Goal: Task Accomplishment & Management: Manage account settings

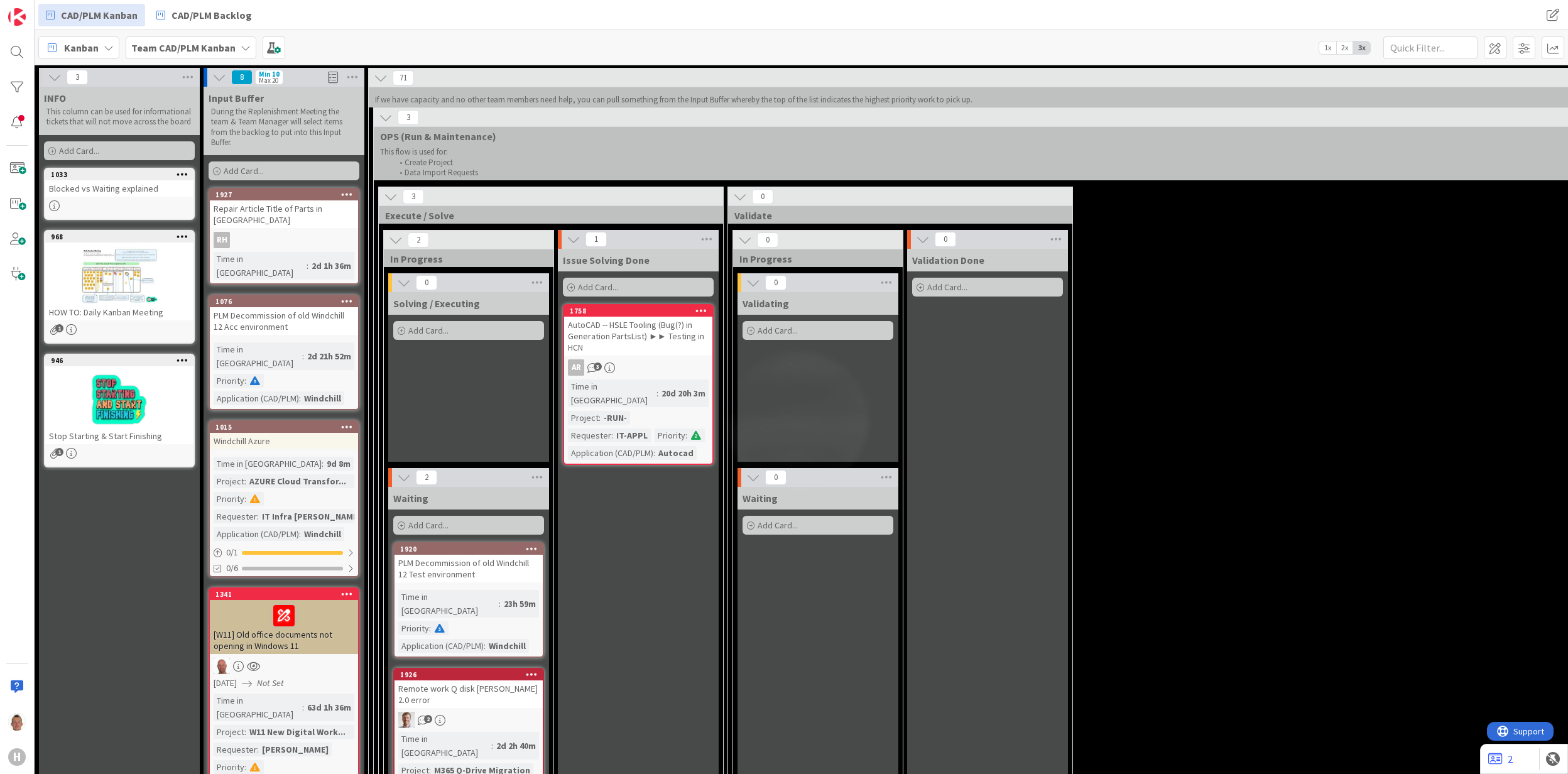
click at [1459, 302] on div "3 Execute / Solve 2 In Progress 0 Solving / Executing Add Card... 2 Waiting Add…" at bounding box center [1424, 526] width 2096 height 678
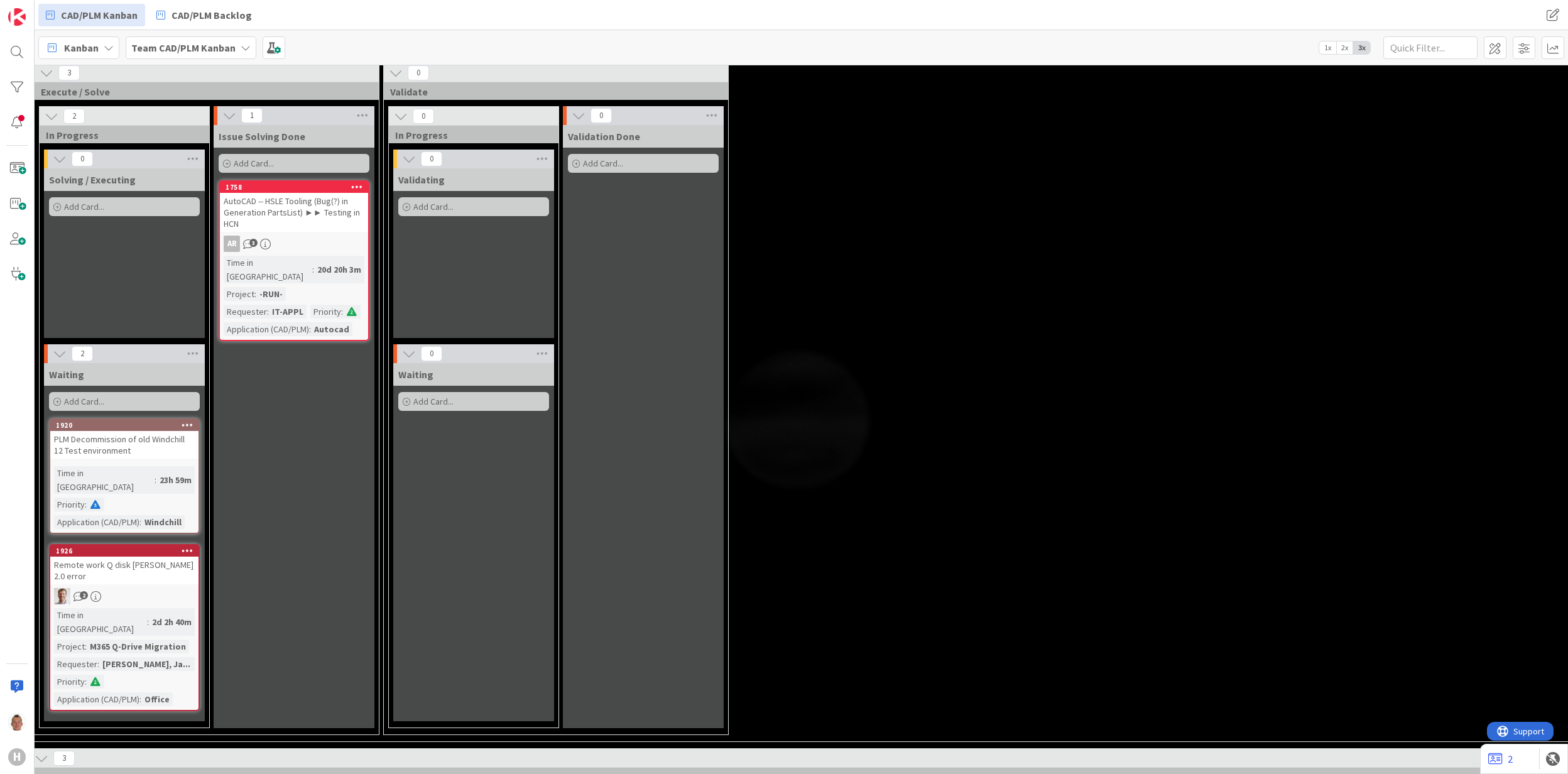
scroll to position [84, 344]
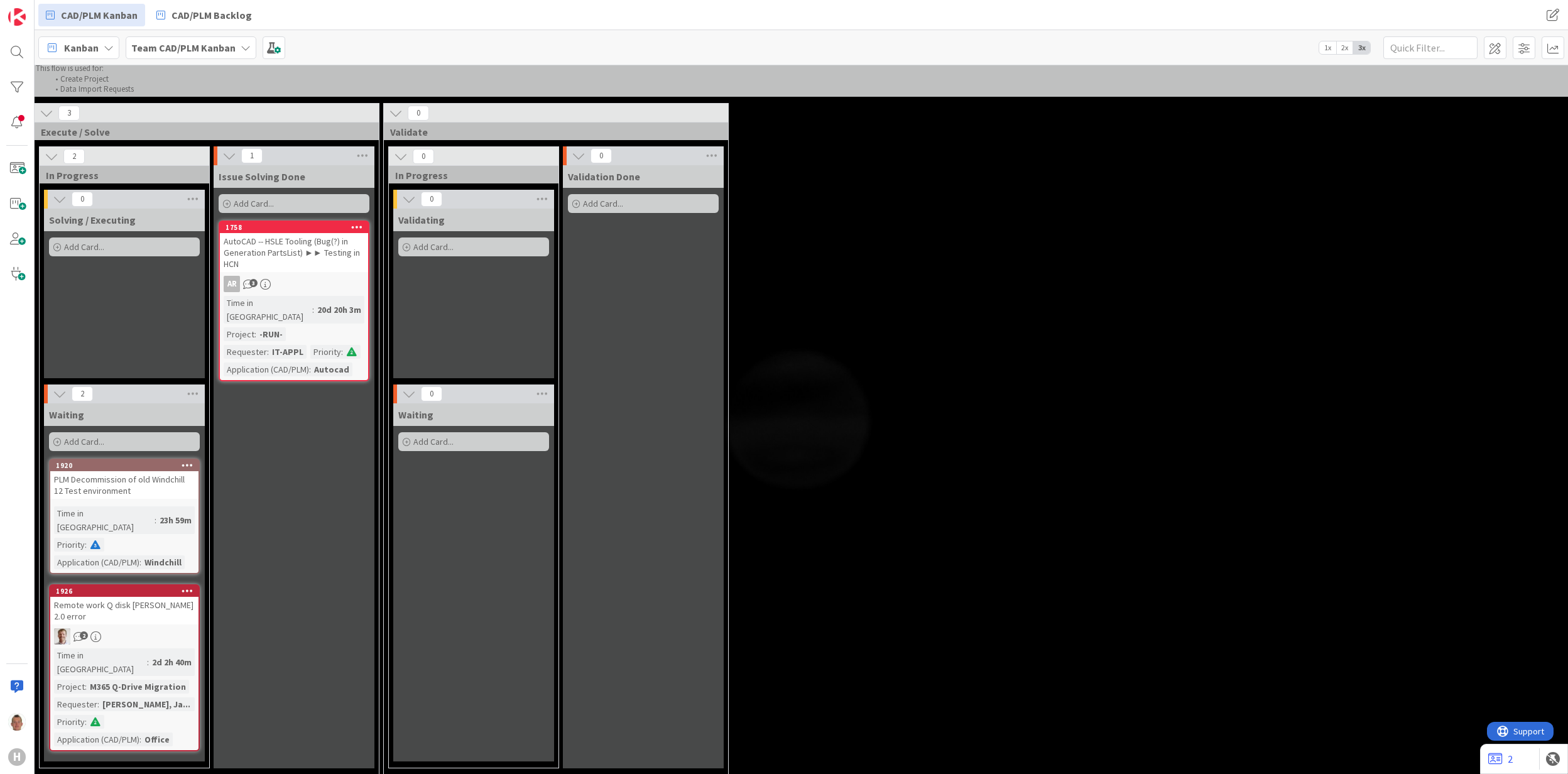
click at [59, 399] on icon at bounding box center [60, 394] width 14 height 14
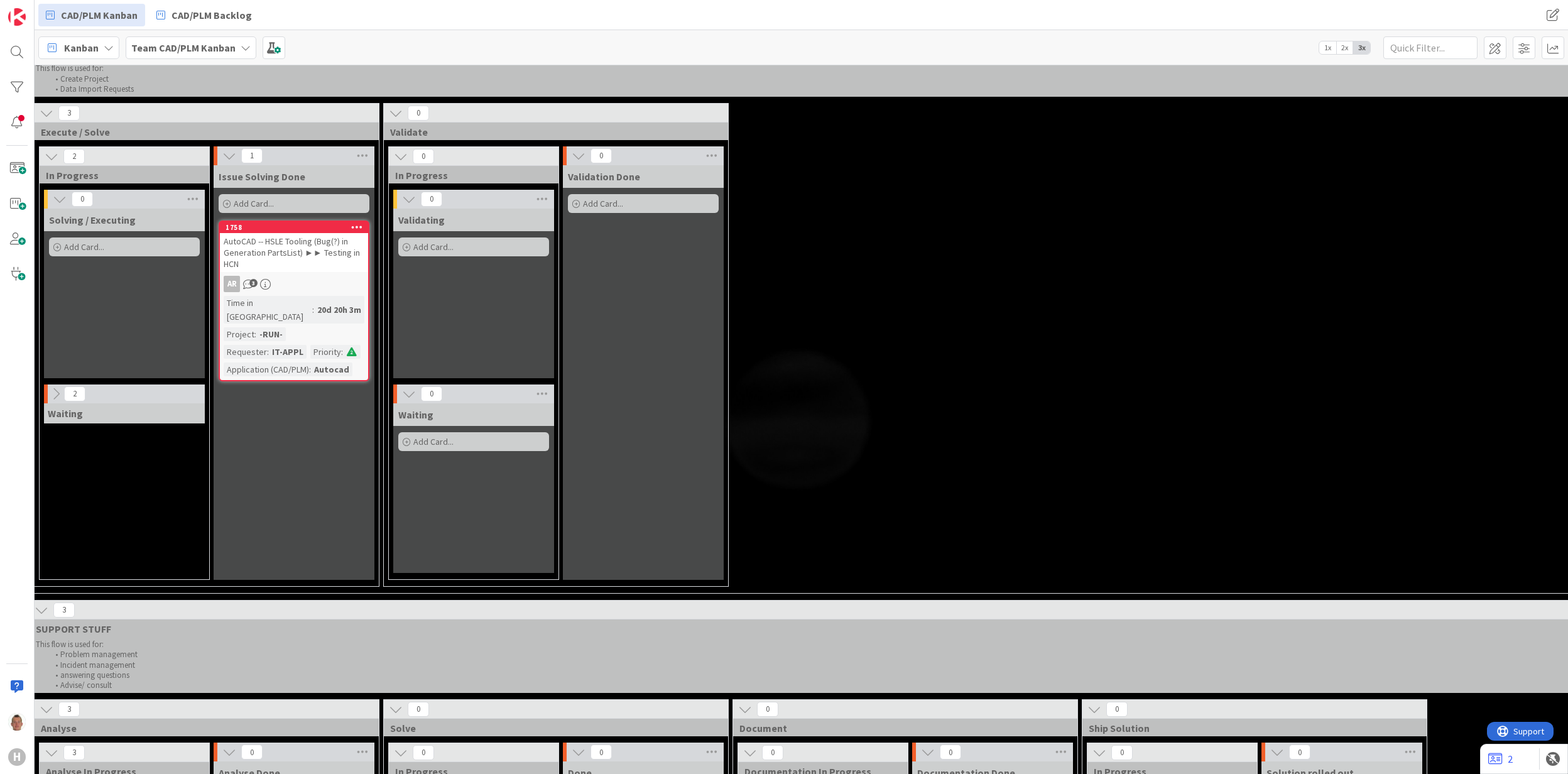
click at [222, 159] on icon at bounding box center [229, 156] width 14 height 14
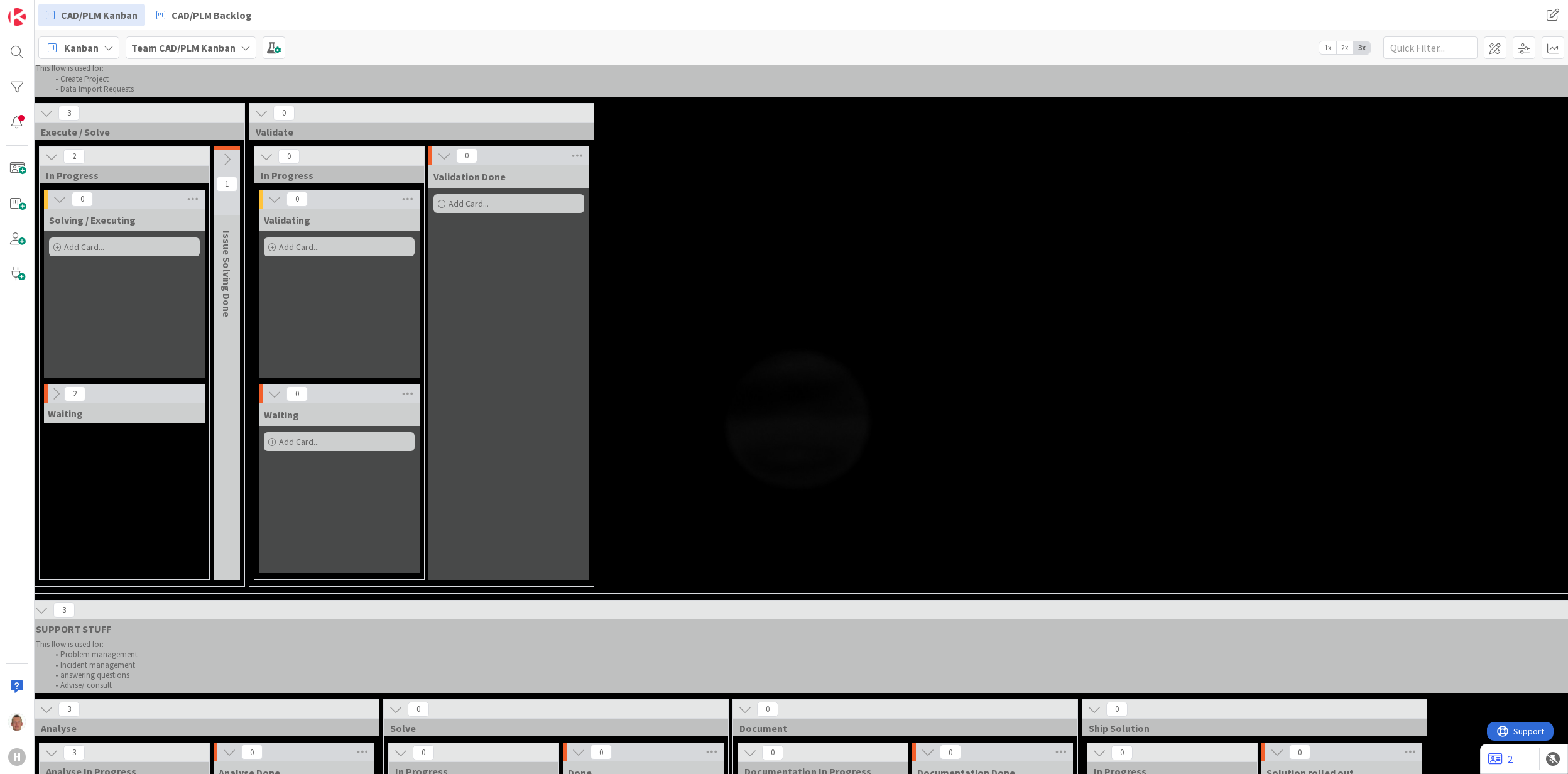
click at [231, 154] on icon at bounding box center [227, 160] width 14 height 14
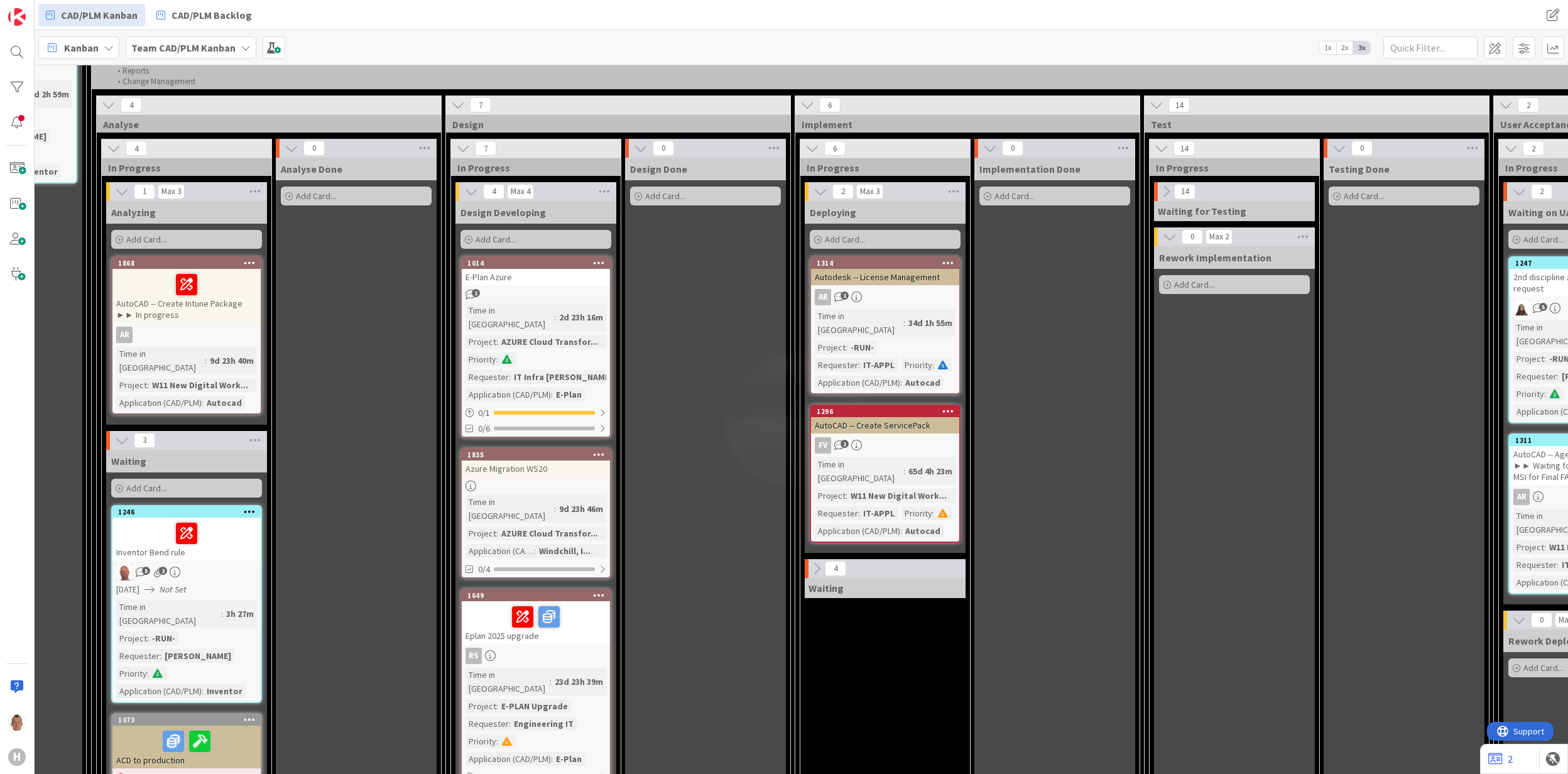
scroll to position [1341, 282]
click at [120, 433] on icon at bounding box center [122, 440] width 14 height 14
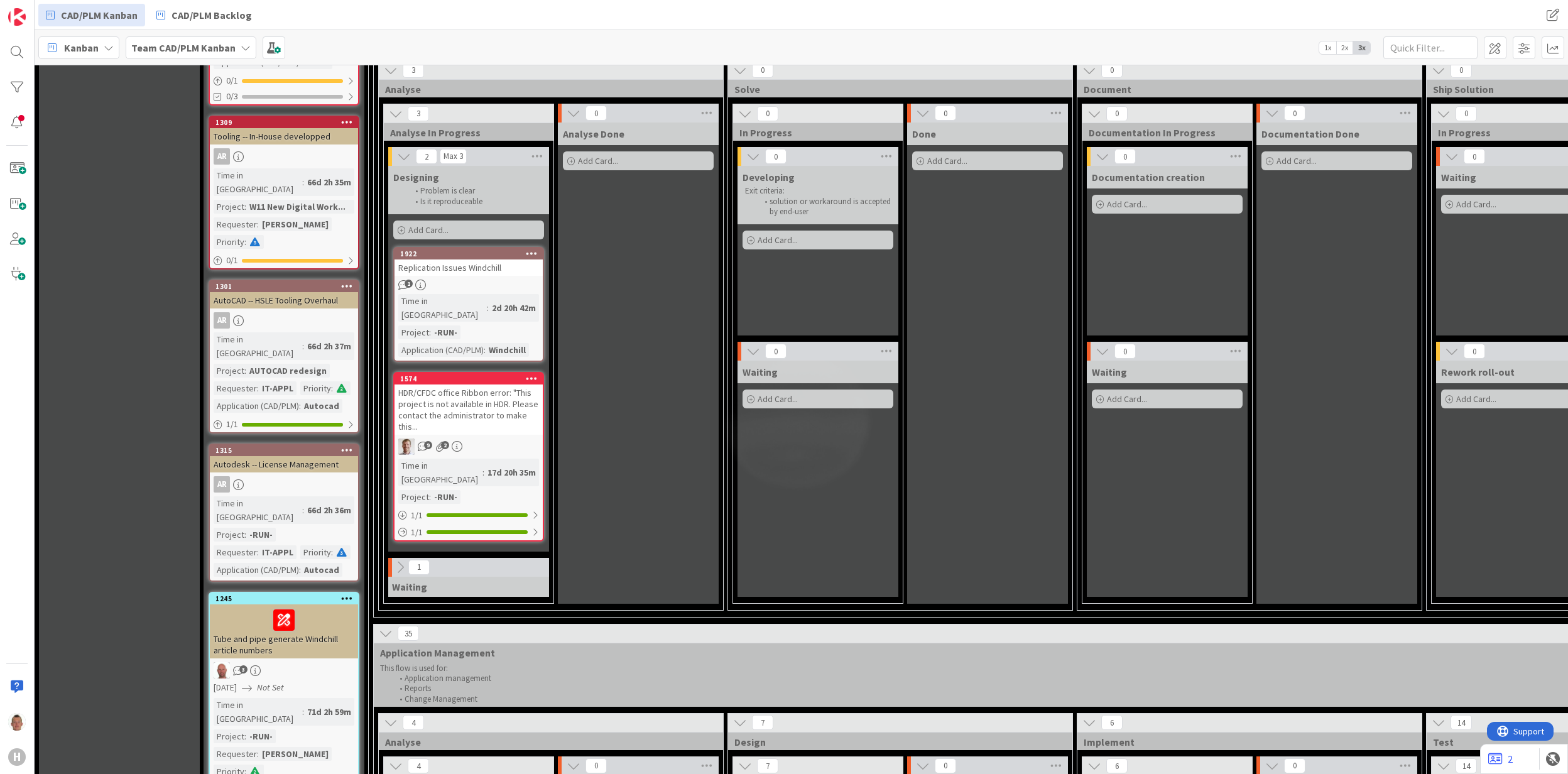
scroll to position [754, 0]
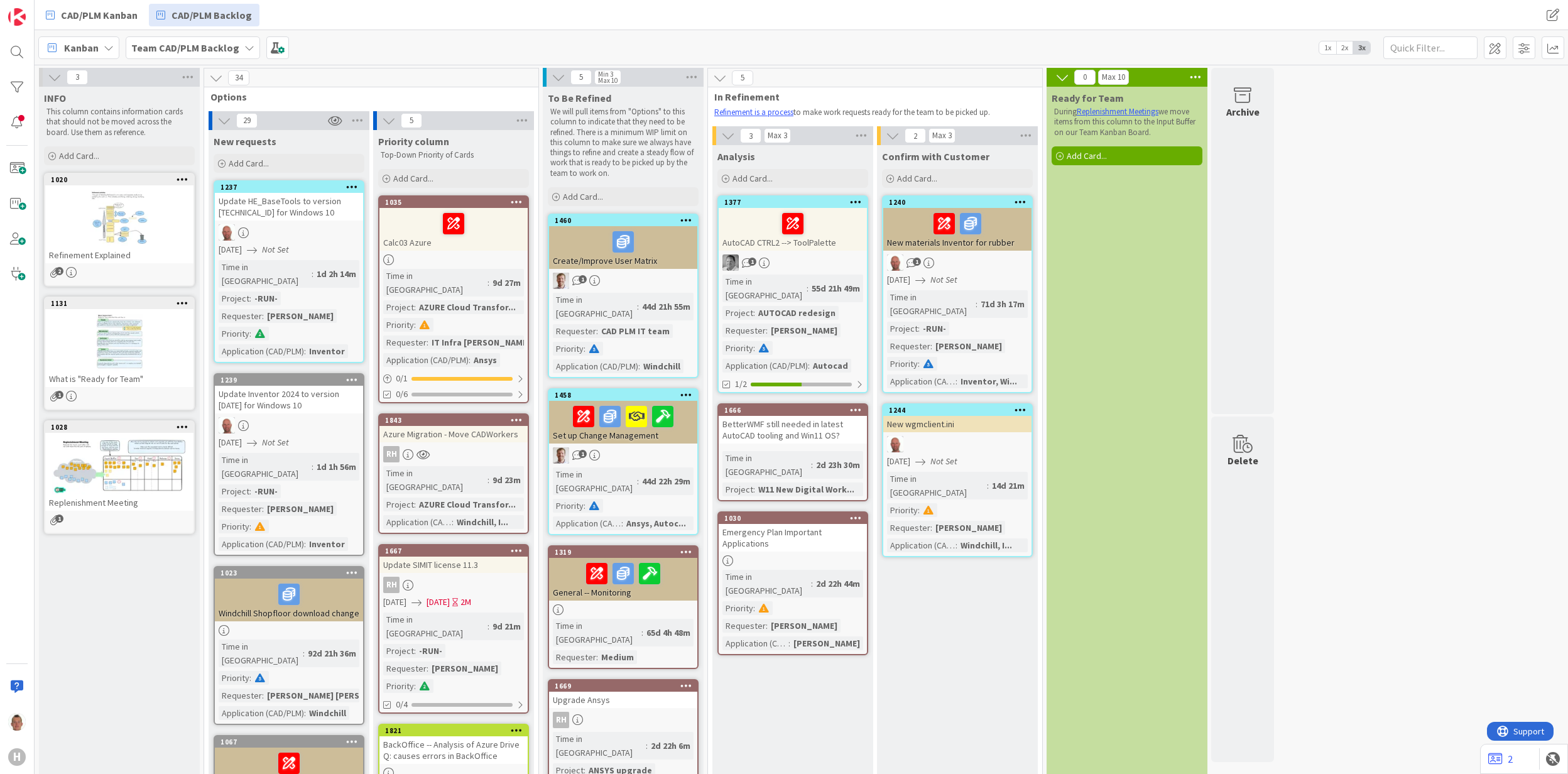
click at [156, 55] on div "Team CAD/PLM Backlog" at bounding box center [193, 47] width 135 height 23
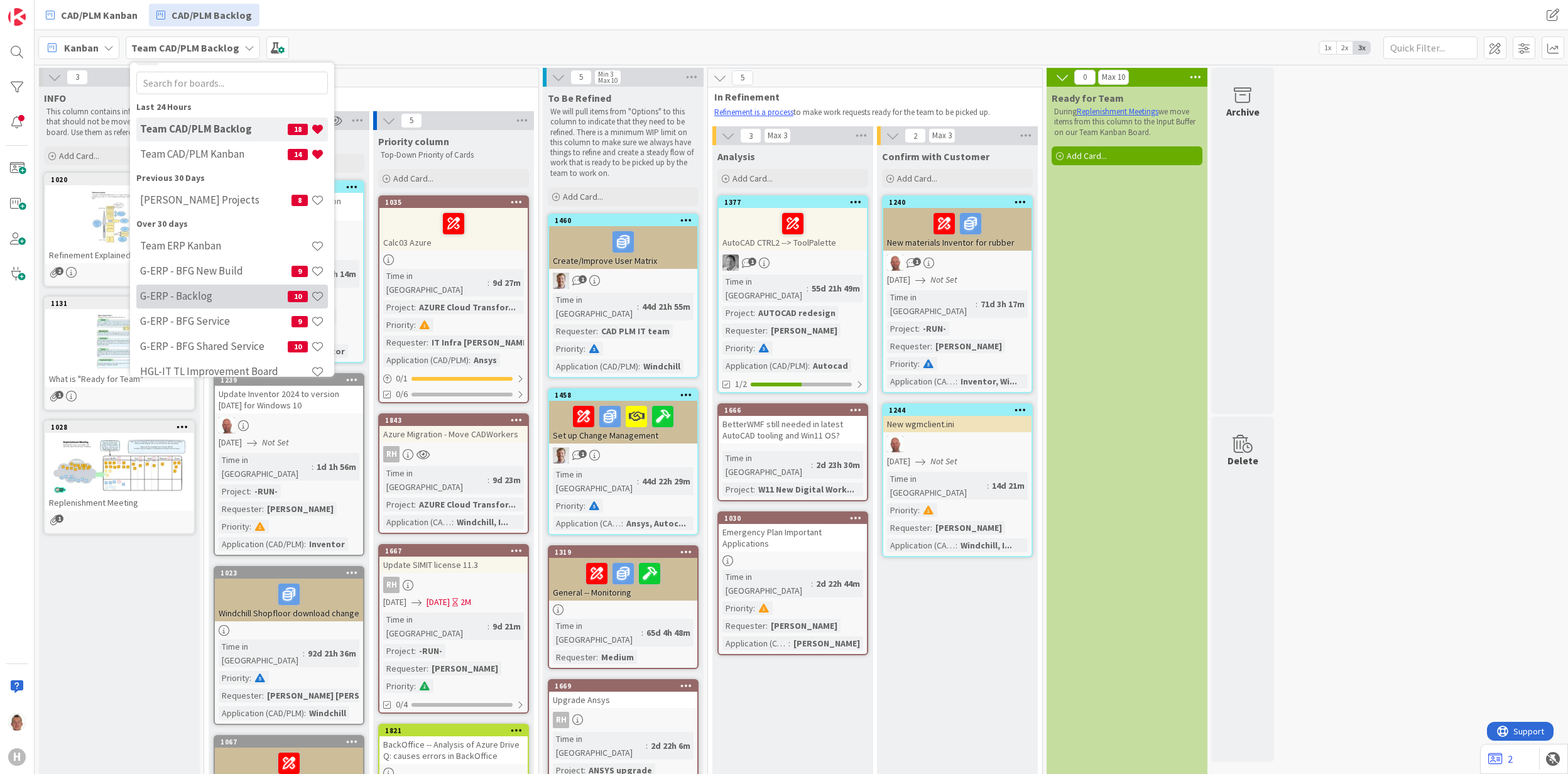
scroll to position [41, 0]
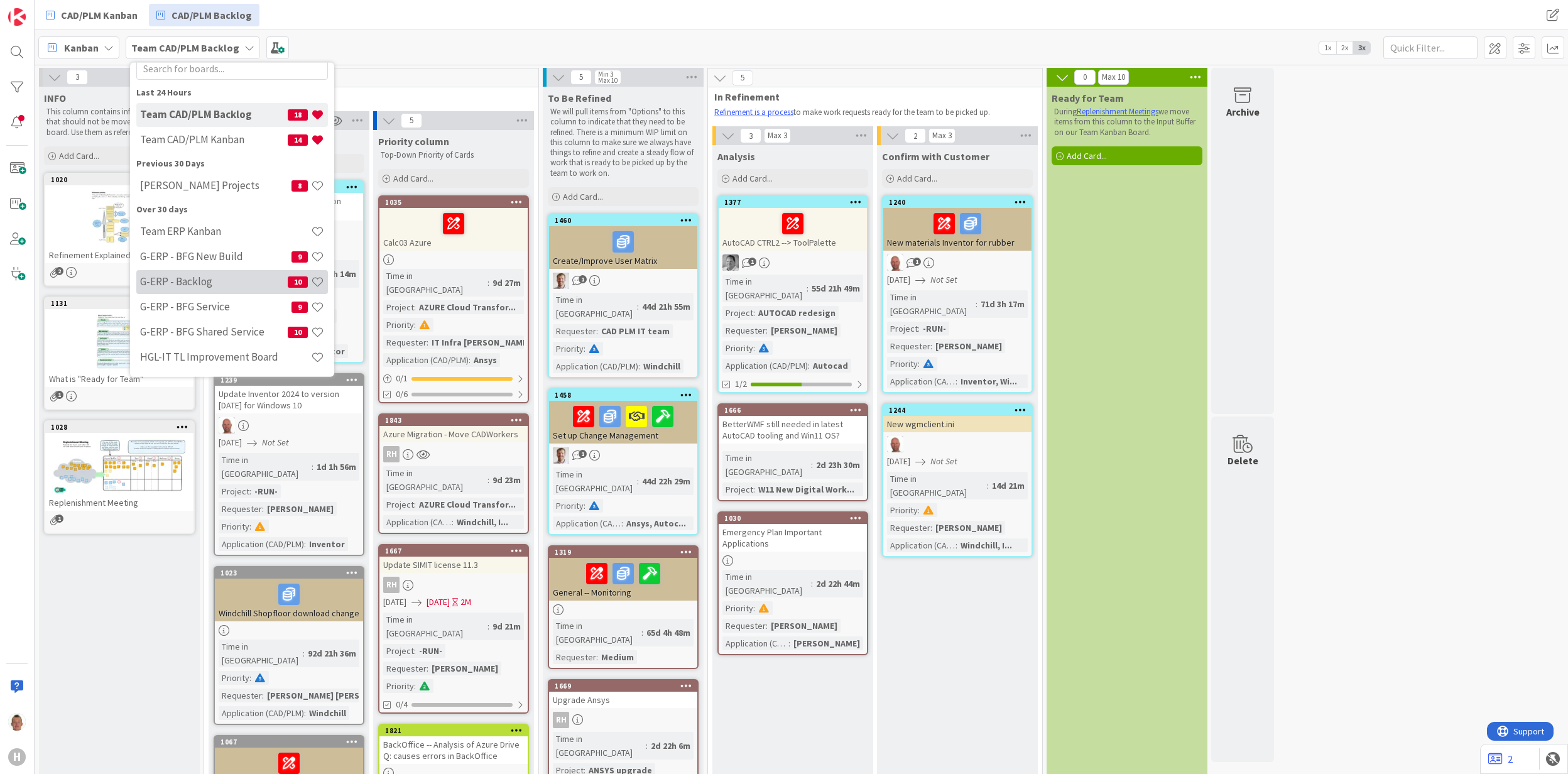
click at [252, 283] on h4 "G-ERP - Backlog" at bounding box center [214, 282] width 148 height 13
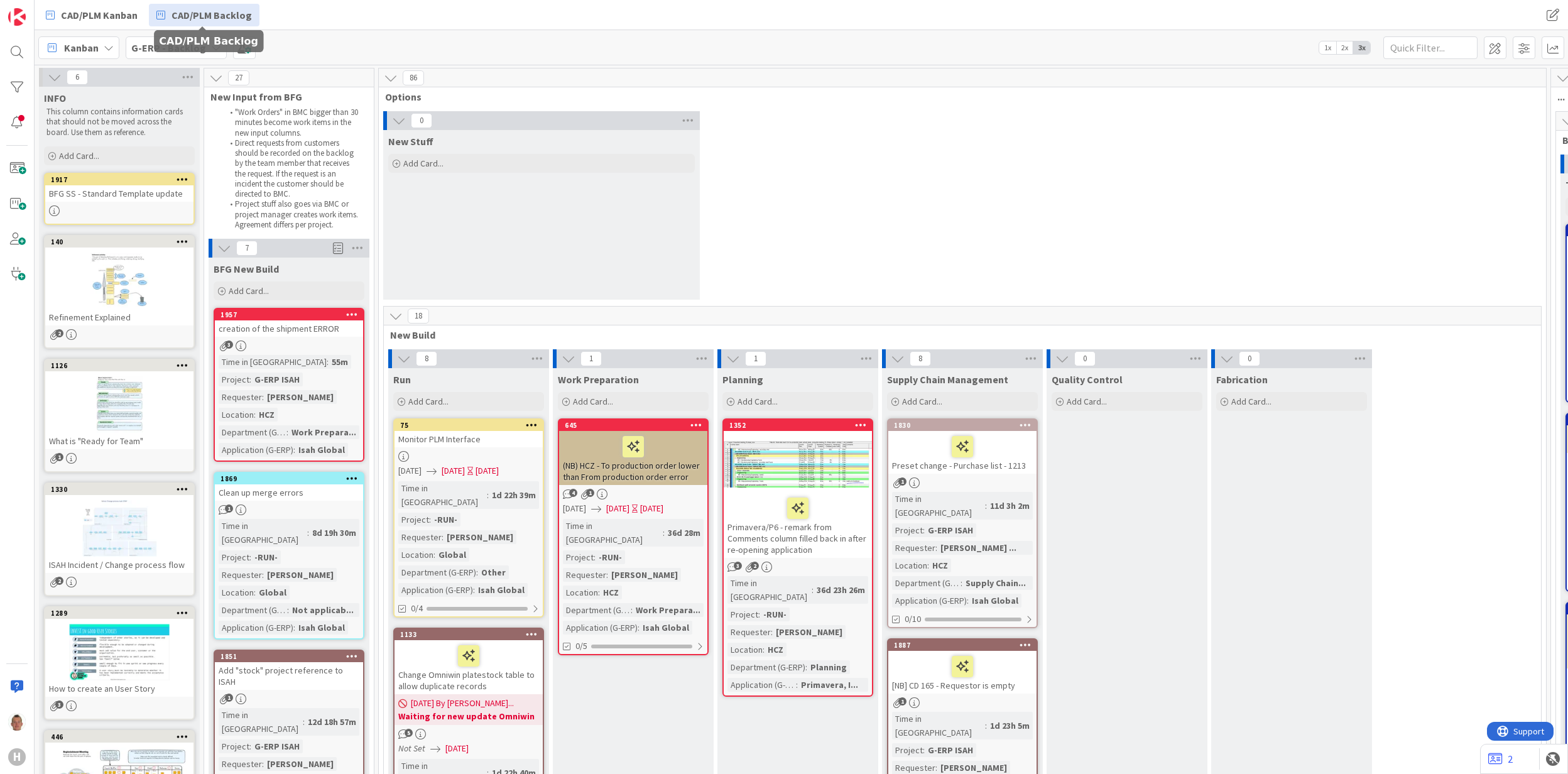
click at [219, 19] on span "CAD/PLM Backlog" at bounding box center [212, 15] width 81 height 15
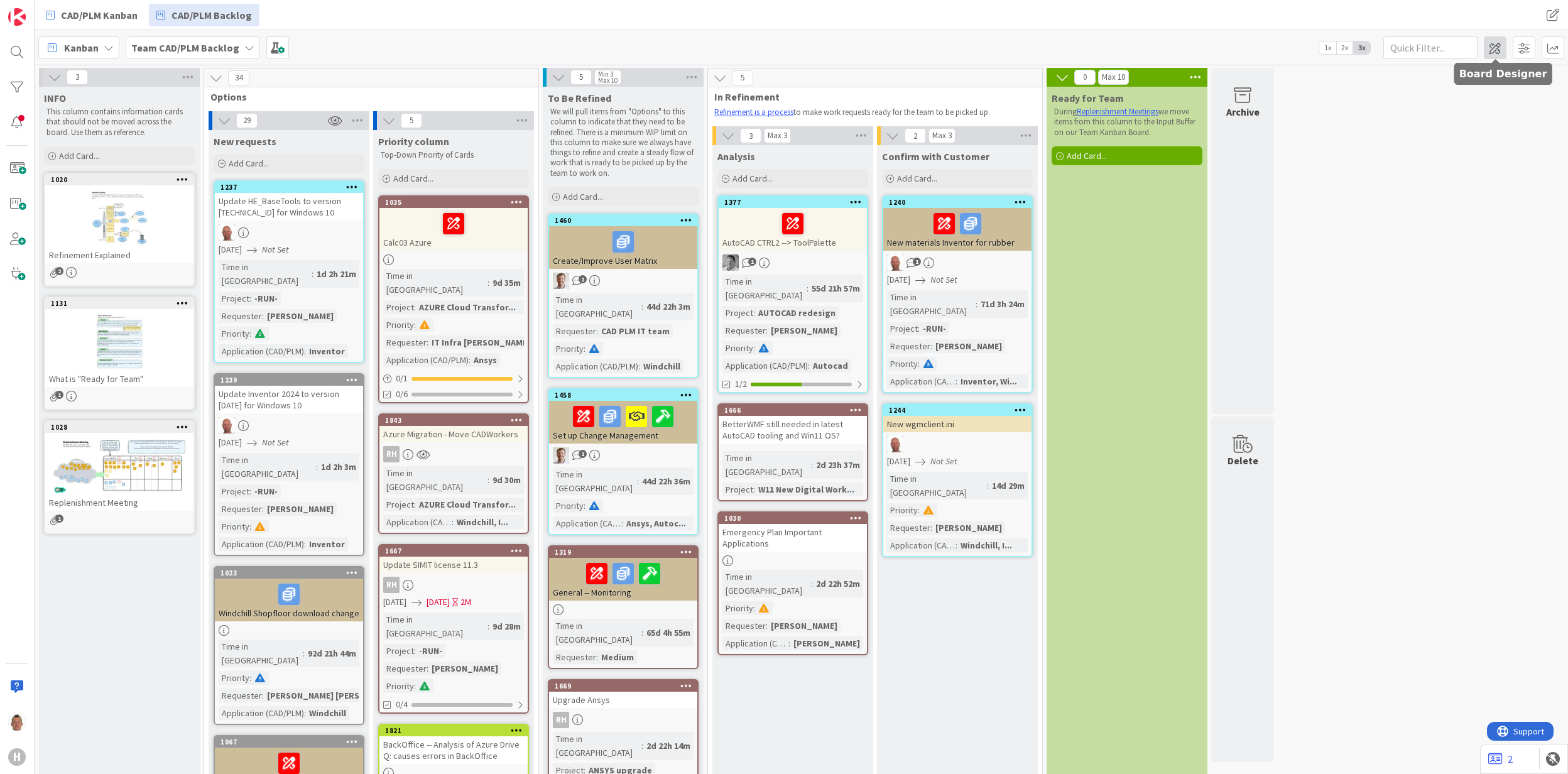
click at [1495, 47] on span at bounding box center [1495, 47] width 23 height 23
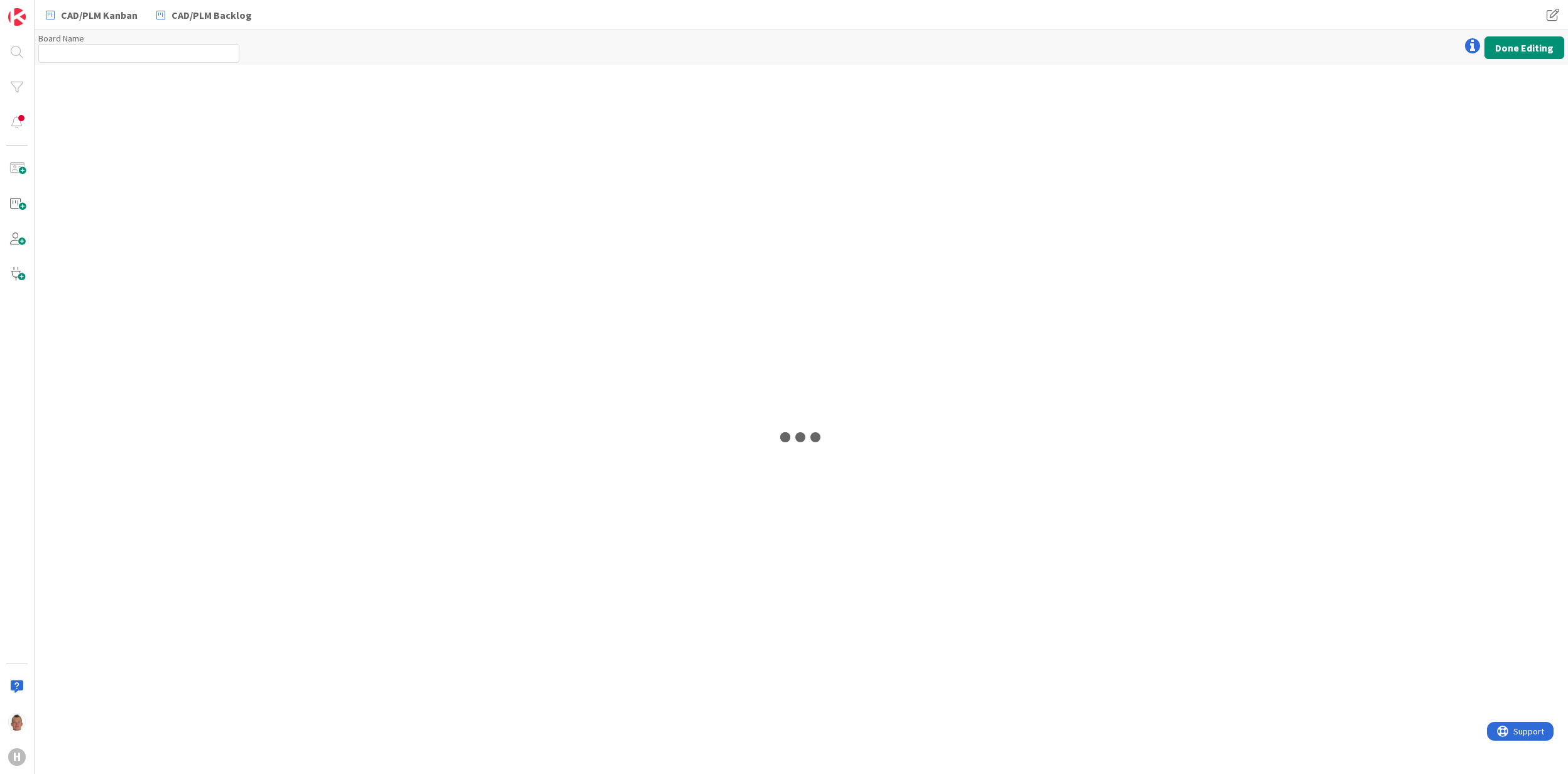
type input "Team CAD/PLM Backlog"
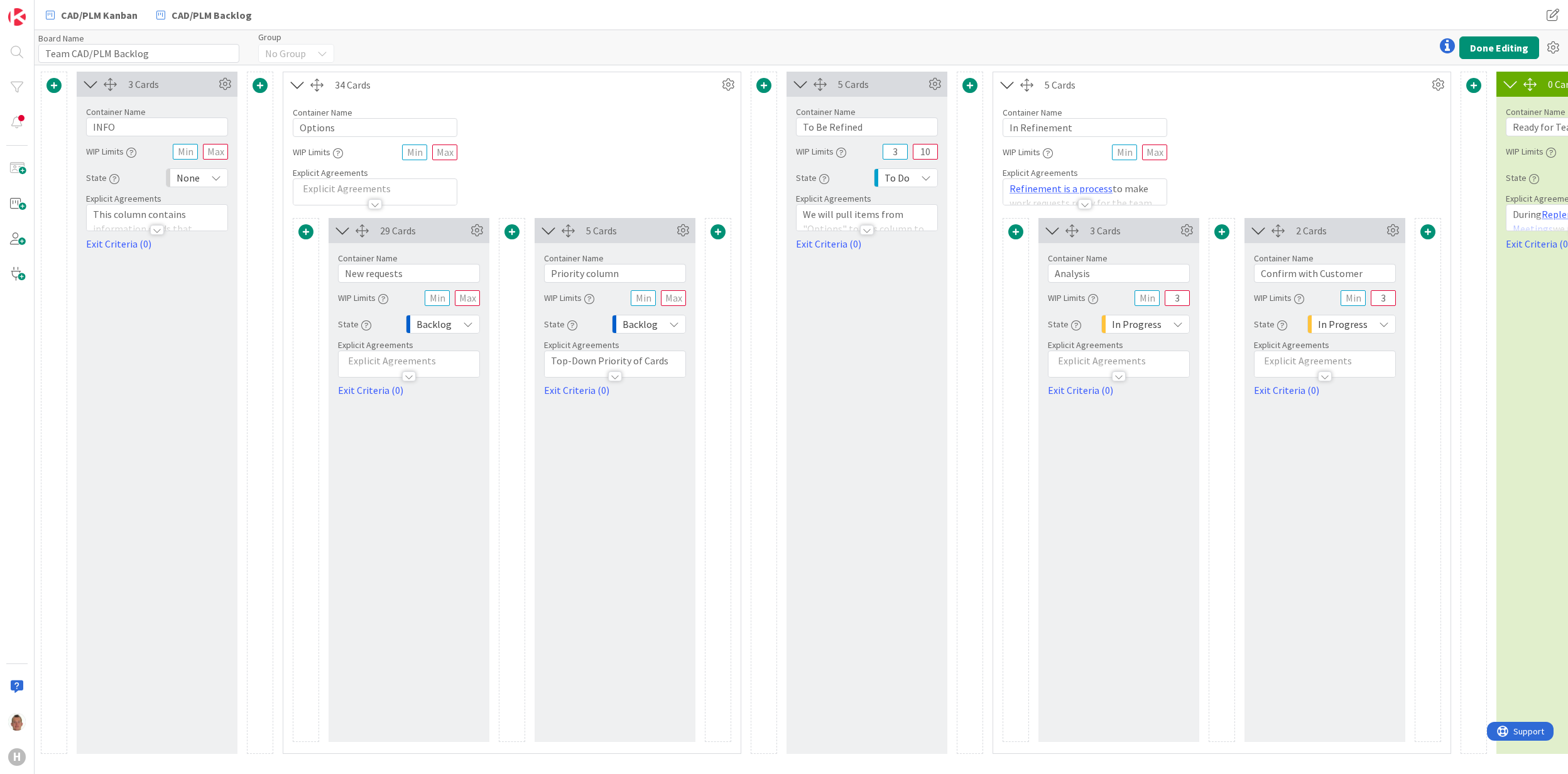
click at [1015, 234] on span at bounding box center [1015, 232] width 15 height 15
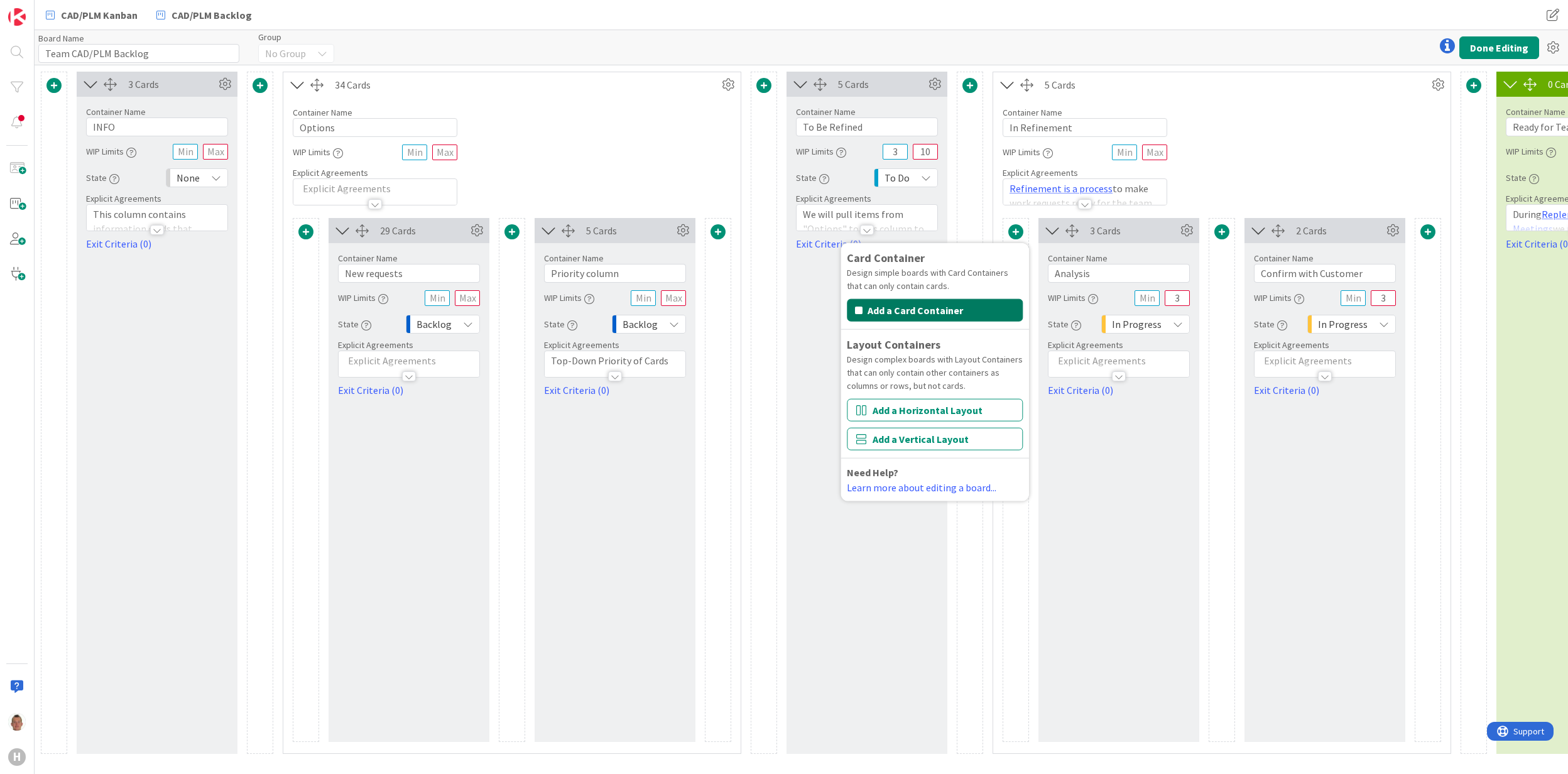
click at [980, 312] on button "Add a Card Container" at bounding box center [934, 310] width 176 height 23
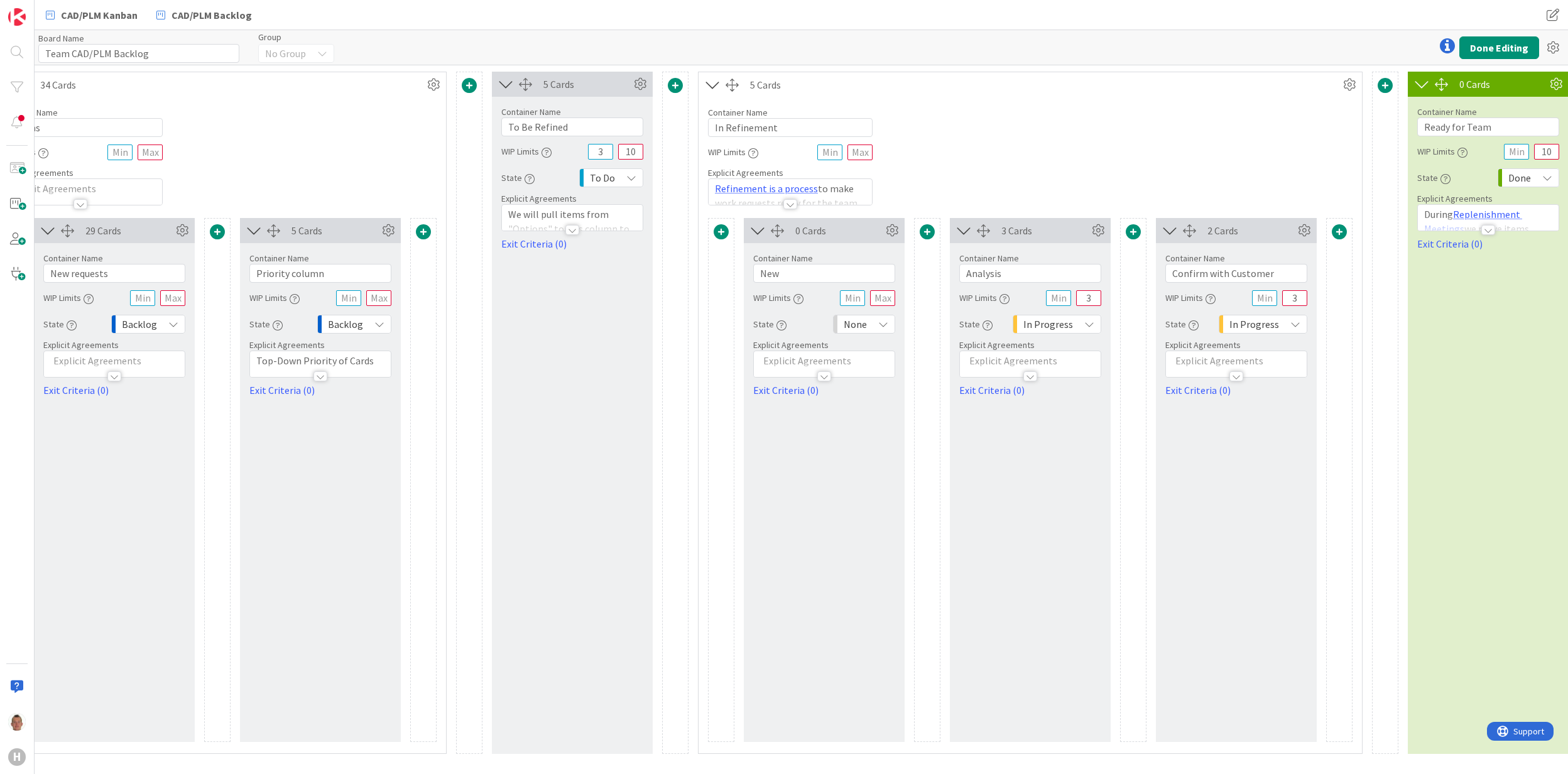
scroll to position [0, 295]
click at [772, 271] on input "New" at bounding box center [823, 273] width 142 height 19
type input "CAD"
click at [724, 232] on span at bounding box center [720, 232] width 15 height 15
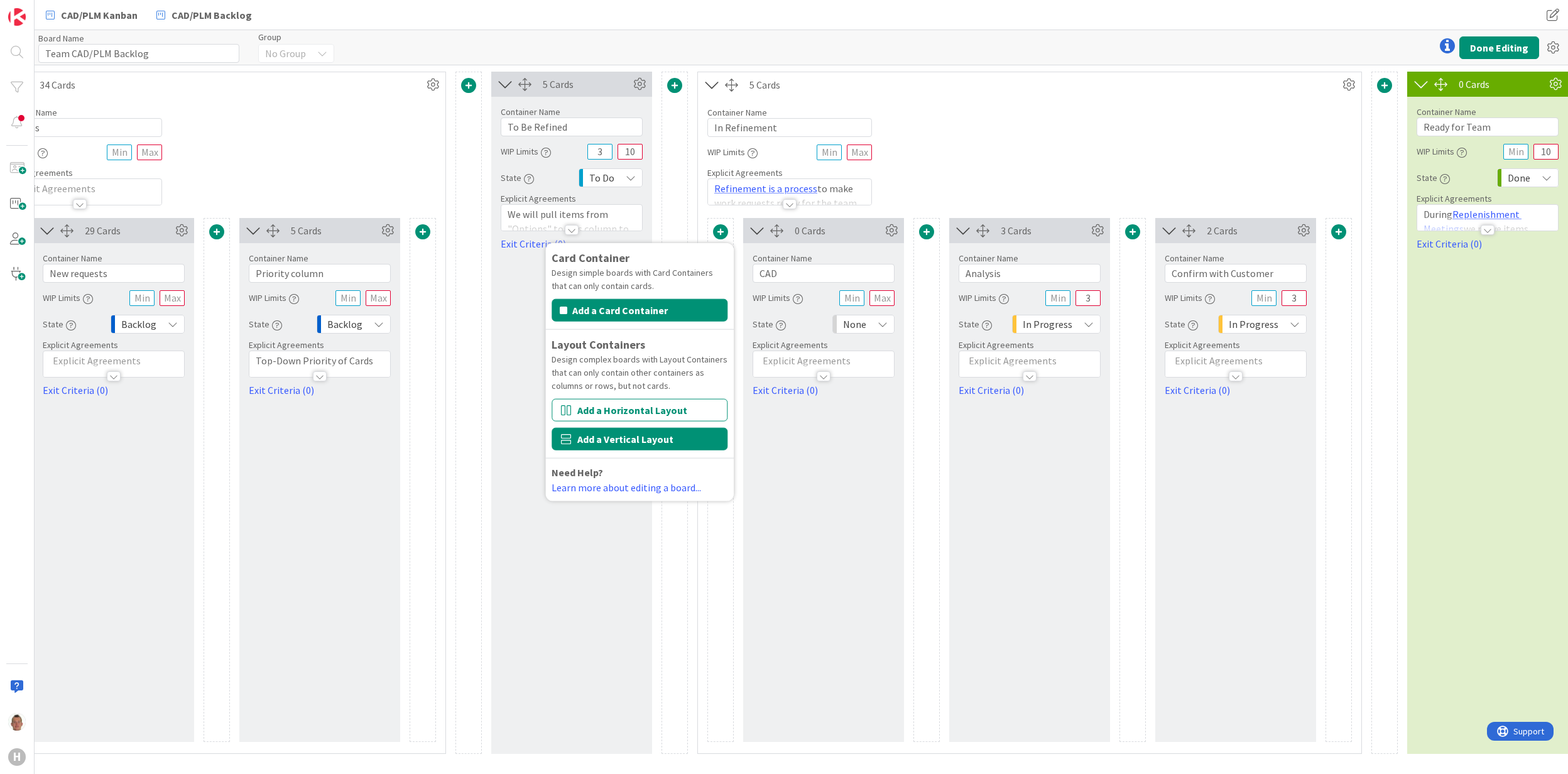
click at [669, 438] on button "Add a Vertical Layout" at bounding box center [639, 439] width 176 height 23
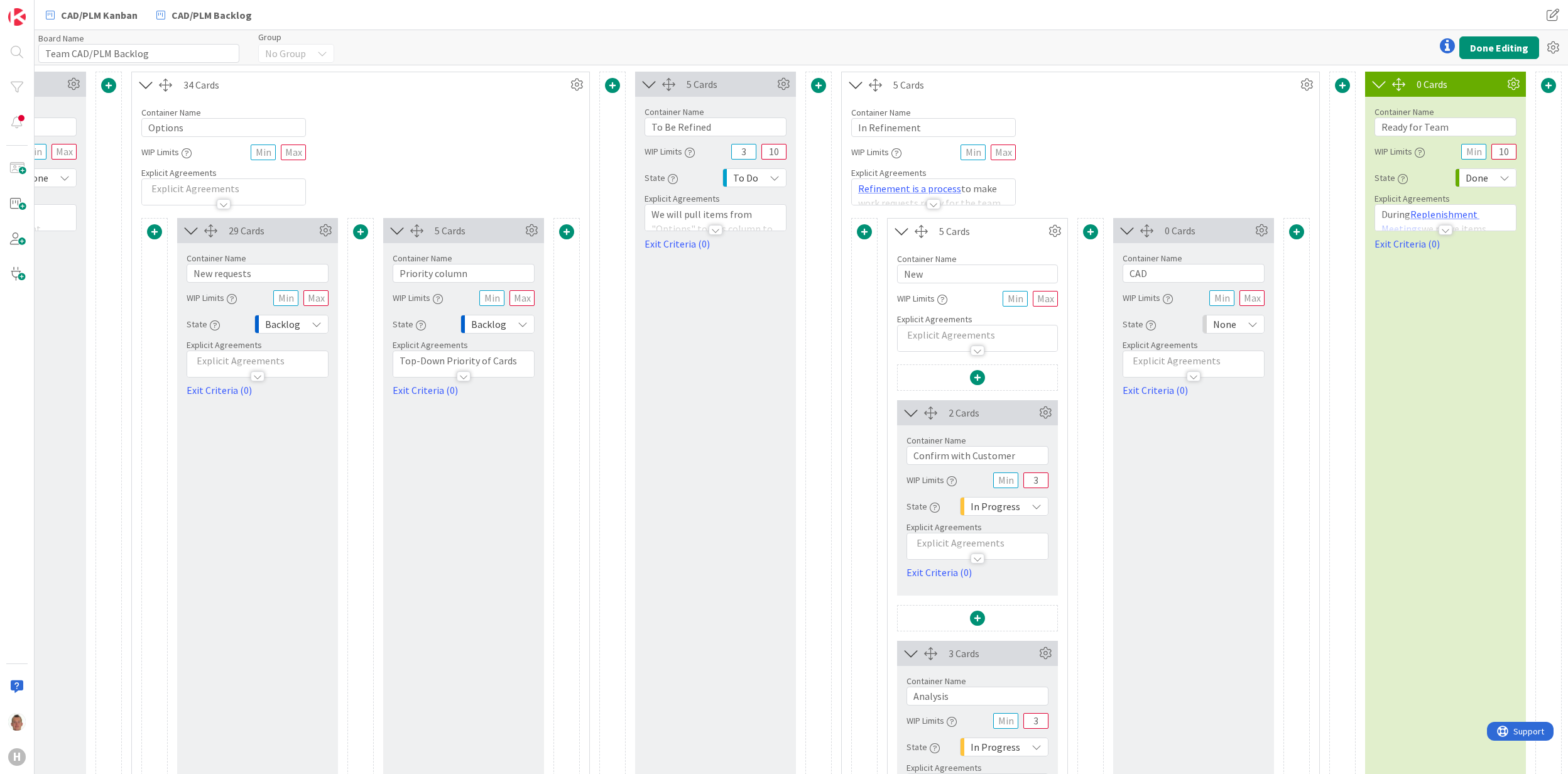
scroll to position [0, 165]
click at [1046, 237] on icon at bounding box center [1055, 231] width 19 height 19
click at [1001, 302] on link "Switch to a Horizontal Layout" at bounding box center [980, 301] width 170 height 18
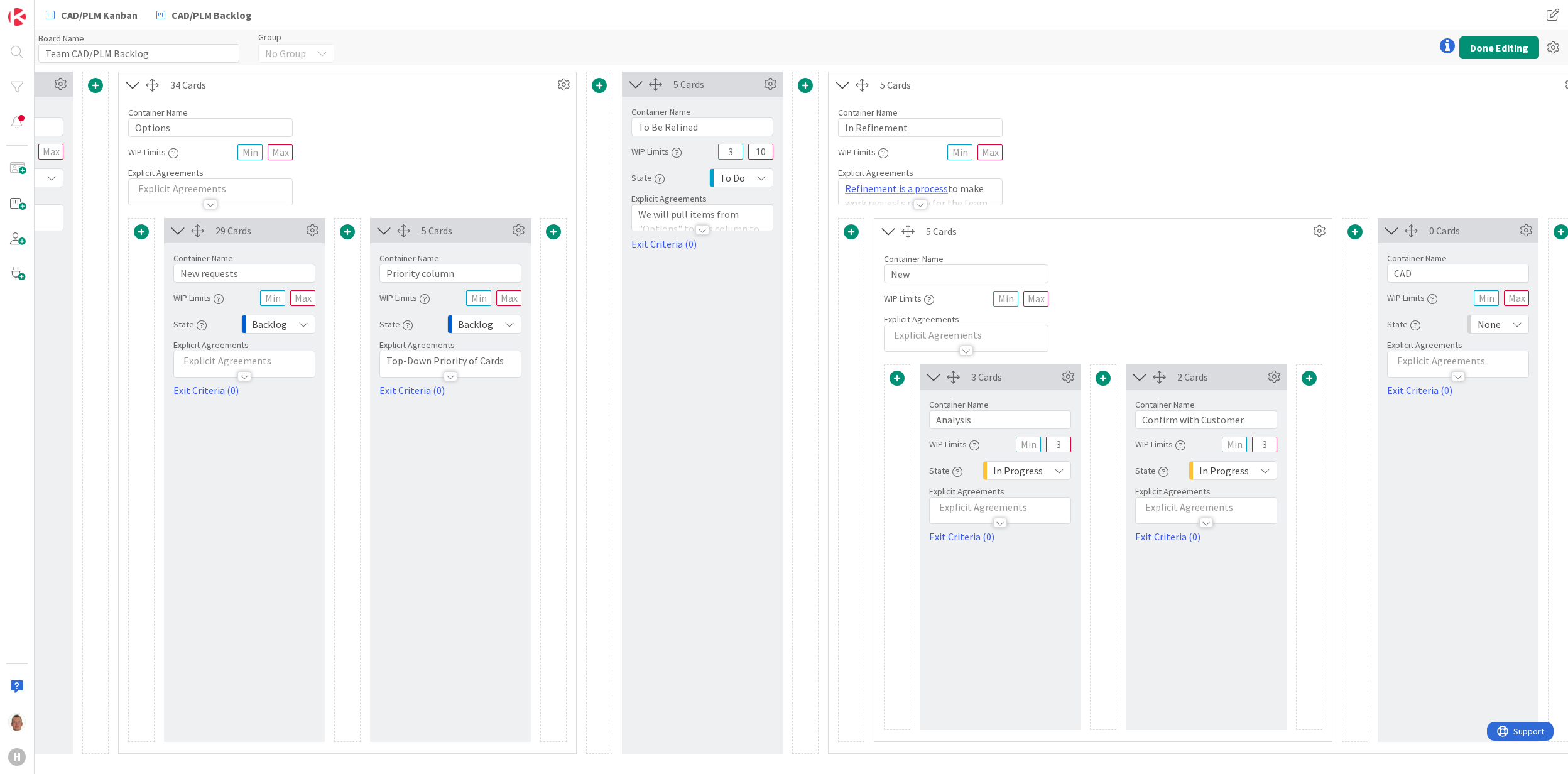
click at [984, 287] on div "Container Name 3 / 64 New WIP Limits Explicit Agreements" at bounding box center [966, 297] width 165 height 108
click at [981, 278] on input "New" at bounding box center [966, 274] width 165 height 19
type input "CAD"
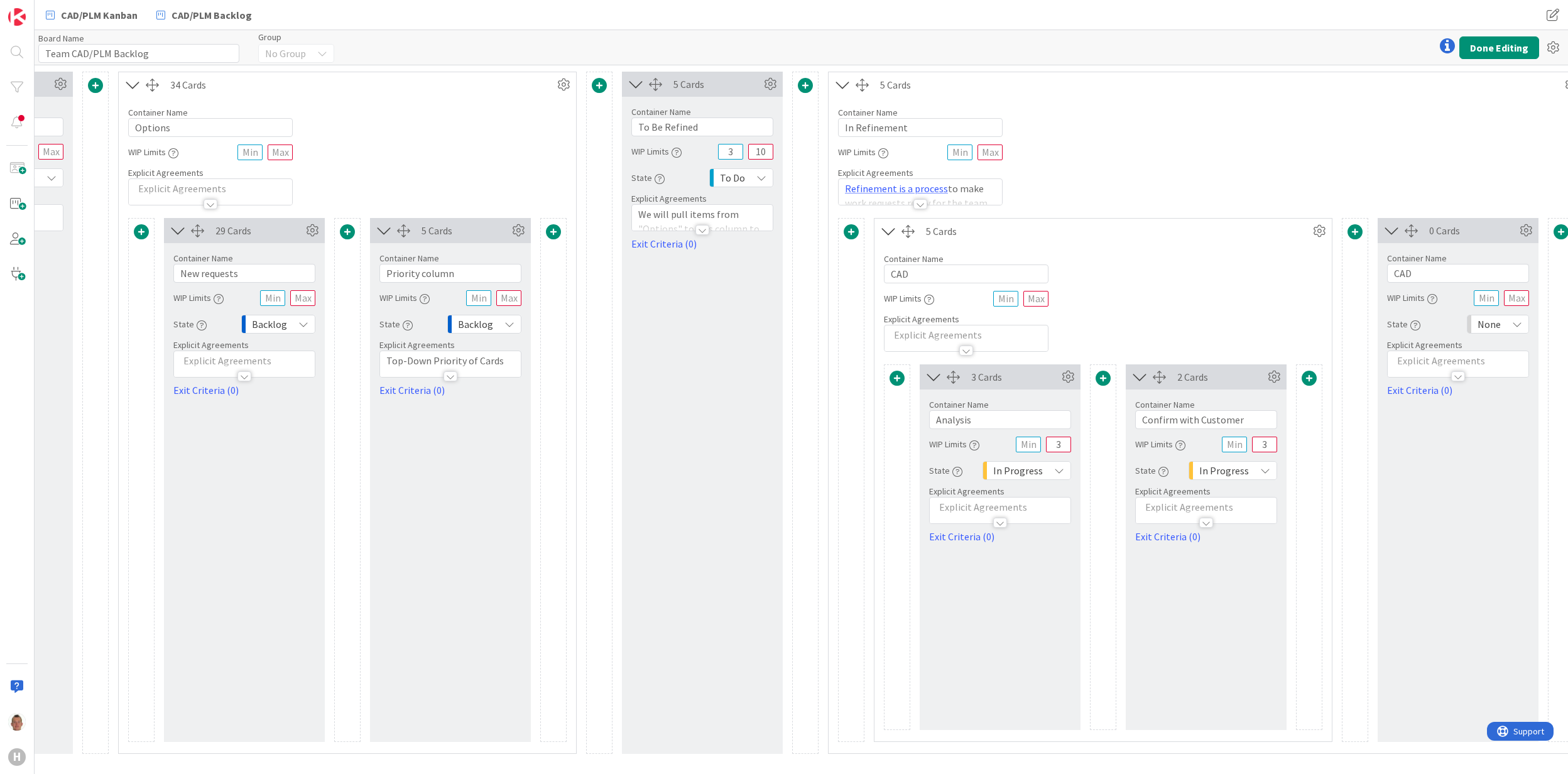
click at [1177, 154] on div "Container Name 13 / 64 In Refinement WIP Limits Explicit Agreements Refinement …" at bounding box center [1206, 152] width 755 height 108
click at [1518, 230] on icon at bounding box center [1526, 230] width 19 height 19
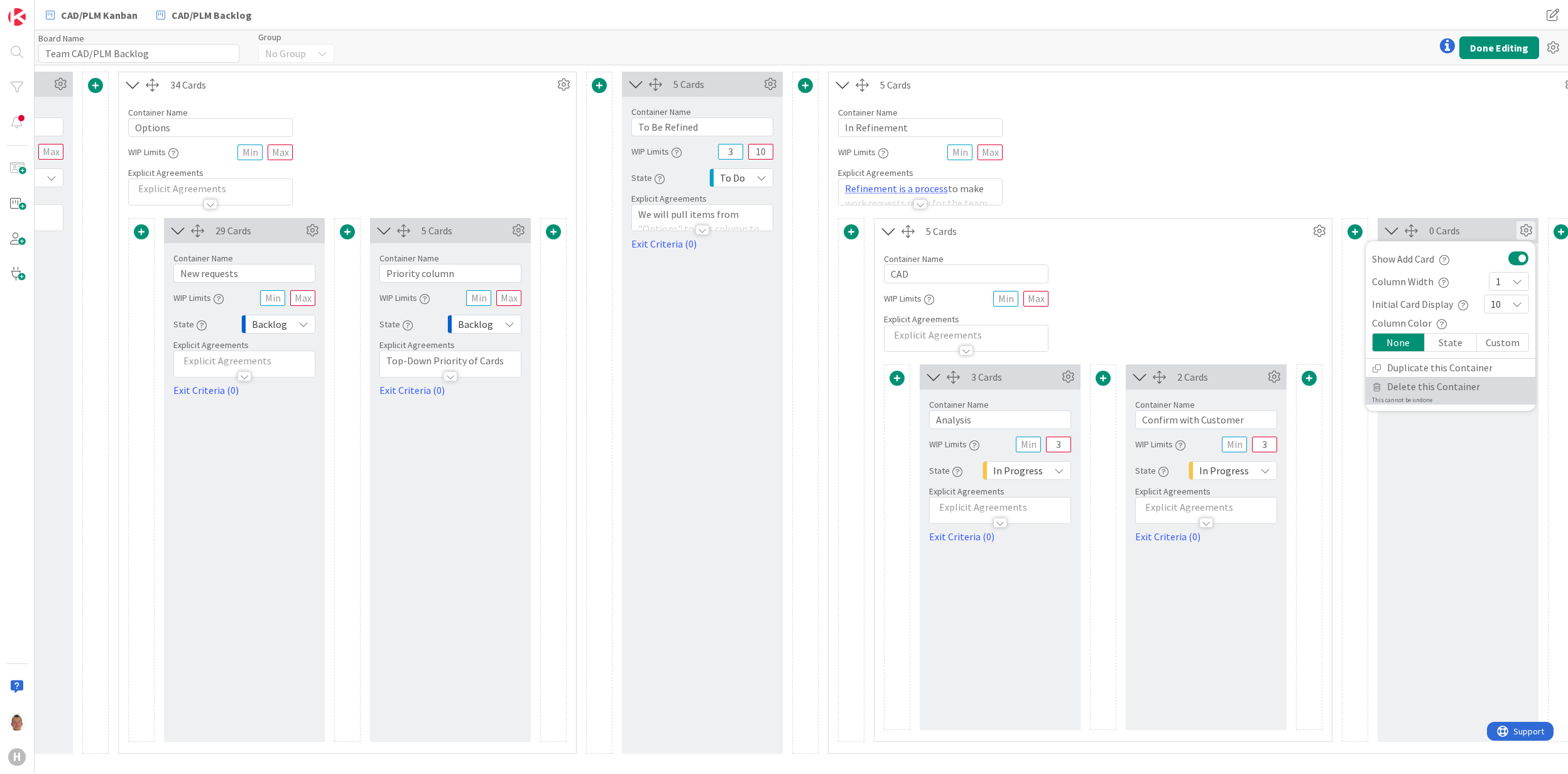
click at [1423, 387] on span "Delete this Container" at bounding box center [1433, 387] width 93 height 18
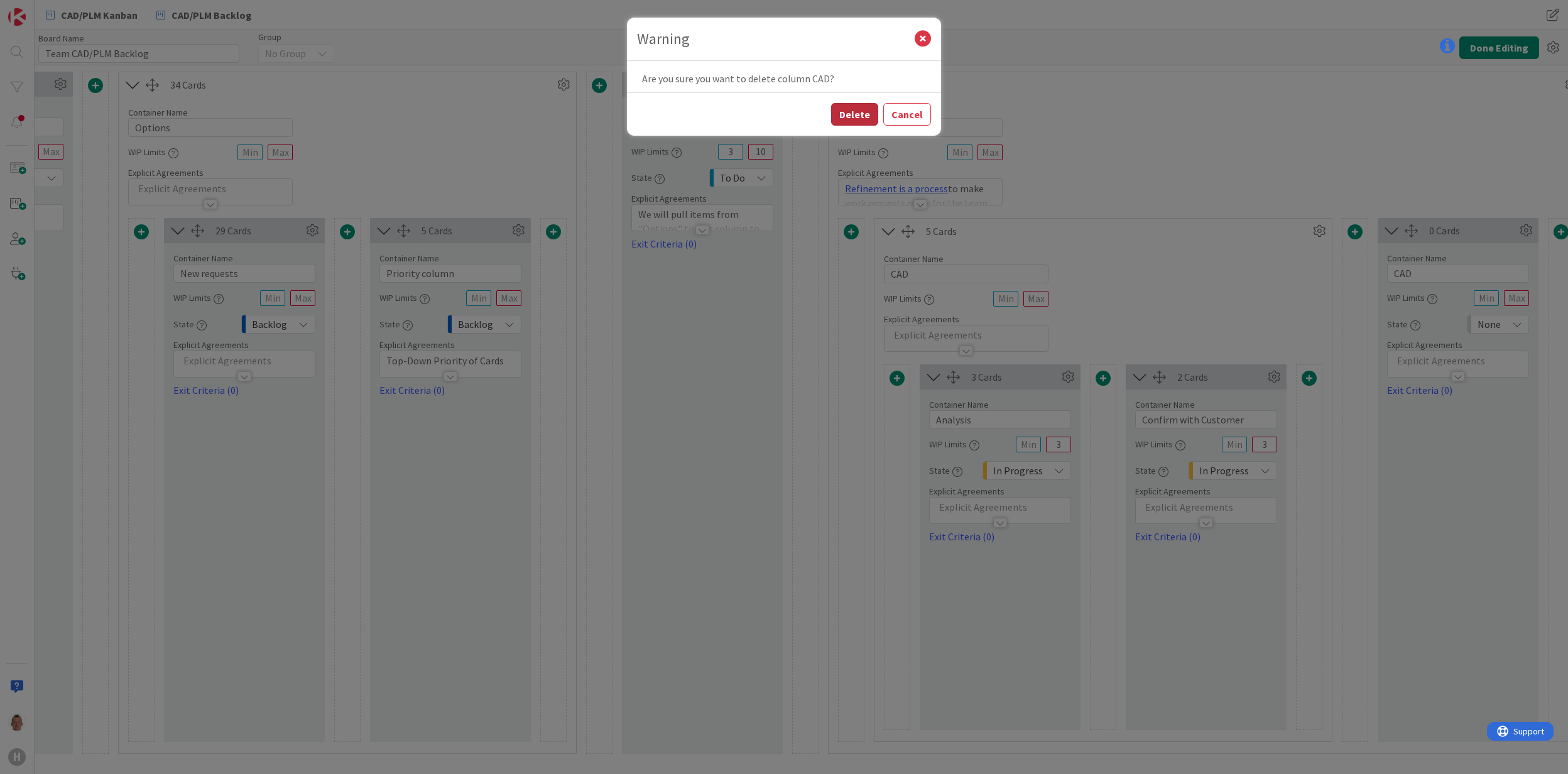
click at [851, 114] on button "Delete" at bounding box center [854, 115] width 47 height 23
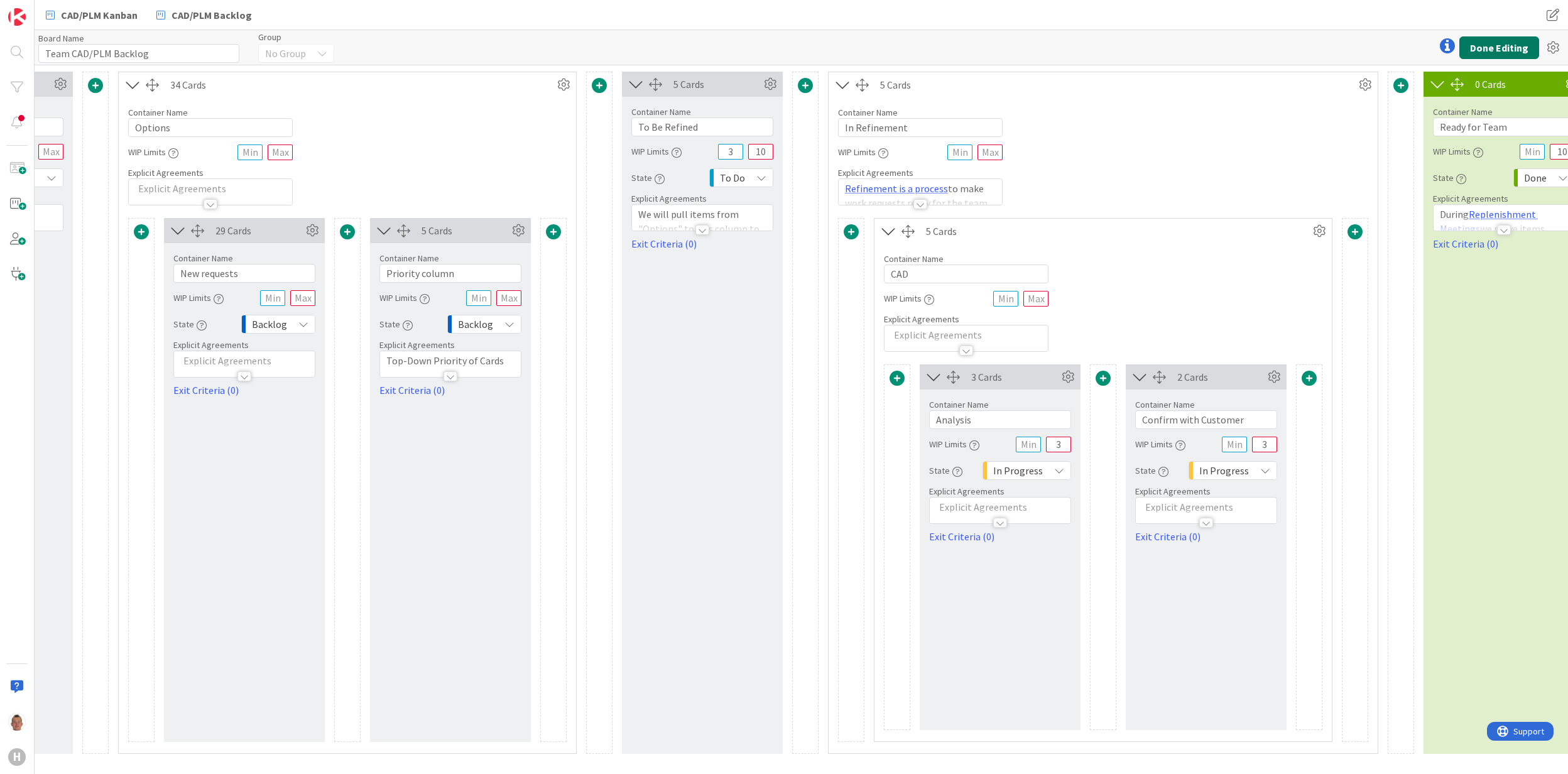
click at [1509, 47] on button "Done Editing" at bounding box center [1499, 47] width 80 height 23
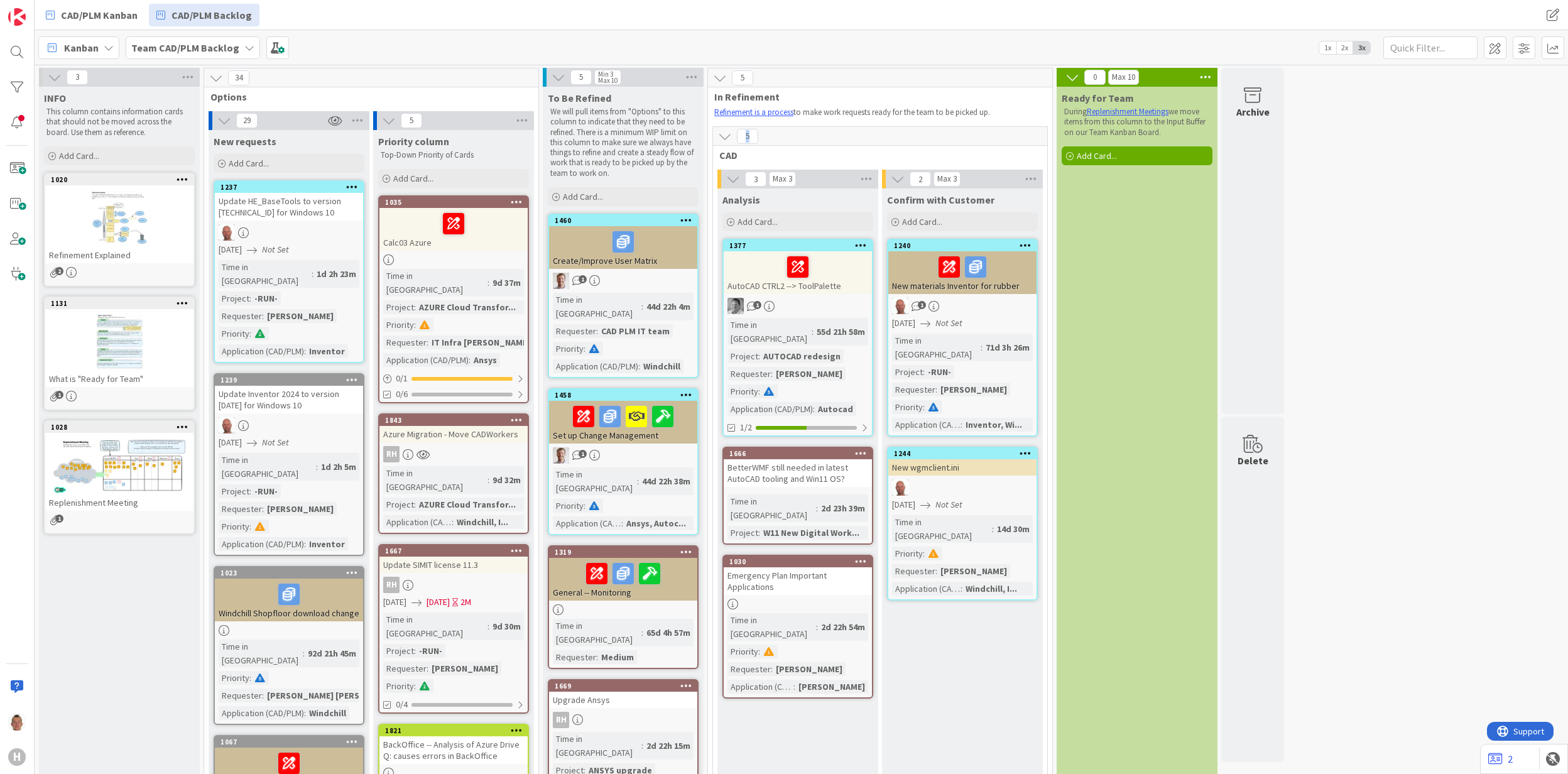
click at [752, 136] on span "5" at bounding box center [748, 136] width 21 height 15
click at [736, 183] on icon at bounding box center [733, 179] width 14 height 14
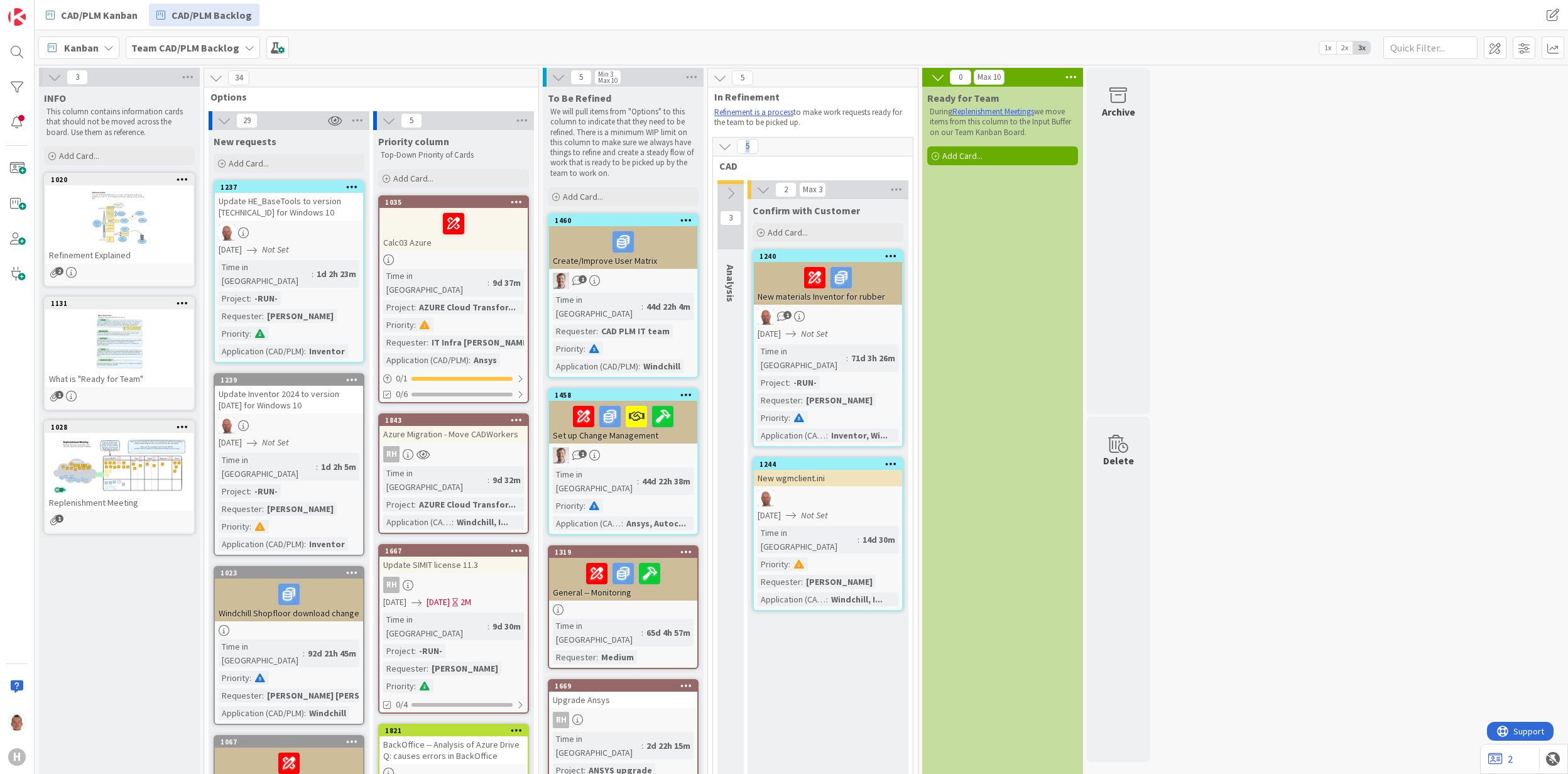
click at [728, 194] on icon at bounding box center [731, 194] width 14 height 14
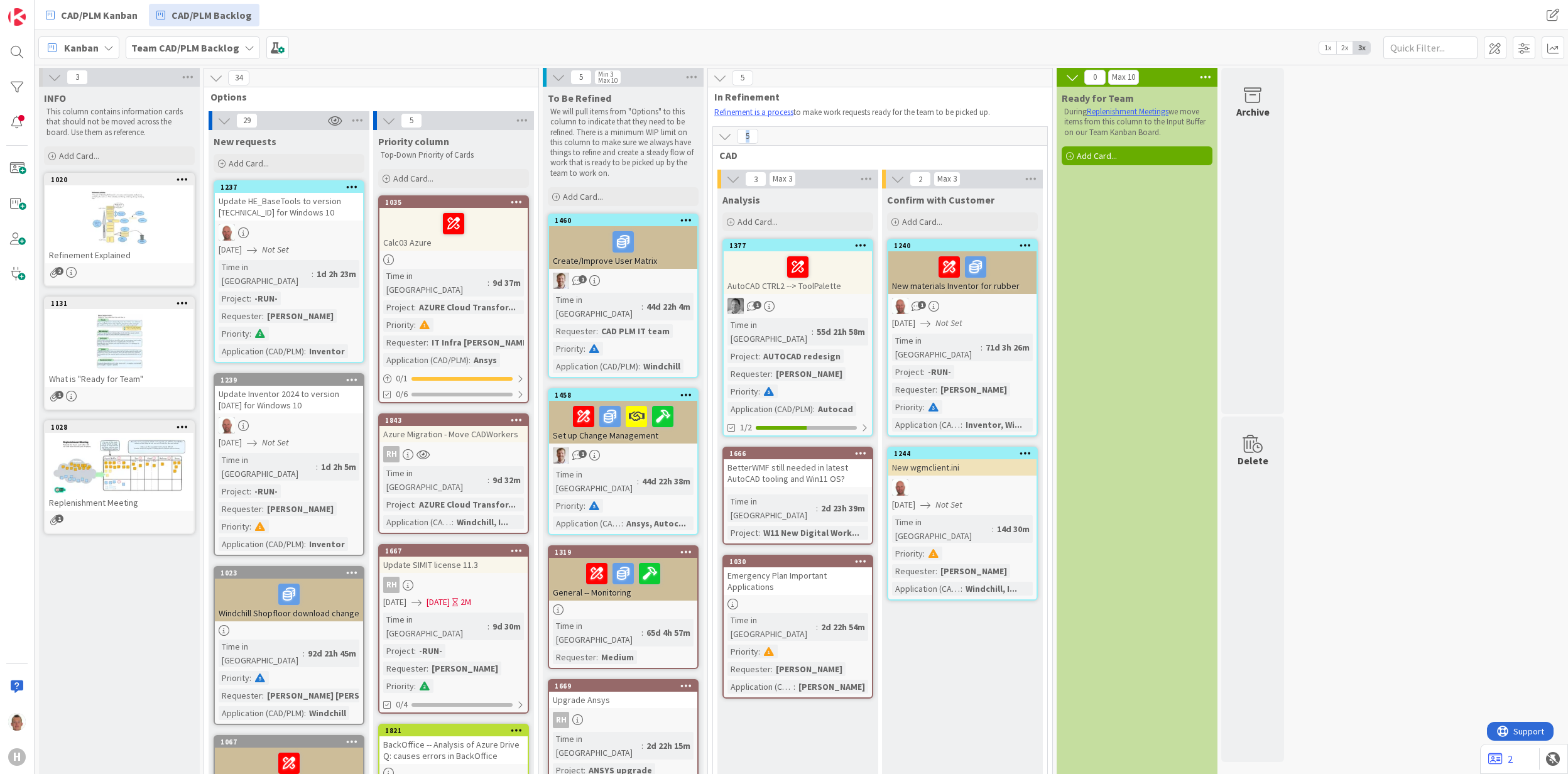
click at [728, 141] on icon at bounding box center [725, 137] width 14 height 14
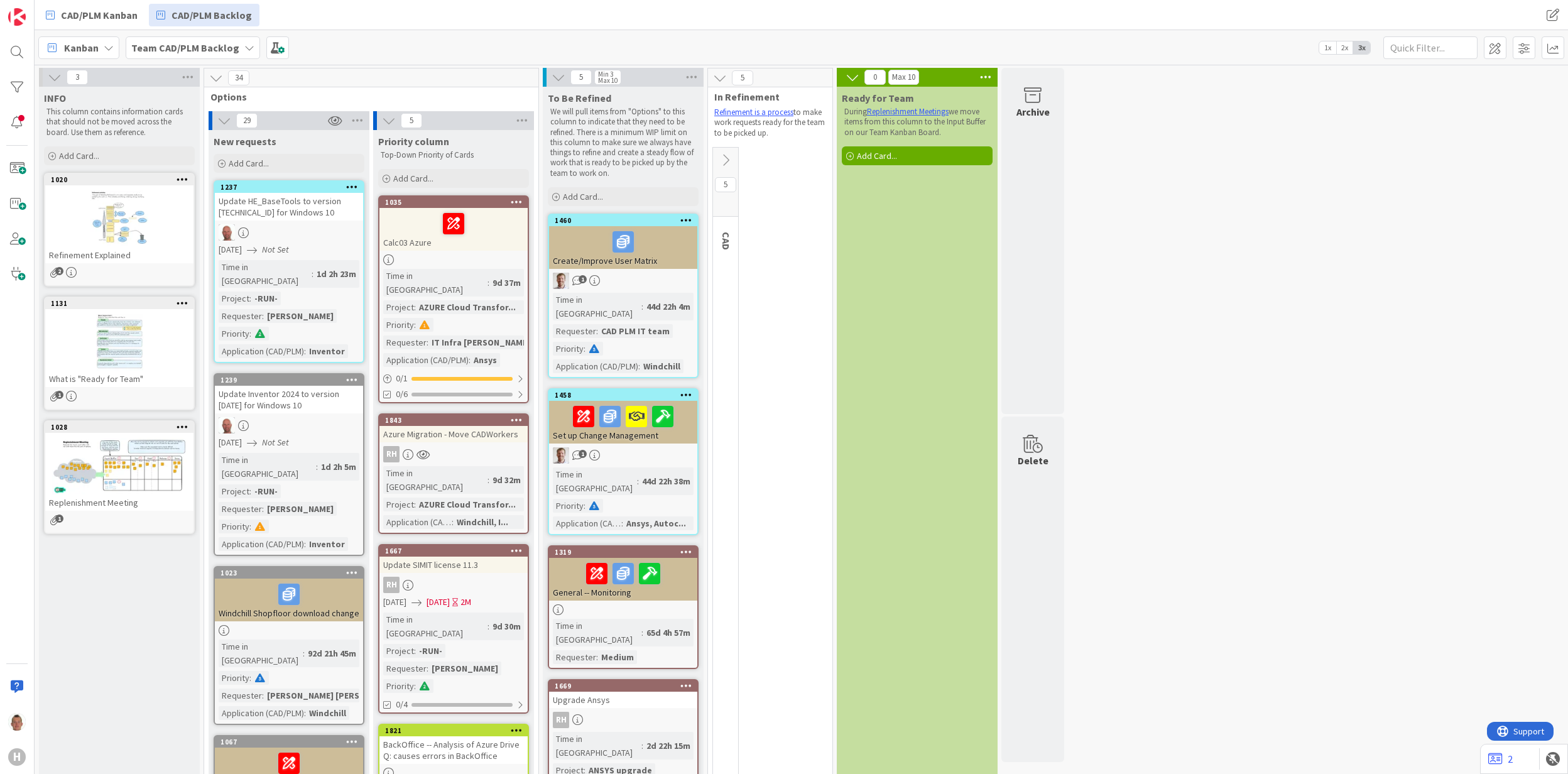
click at [728, 169] on button at bounding box center [725, 160] width 25 height 19
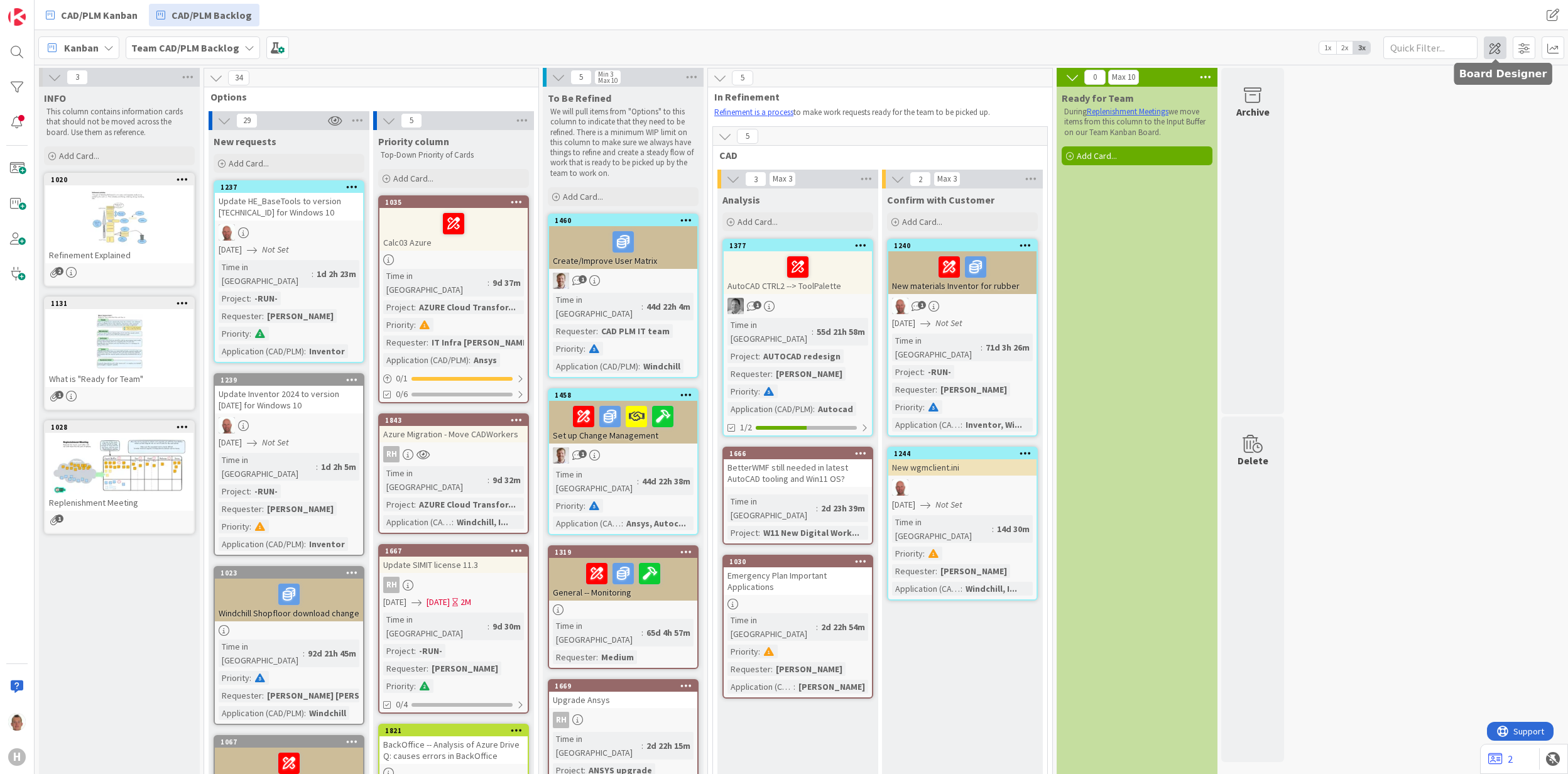
click at [1496, 53] on span at bounding box center [1495, 47] width 23 height 23
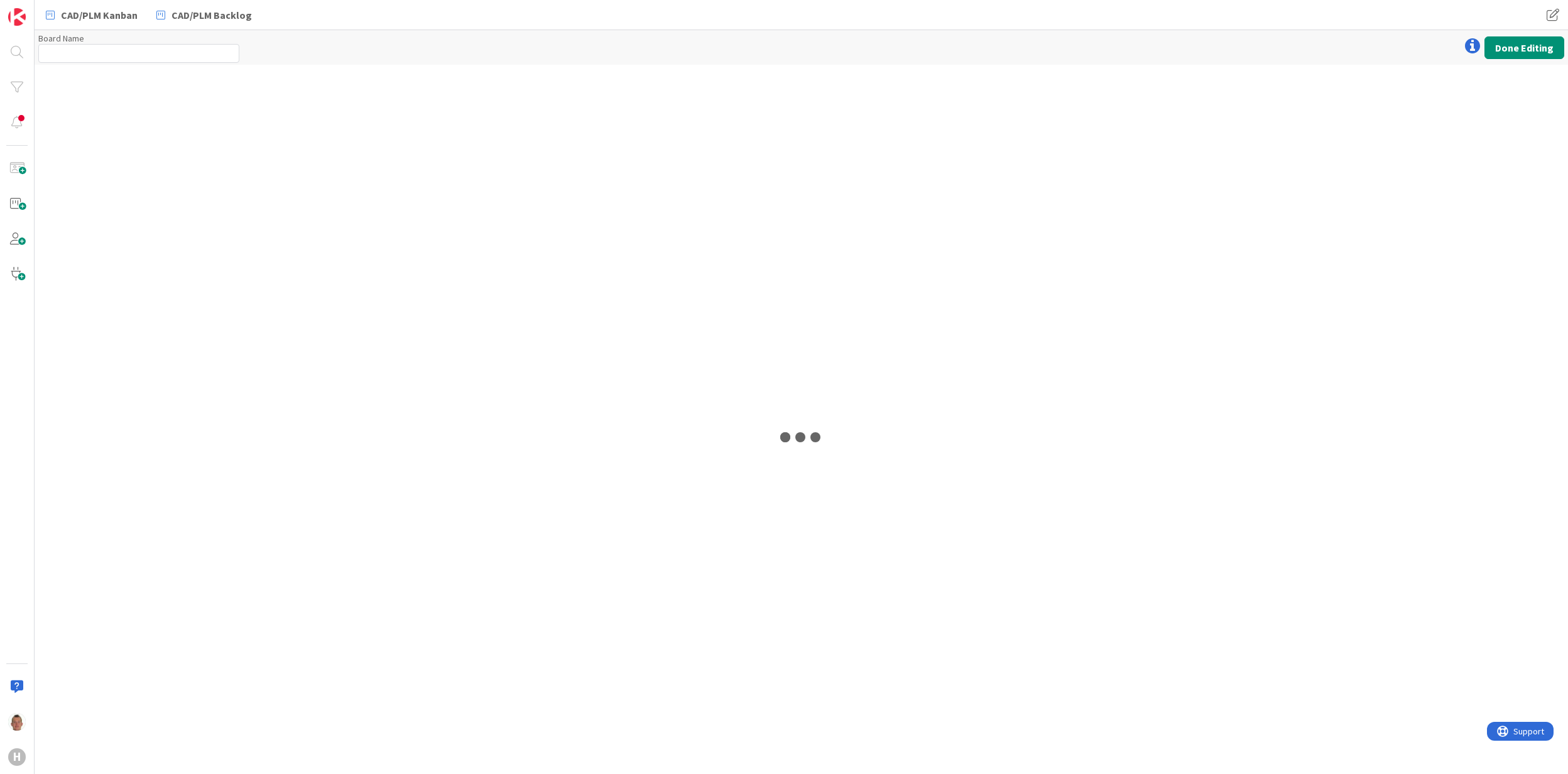
type input "Team CAD/PLM Backlog"
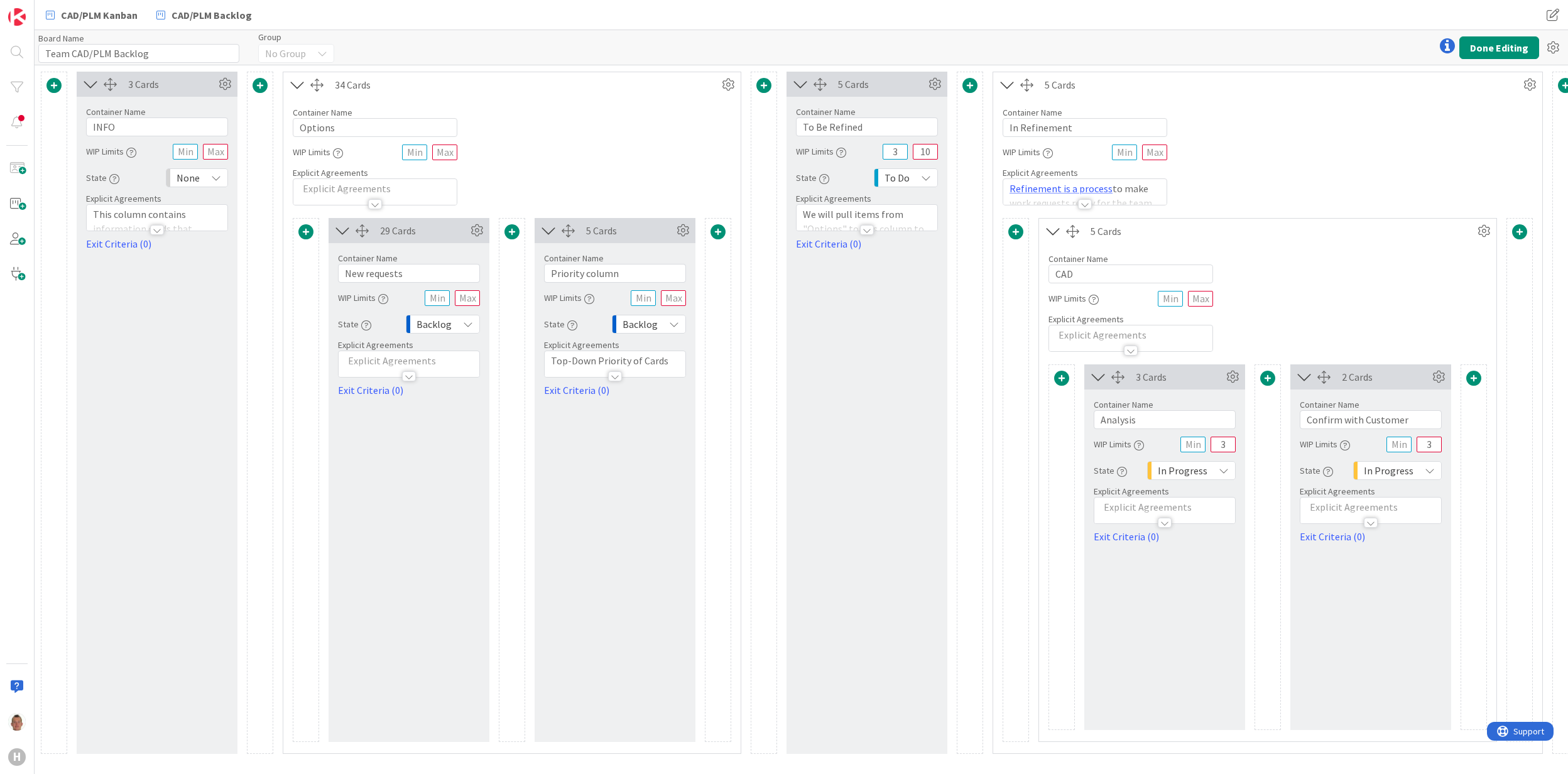
click at [1057, 234] on icon at bounding box center [1053, 231] width 21 height 16
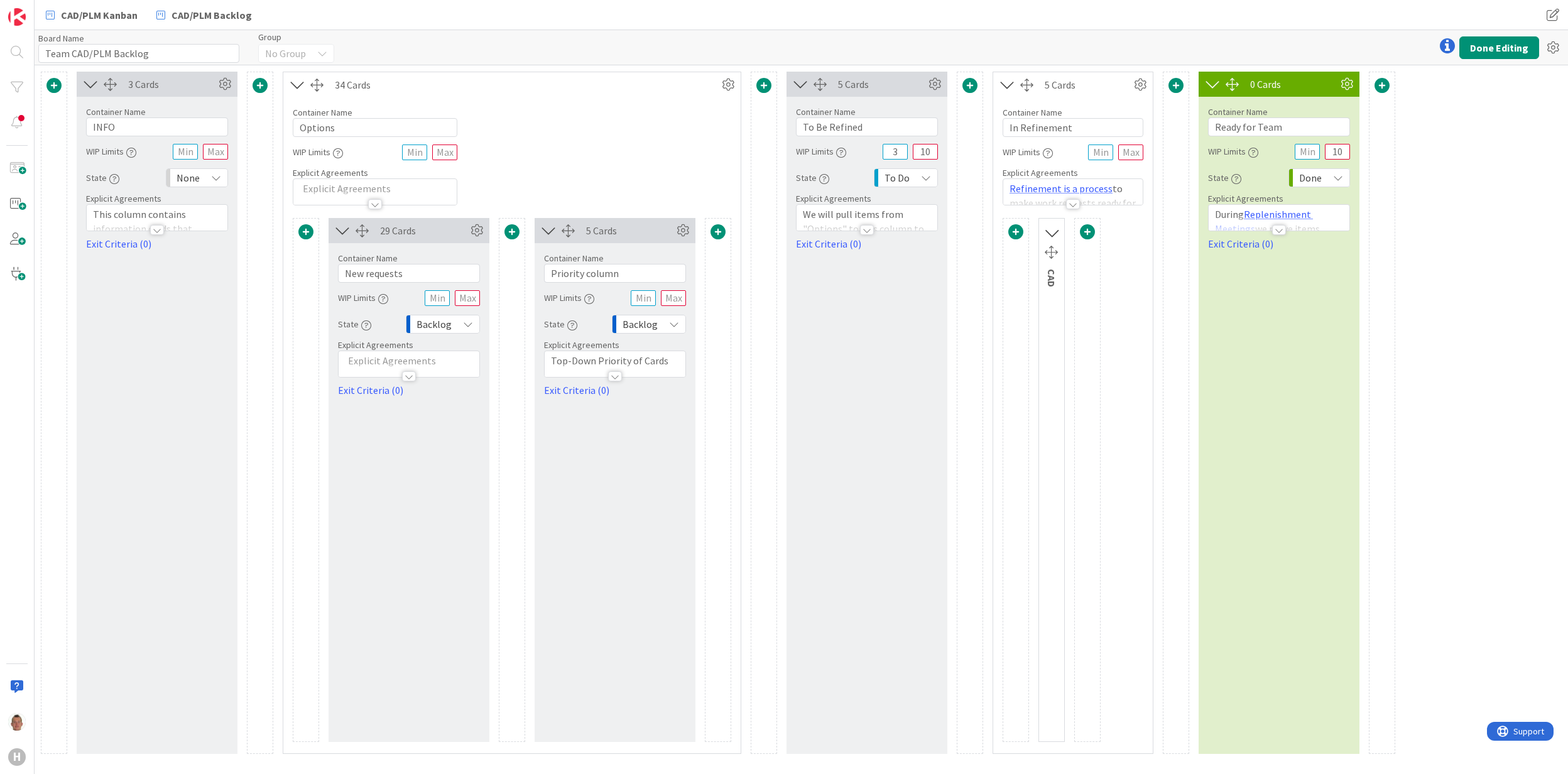
click at [1056, 234] on icon at bounding box center [1051, 232] width 16 height 21
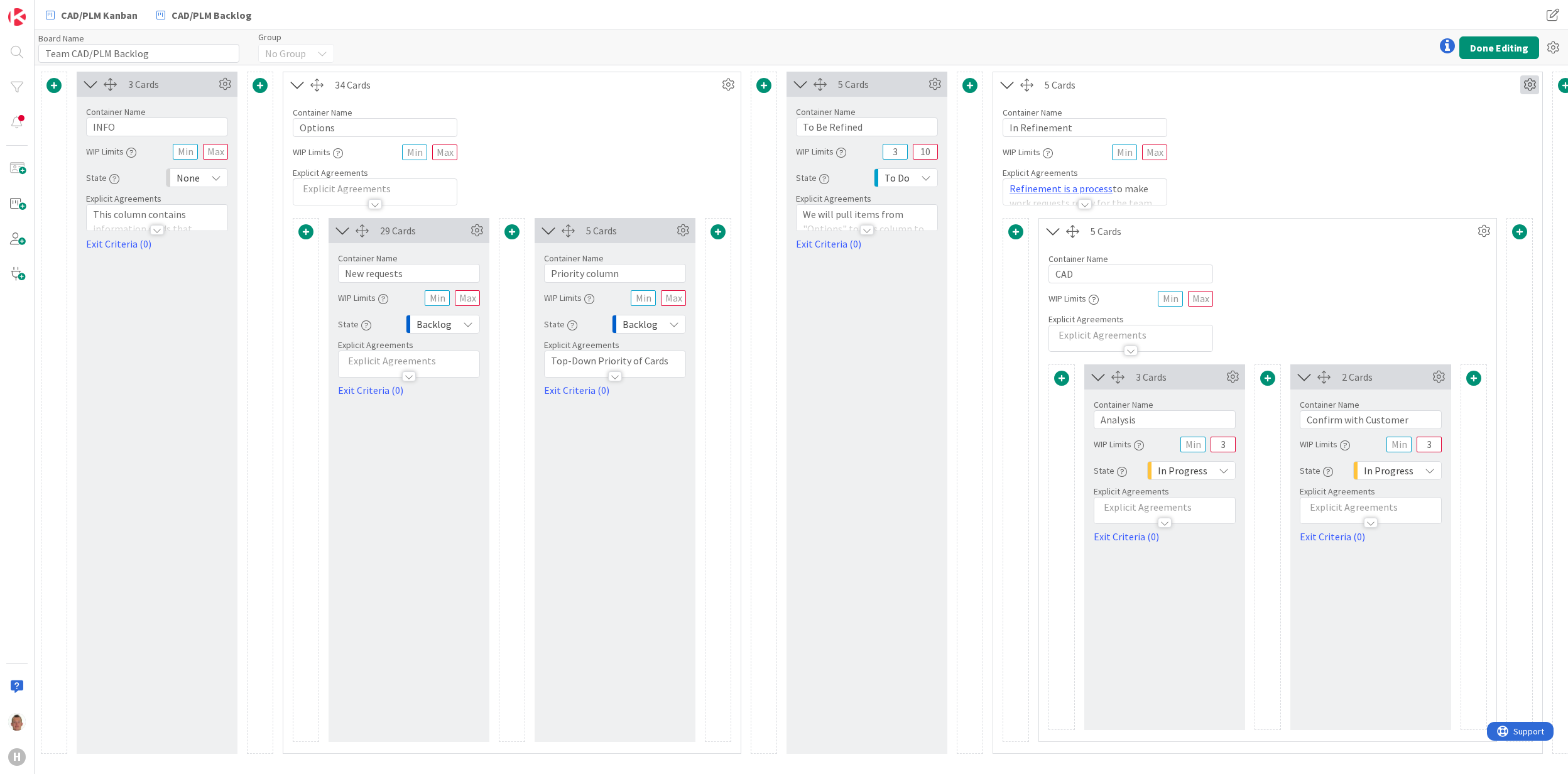
click at [1539, 84] on icon at bounding box center [1530, 84] width 19 height 19
click at [1424, 156] on link "Switch to a Vertical Layout" at bounding box center [1455, 154] width 170 height 18
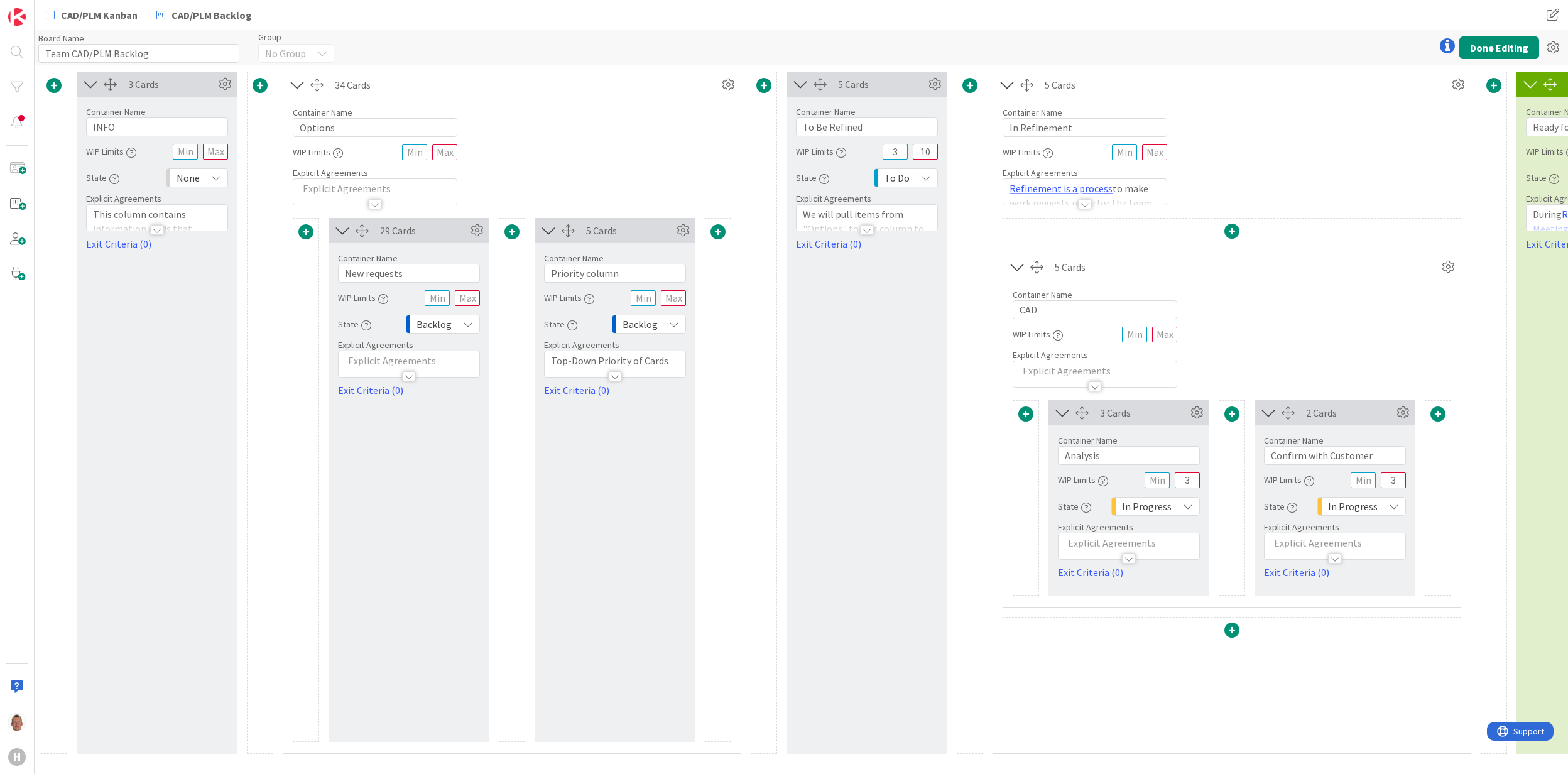
click at [1237, 634] on span at bounding box center [1232, 630] width 15 height 15
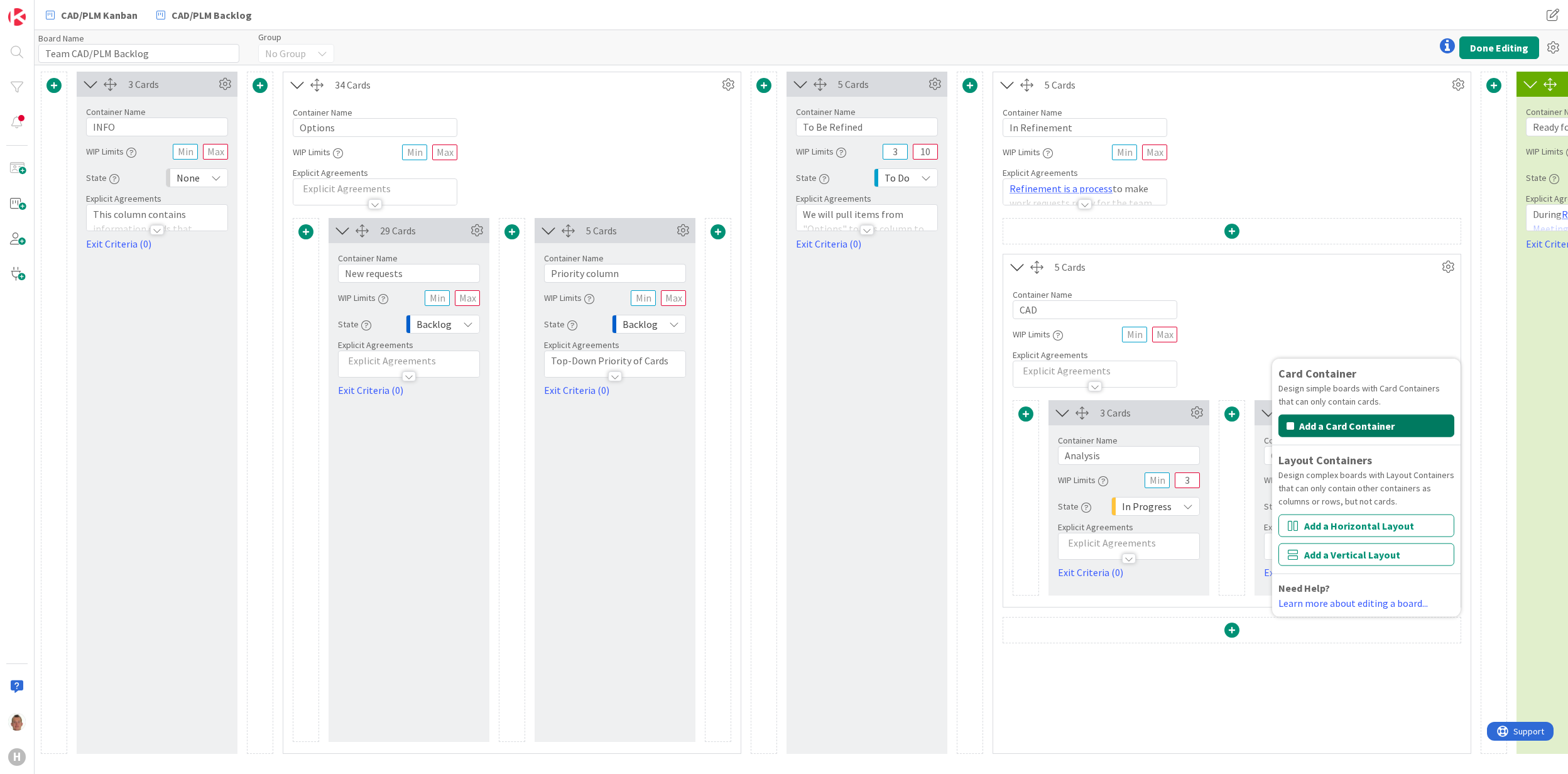
click at [1328, 425] on button "Add a Card Container" at bounding box center [1366, 426] width 176 height 23
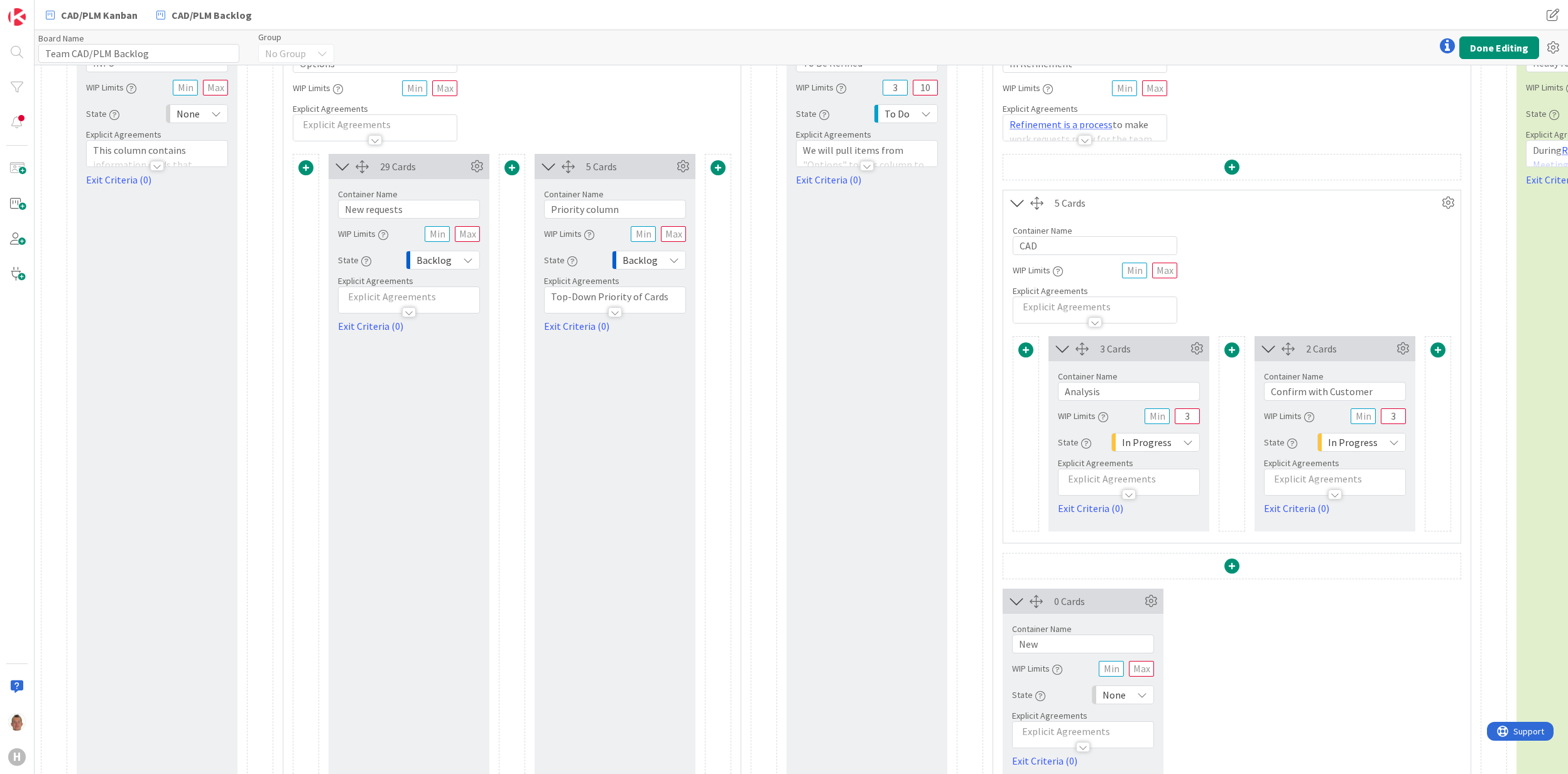
scroll to position [132, 0]
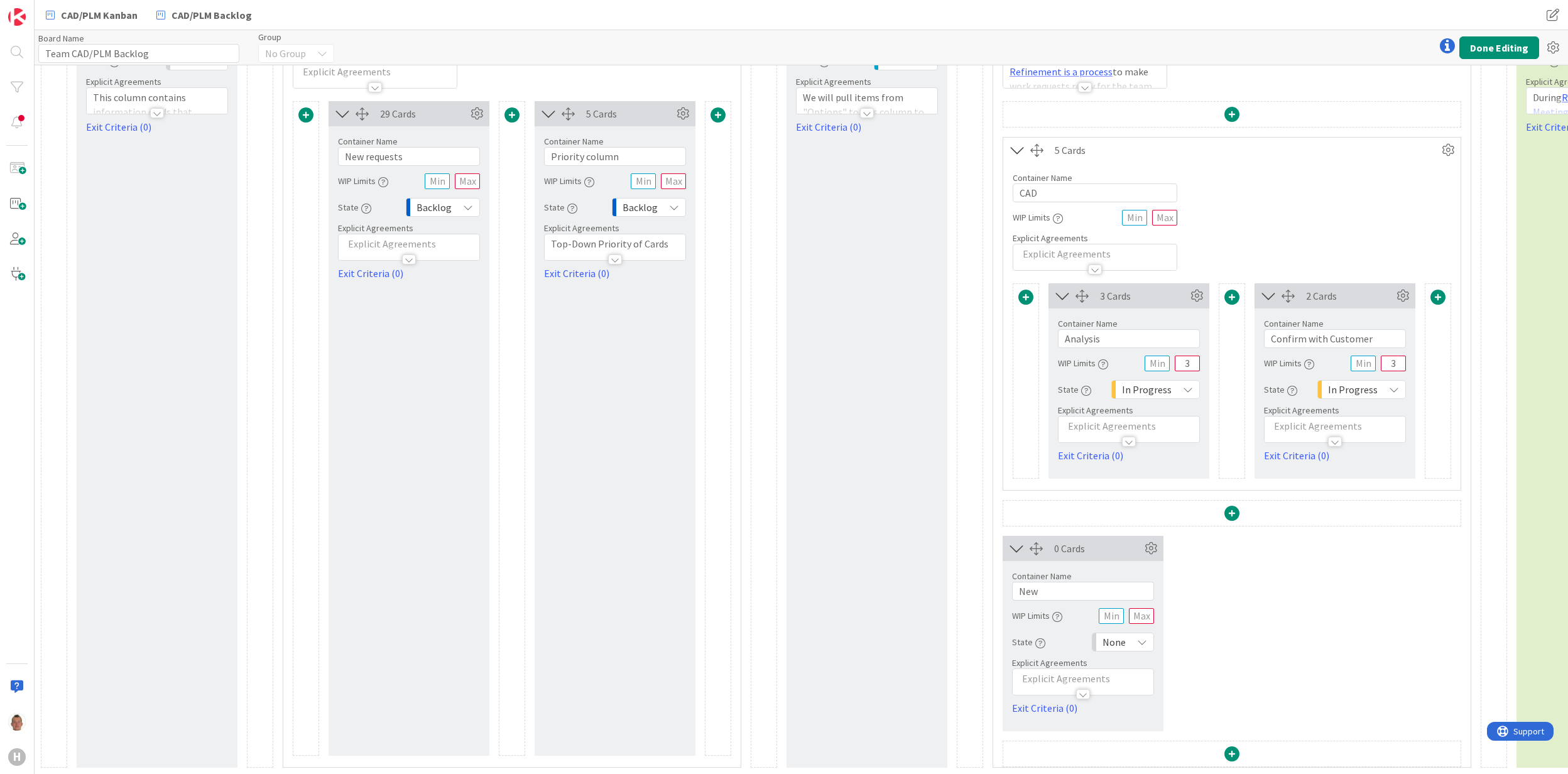
click at [1237, 506] on span at bounding box center [1232, 513] width 15 height 15
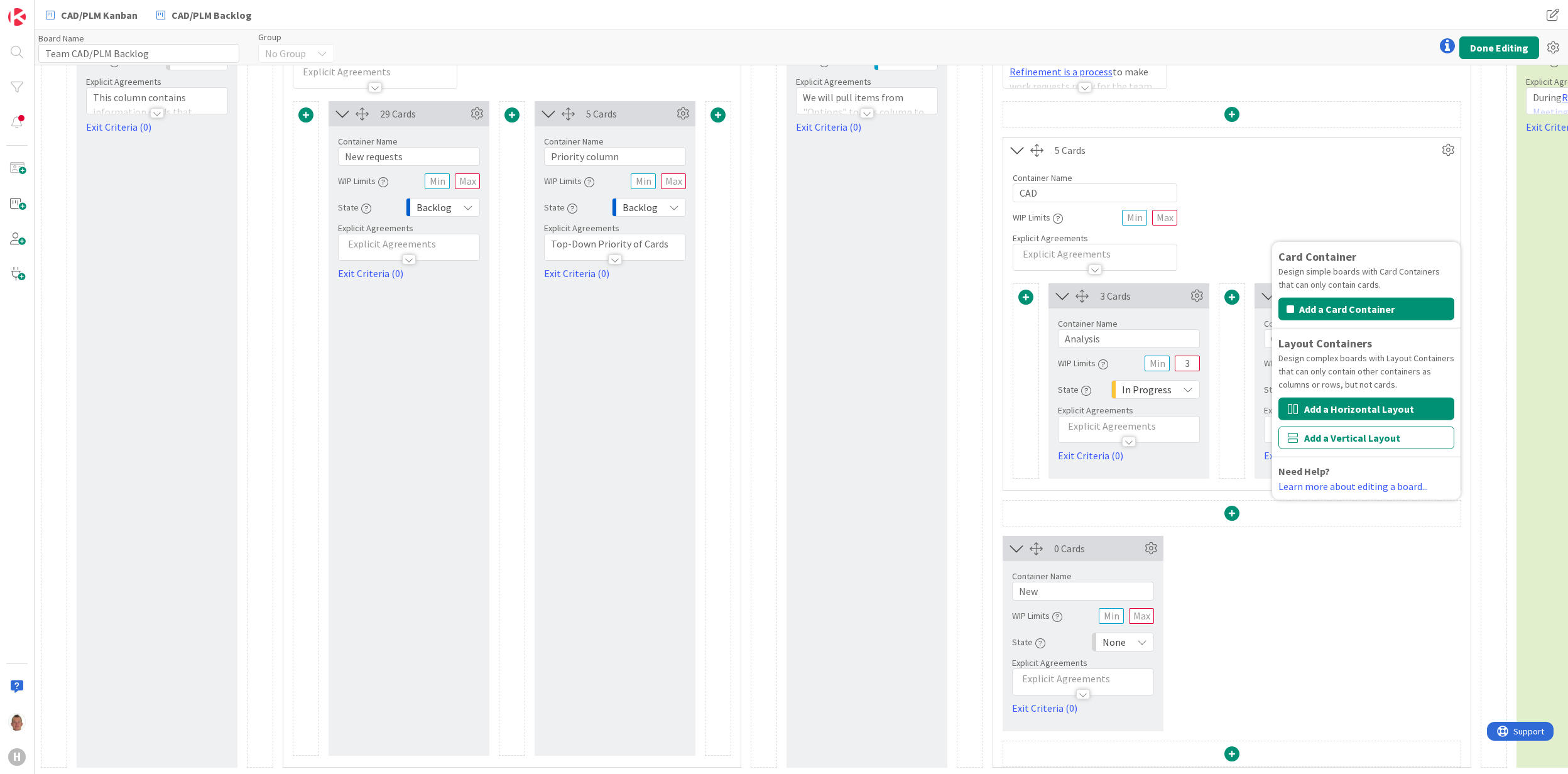
click at [1350, 398] on button "Add a Horizontal Layout" at bounding box center [1366, 409] width 176 height 23
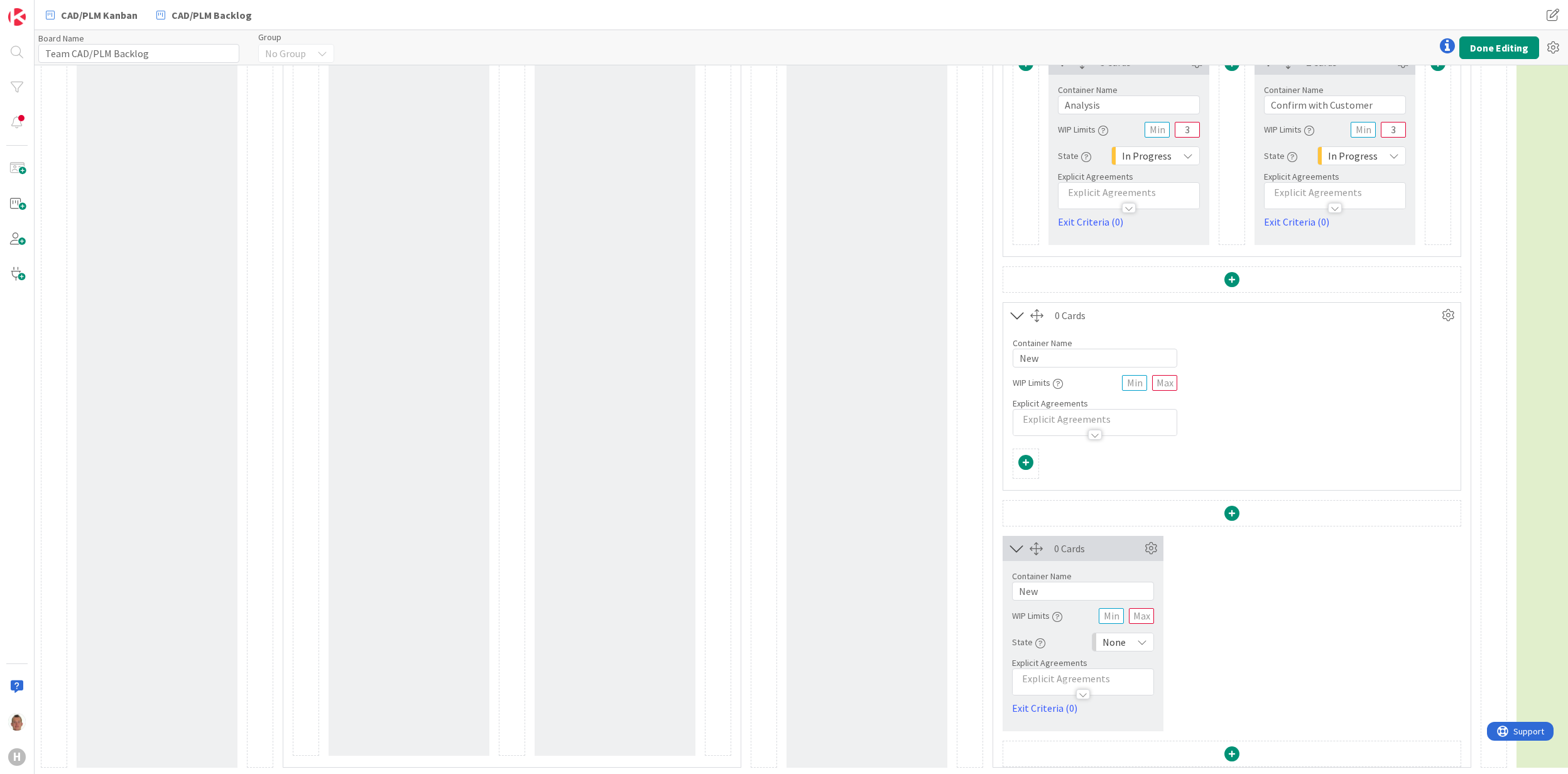
scroll to position [366, 0]
click at [1085, 541] on div "0 Cards" at bounding box center [1097, 548] width 87 height 15
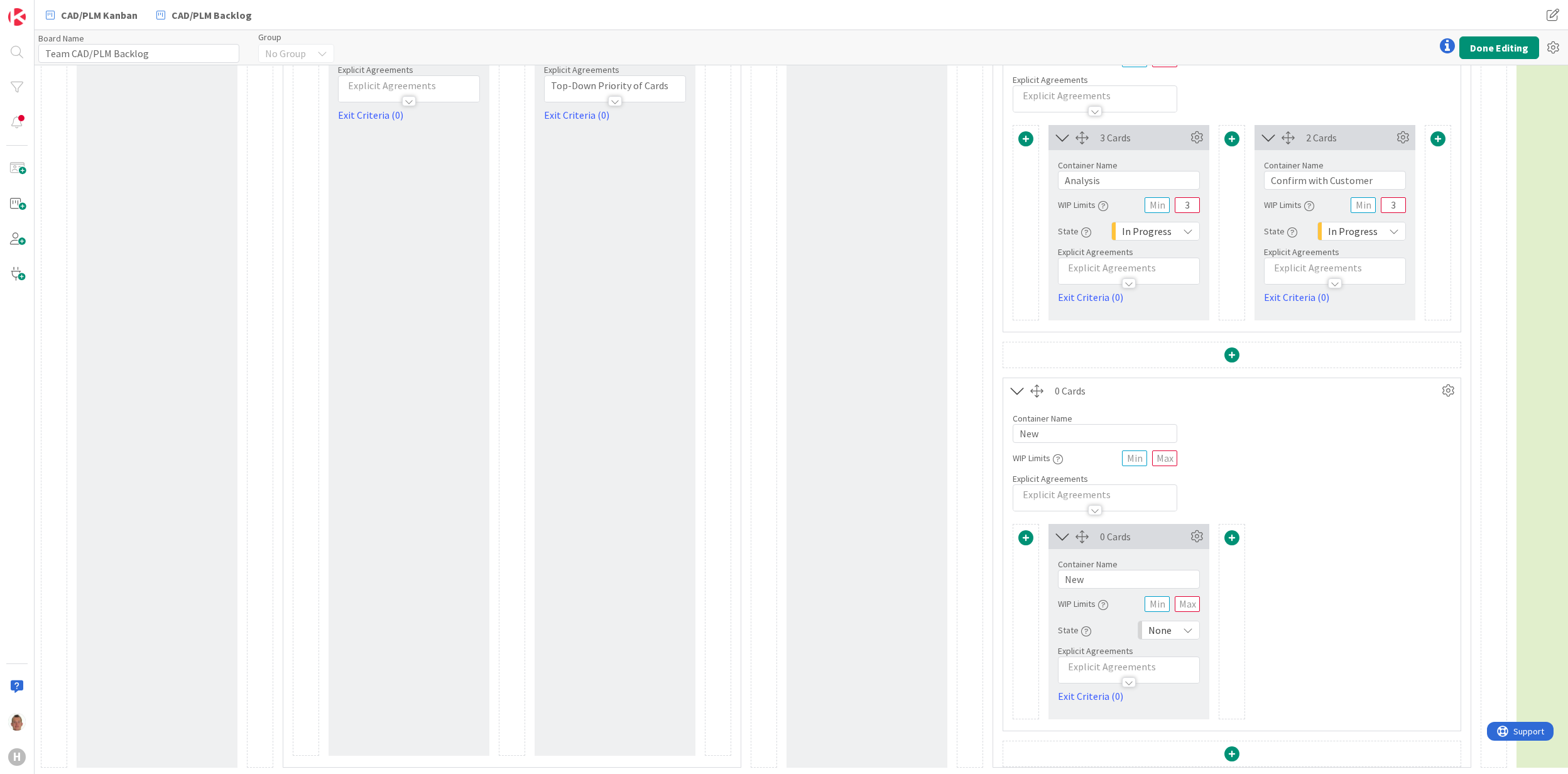
scroll to position [292, 0]
click at [1227, 530] on span at bounding box center [1232, 537] width 15 height 15
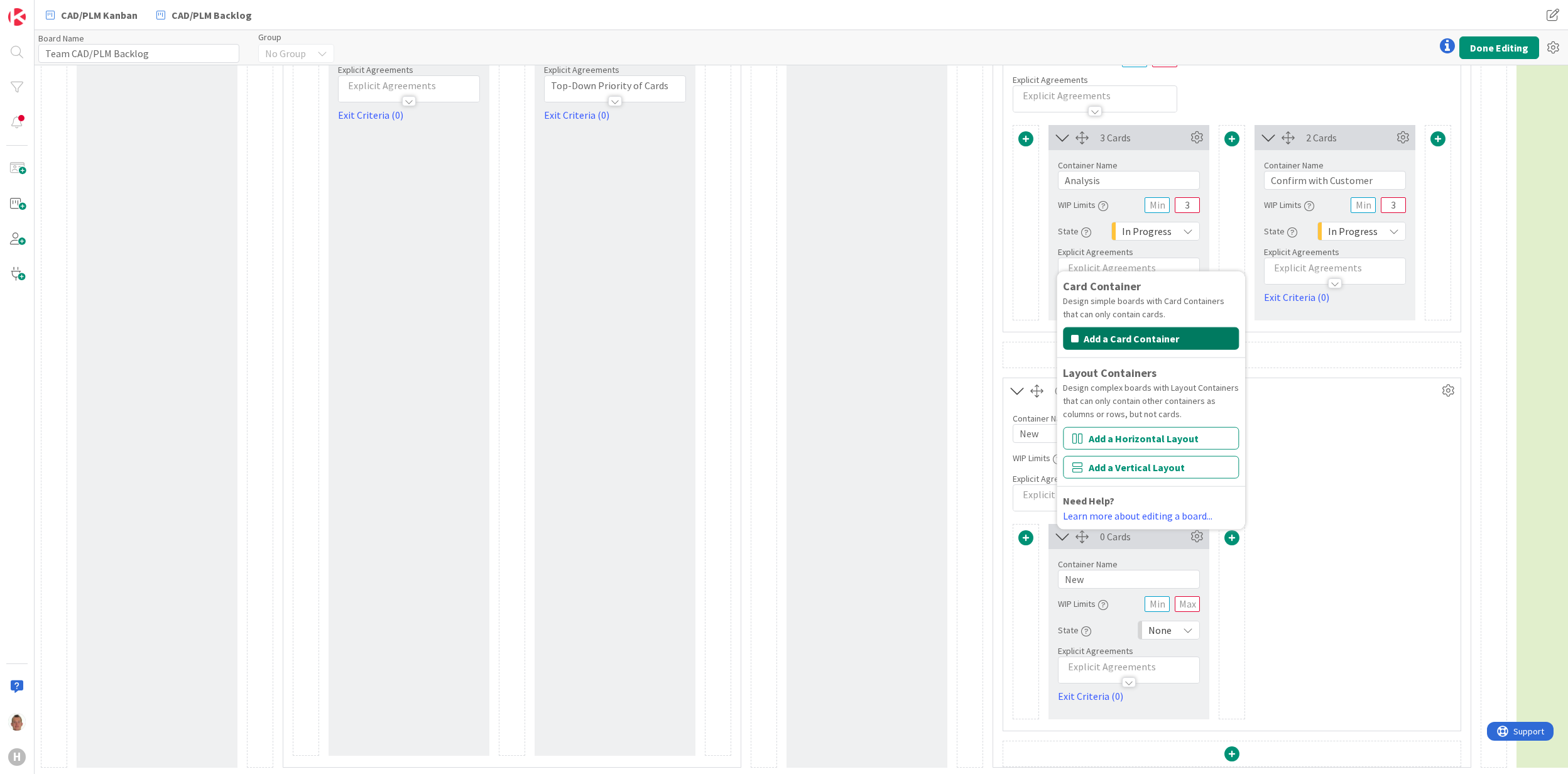
click at [1182, 327] on button "Add a Card Container" at bounding box center [1151, 338] width 176 height 23
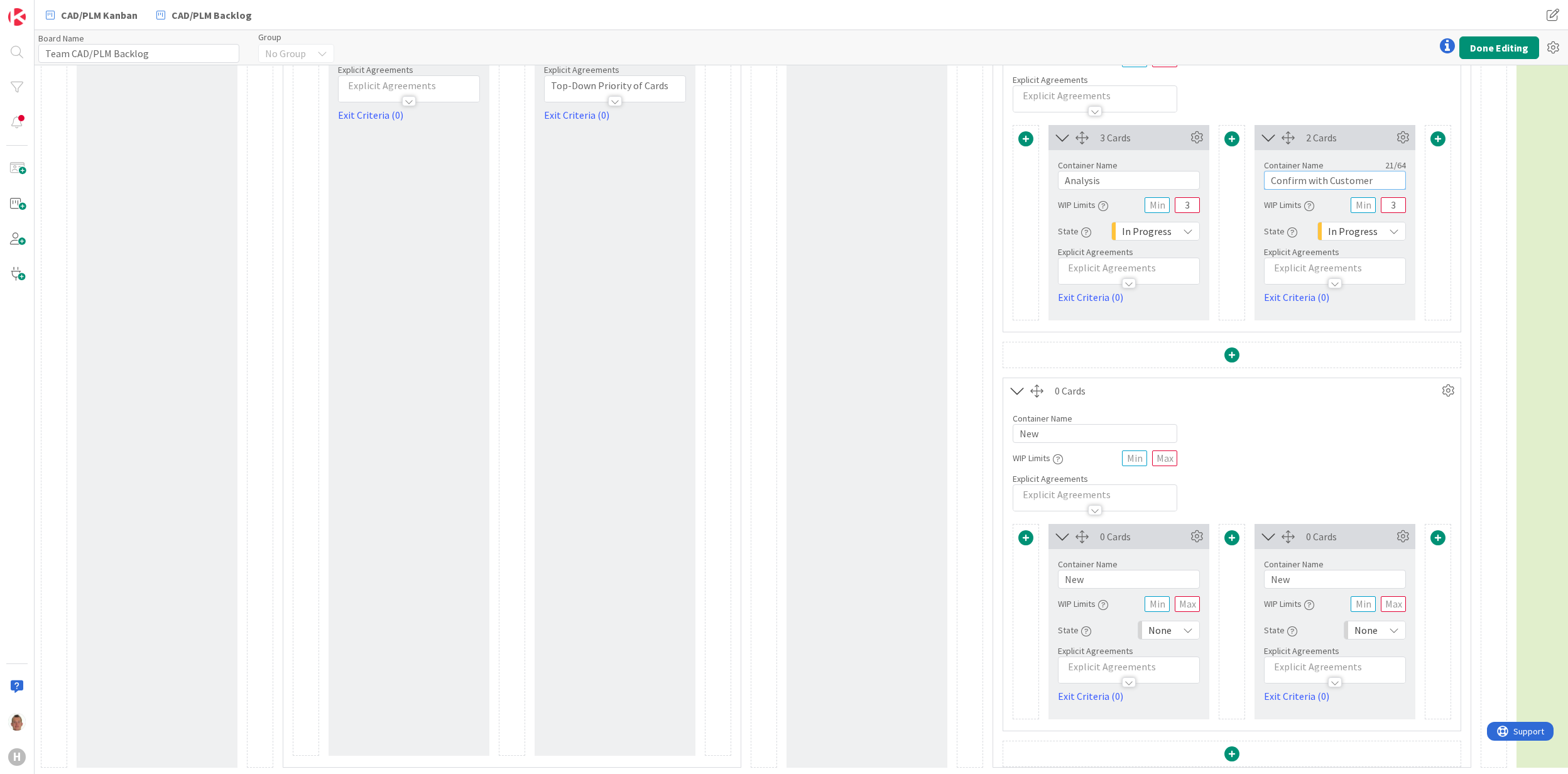
drag, startPoint x: 1378, startPoint y: 167, endPoint x: 1202, endPoint y: 169, distance: 176.0
click at [1202, 169] on div "3 Cards Container Name 8 / 64 Analysis WIP Limits 3 State In Progress Explicit …" at bounding box center [1232, 223] width 438 height 195
drag, startPoint x: 1302, startPoint y: 561, endPoint x: 1239, endPoint y: 566, distance: 63.2
click at [1239, 566] on div "0 Cards Container Name 3 / 64 New WIP Limits State None Explicit Agreements Exi…" at bounding box center [1232, 622] width 438 height 195
paste input "Confirm with Customer"
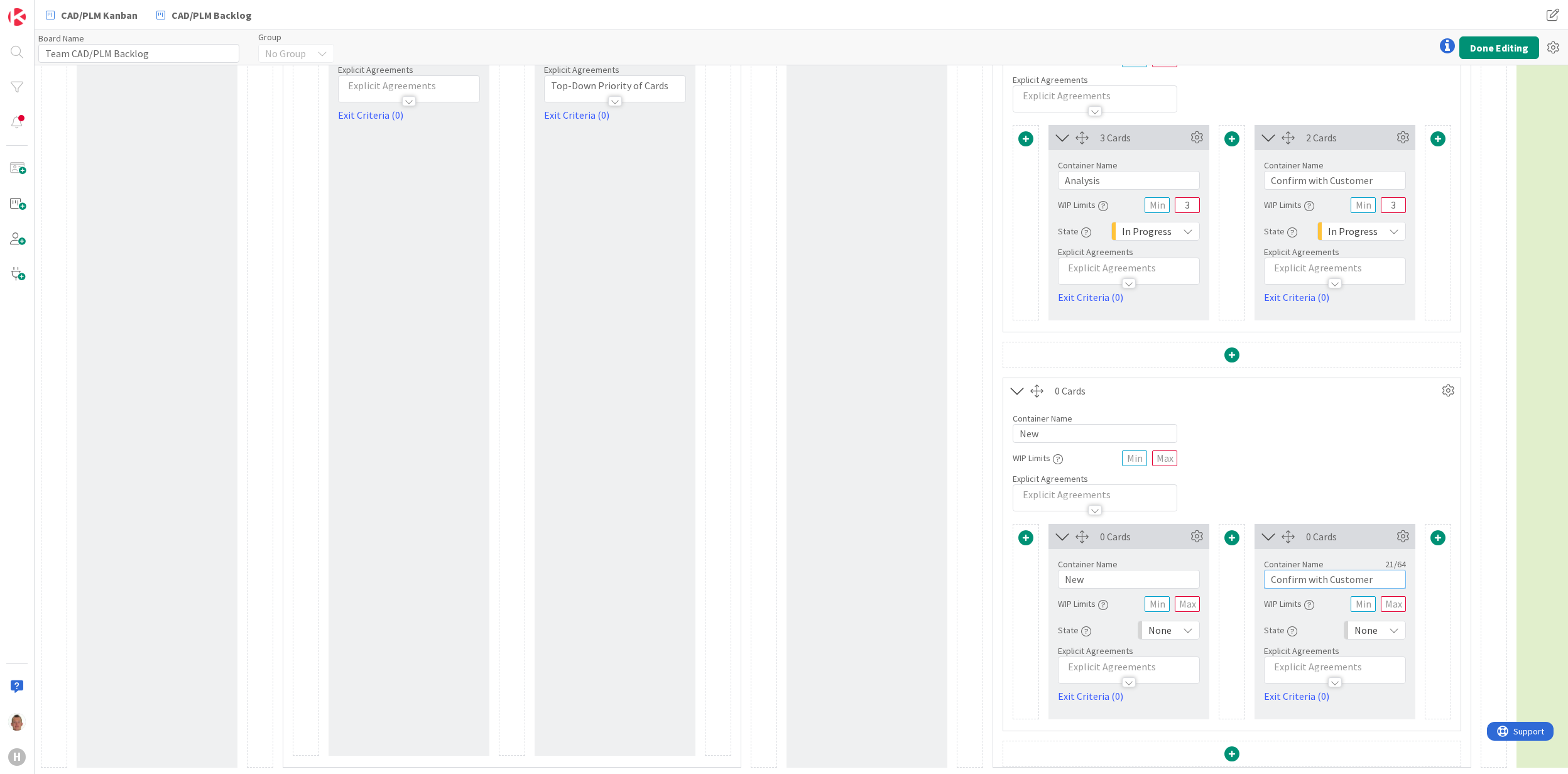
type input "Confirm with Customer"
drag, startPoint x: 1117, startPoint y: 164, endPoint x: 1002, endPoint y: 173, distance: 115.4
click at [1002, 173] on div "5 Cards Container Name 3 / 64 CAD WIP Limits Explicit Agreements 3 Cards Contai…" at bounding box center [1232, 156] width 459 height 354
drag, startPoint x: 1107, startPoint y: 567, endPoint x: 1012, endPoint y: 569, distance: 95.0
click at [1012, 569] on div "0 Cards Container Name 3 / 64 New WIP Limits State None Explicit Agreements Exi…" at bounding box center [1232, 627] width 457 height 207
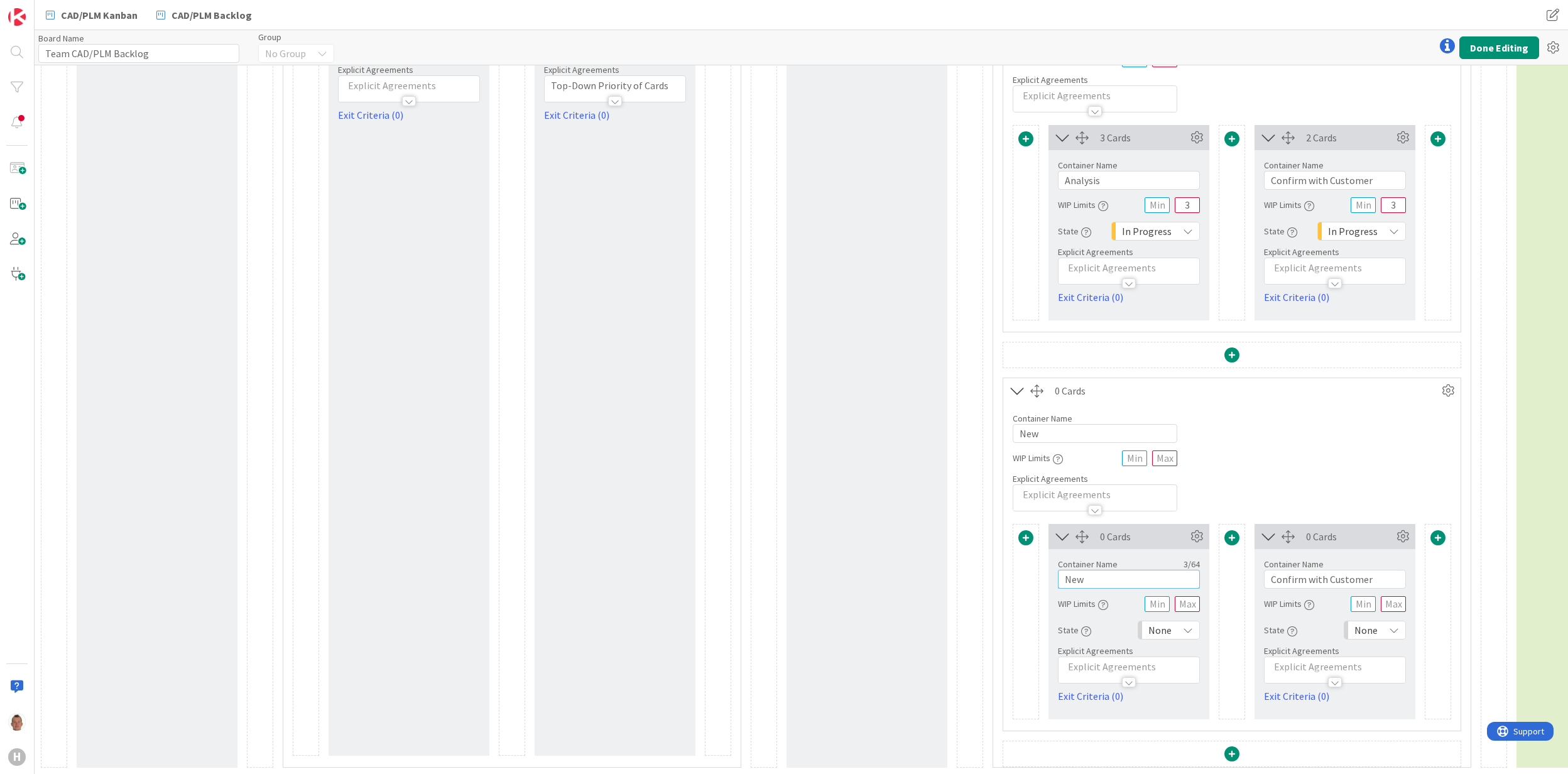
paste input "Analysis"
type input "Analysis"
drag, startPoint x: 1186, startPoint y: 189, endPoint x: 1194, endPoint y: 190, distance: 8.1
click at [1194, 198] on input "3" at bounding box center [1187, 205] width 25 height 16
type input "2"
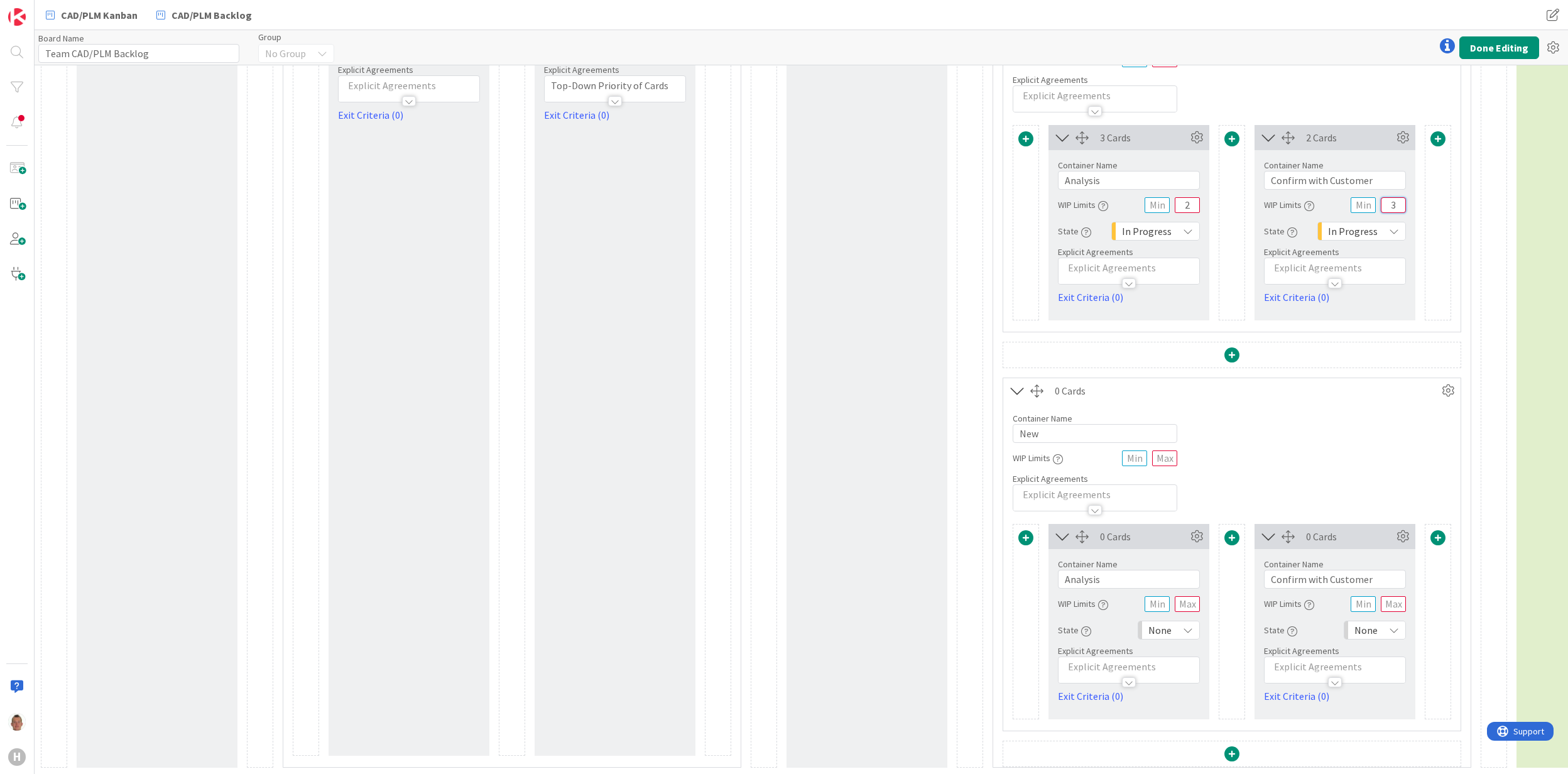
drag, startPoint x: 1398, startPoint y: 187, endPoint x: 1387, endPoint y: 187, distance: 11.0
click at [1387, 198] on input "3" at bounding box center [1393, 205] width 25 height 16
type input "2"
click at [1403, 596] on input "text" at bounding box center [1393, 604] width 25 height 16
type input "2"
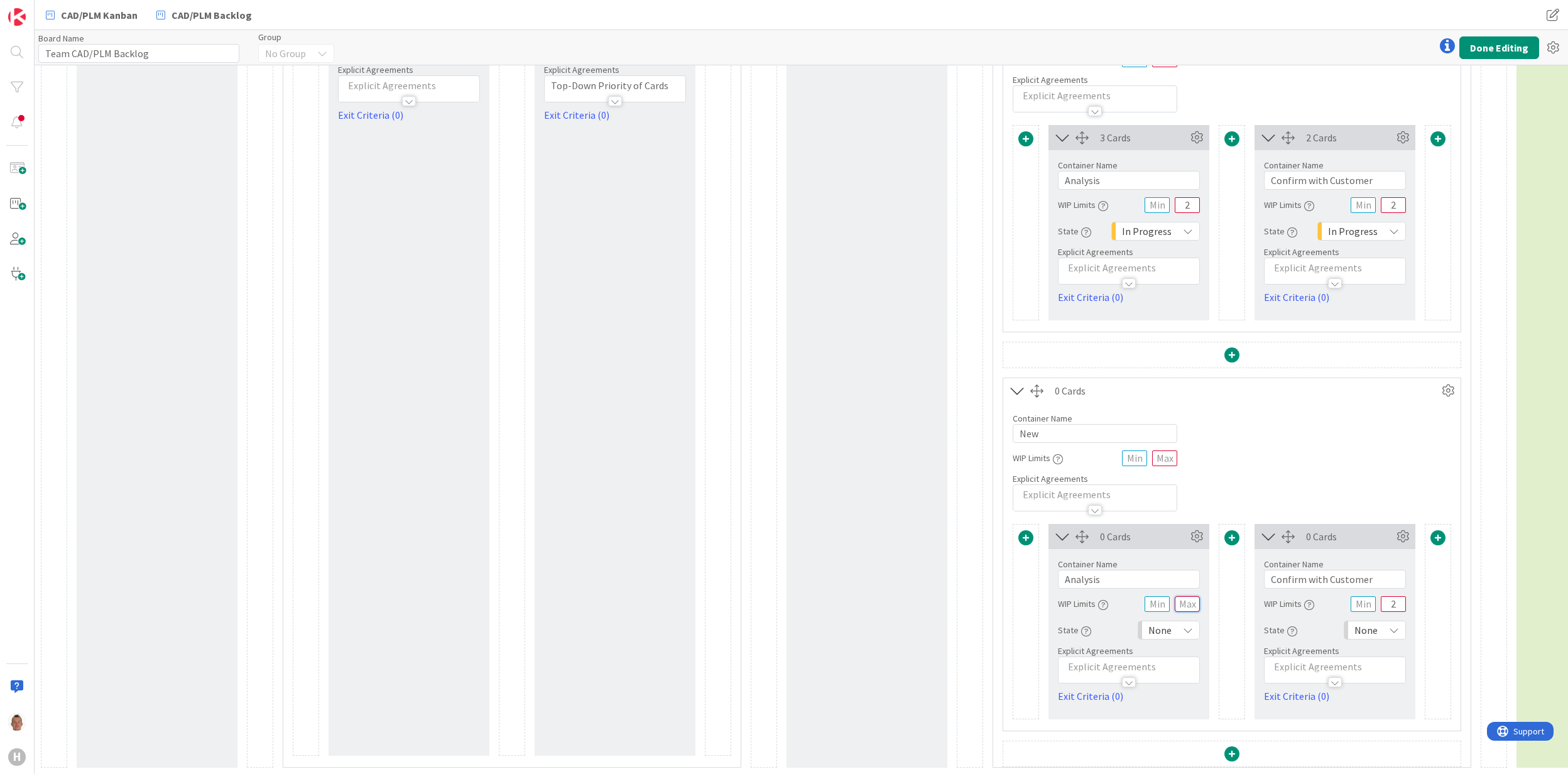
click at [1195, 596] on input "text" at bounding box center [1187, 604] width 25 height 16
type input "2"
click at [1053, 424] on input "New" at bounding box center [1095, 433] width 165 height 19
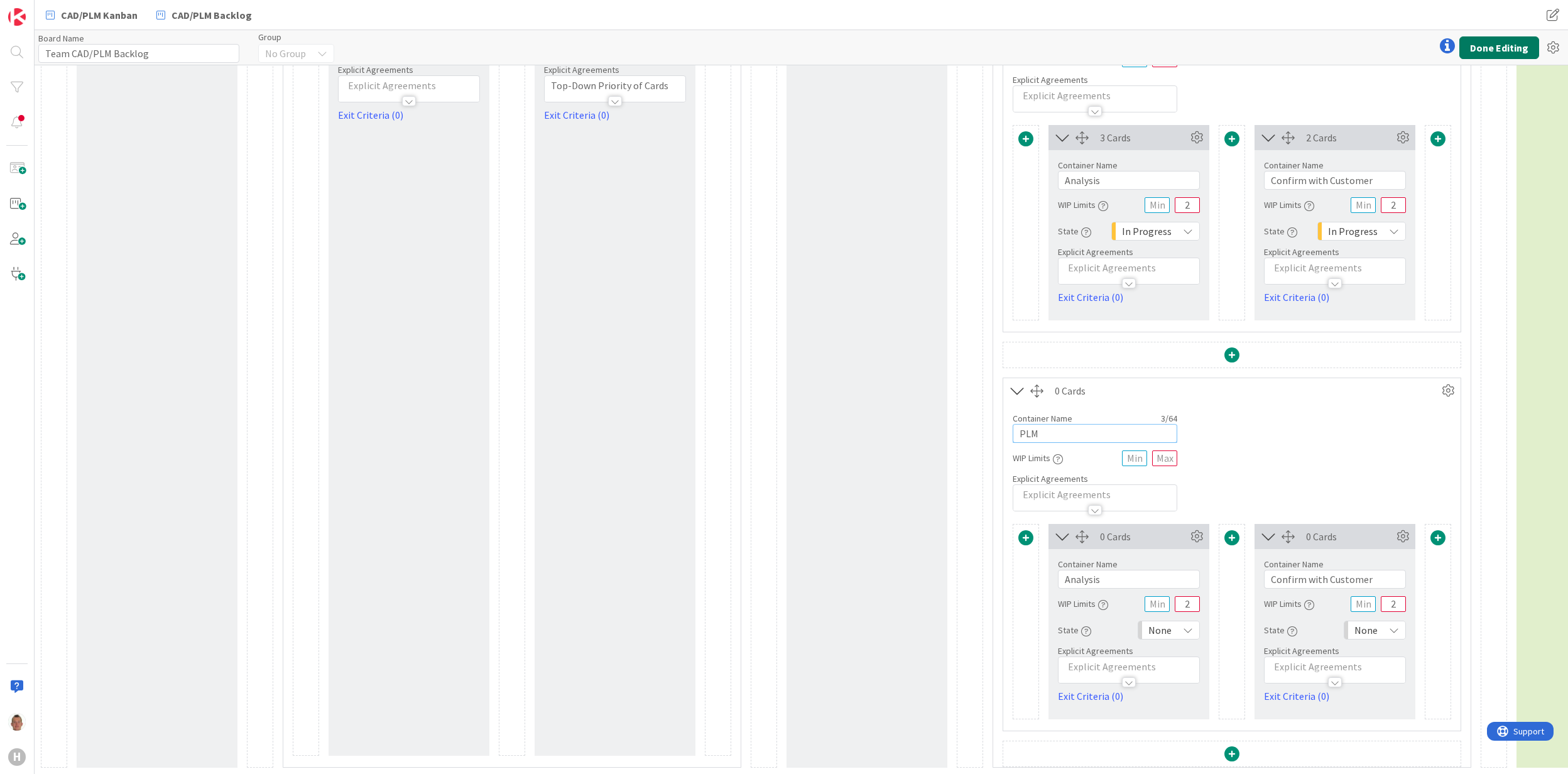
type input "PLM"
click at [1483, 46] on button "Done Editing" at bounding box center [1499, 47] width 80 height 23
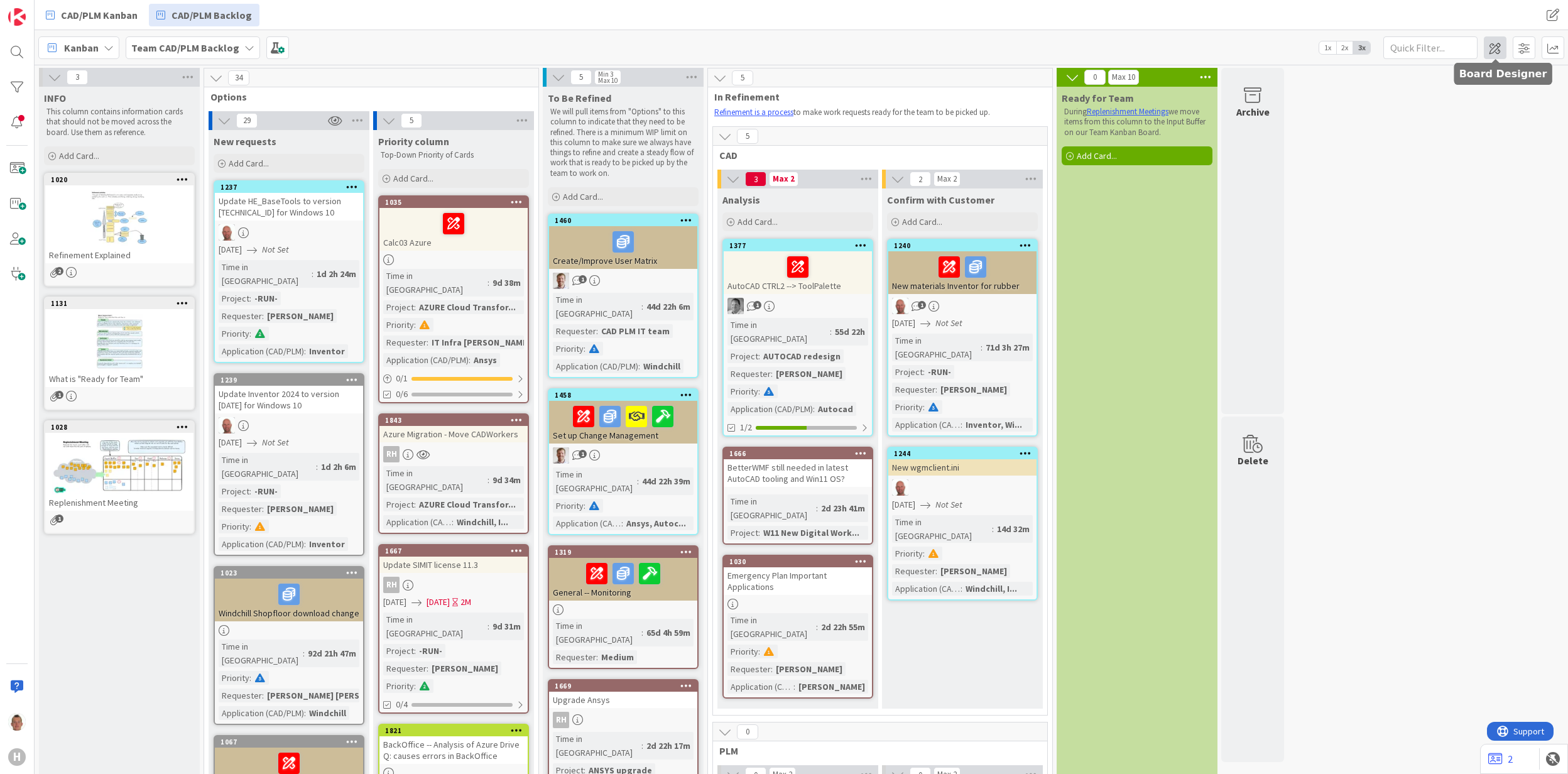
click at [1505, 51] on span at bounding box center [1495, 47] width 23 height 23
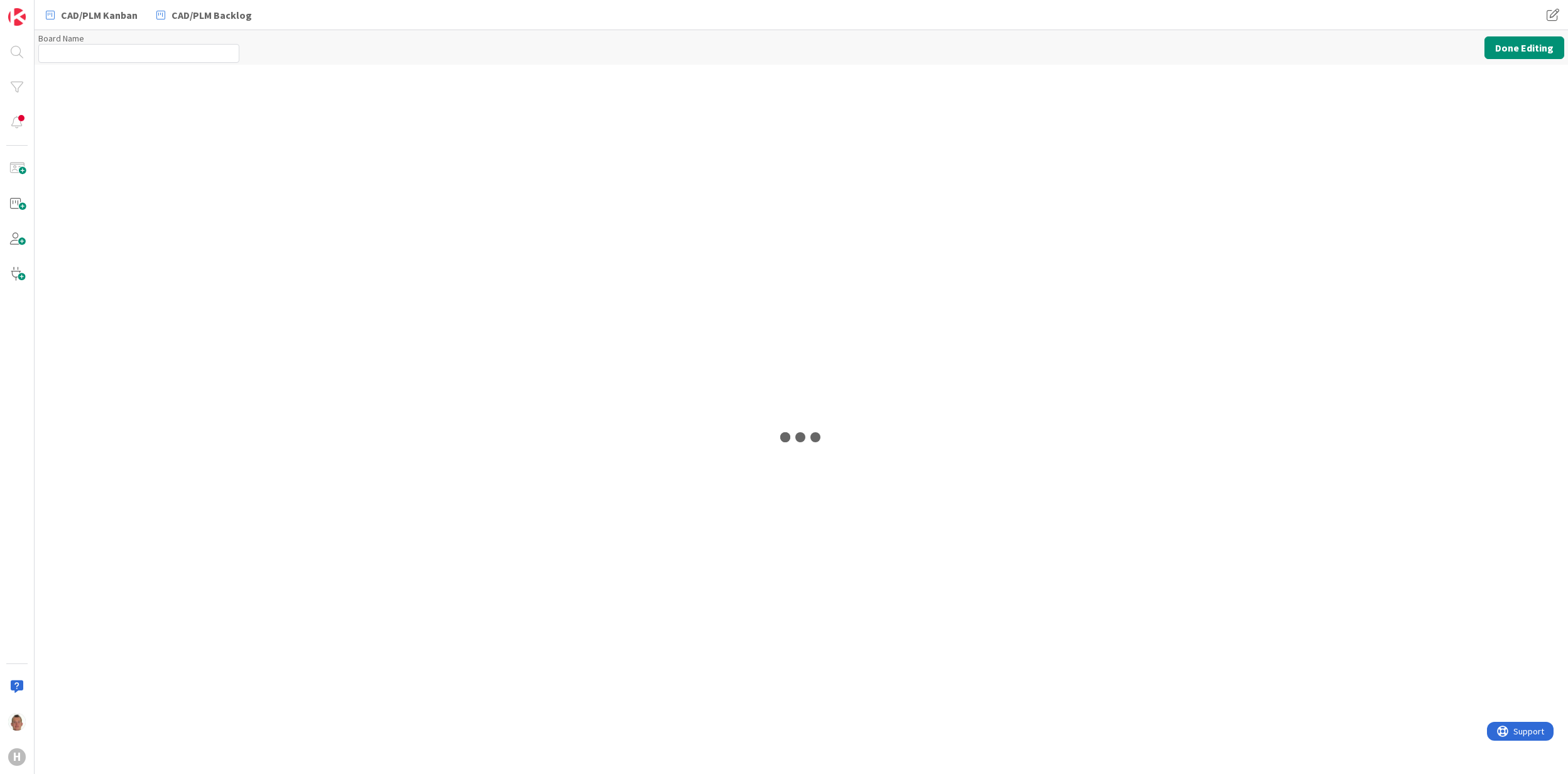
type input "Team CAD/PLM Backlog"
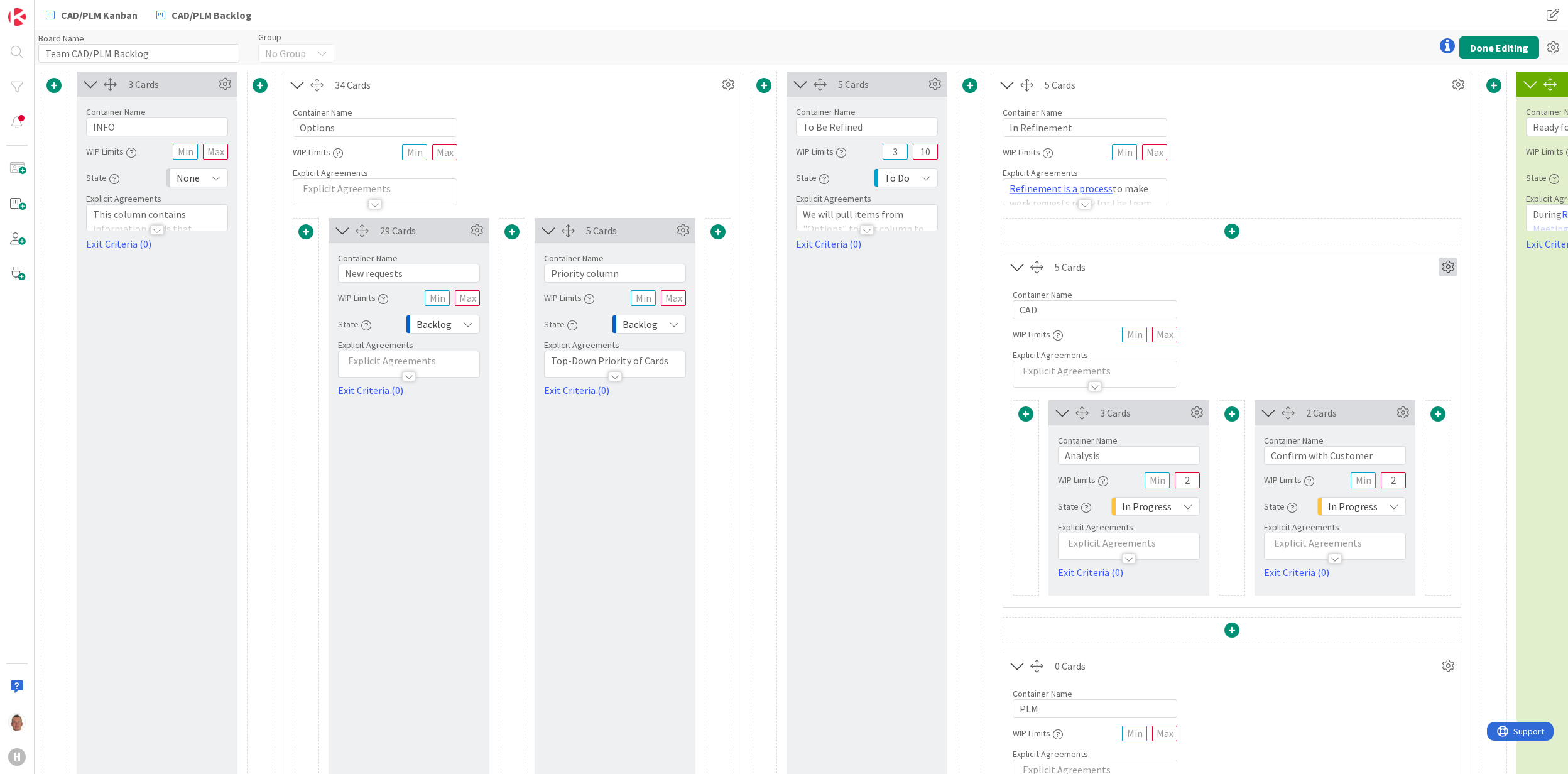
click at [1449, 270] on icon at bounding box center [1448, 267] width 19 height 19
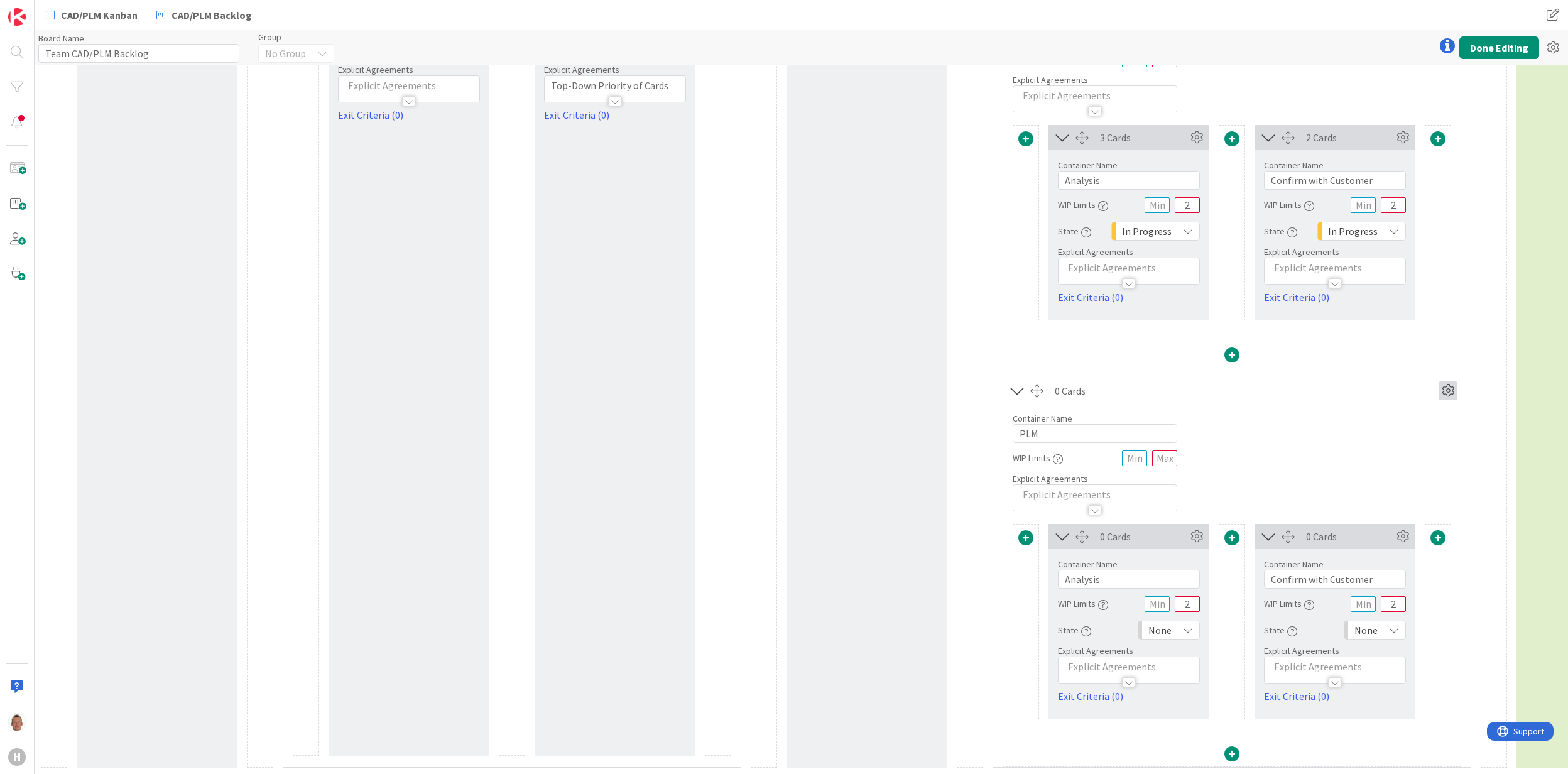
click at [1454, 382] on icon at bounding box center [1448, 391] width 19 height 19
click at [1401, 470] on link "Duplicate this Container" at bounding box center [1373, 479] width 170 height 18
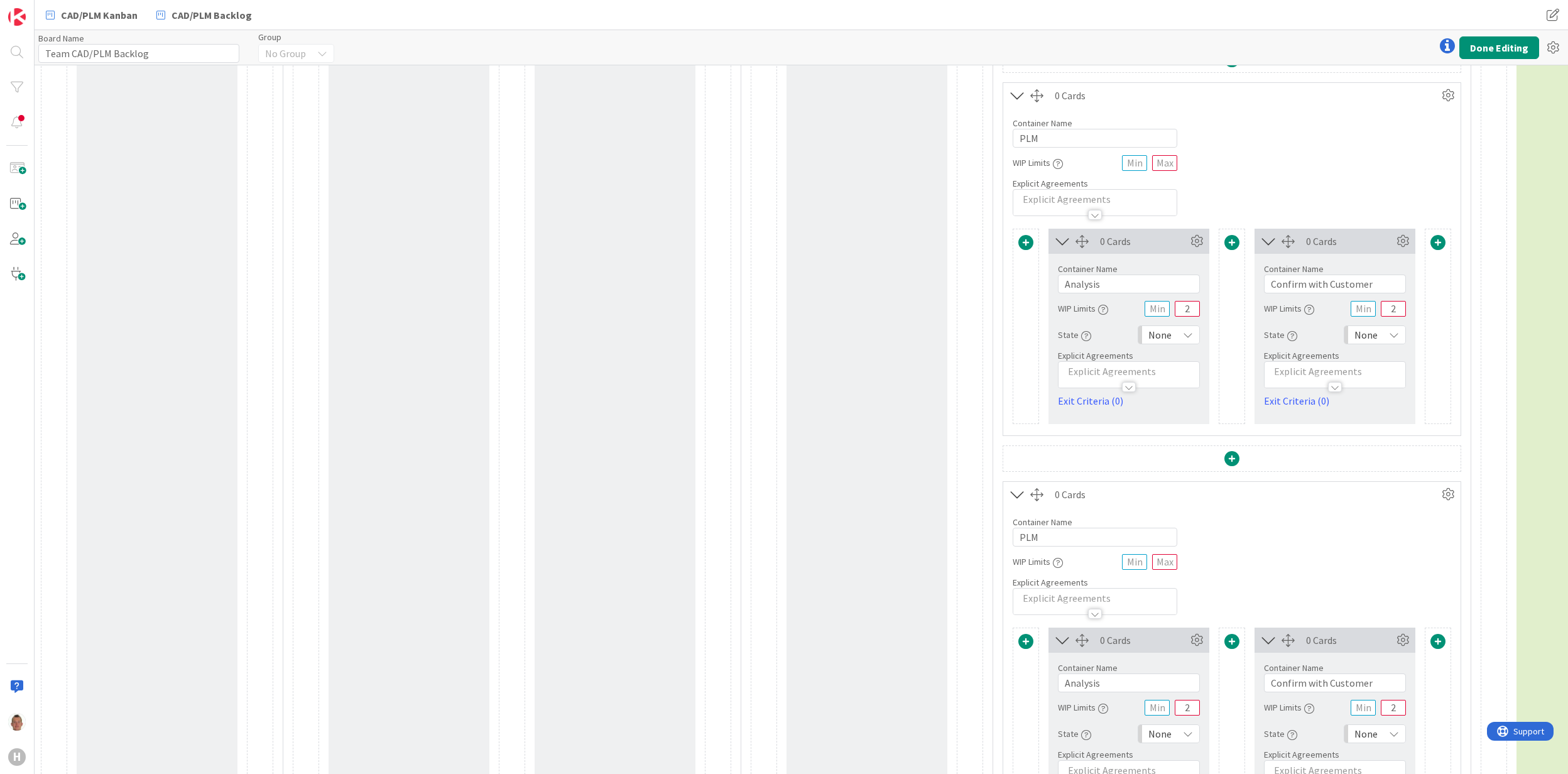
scroll to position [691, 0]
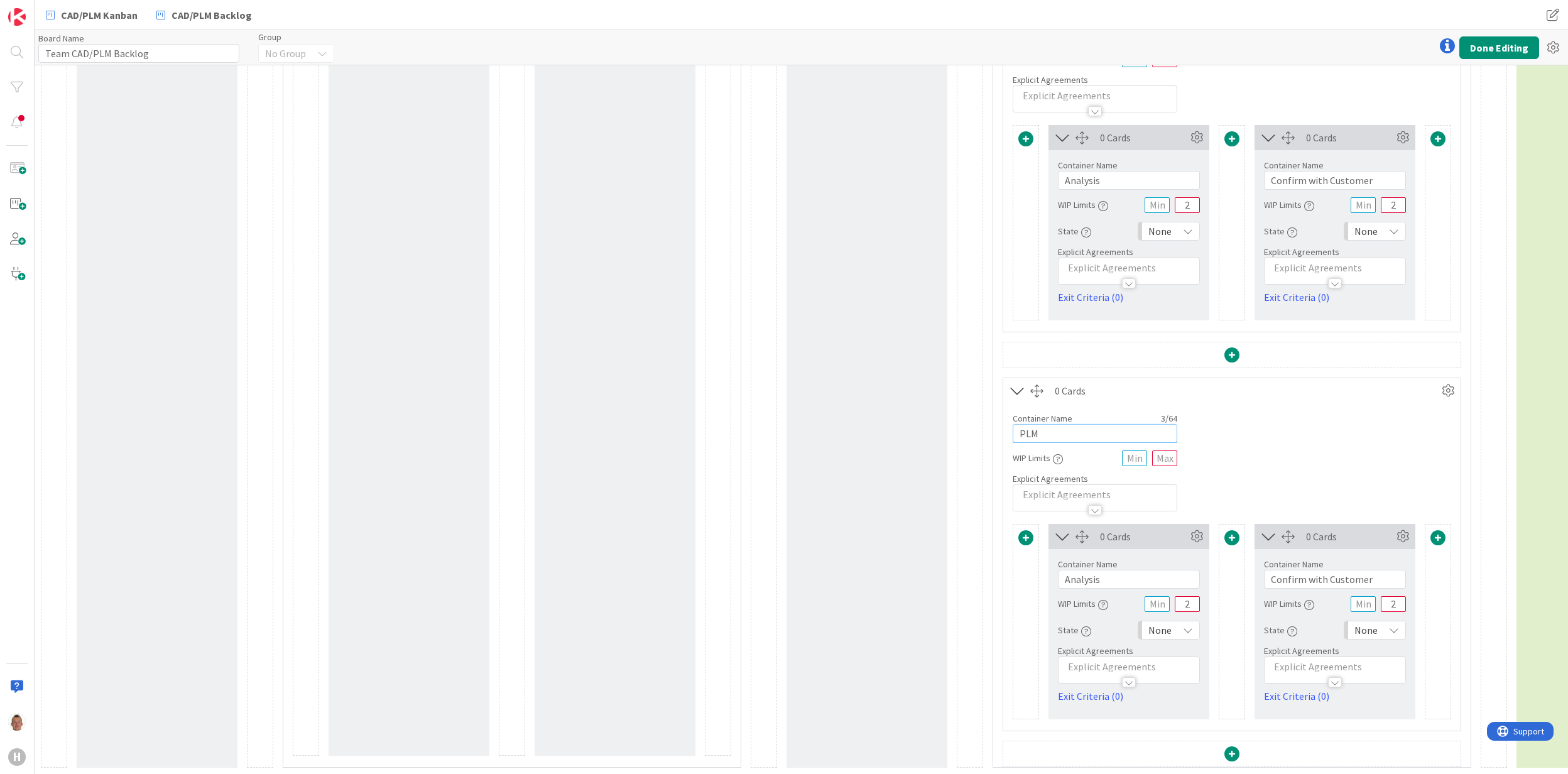
drag, startPoint x: 1051, startPoint y: 423, endPoint x: 767, endPoint y: 413, distance: 284.2
click at [816, 416] on div "3 Cards Container Name 4 / 64 INFO WIP Limits State None Explicit Agreements Th…" at bounding box center [877, 83] width 1673 height 1371
type input "Service"
click at [1443, 382] on icon at bounding box center [1448, 391] width 19 height 19
click at [1403, 470] on link "Duplicate this Container" at bounding box center [1373, 479] width 170 height 18
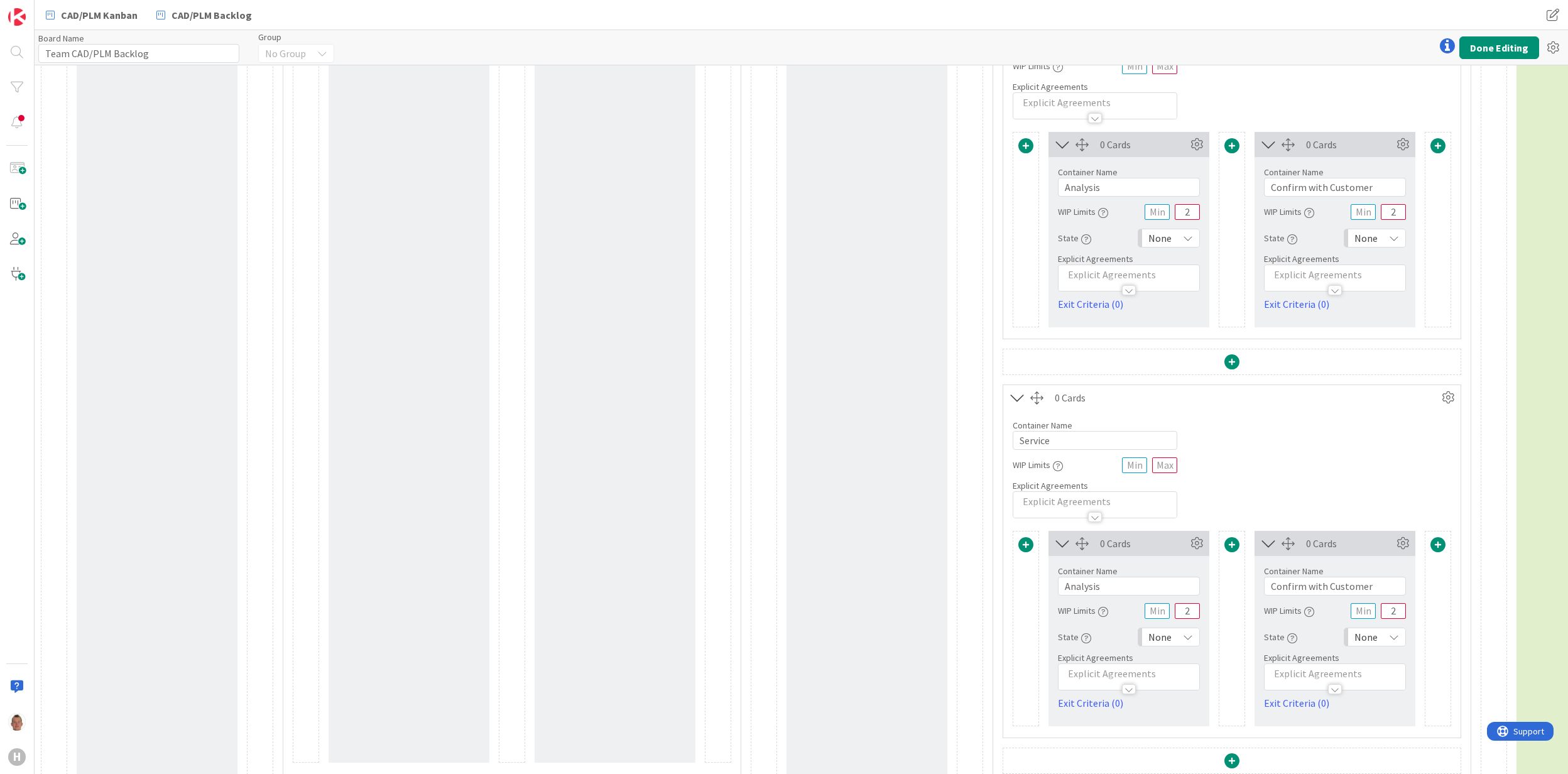
scroll to position [1092, 0]
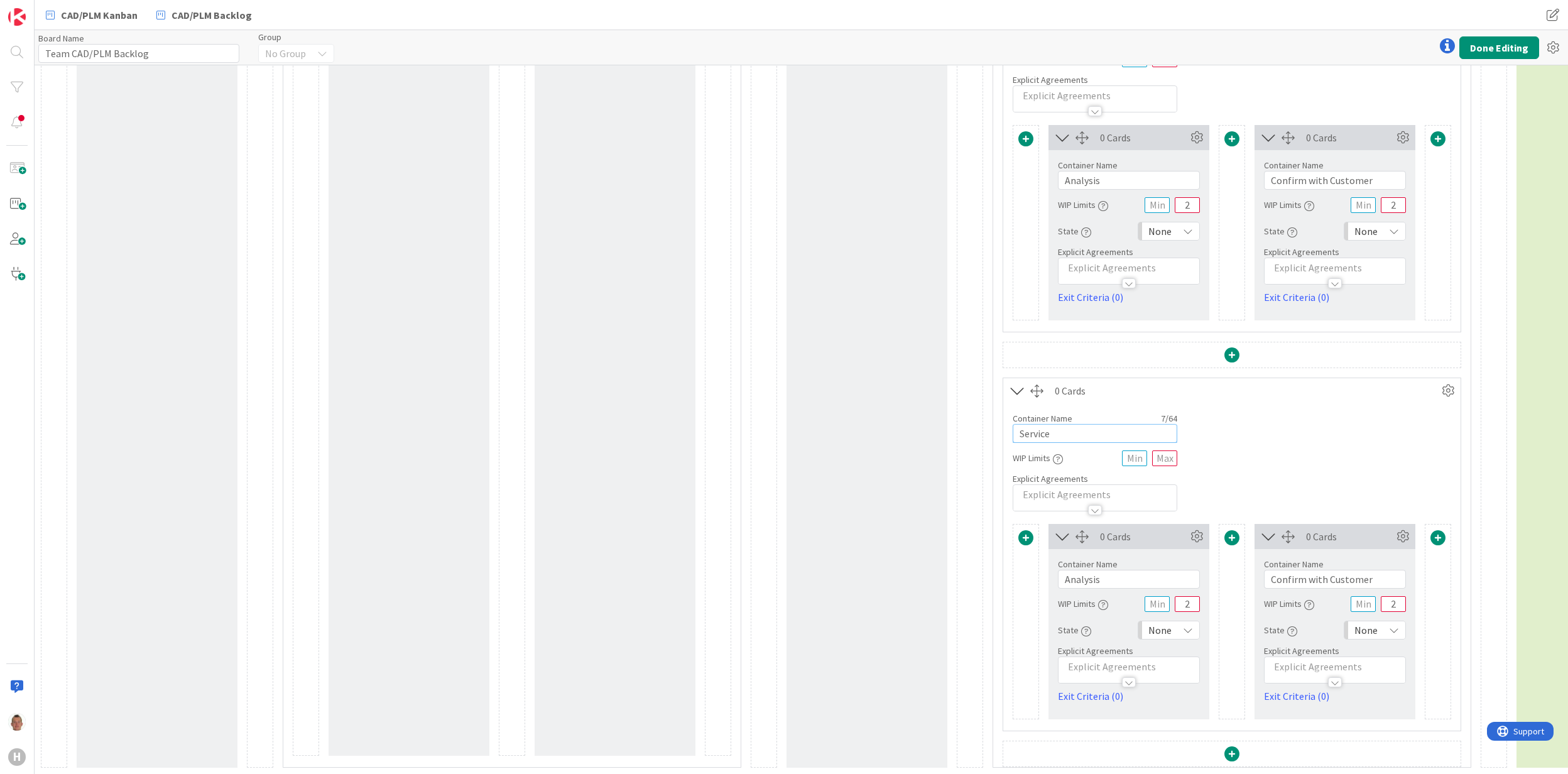
drag, startPoint x: 1059, startPoint y: 416, endPoint x: 859, endPoint y: 416, distance: 200.0
type input "Requirement"
click at [1354, 404] on div "Container Name 11 / 64 Requirement WIP Limits Explicit Agreements" at bounding box center [1232, 457] width 457 height 108
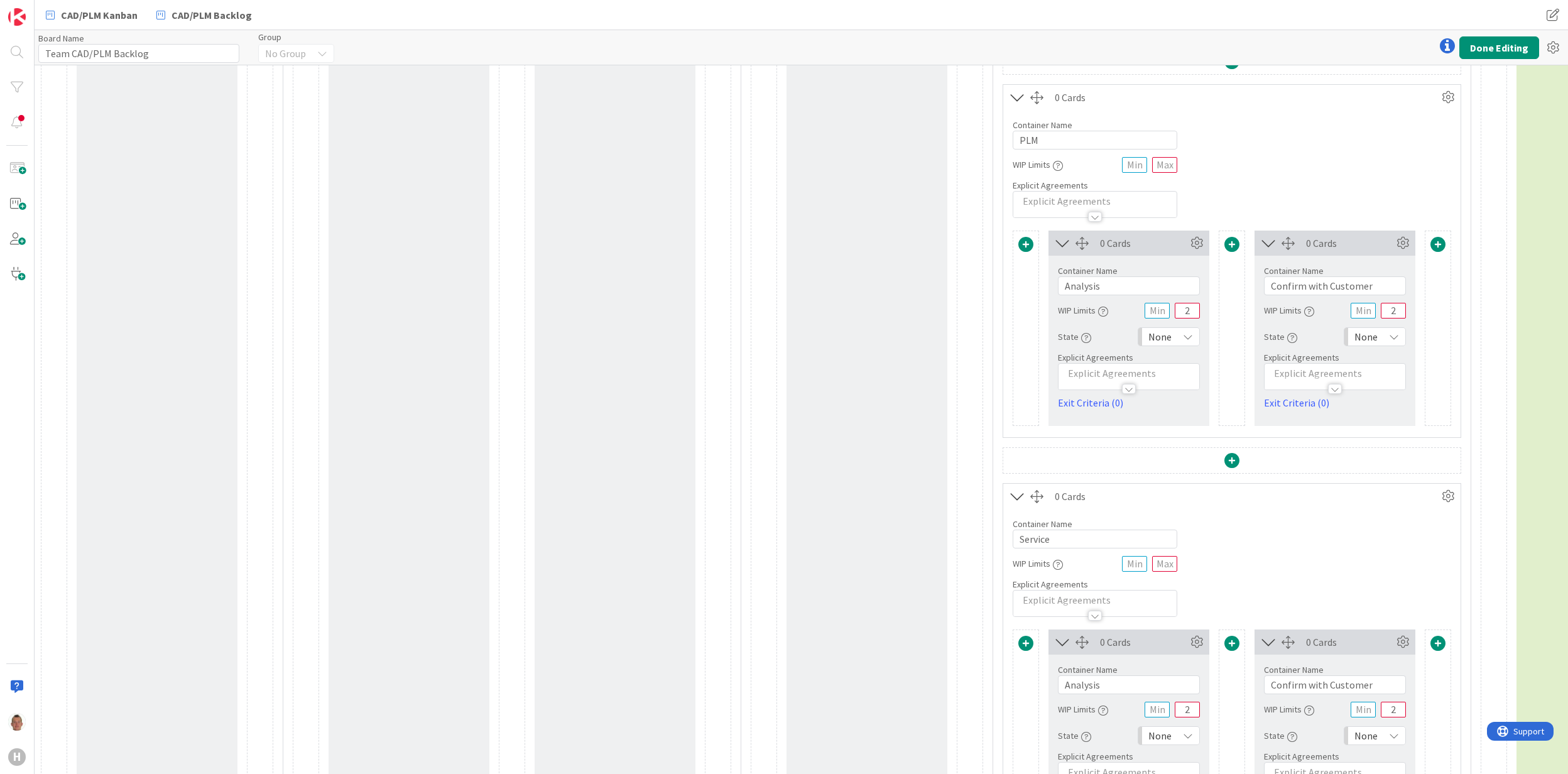
scroll to position [421, 0]
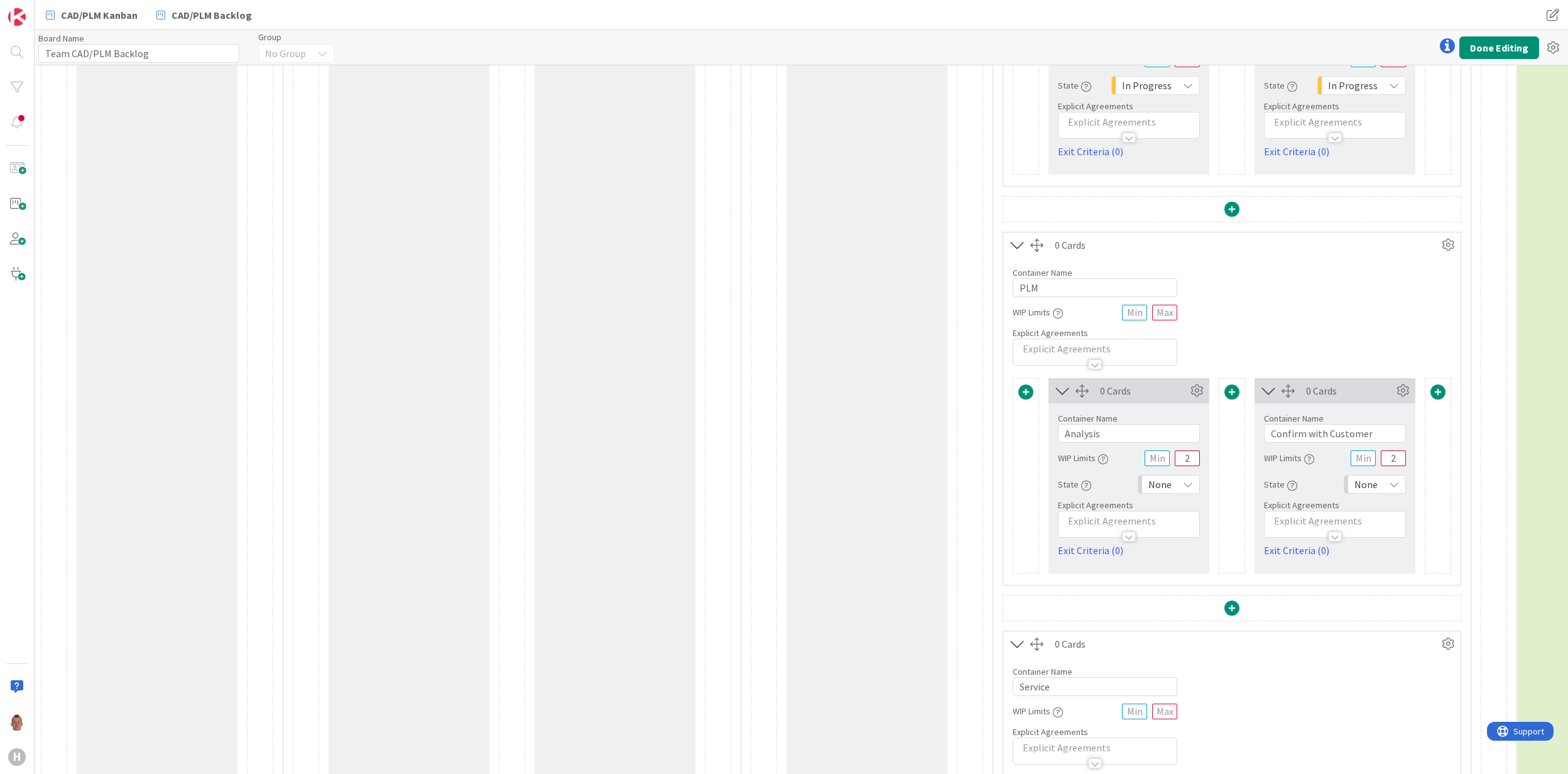
click at [1479, 33] on div "Board Name 20 / 64 Team CAD/PLM Backlog Group No Group Done Editing" at bounding box center [801, 47] width 1533 height 35
click at [1479, 39] on button "Done Editing" at bounding box center [1499, 47] width 80 height 23
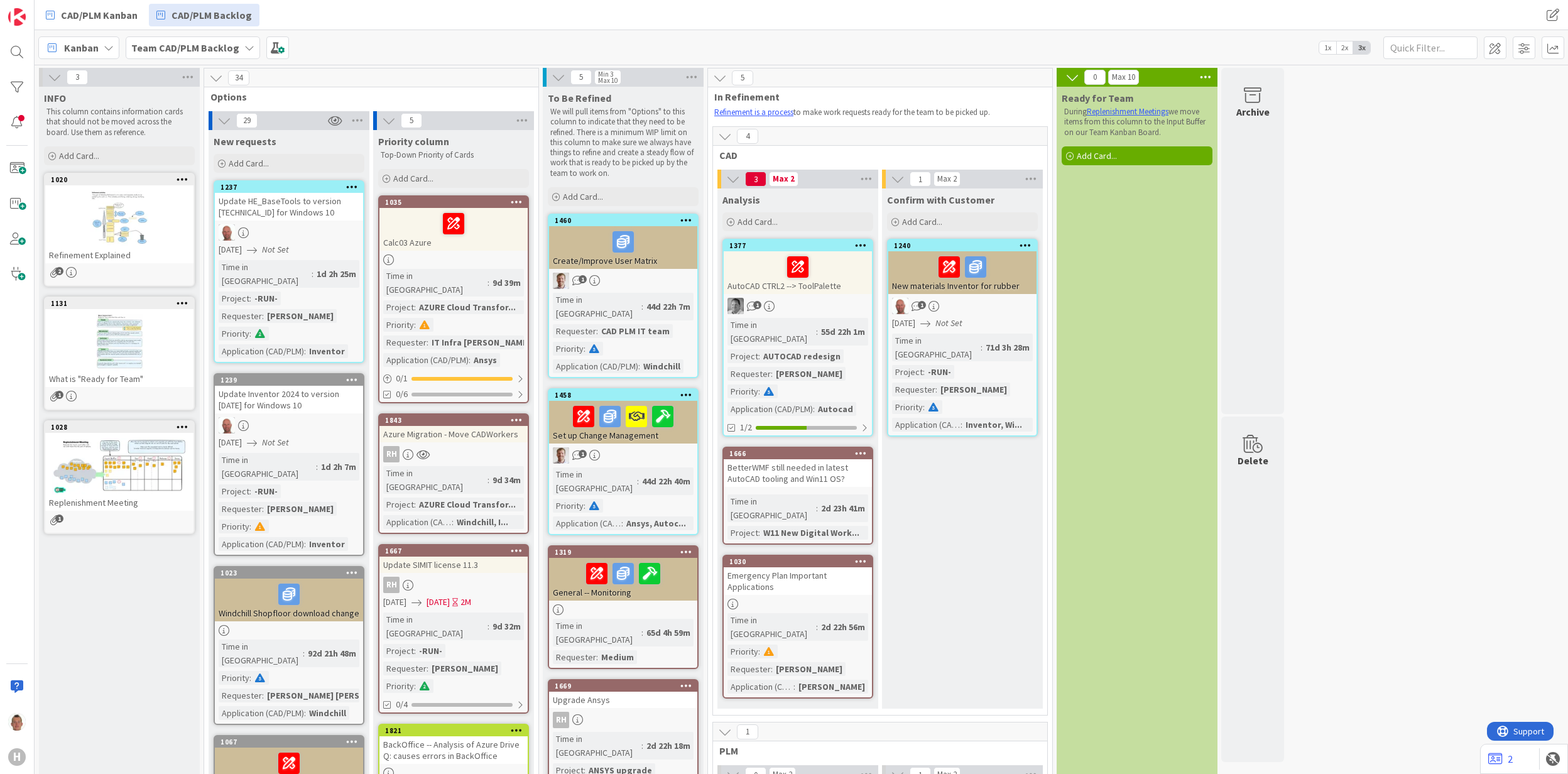
click at [724, 135] on icon at bounding box center [725, 137] width 14 height 14
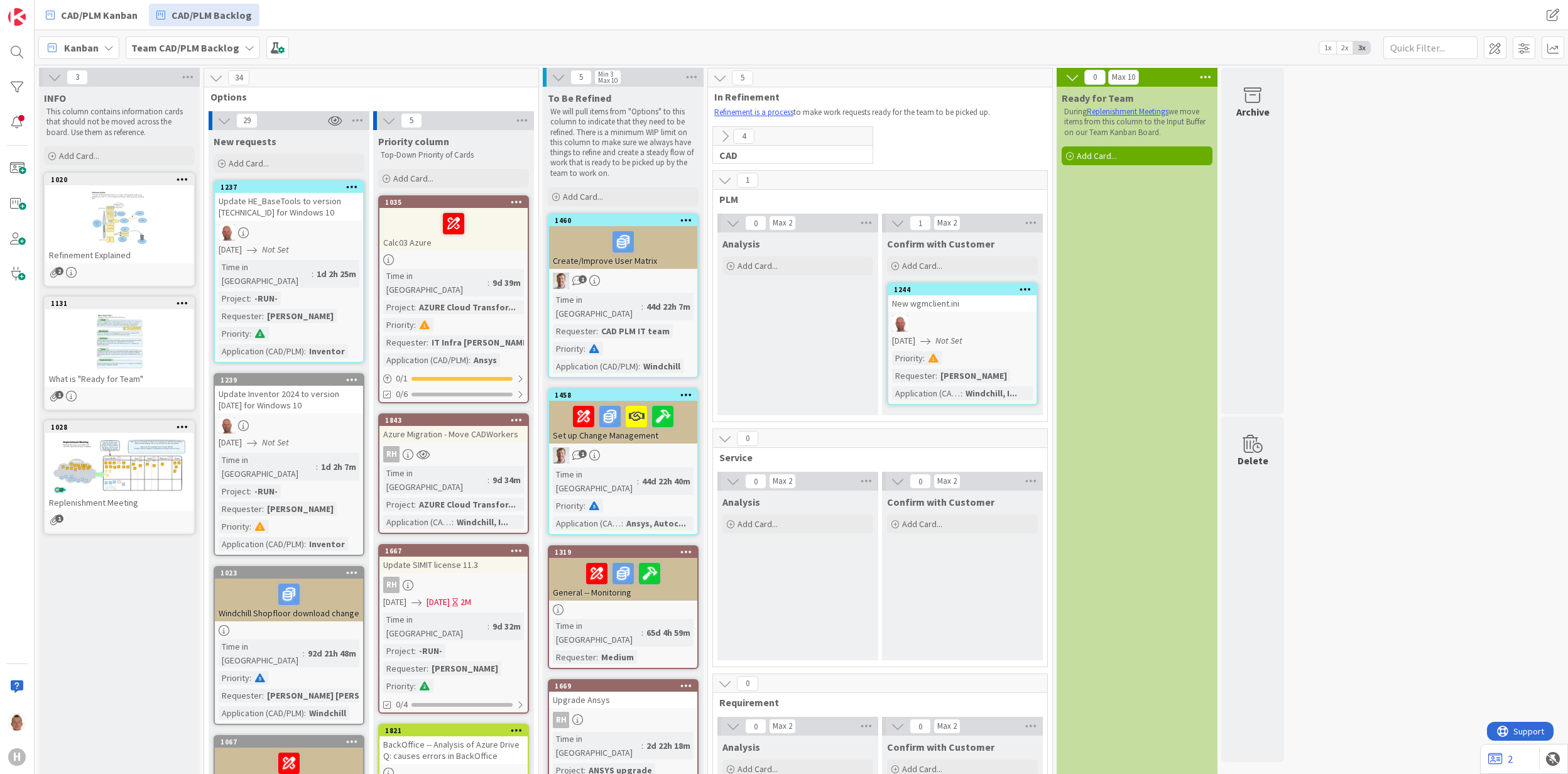
click at [726, 135] on icon at bounding box center [725, 137] width 14 height 14
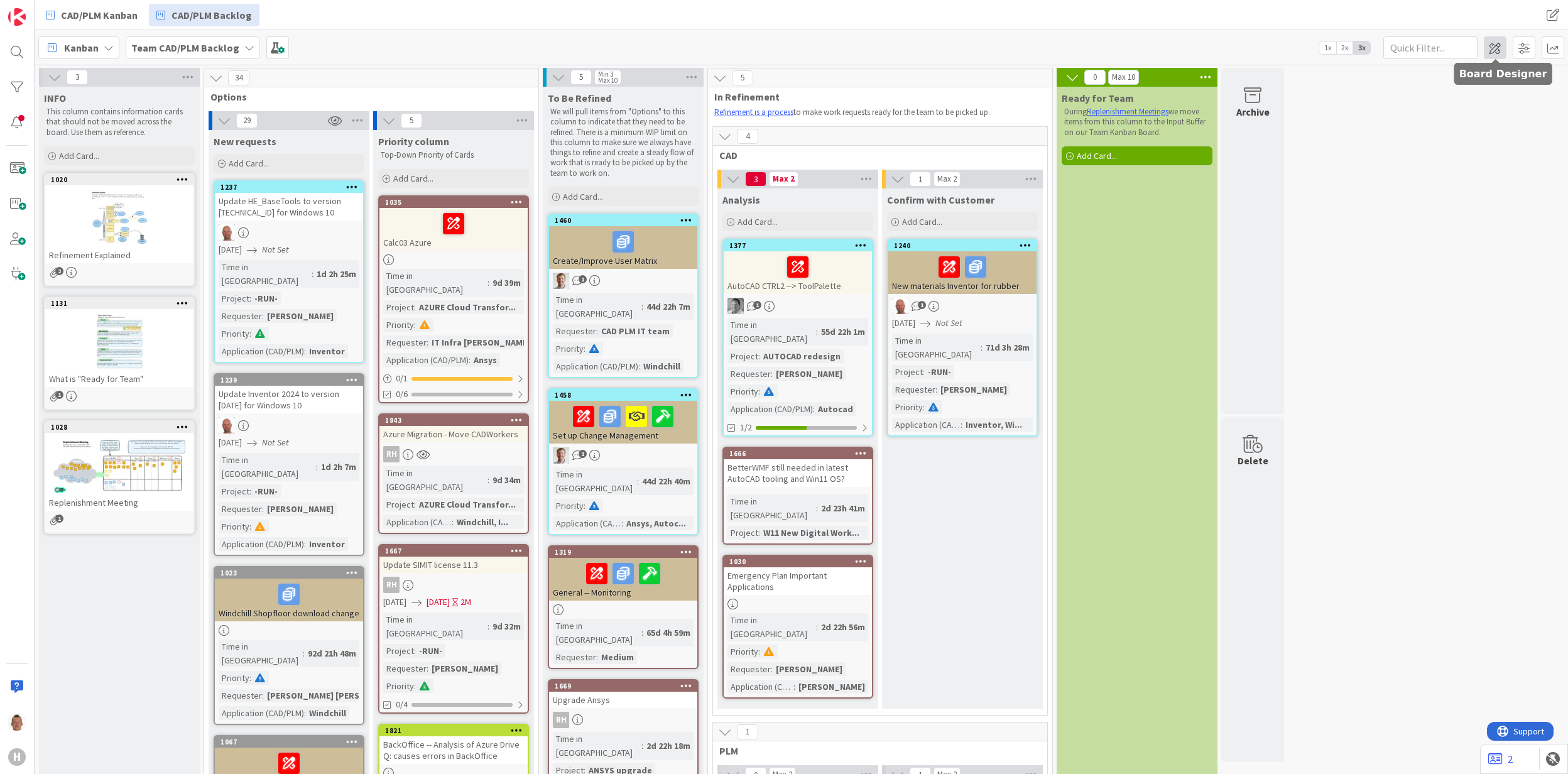
click at [1486, 45] on span at bounding box center [1495, 47] width 23 height 23
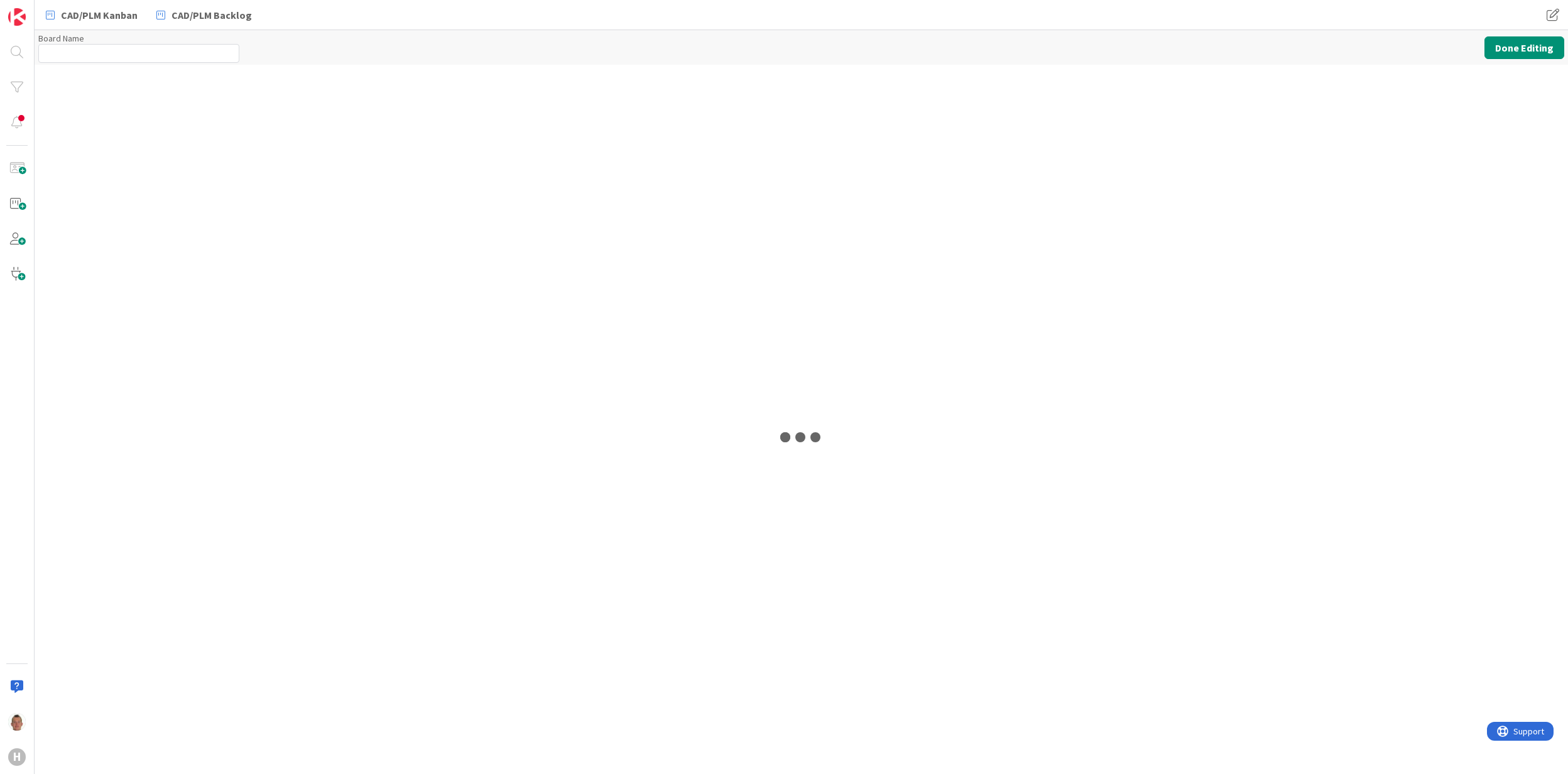
type input "Team CAD/PLM Backlog"
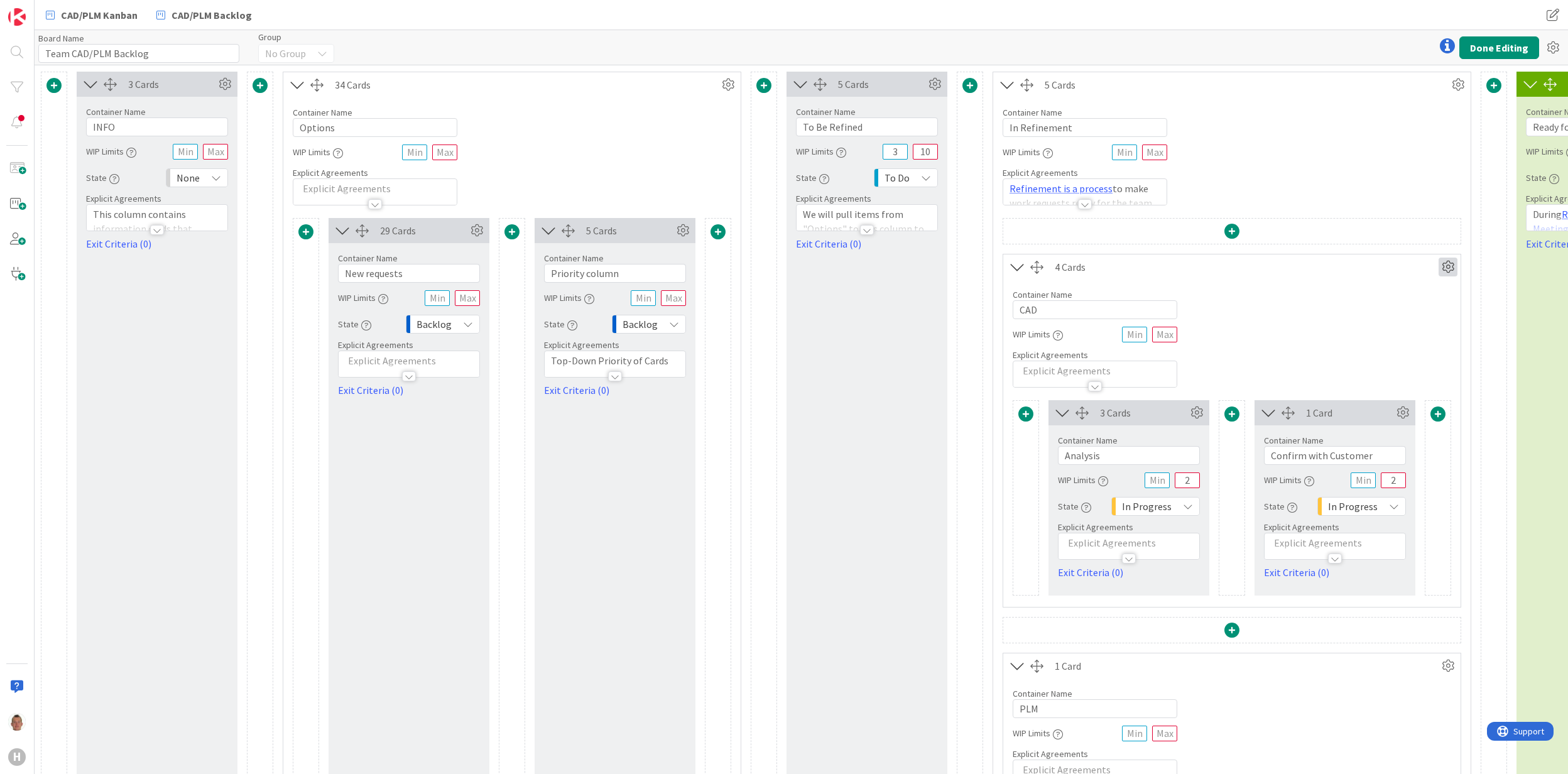
click at [1446, 266] on icon at bounding box center [1448, 267] width 19 height 19
click at [1393, 360] on link "Duplicate this Container" at bounding box center [1373, 355] width 170 height 18
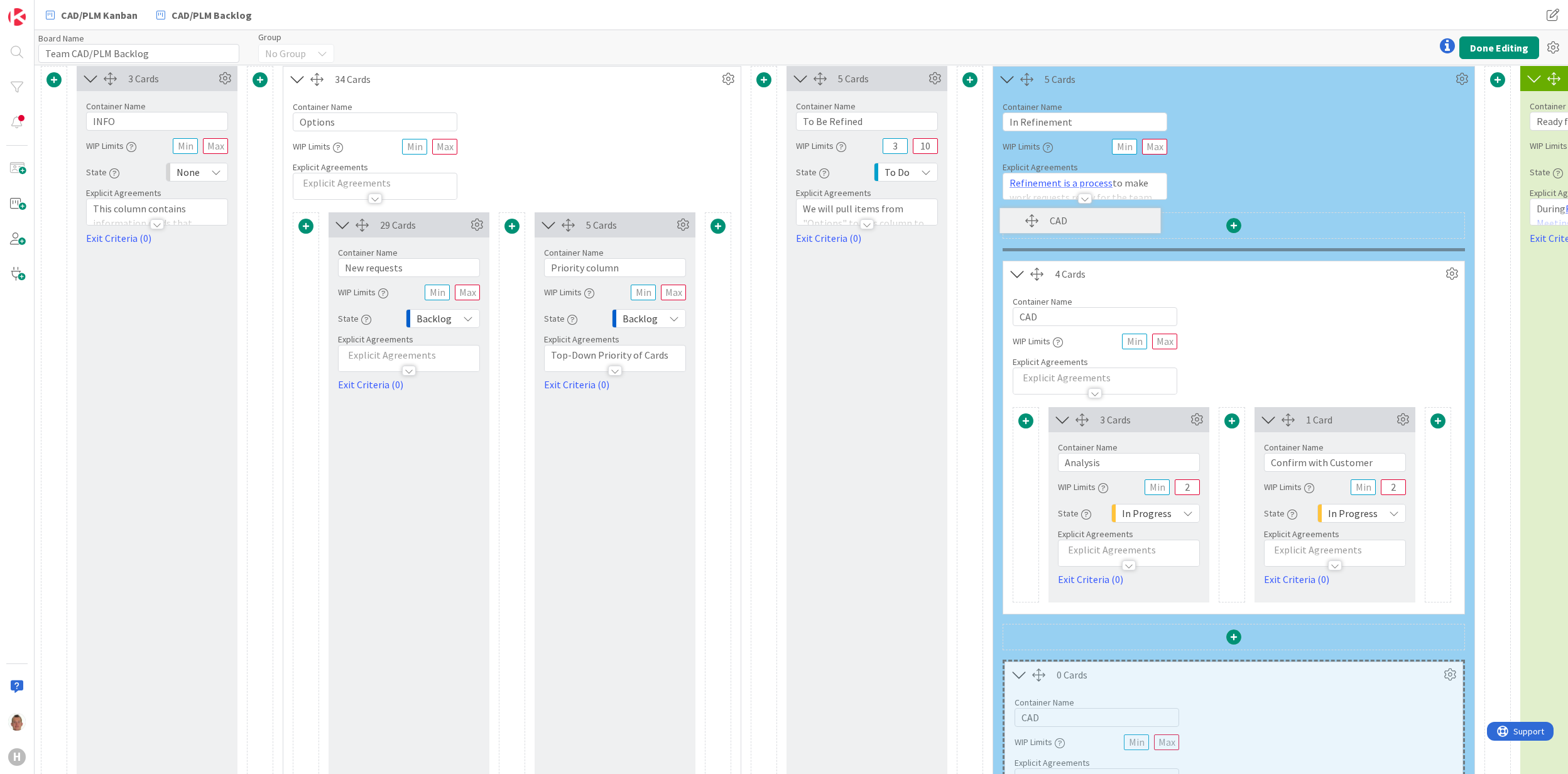
scroll to position [5, 0]
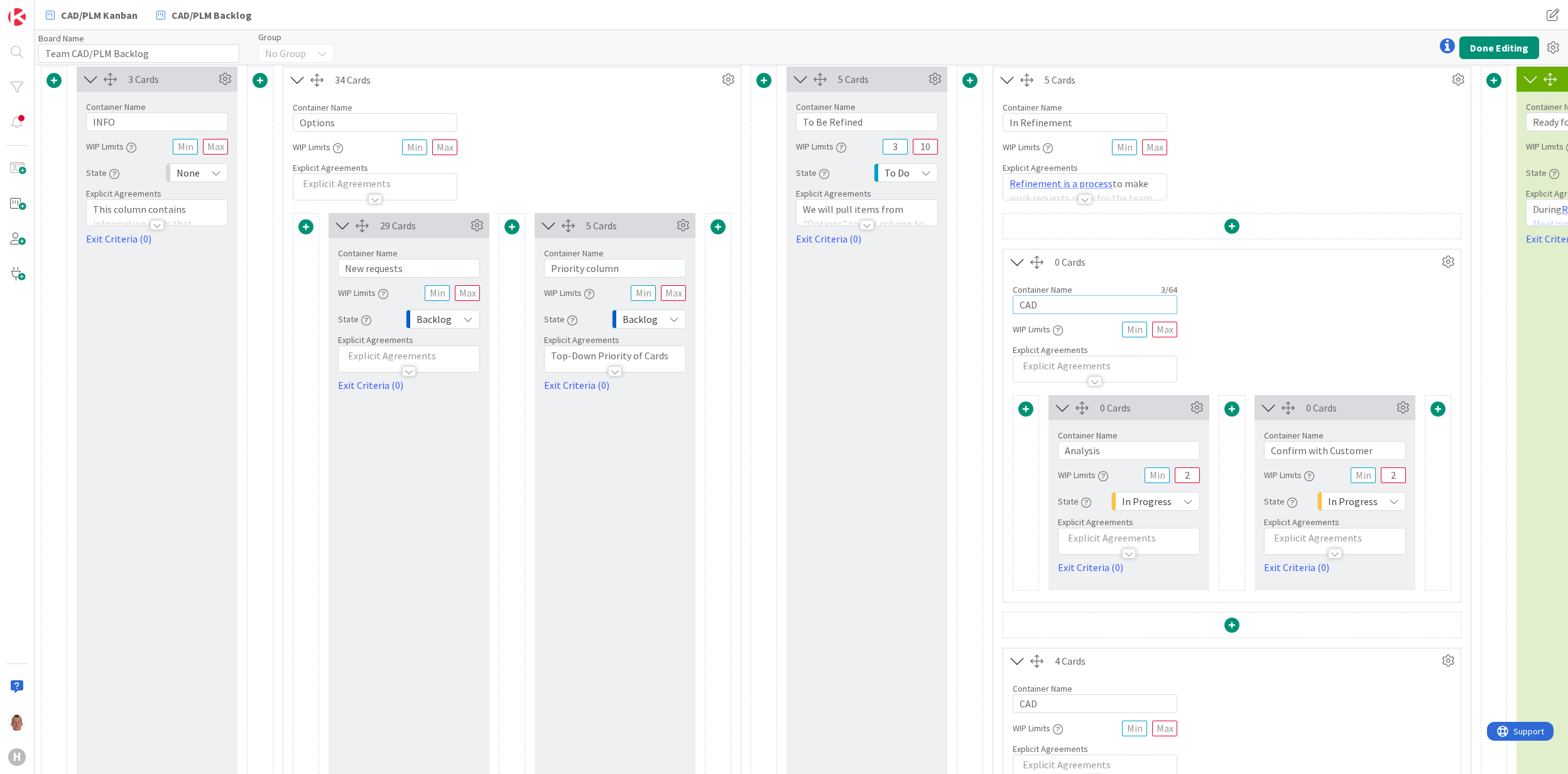
click at [1076, 307] on input "CAD" at bounding box center [1095, 305] width 165 height 19
type input "Generic"
click at [1189, 482] on input "2" at bounding box center [1187, 475] width 25 height 16
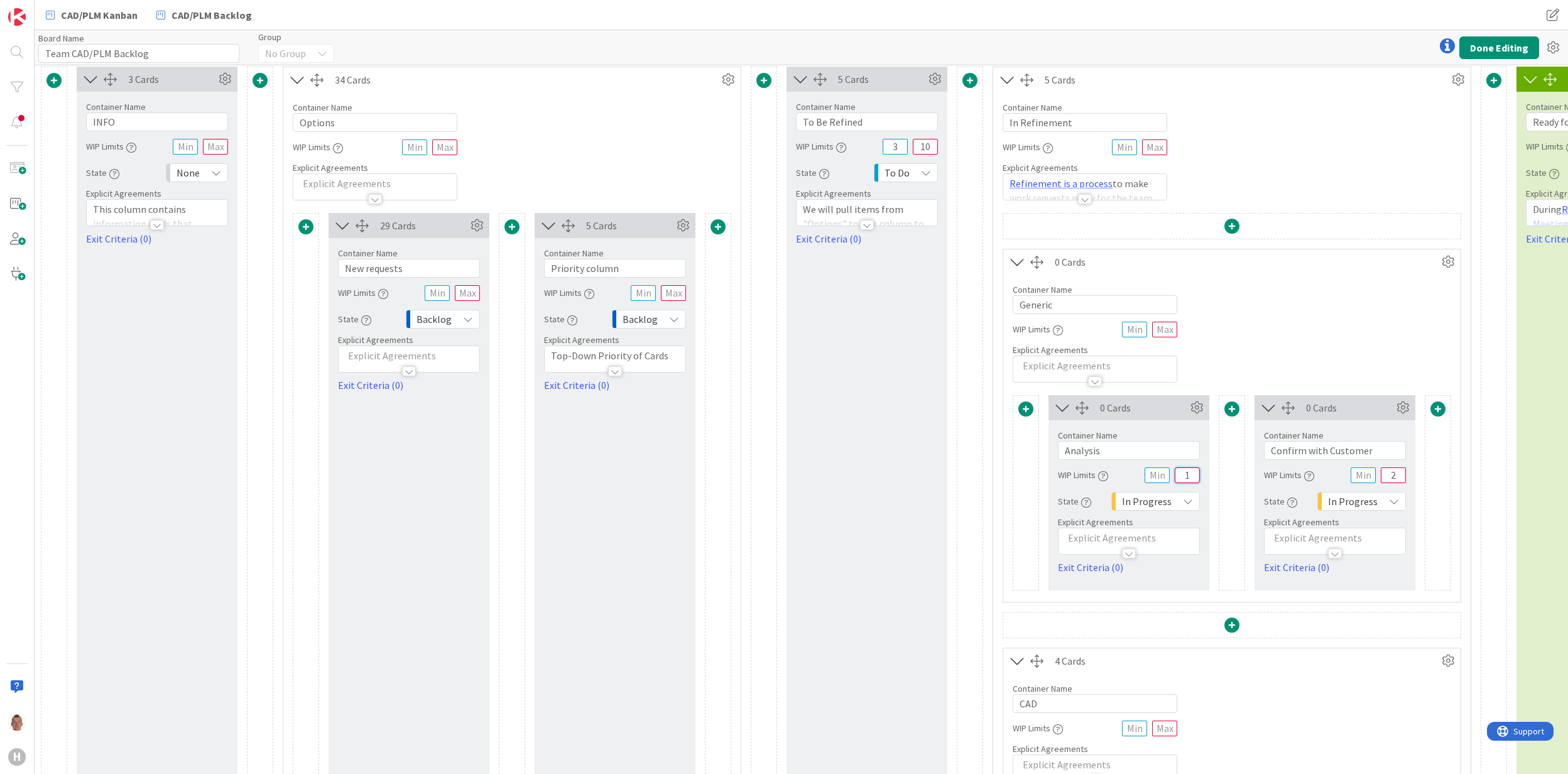
type input "1"
click at [1392, 480] on input "2" at bounding box center [1393, 475] width 25 height 16
type input "1"
click at [1343, 299] on div "Container Name 7 / 64 Generic WIP Limits Explicit Agreements" at bounding box center [1232, 329] width 457 height 108
click at [1167, 325] on input "text" at bounding box center [1164, 329] width 25 height 16
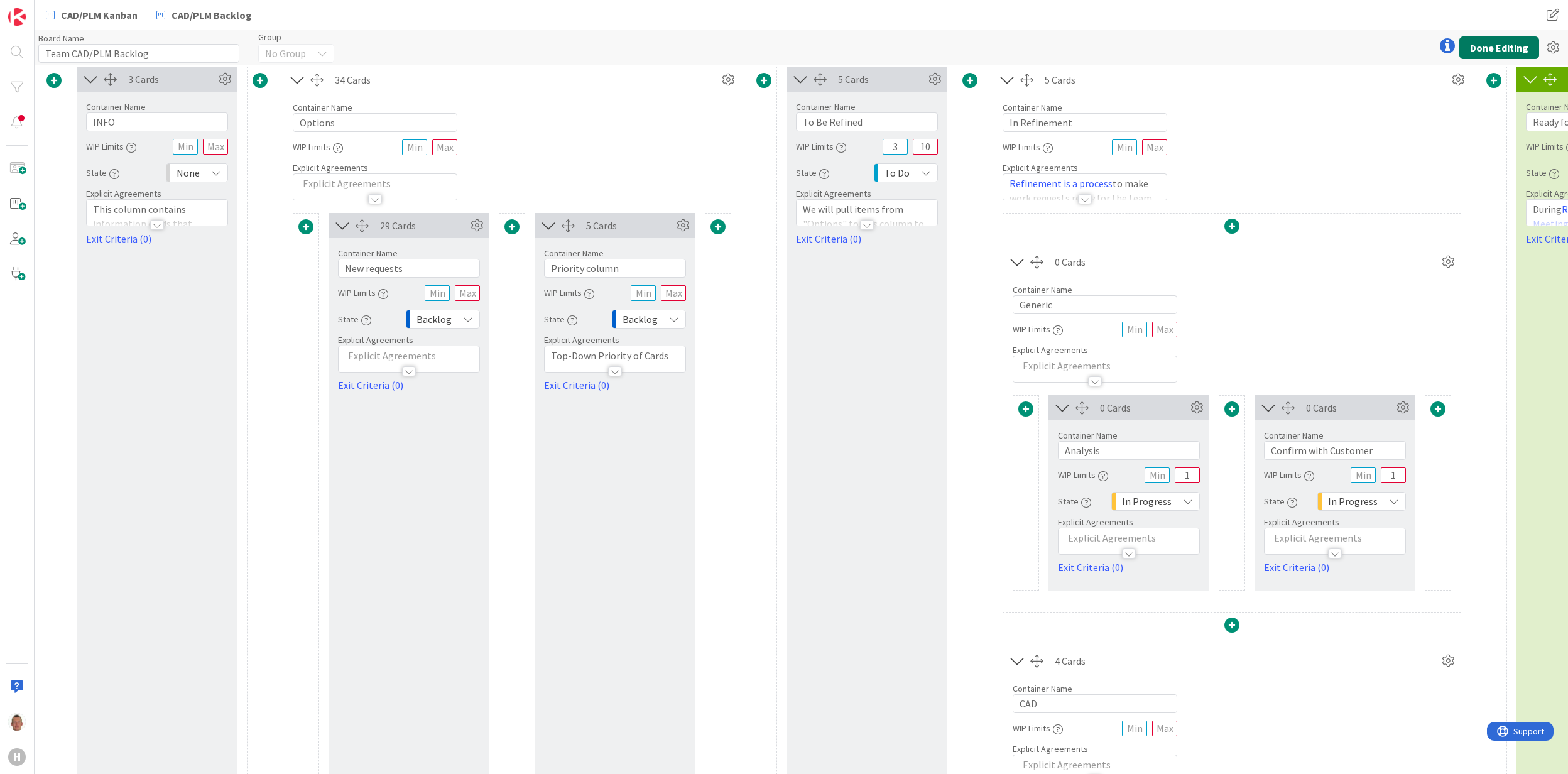
click at [1494, 50] on button "Done Editing" at bounding box center [1499, 47] width 80 height 23
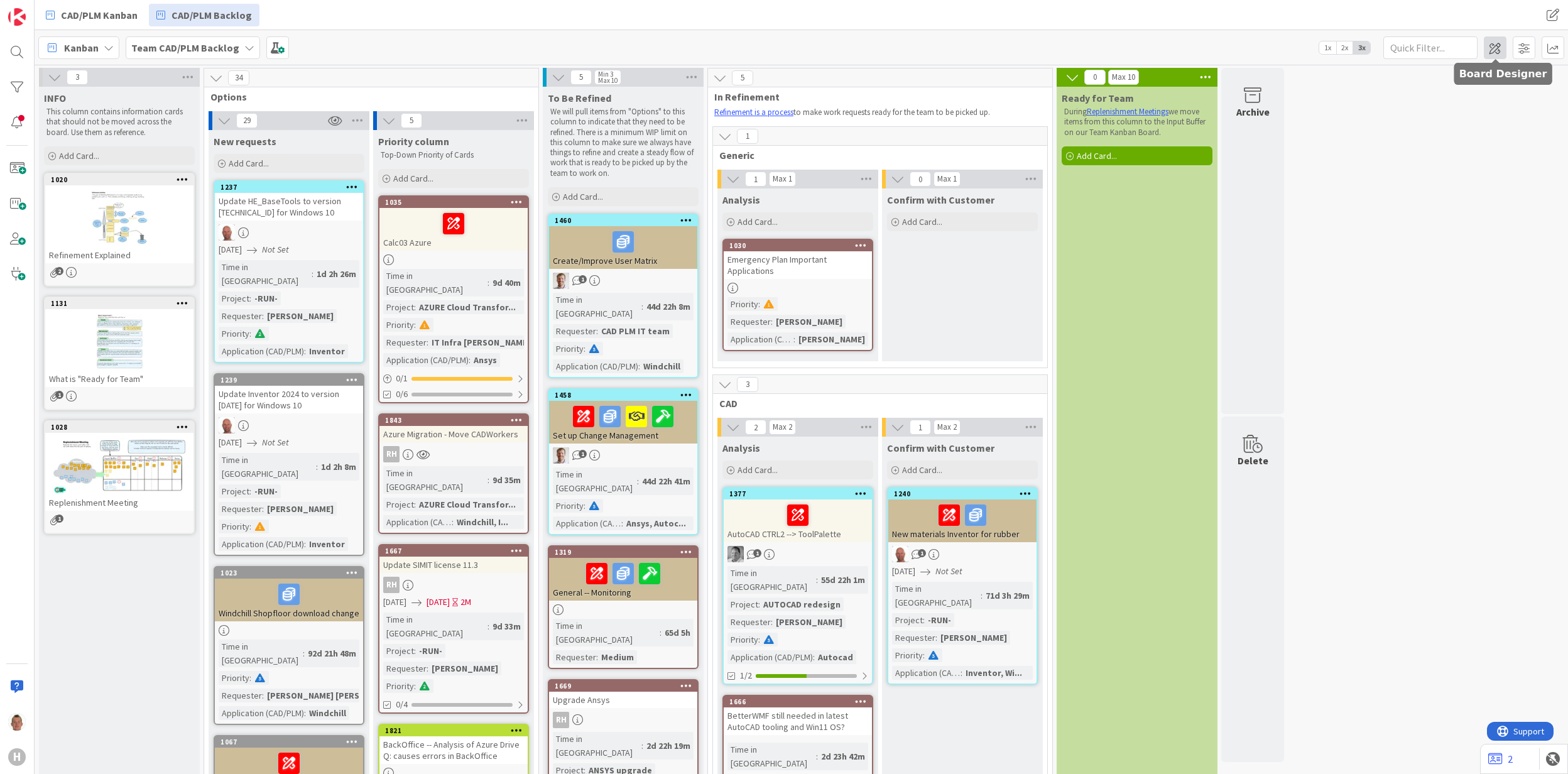
click at [1491, 44] on span at bounding box center [1495, 47] width 23 height 23
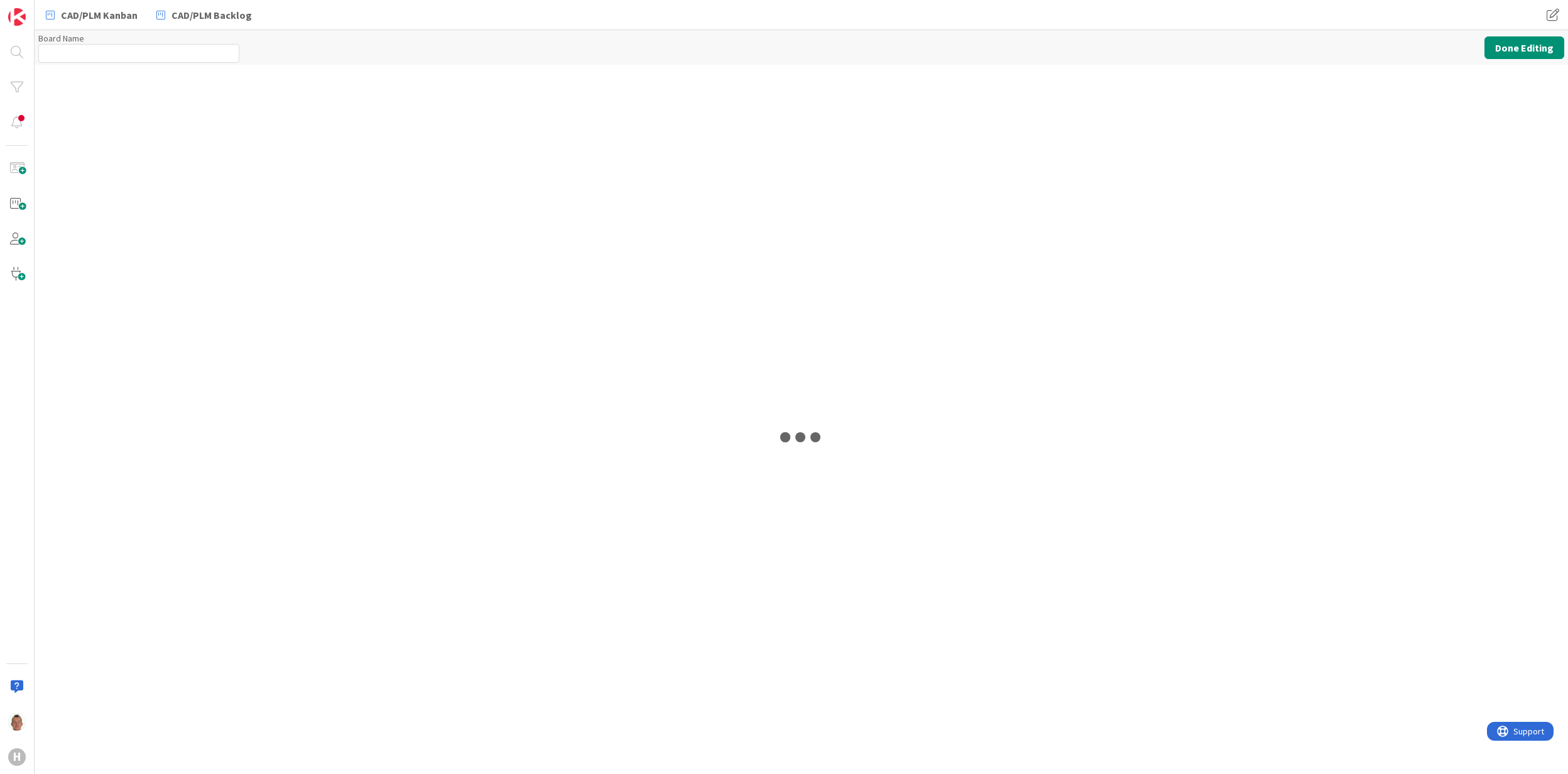
type input "Team CAD/PLM Backlog"
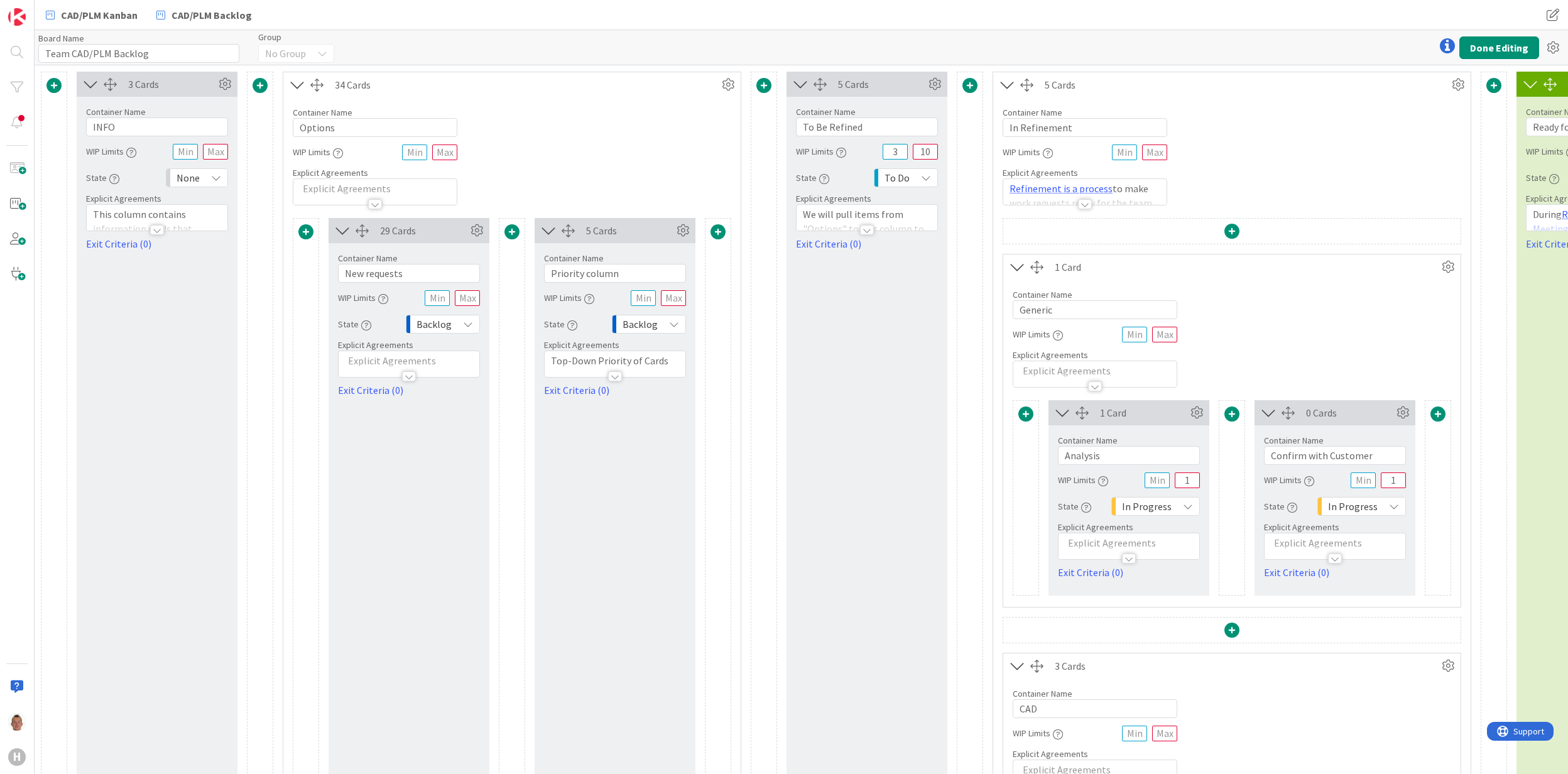
click at [1022, 269] on icon at bounding box center [1017, 267] width 21 height 16
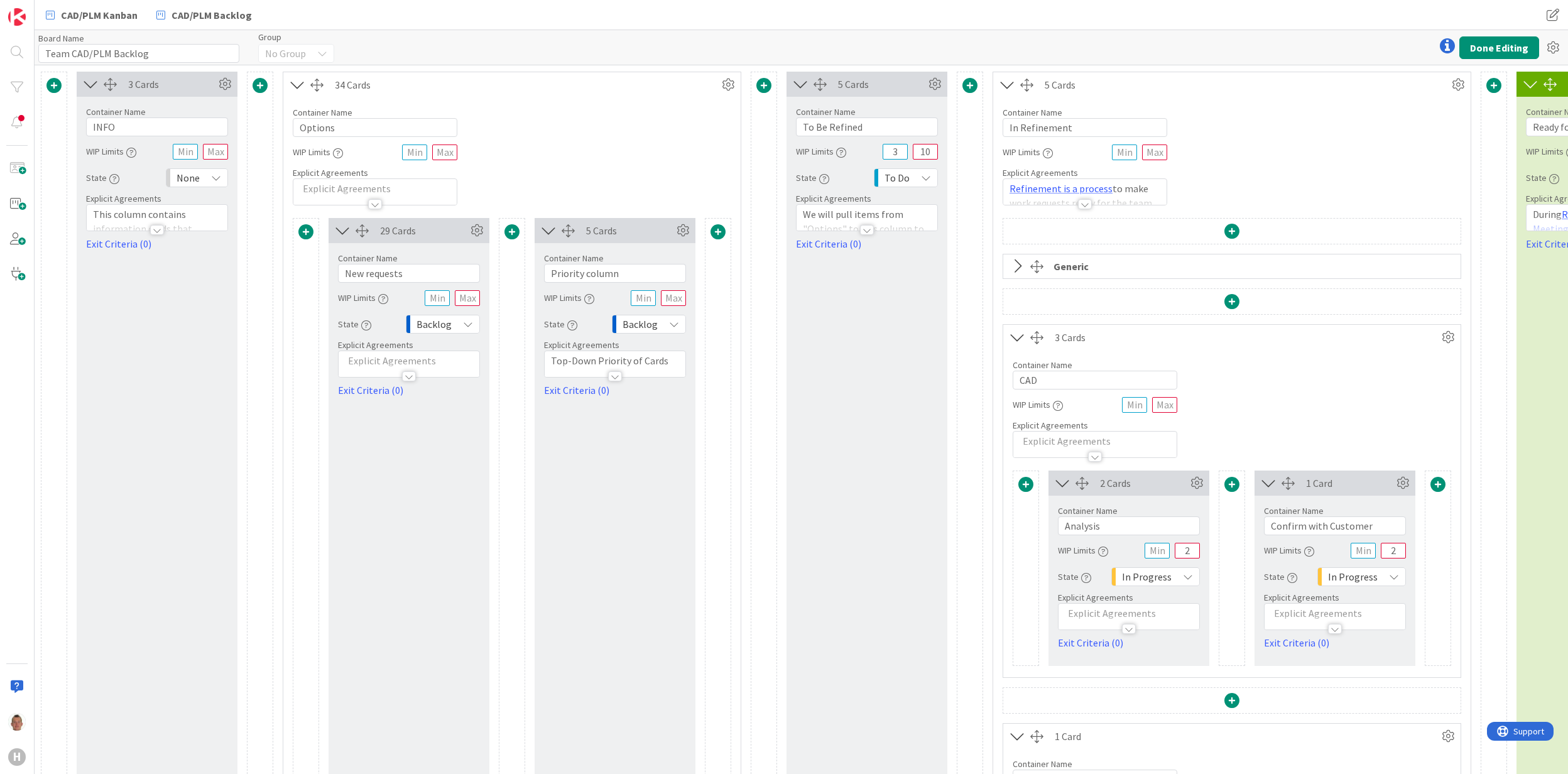
click at [1015, 337] on icon at bounding box center [1017, 337] width 21 height 16
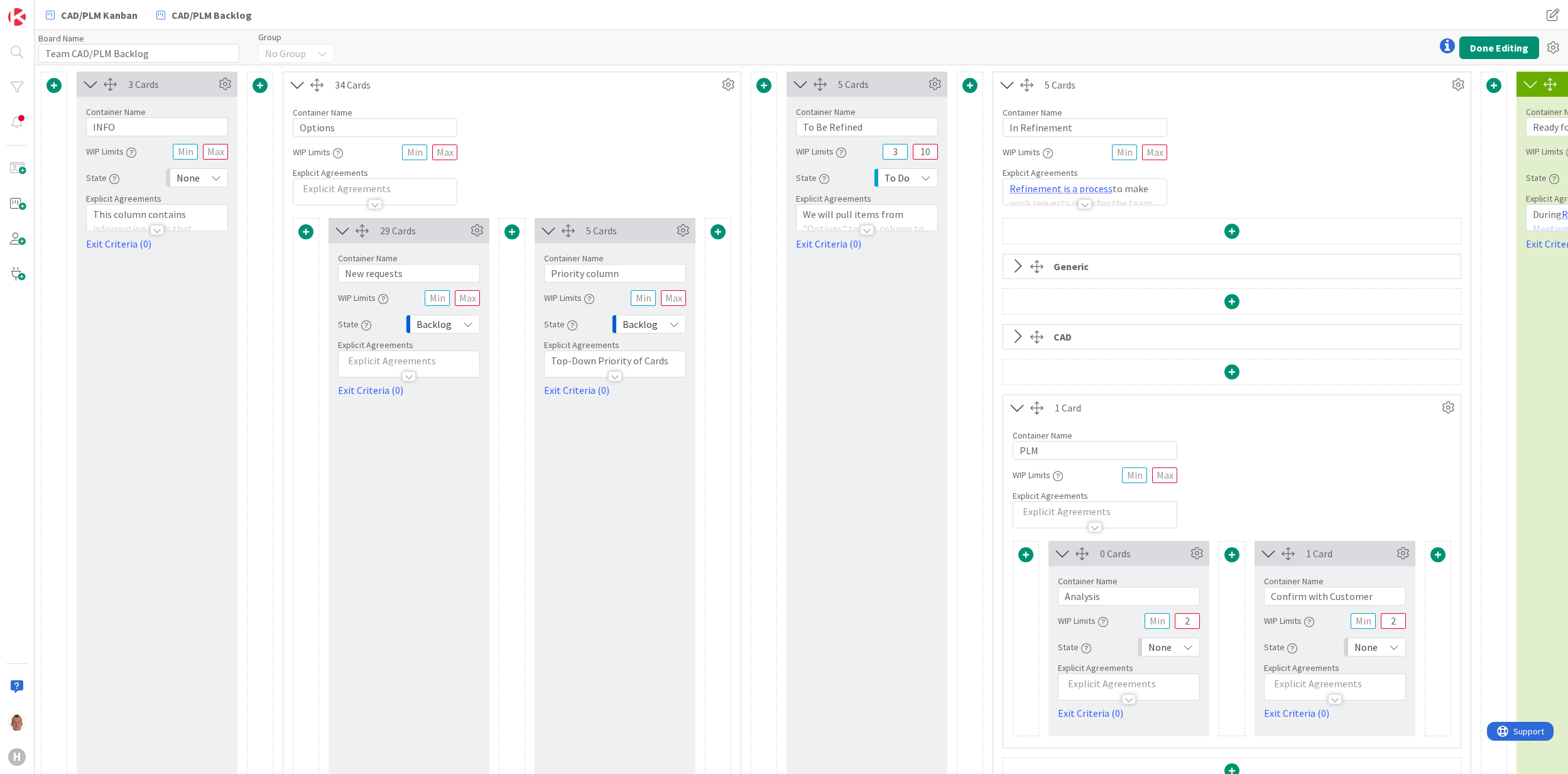
click at [1014, 337] on icon at bounding box center [1017, 336] width 21 height 16
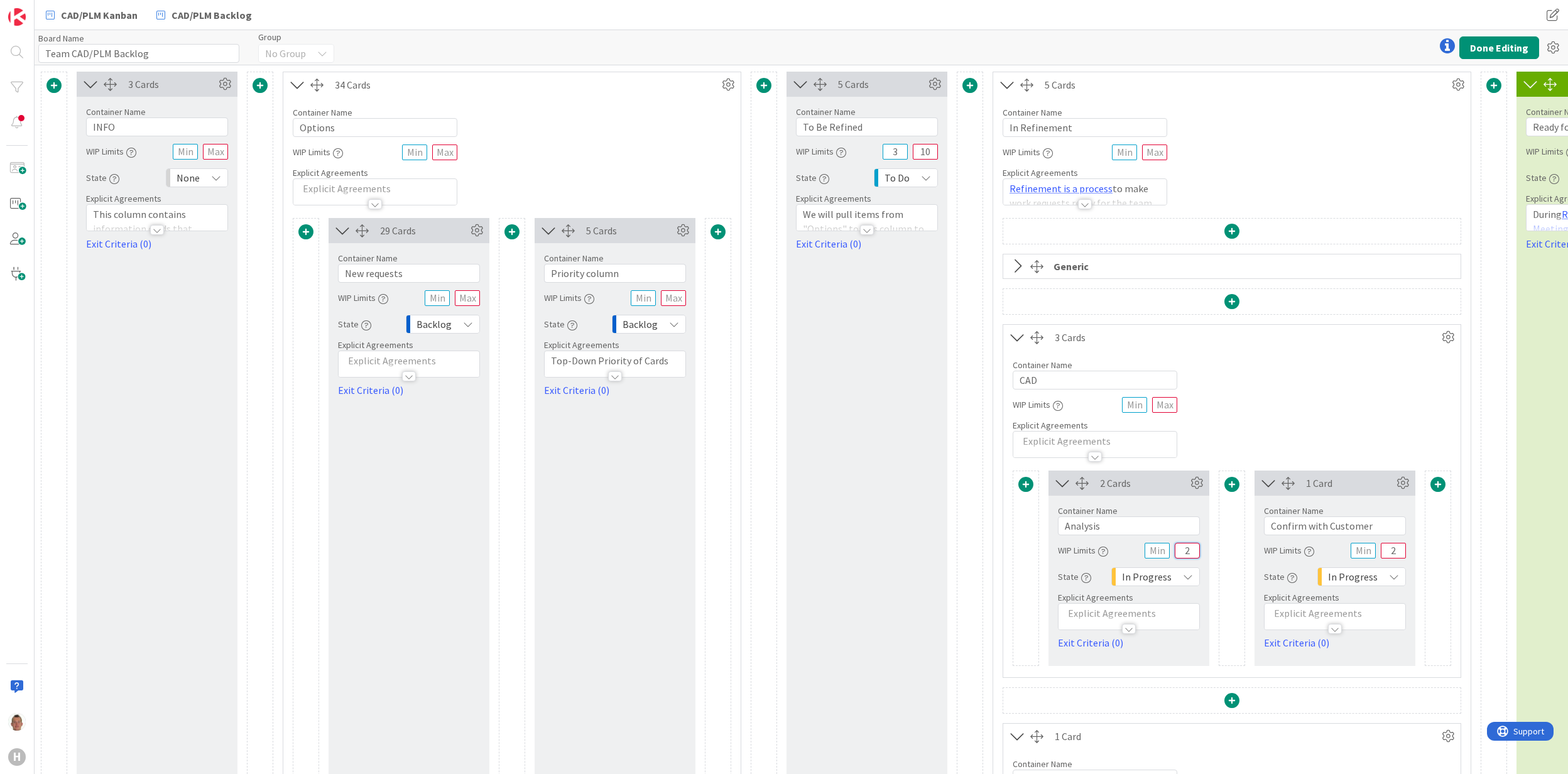
drag, startPoint x: 1185, startPoint y: 550, endPoint x: 1192, endPoint y: 551, distance: 7.1
click at [1192, 551] on input "2" at bounding box center [1187, 551] width 25 height 16
type input "1"
click at [1392, 551] on input "2" at bounding box center [1393, 551] width 25 height 16
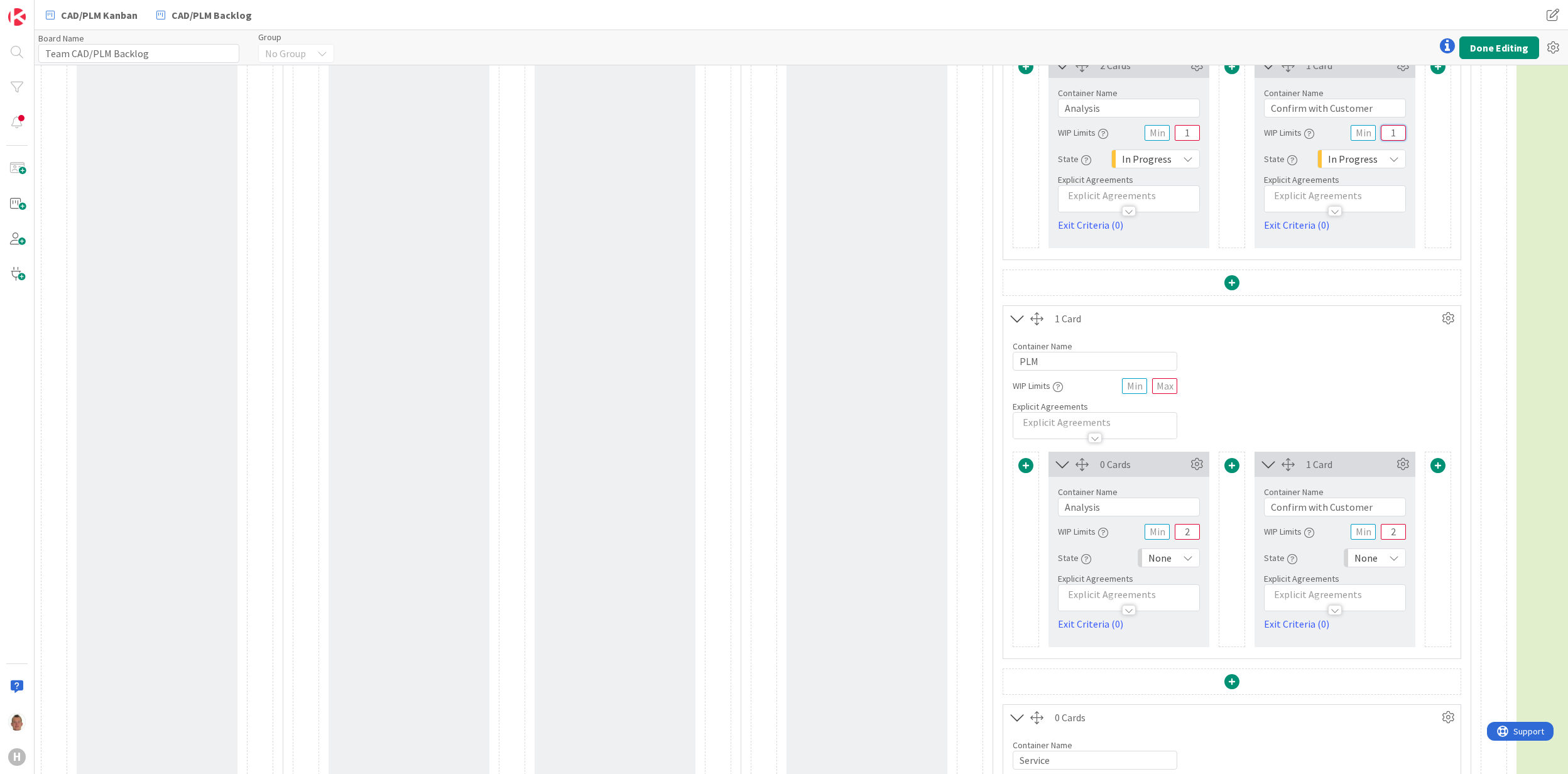
scroll to position [419, 0]
type input "1"
click at [1187, 536] on input "2" at bounding box center [1187, 531] width 25 height 16
type input "1"
drag, startPoint x: 1400, startPoint y: 533, endPoint x: 1390, endPoint y: 533, distance: 10.0
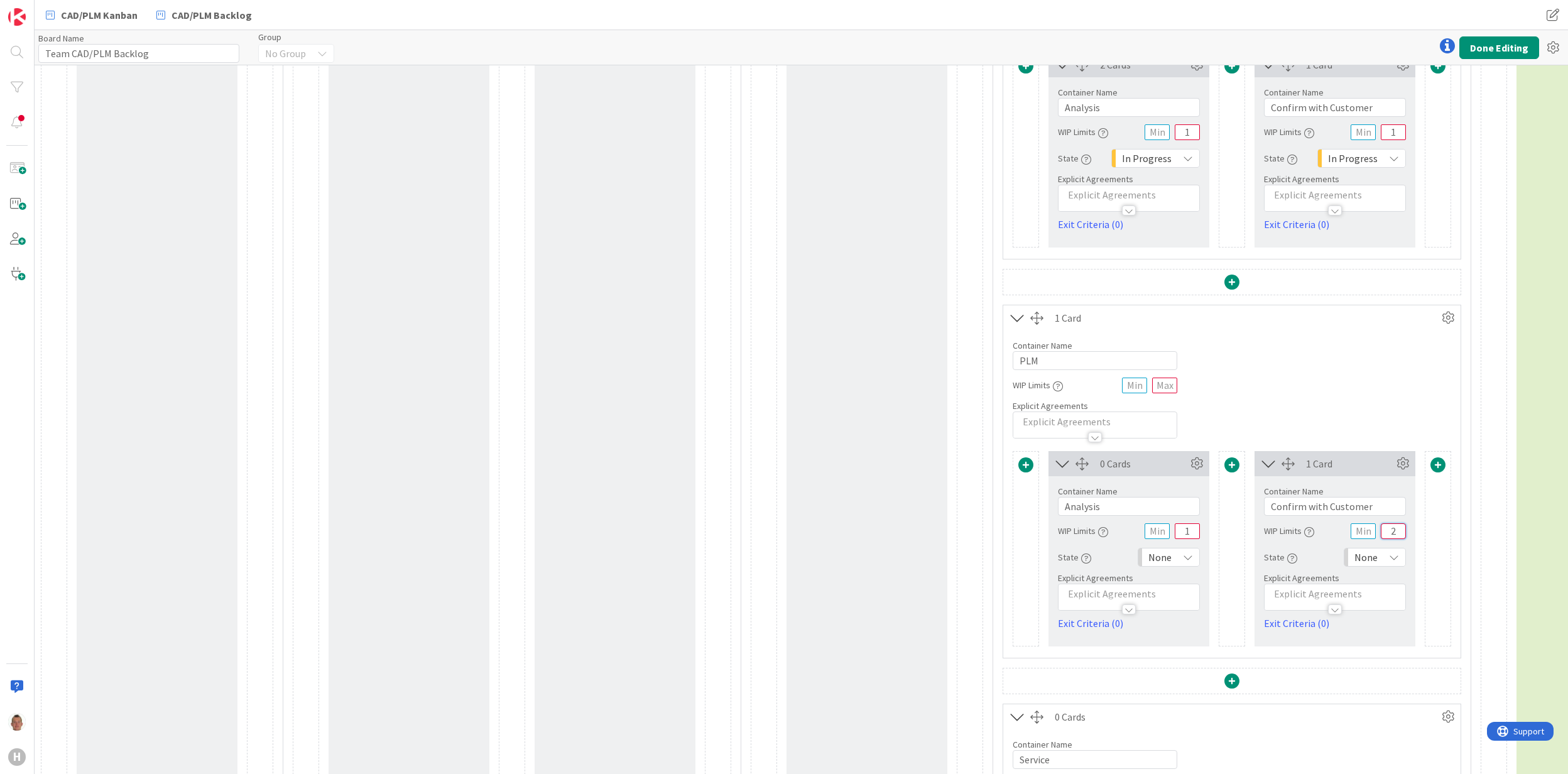
click at [1390, 533] on input "2" at bounding box center [1393, 531] width 25 height 16
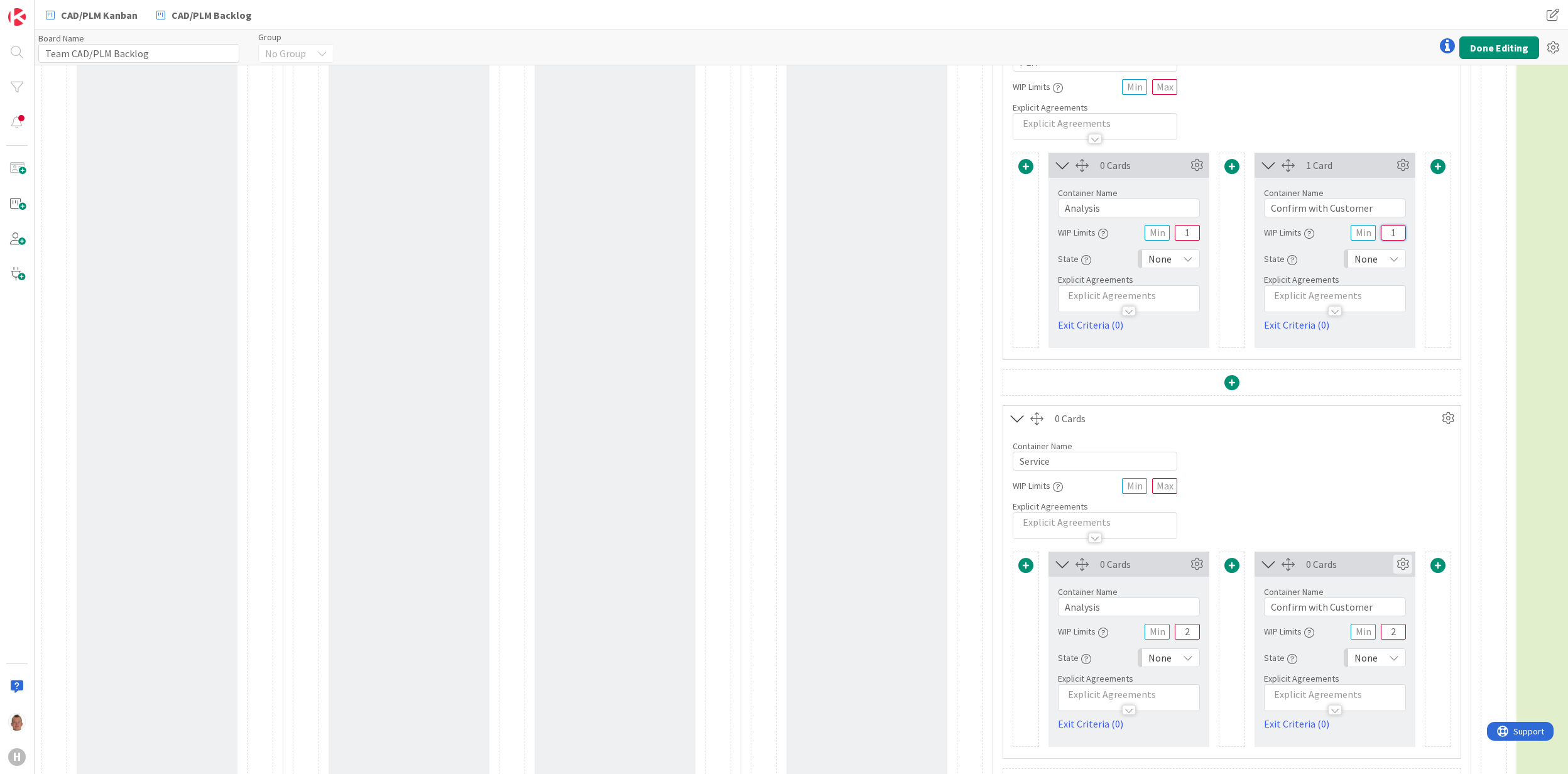
scroll to position [754, 0]
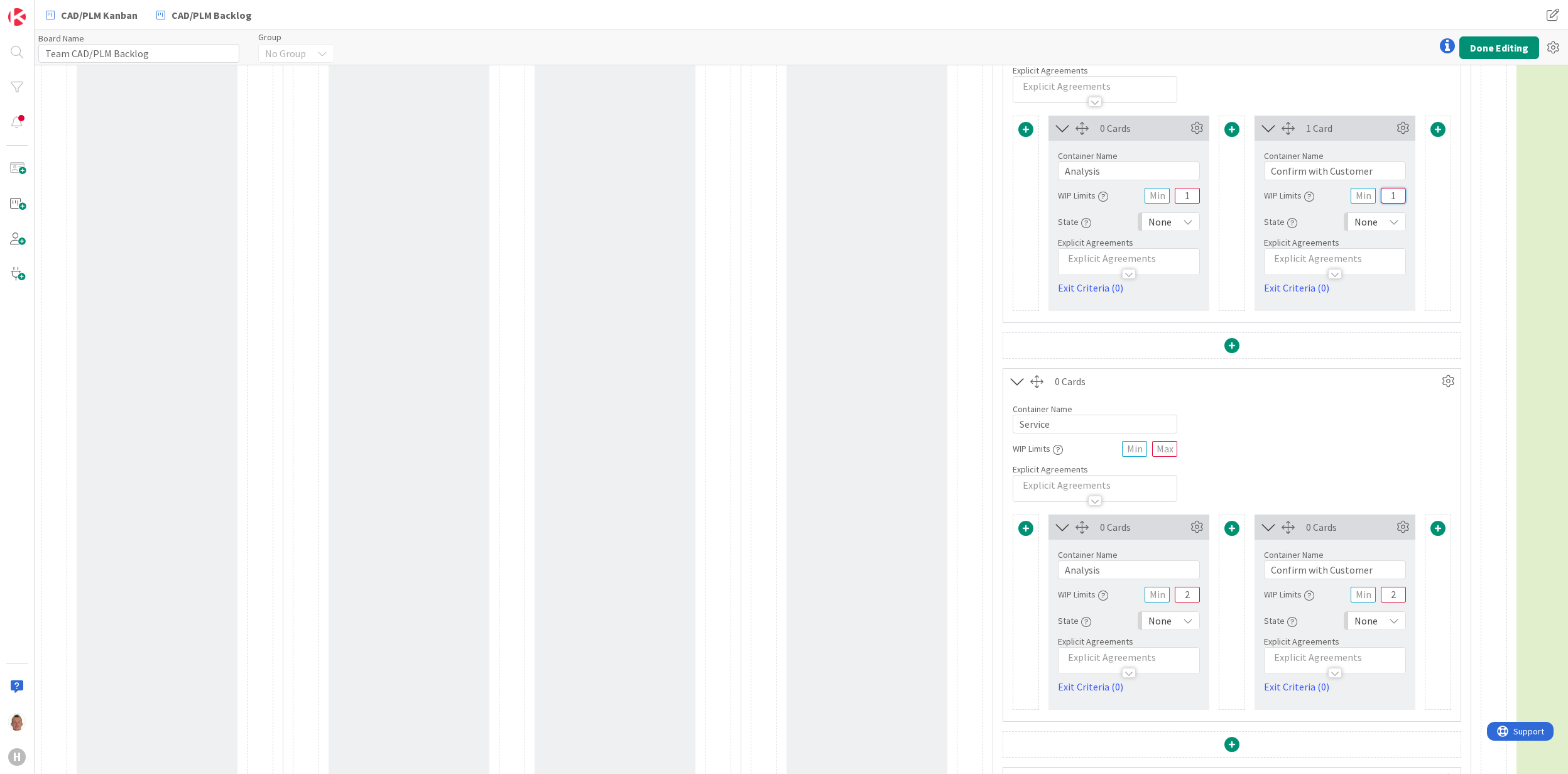
type input "1"
drag, startPoint x: 1400, startPoint y: 598, endPoint x: 1386, endPoint y: 599, distance: 14.0
click at [1386, 599] on input "2" at bounding box center [1393, 595] width 25 height 16
type input "1"
drag, startPoint x: 1195, startPoint y: 599, endPoint x: 1167, endPoint y: 599, distance: 28.0
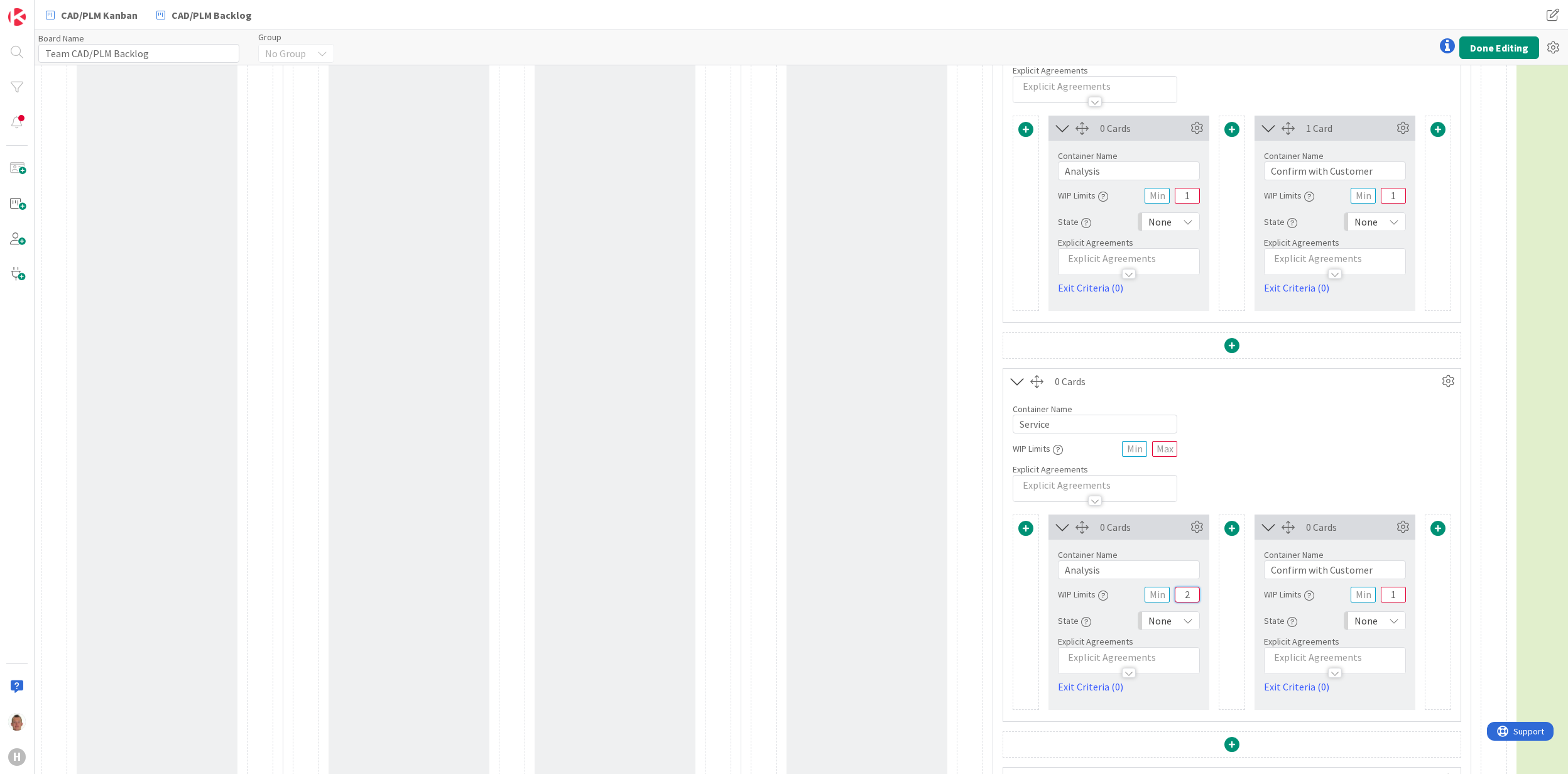
click at [1167, 599] on div "WIP Limits 2" at bounding box center [1129, 595] width 142 height 23
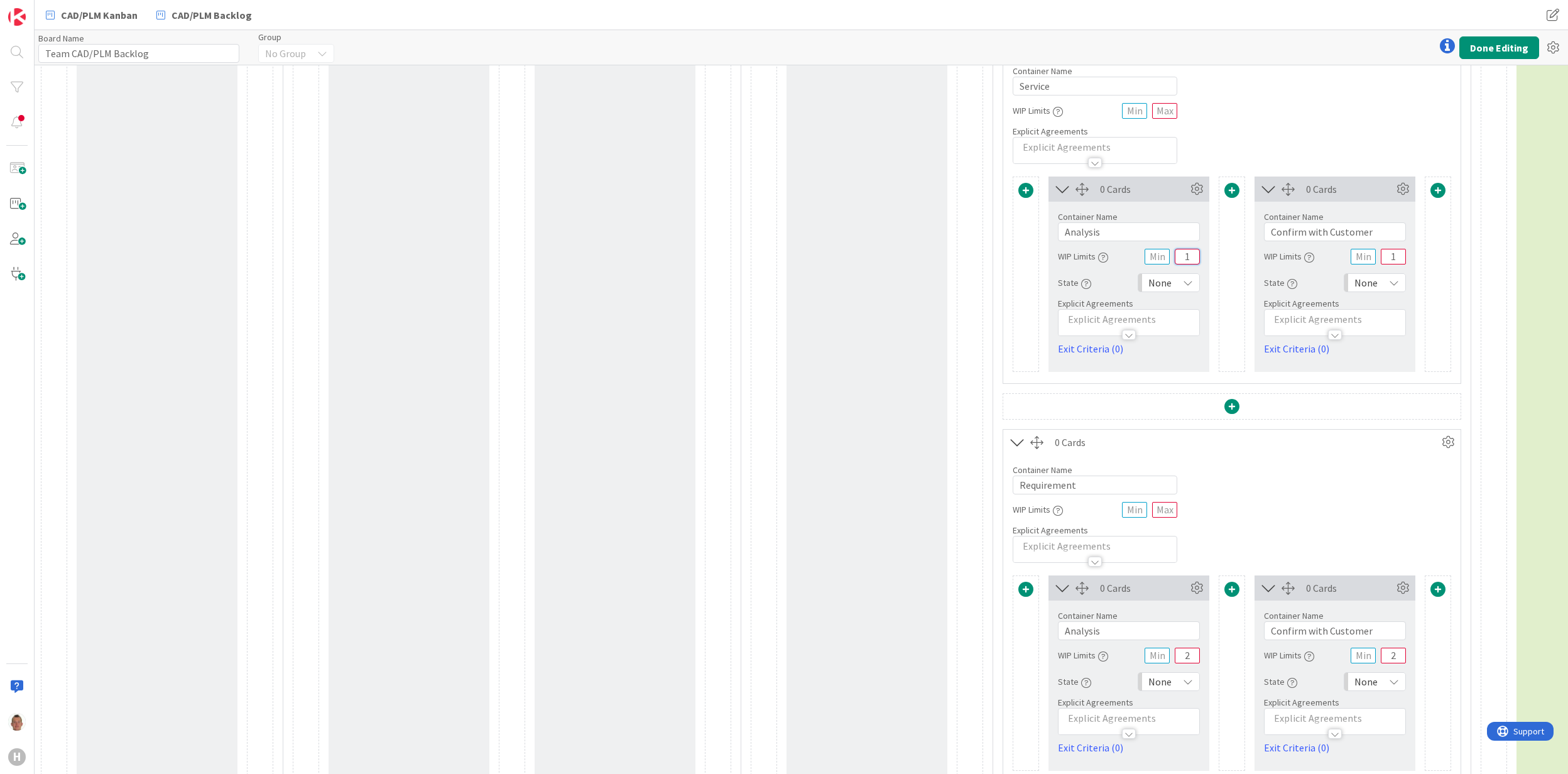
scroll to position [1163, 0]
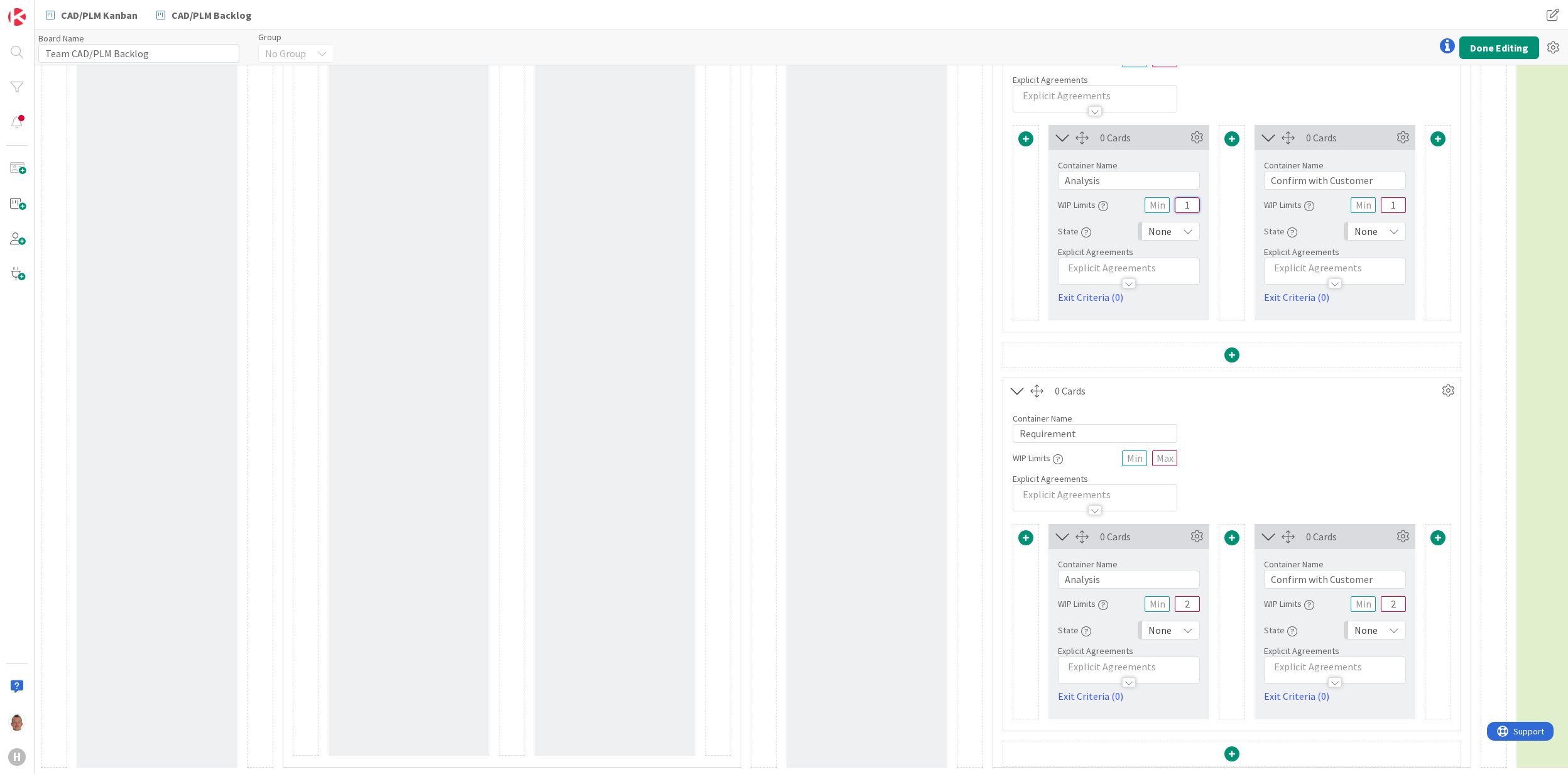
type input "1"
click at [1186, 596] on input "2" at bounding box center [1187, 604] width 25 height 16
type input "1"
drag, startPoint x: 1395, startPoint y: 591, endPoint x: 1385, endPoint y: 589, distance: 10.2
click at [1385, 596] on input "2" at bounding box center [1393, 604] width 25 height 16
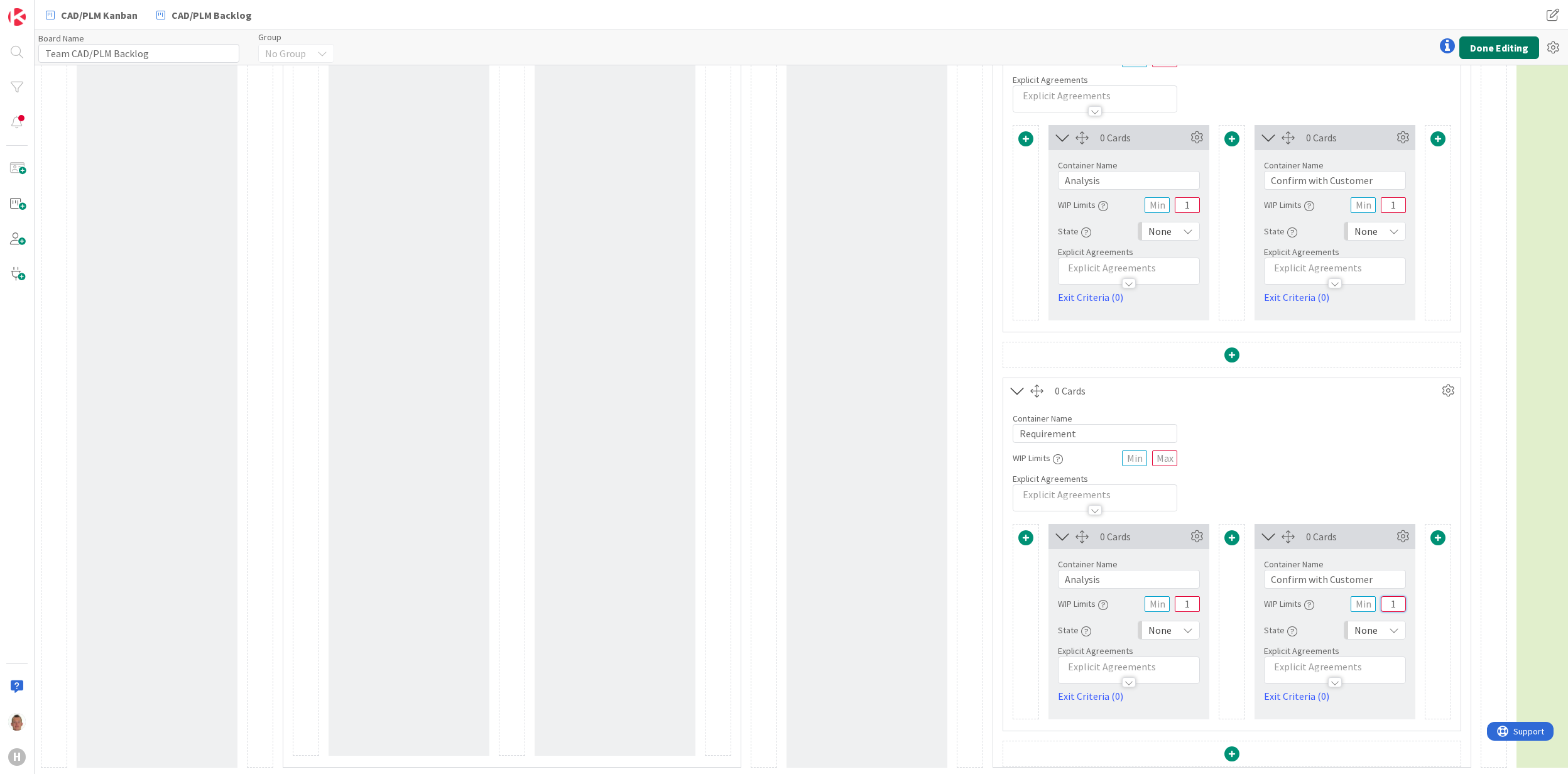
type input "1"
click at [1513, 43] on button "Done Editing" at bounding box center [1499, 47] width 80 height 23
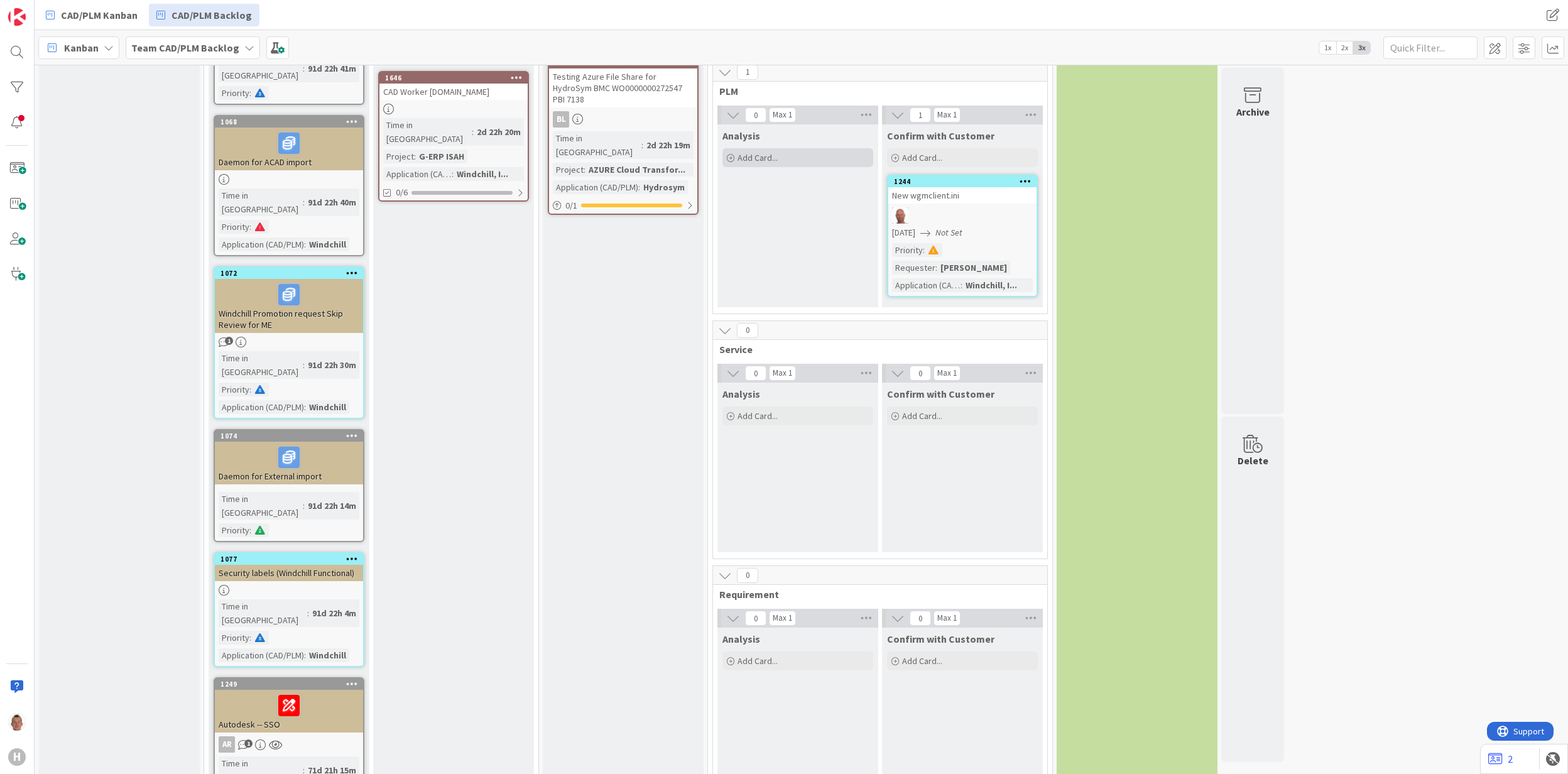
scroll to position [838, 0]
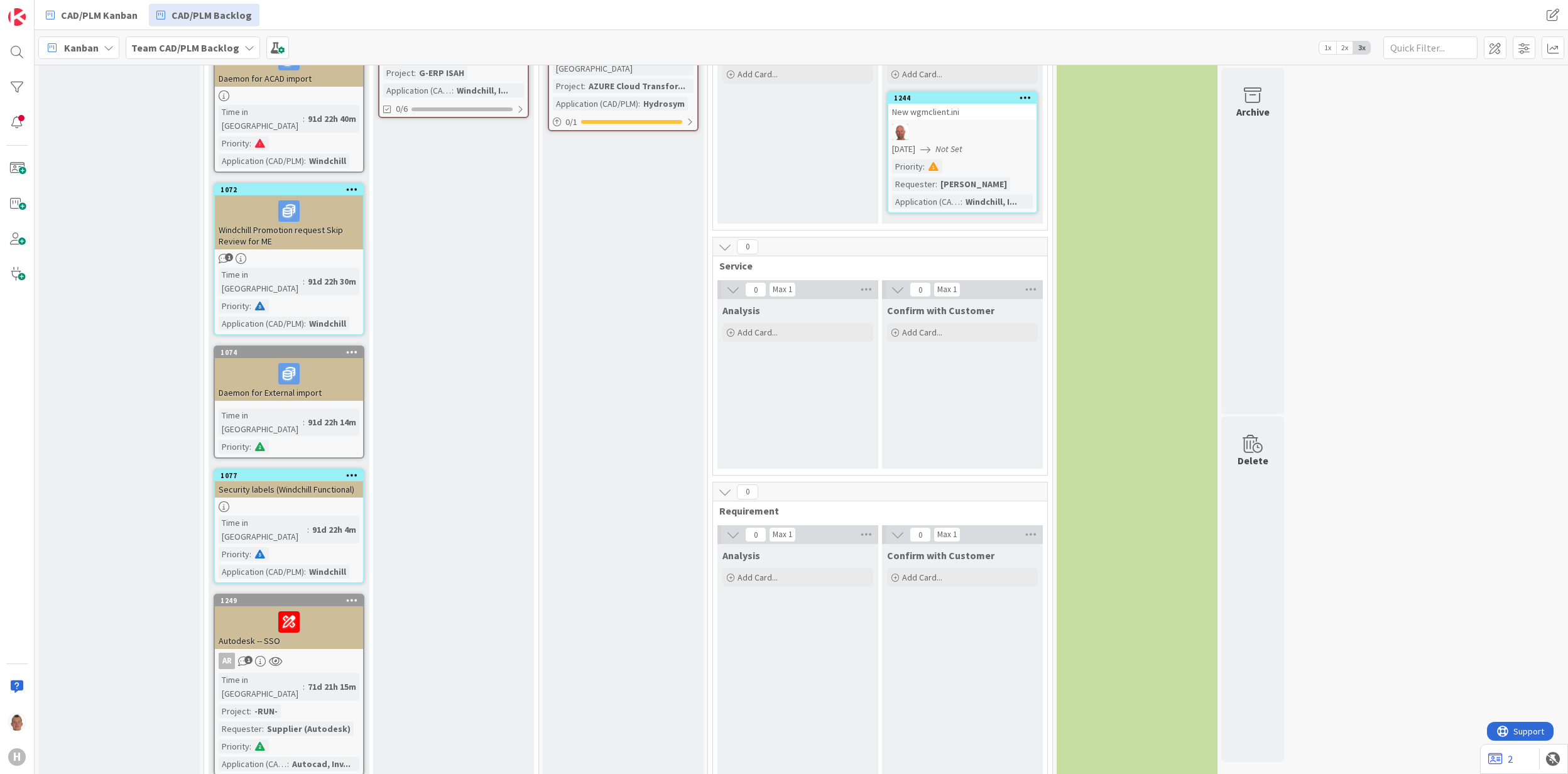
click at [730, 240] on icon at bounding box center [725, 247] width 14 height 14
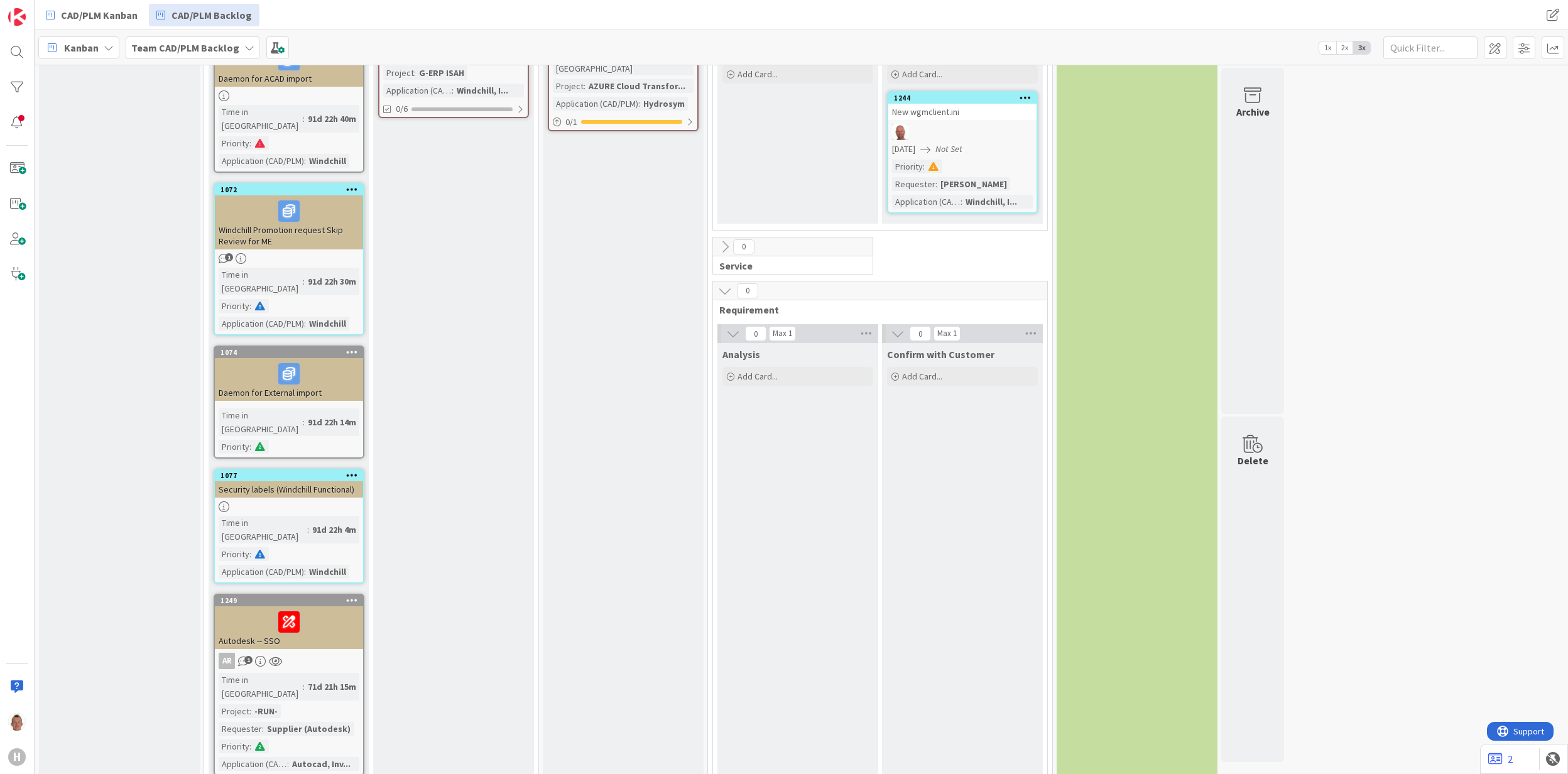
click at [726, 284] on icon at bounding box center [725, 291] width 14 height 14
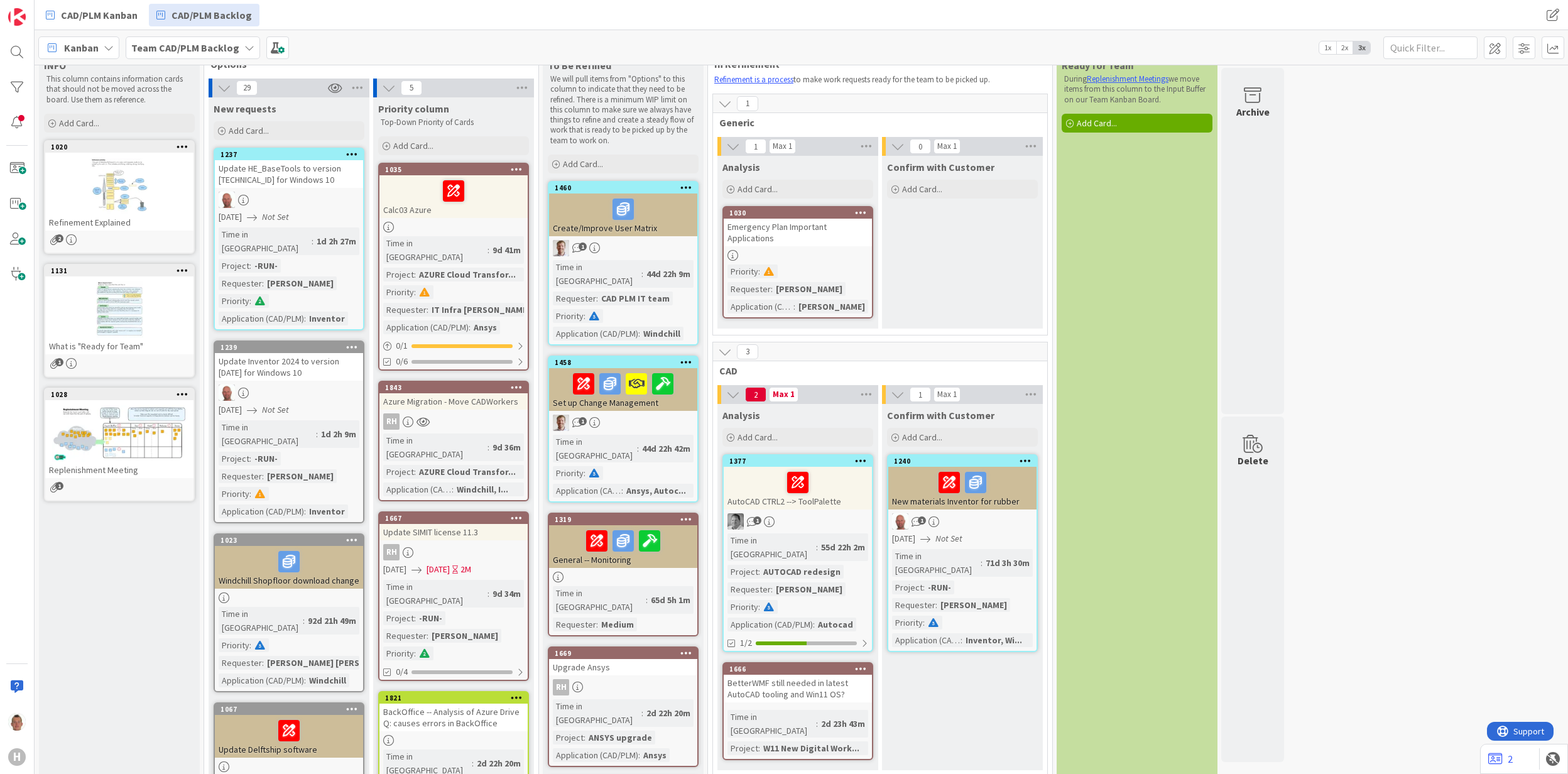
scroll to position [0, 0]
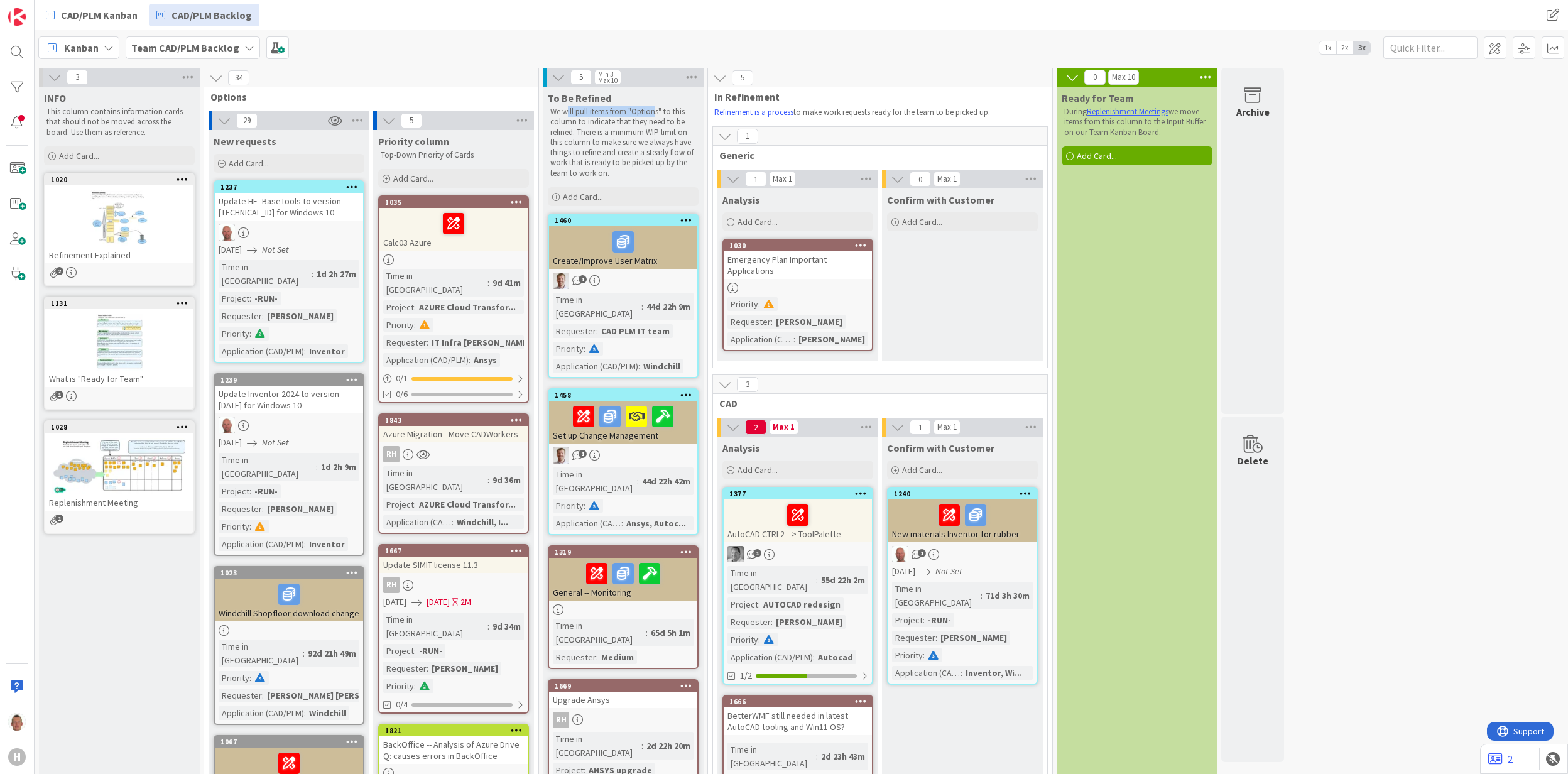
drag, startPoint x: 566, startPoint y: 111, endPoint x: 656, endPoint y: 116, distance: 90.1
click at [656, 116] on p "We will pull items from "Options" to this column to indicate that they need to …" at bounding box center [623, 142] width 146 height 72
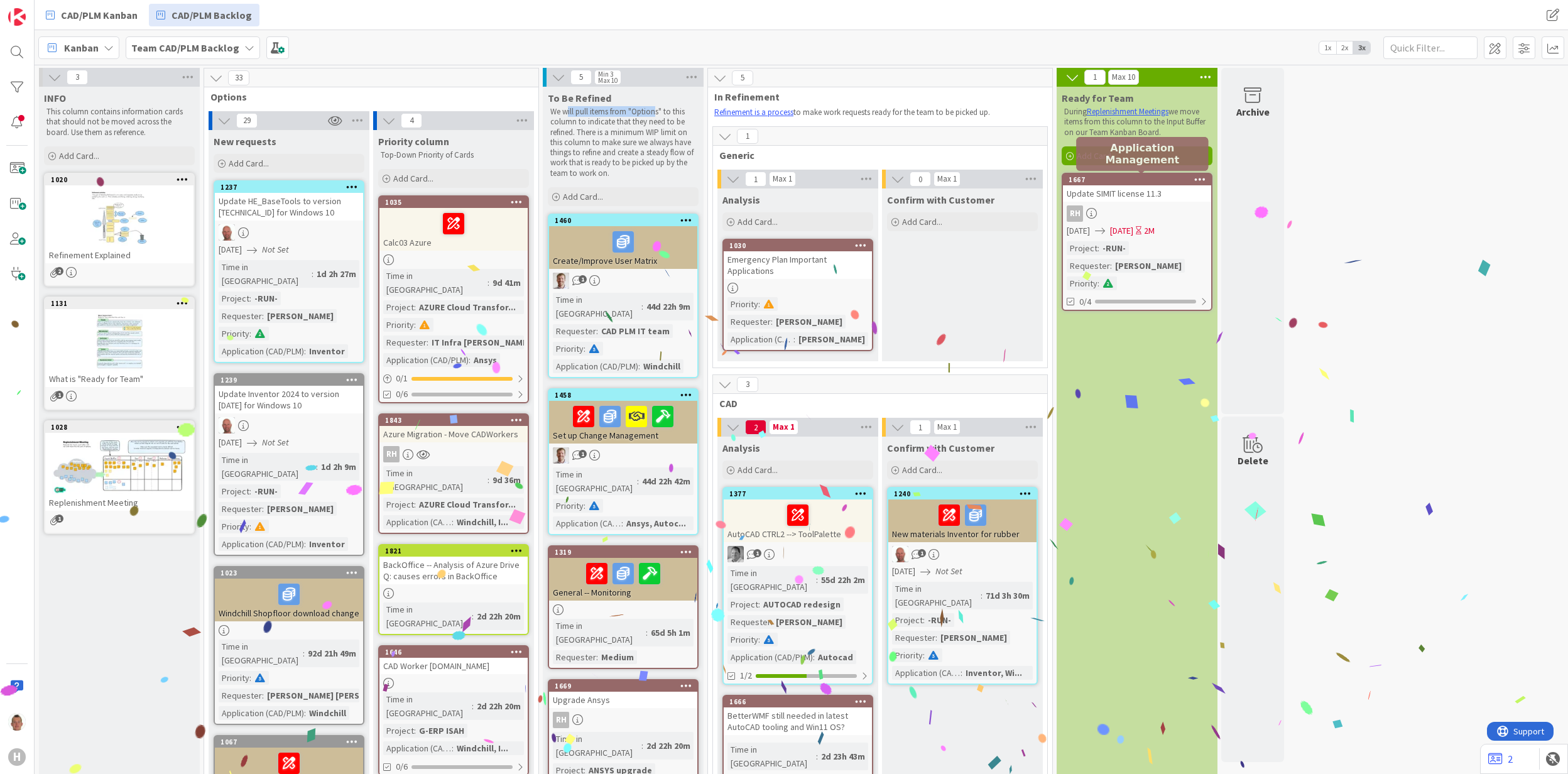
click at [1121, 181] on div "1667" at bounding box center [1140, 180] width 142 height 8
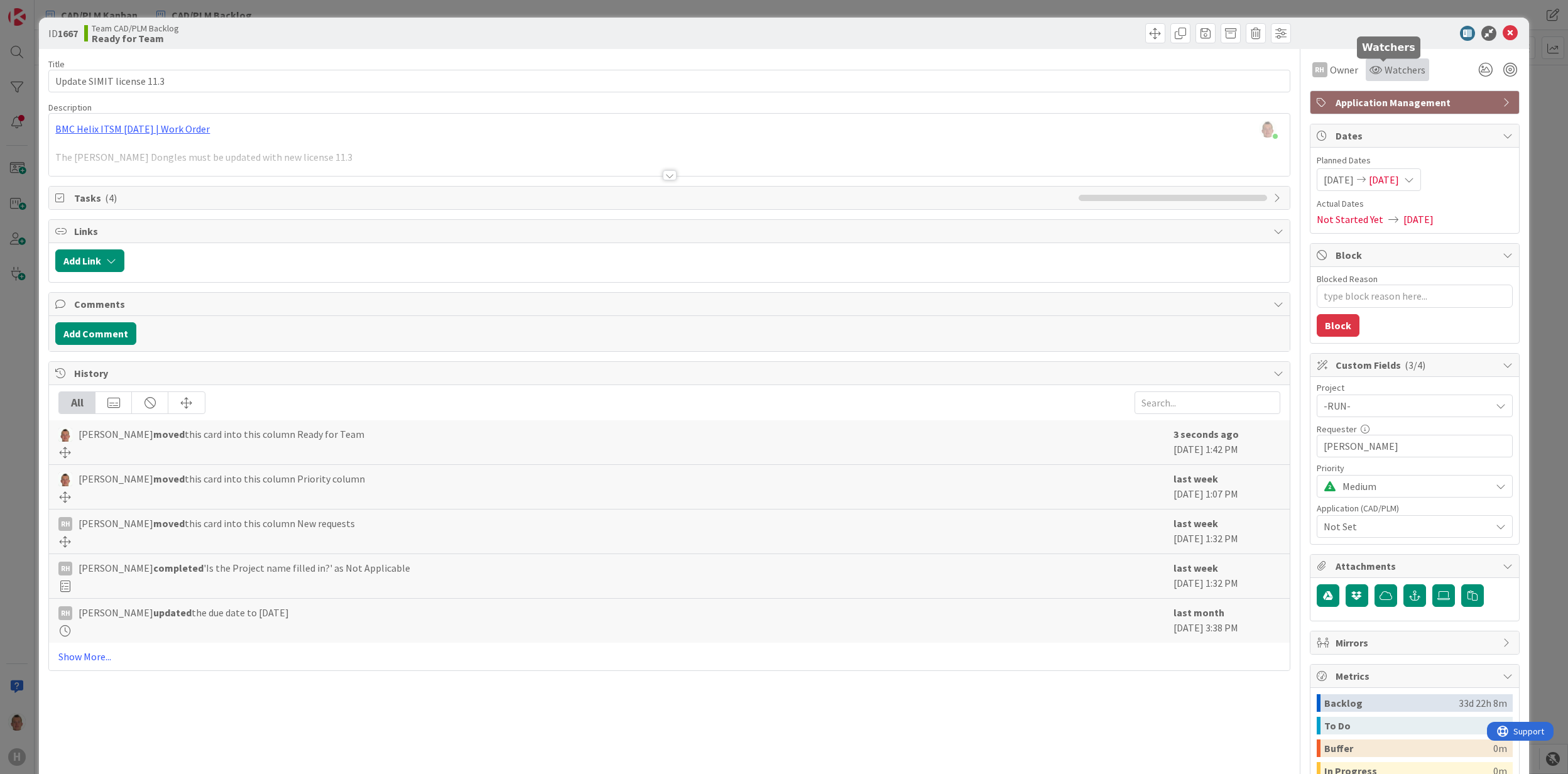
click at [1386, 74] on span "Watchers" at bounding box center [1405, 69] width 41 height 15
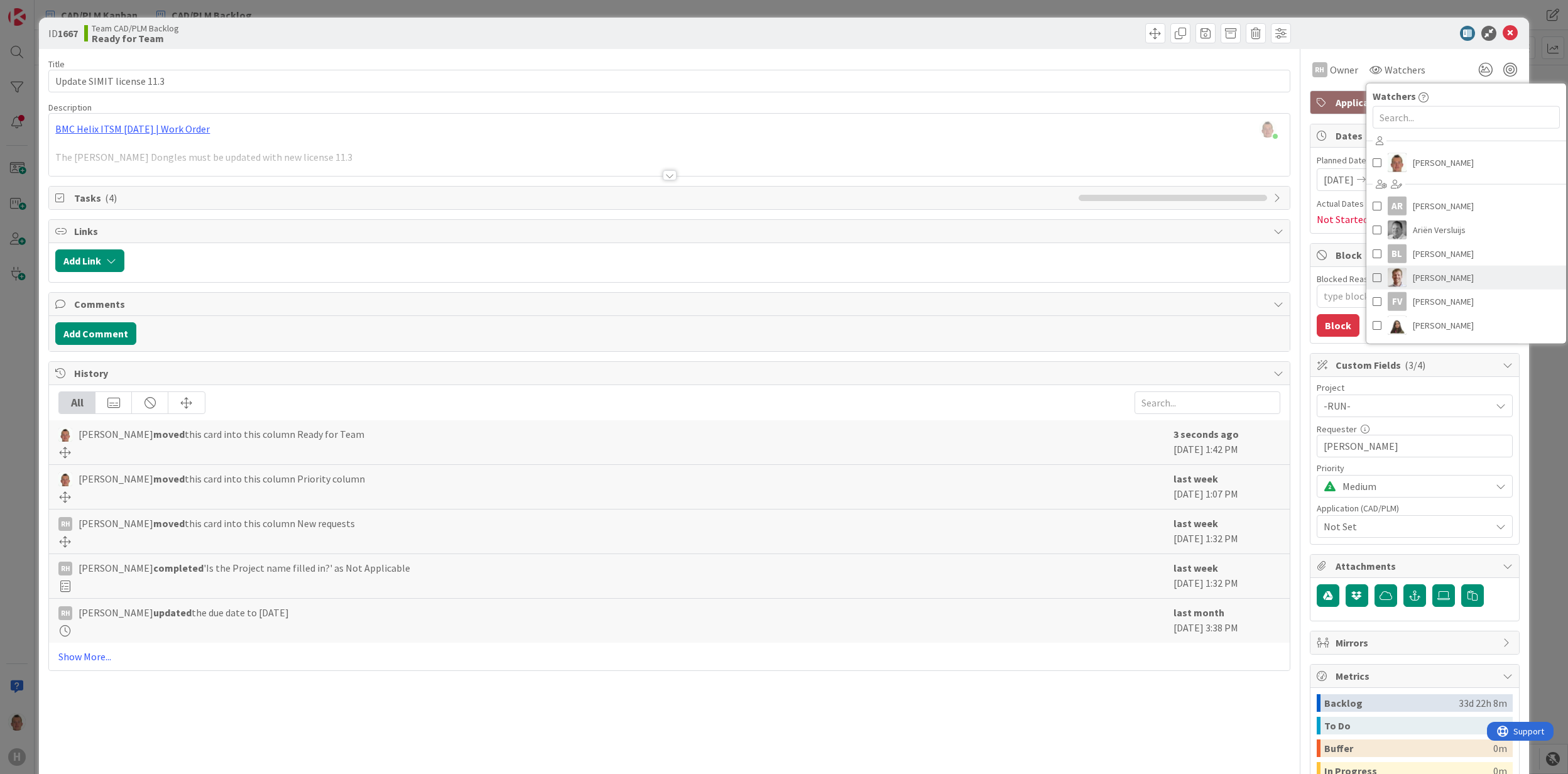
click at [1373, 279] on span at bounding box center [1377, 278] width 8 height 19
click at [1337, 25] on div at bounding box center [1409, 33] width 222 height 15
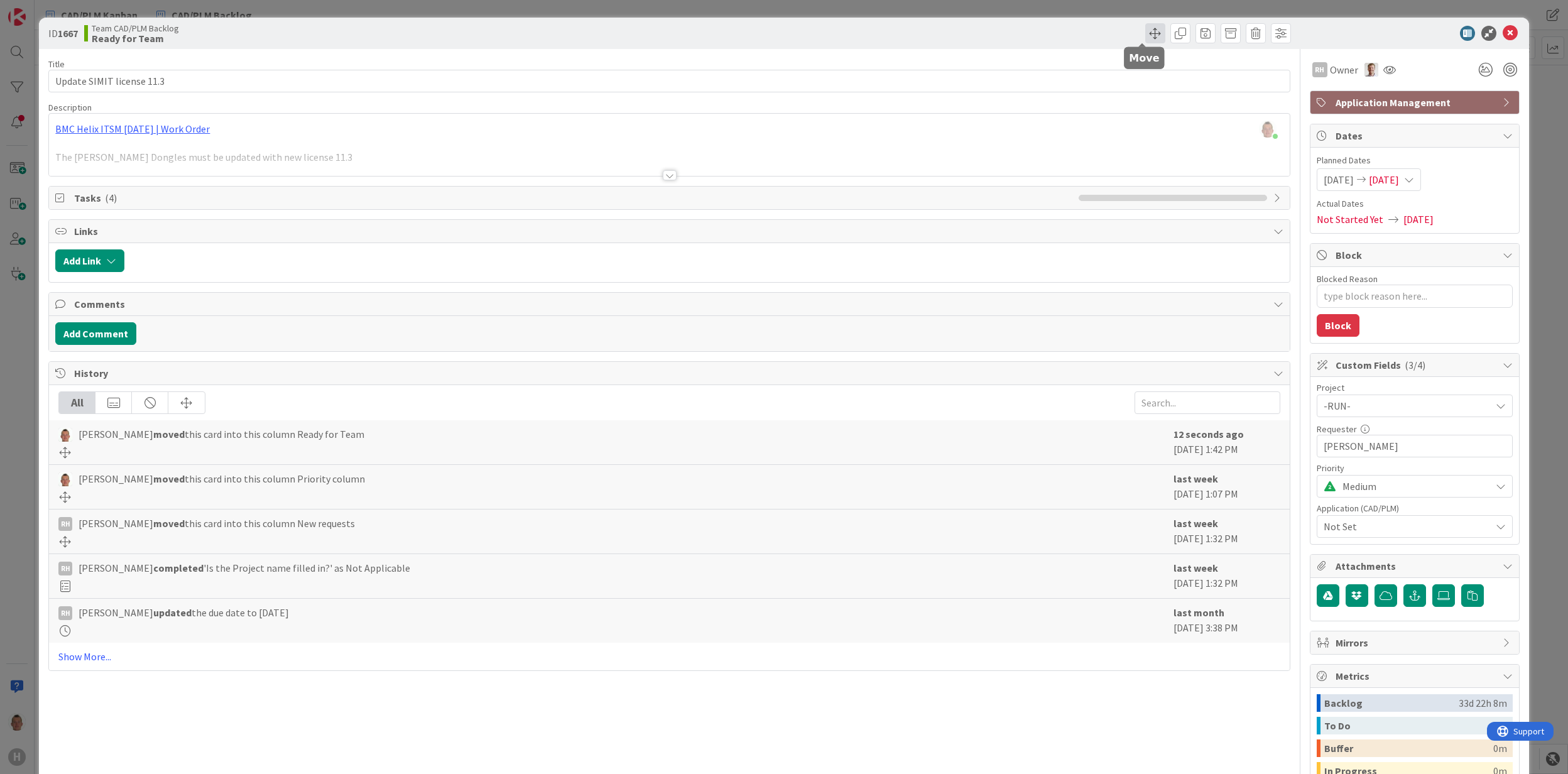
click at [1145, 33] on span at bounding box center [1155, 33] width 20 height 20
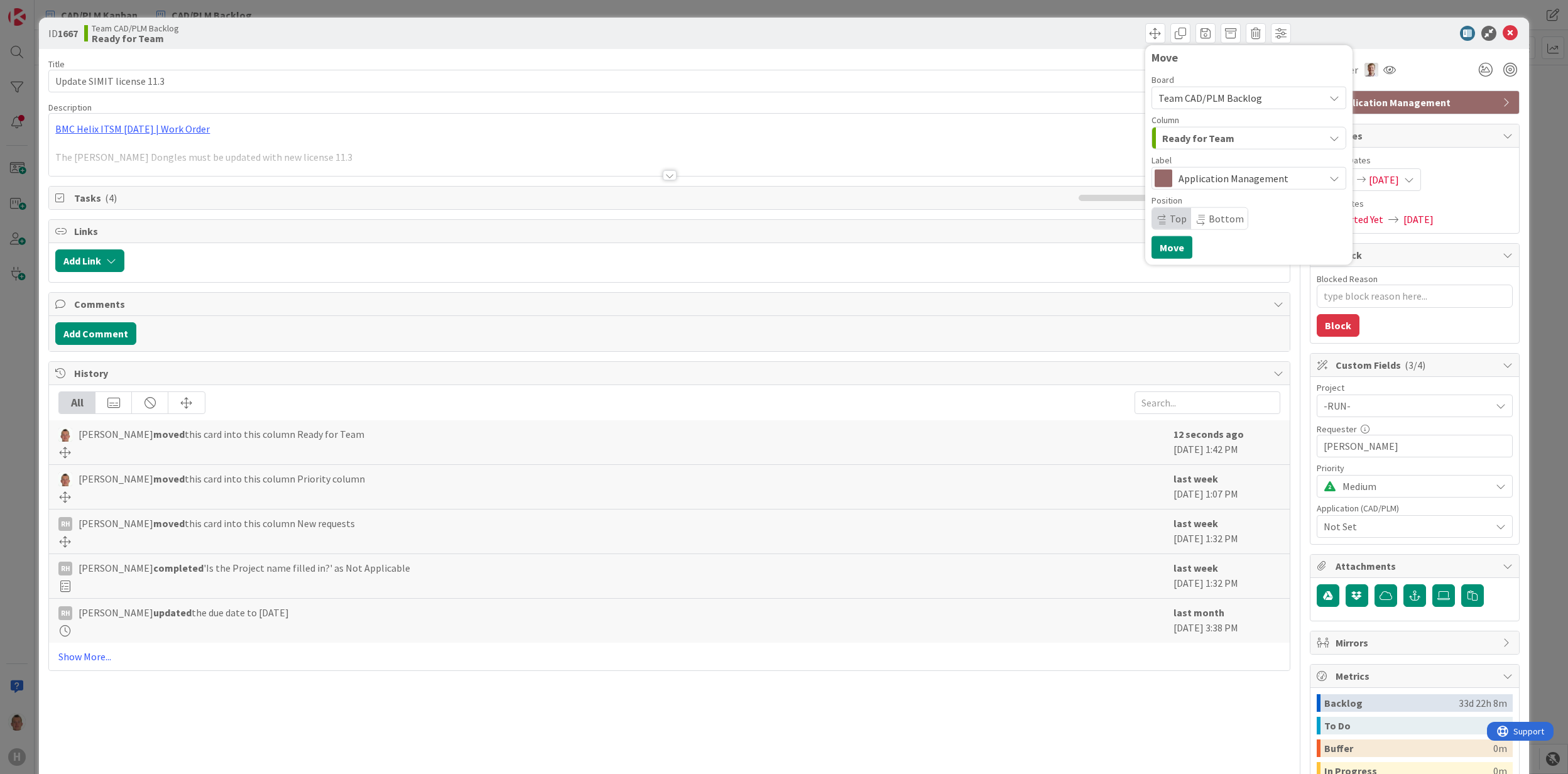
click at [1260, 103] on span "Team CAD/PLM Backlog" at bounding box center [1238, 98] width 159 height 18
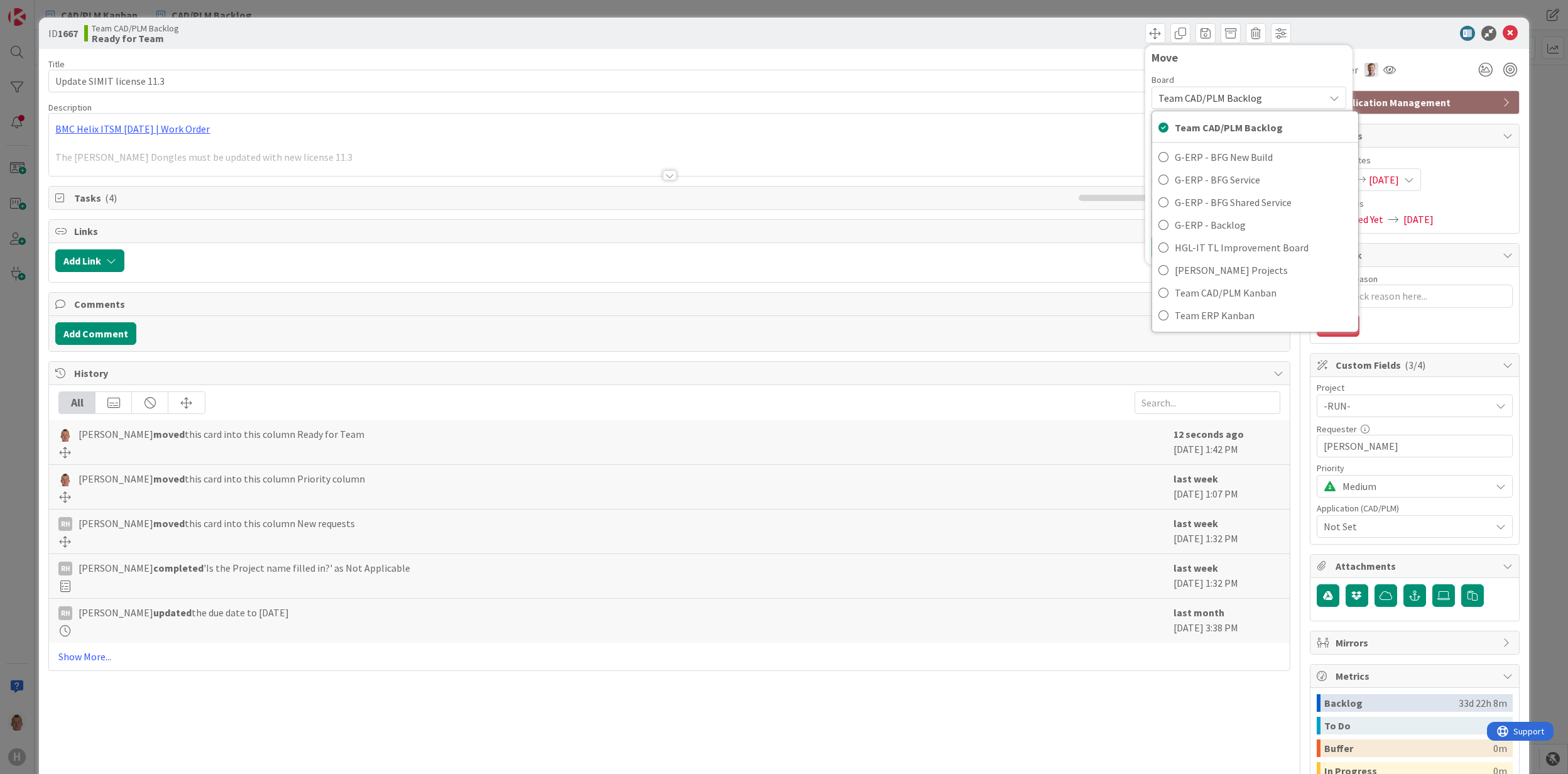
click at [1259, 101] on span "Team CAD/PLM Backlog" at bounding box center [1238, 98] width 159 height 18
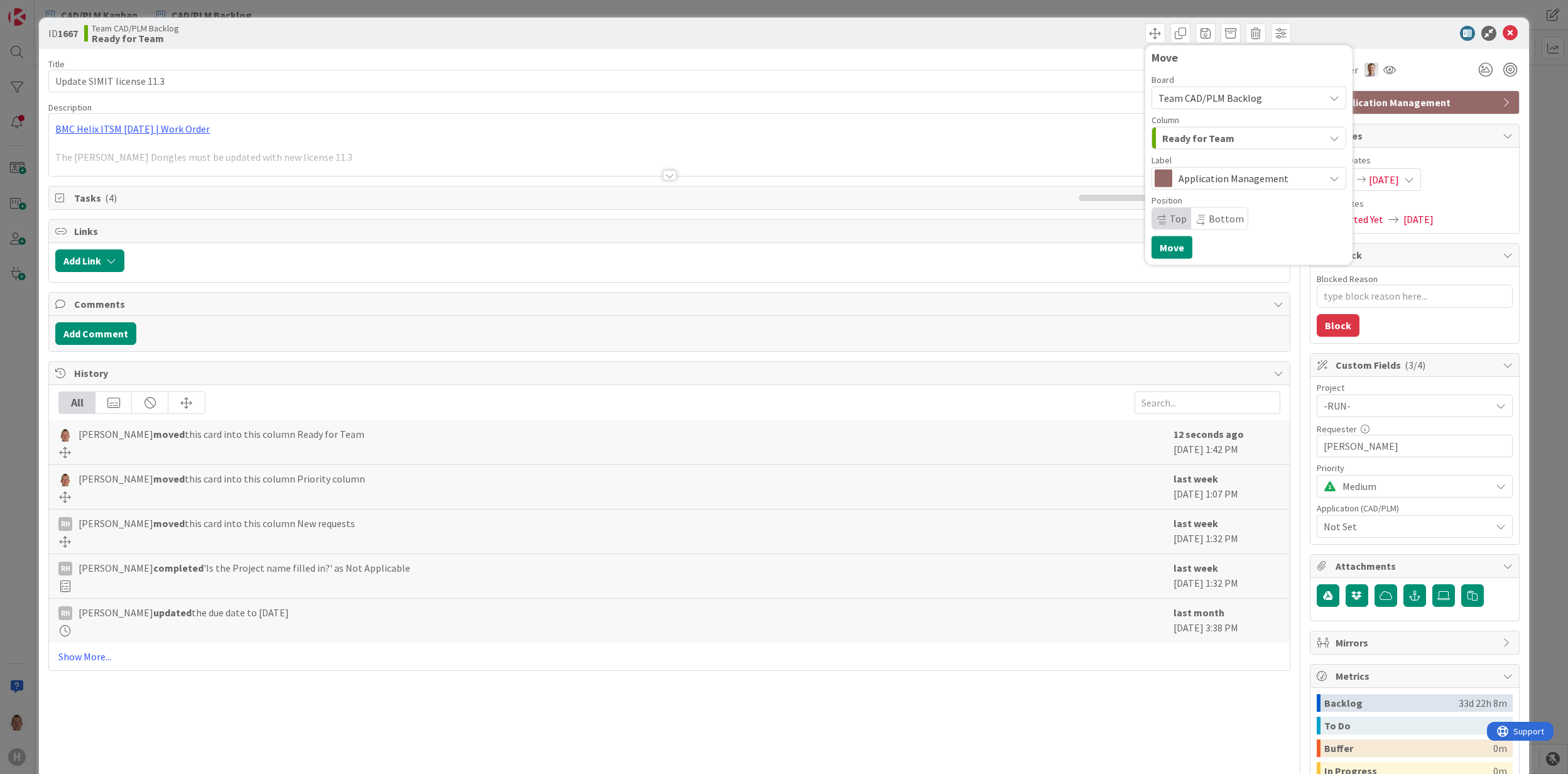
click at [1259, 101] on span "Team CAD/PLM Backlog" at bounding box center [1238, 98] width 159 height 18
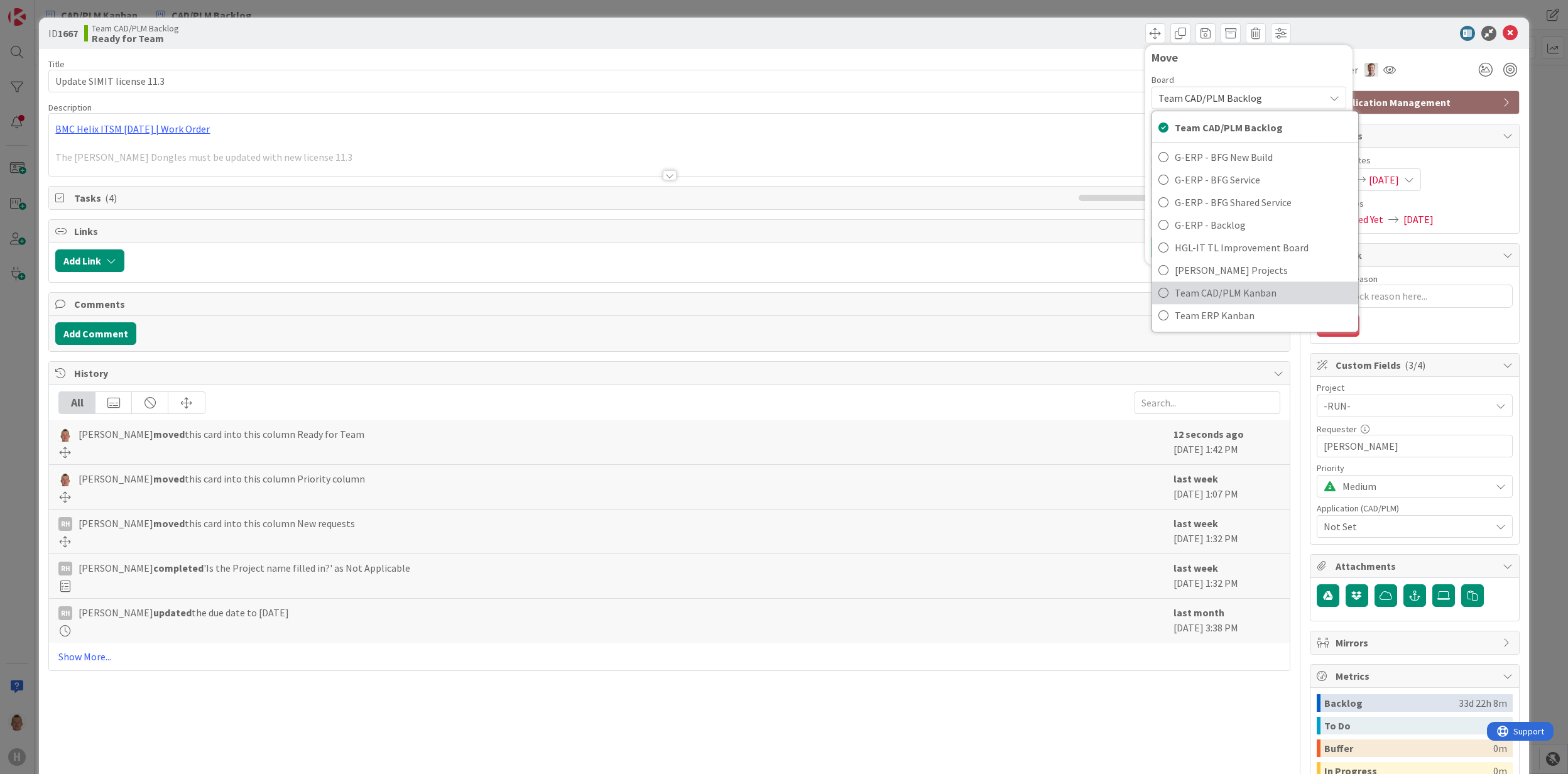
click at [1249, 289] on span "Team CAD/PLM Kanban" at bounding box center [1264, 292] width 177 height 19
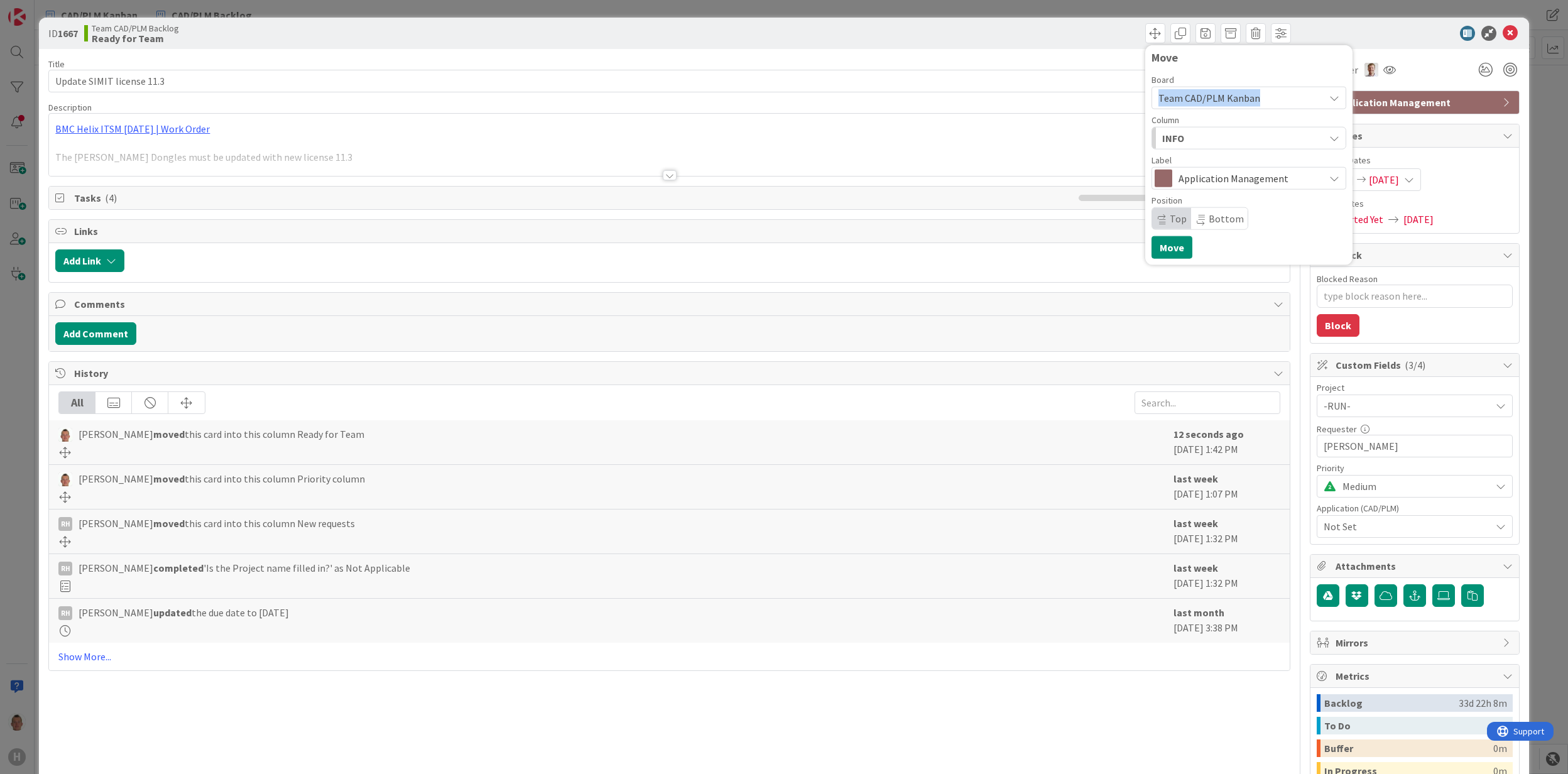
click at [1216, 139] on div "INFO" at bounding box center [1241, 138] width 165 height 20
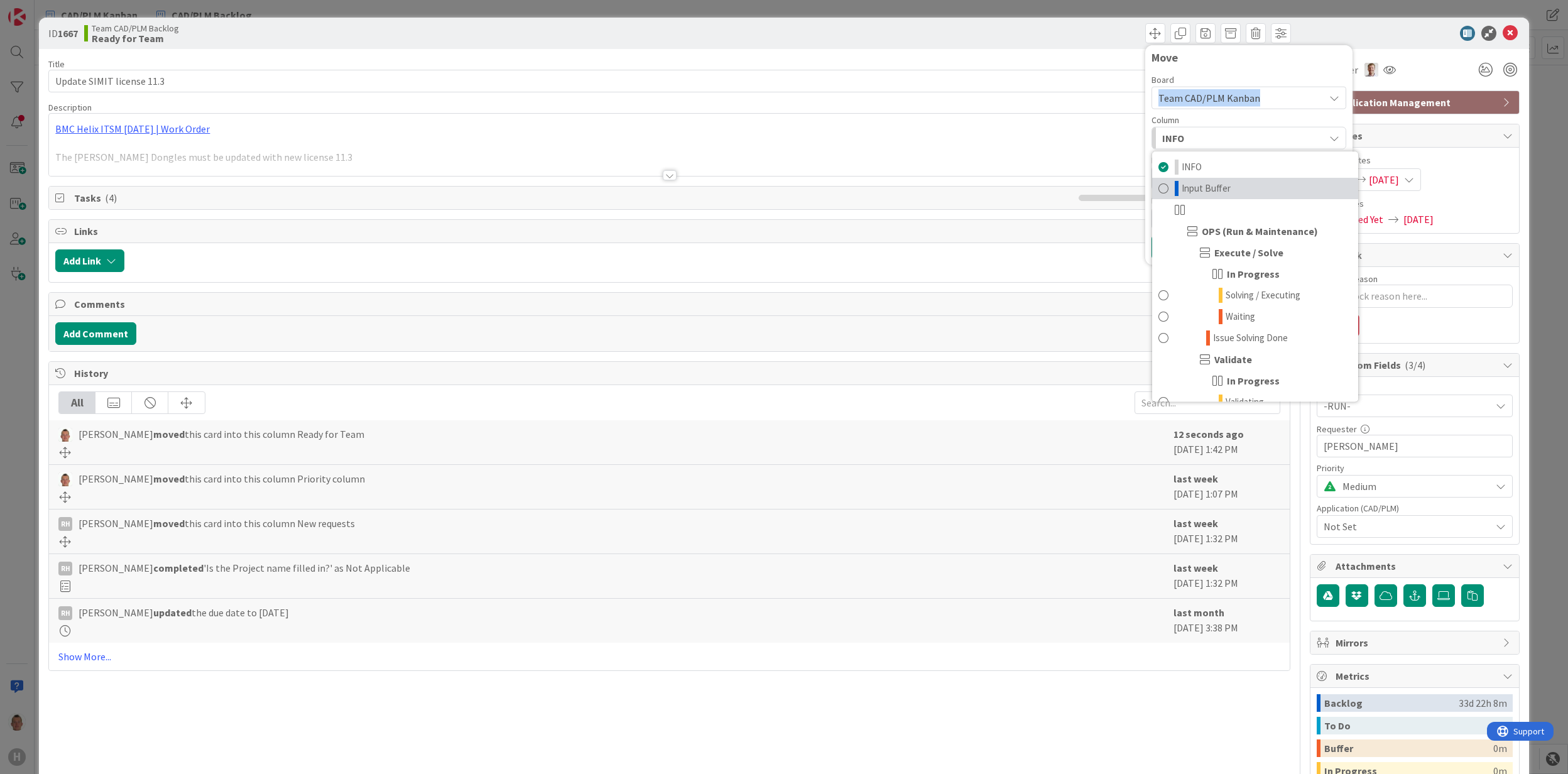
click at [1230, 190] on link "Input Buffer" at bounding box center [1255, 188] width 206 height 21
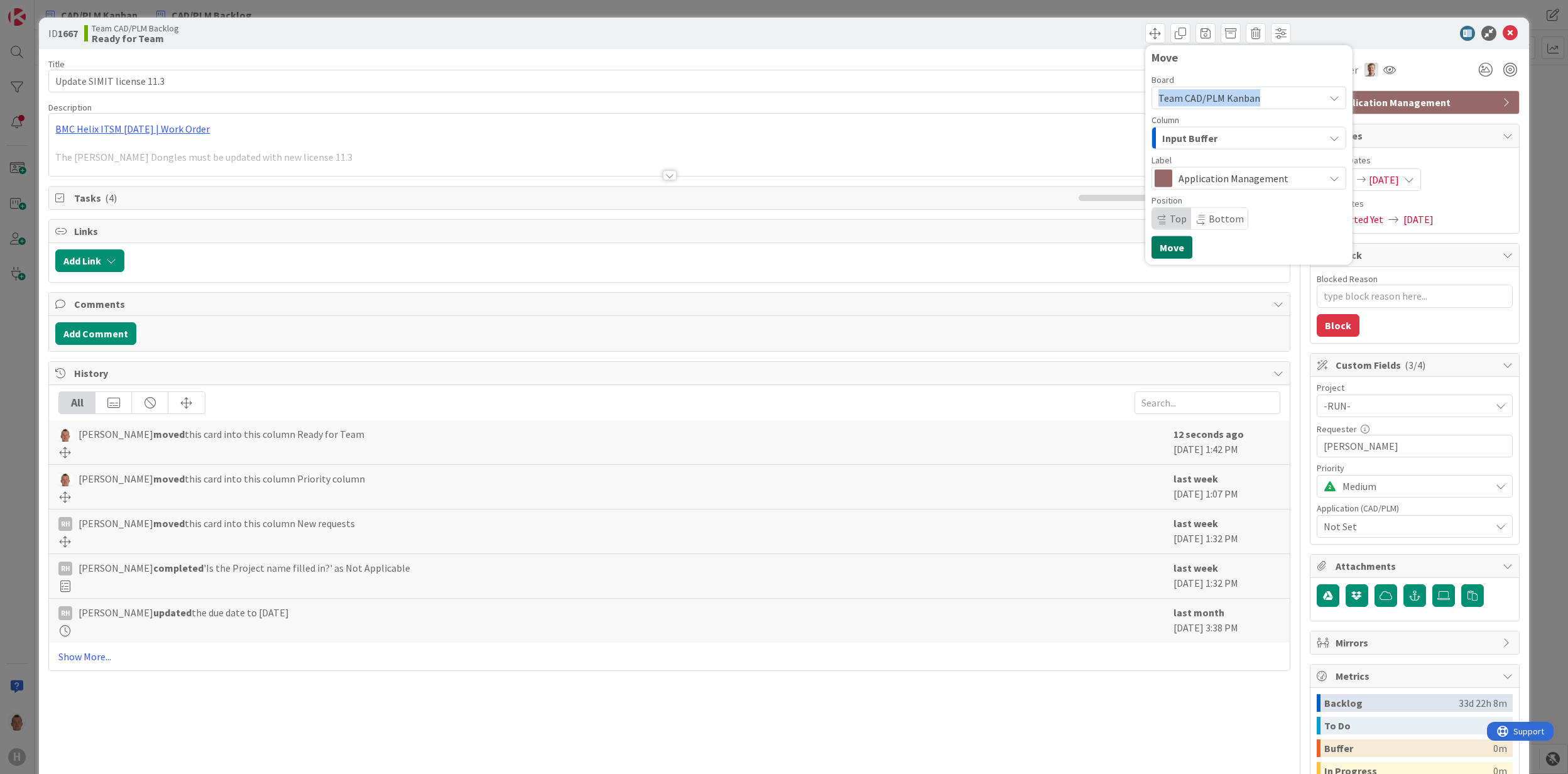
click at [1166, 248] on button "Move" at bounding box center [1172, 248] width 41 height 23
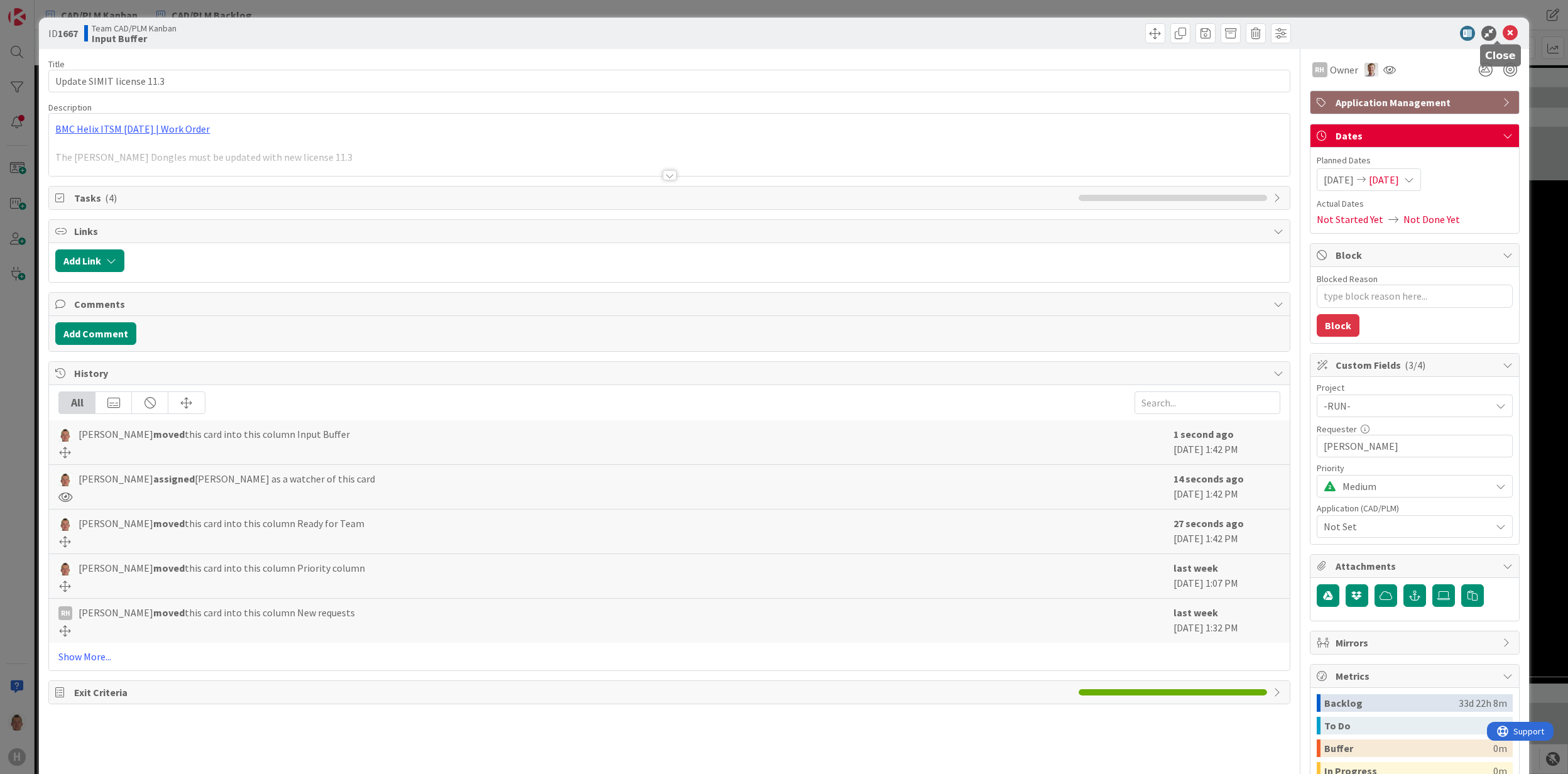
click at [1503, 35] on icon at bounding box center [1510, 33] width 15 height 15
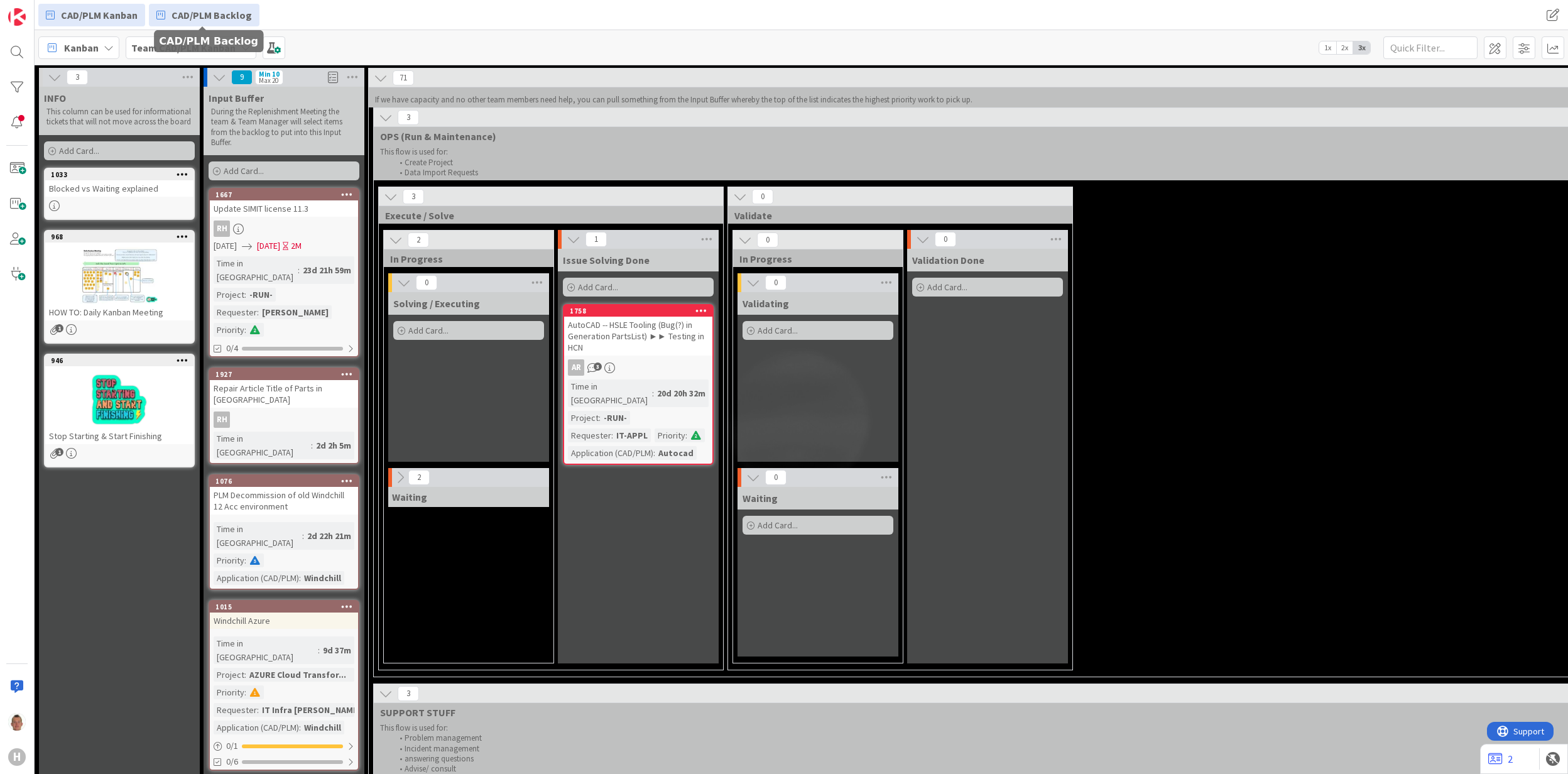
click at [201, 10] on span "CAD/PLM Backlog" at bounding box center [212, 15] width 81 height 15
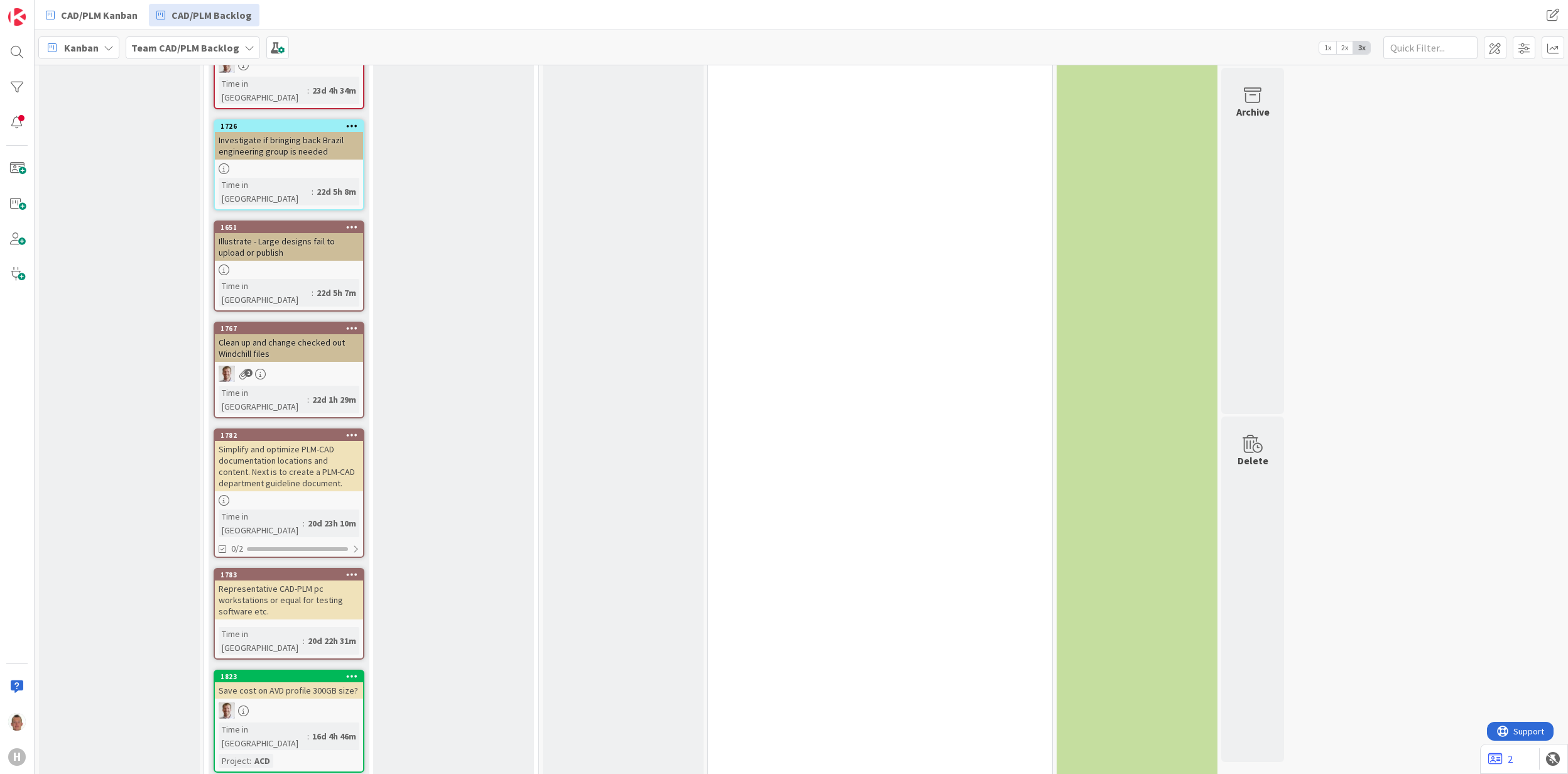
scroll to position [2491, 0]
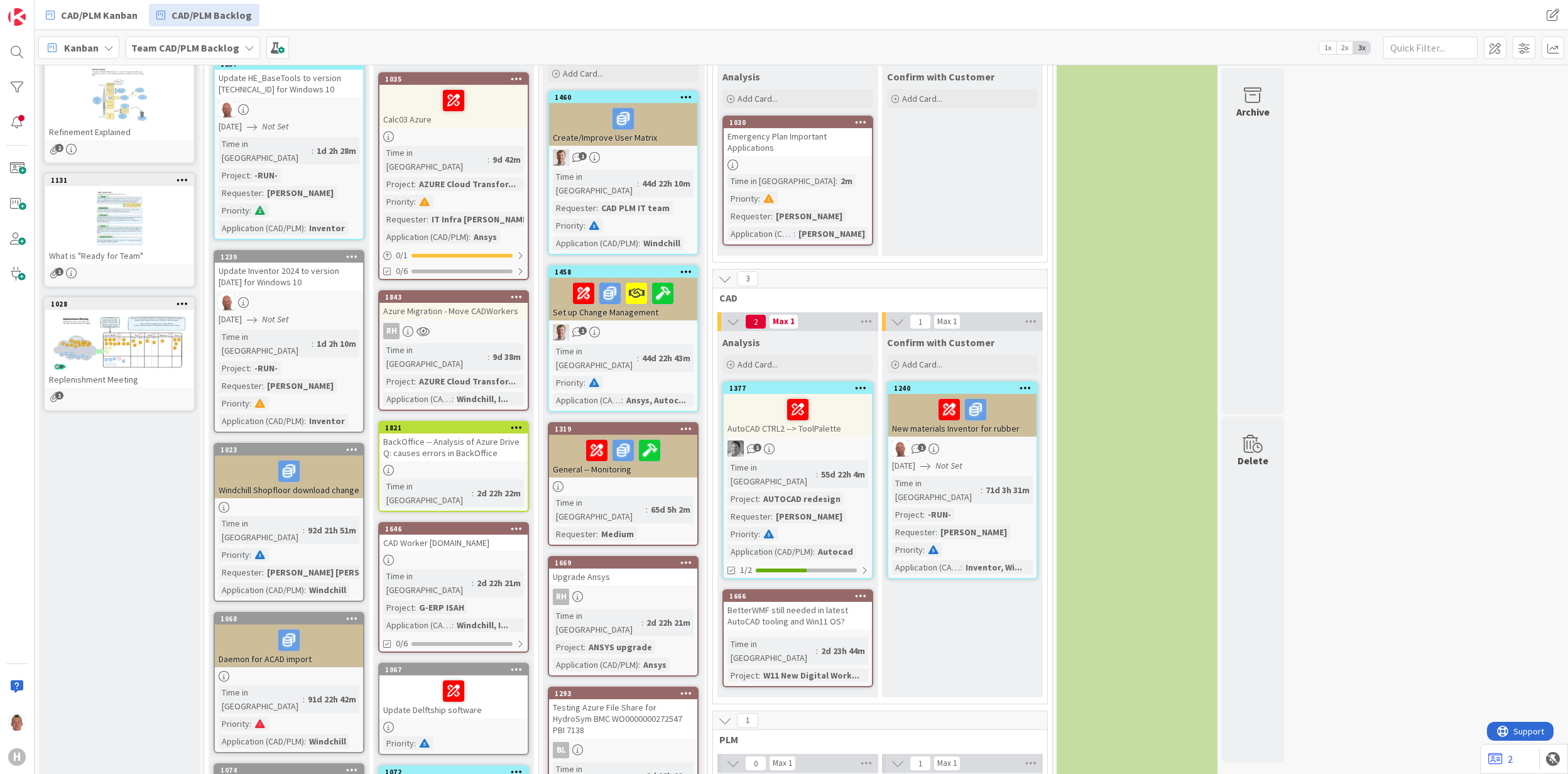
scroll to position [0, 0]
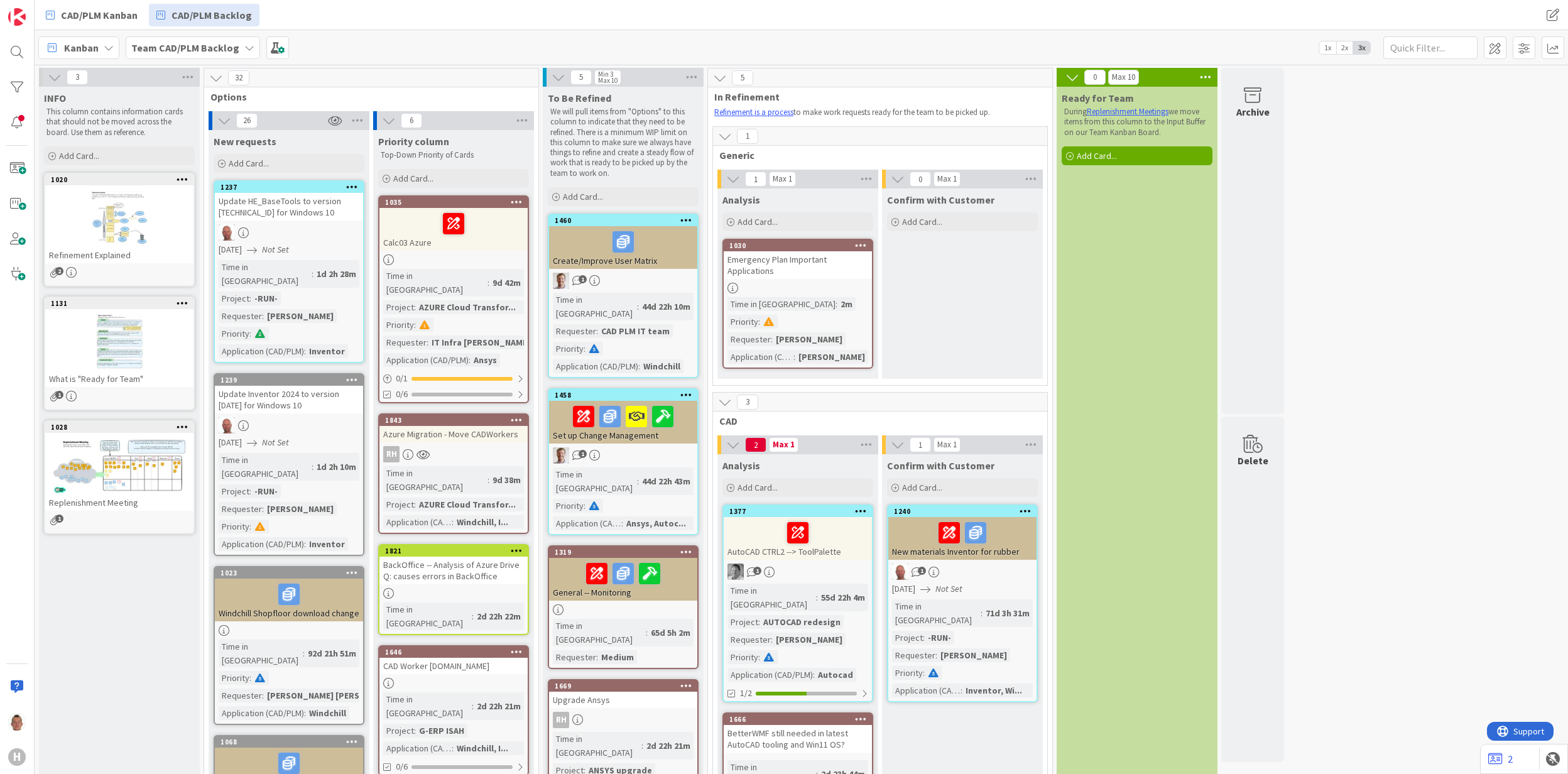
click at [225, 120] on icon at bounding box center [224, 121] width 14 height 14
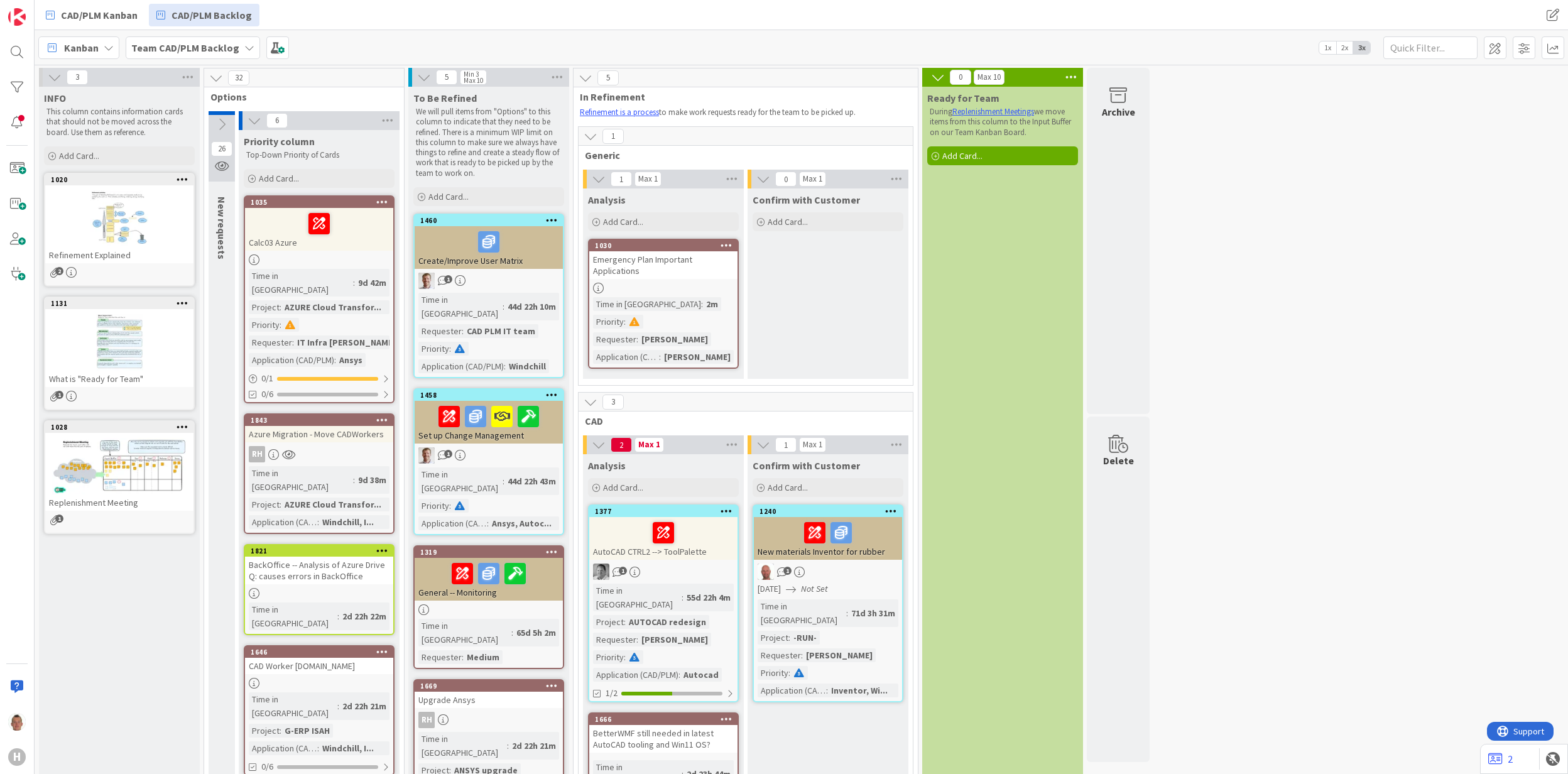
click at [219, 120] on icon at bounding box center [222, 125] width 14 height 14
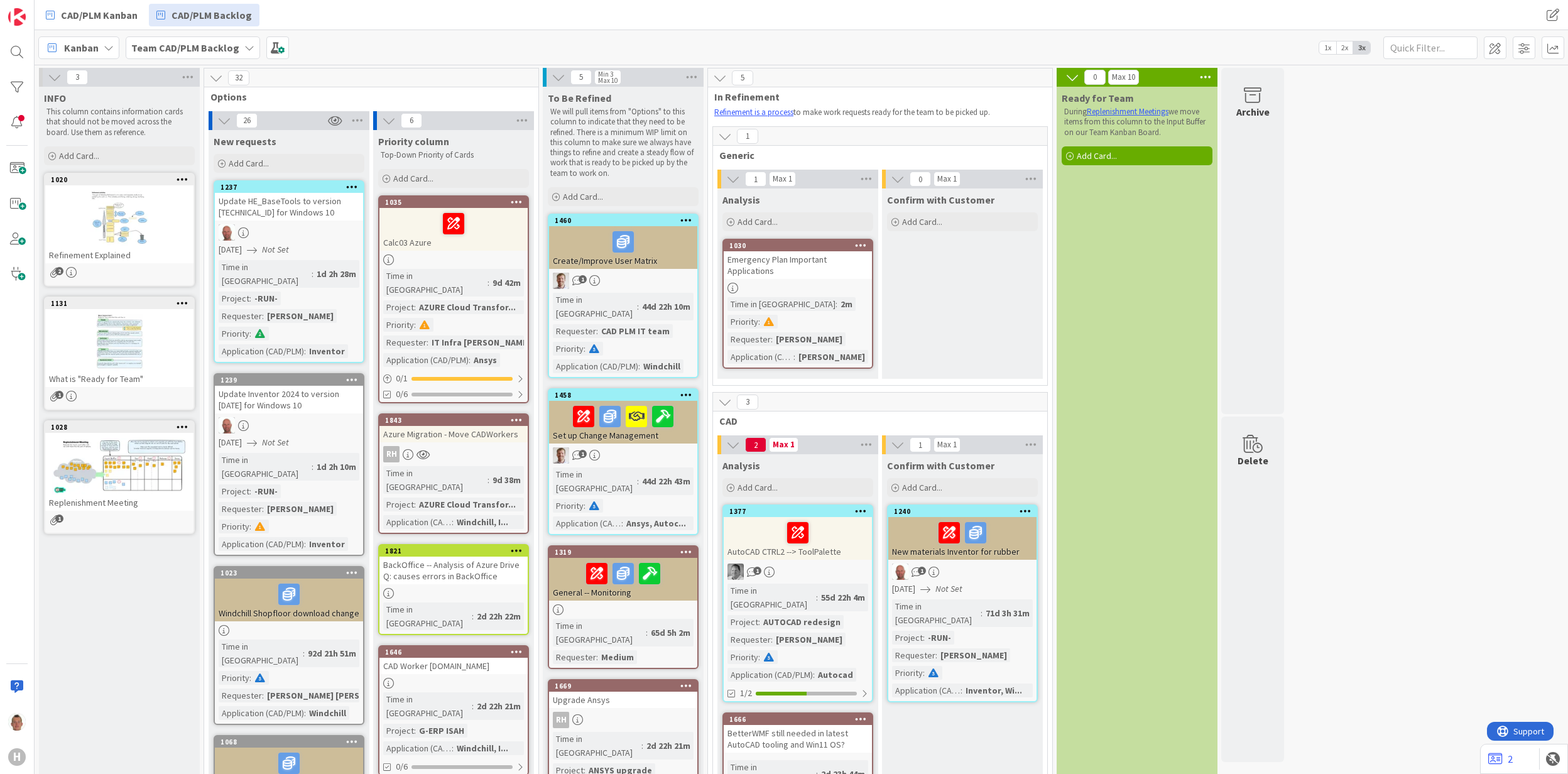
click at [614, 171] on p "We will pull items from "Options" to this column to indicate that they need to …" at bounding box center [623, 142] width 146 height 72
click at [692, 76] on icon at bounding box center [692, 77] width 16 height 19
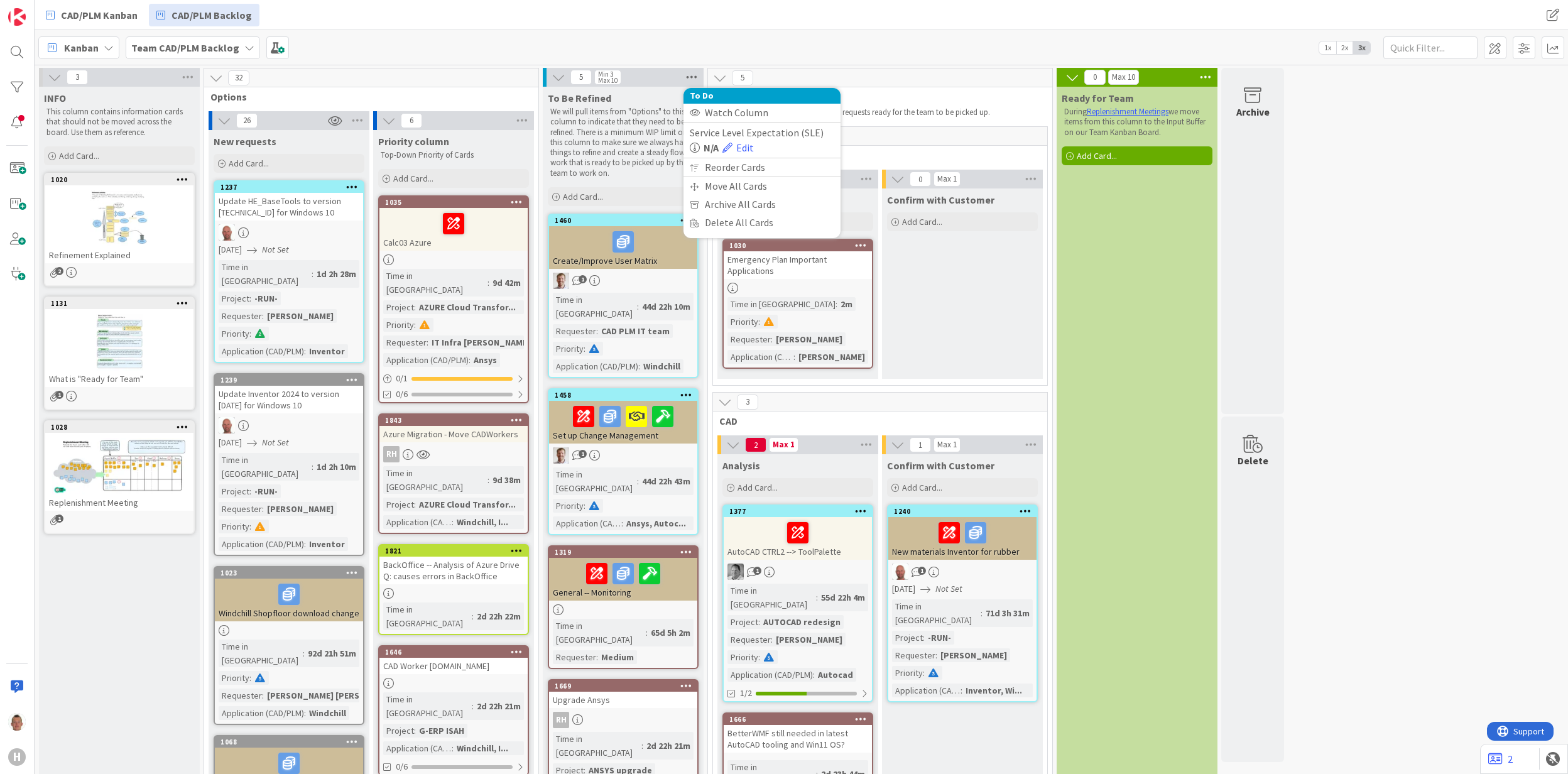
click at [692, 76] on icon at bounding box center [692, 77] width 16 height 19
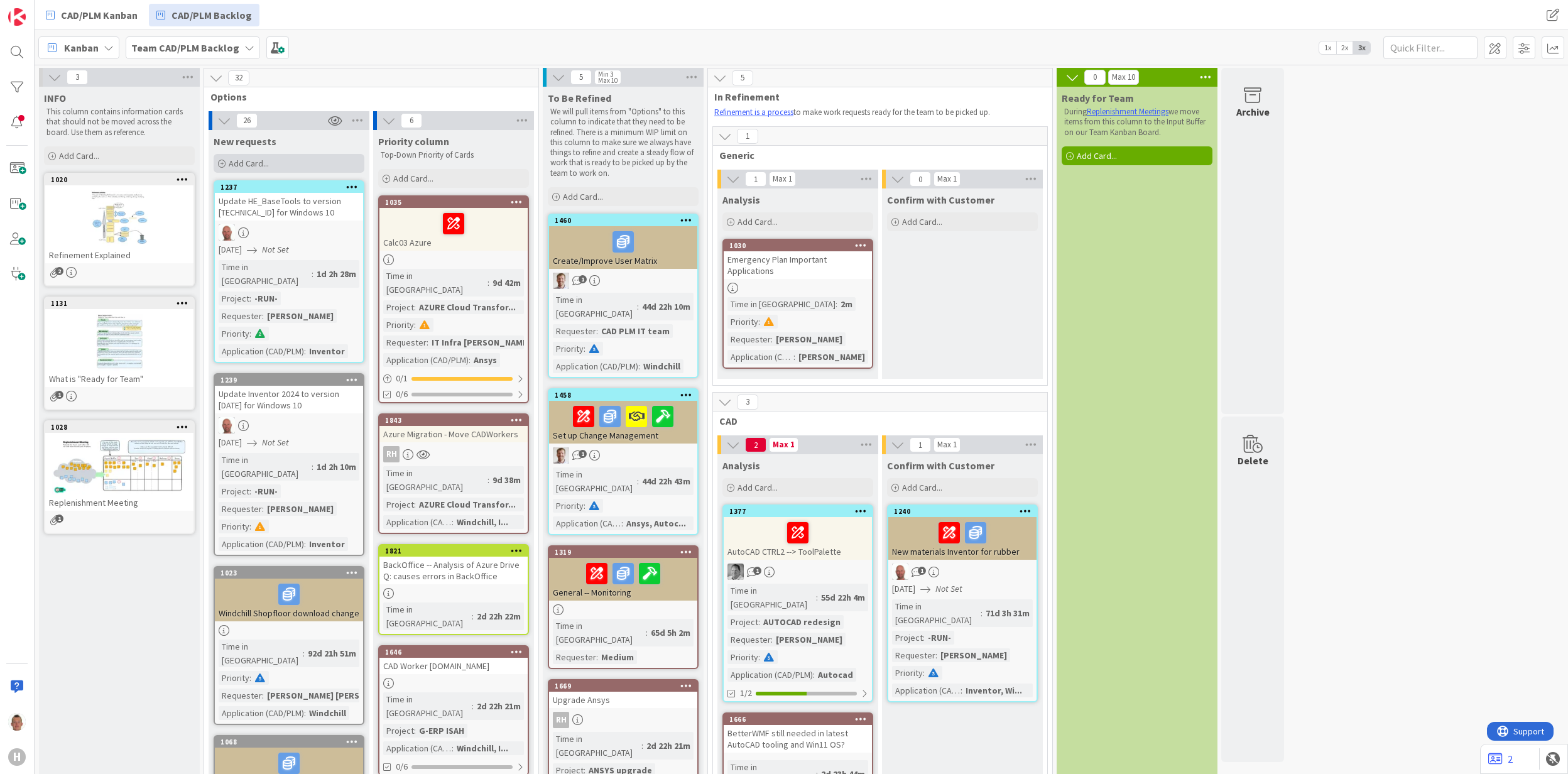
click at [308, 161] on div "Add Card..." at bounding box center [289, 163] width 151 height 19
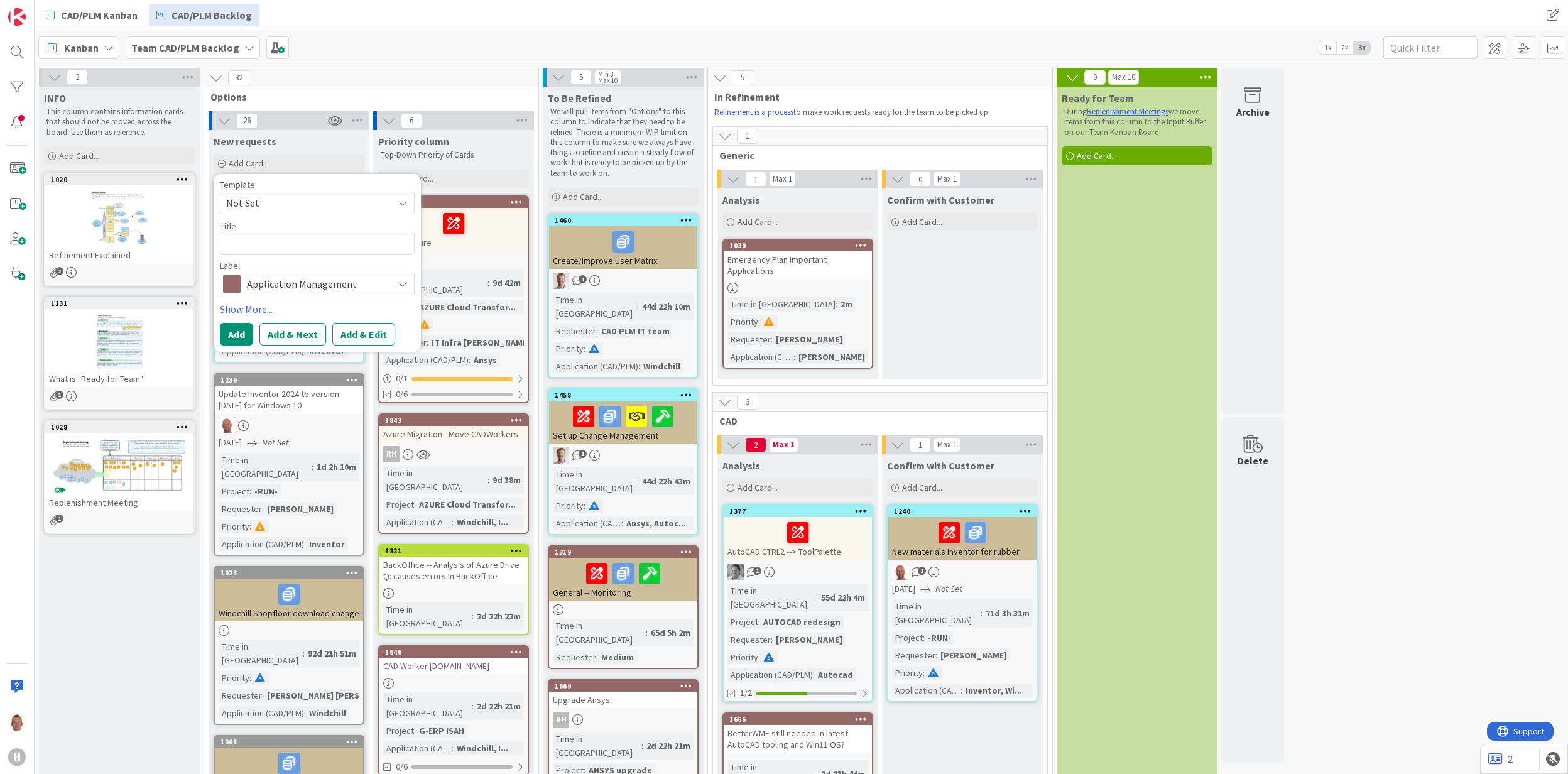
click at [331, 198] on span "Not Set" at bounding box center [304, 203] width 157 height 16
click at [315, 261] on span "Improvement Card" at bounding box center [327, 257] width 180 height 16
type textarea "x"
type textarea "Improvement Card"
click at [345, 335] on button "Add & Edit" at bounding box center [363, 334] width 63 height 23
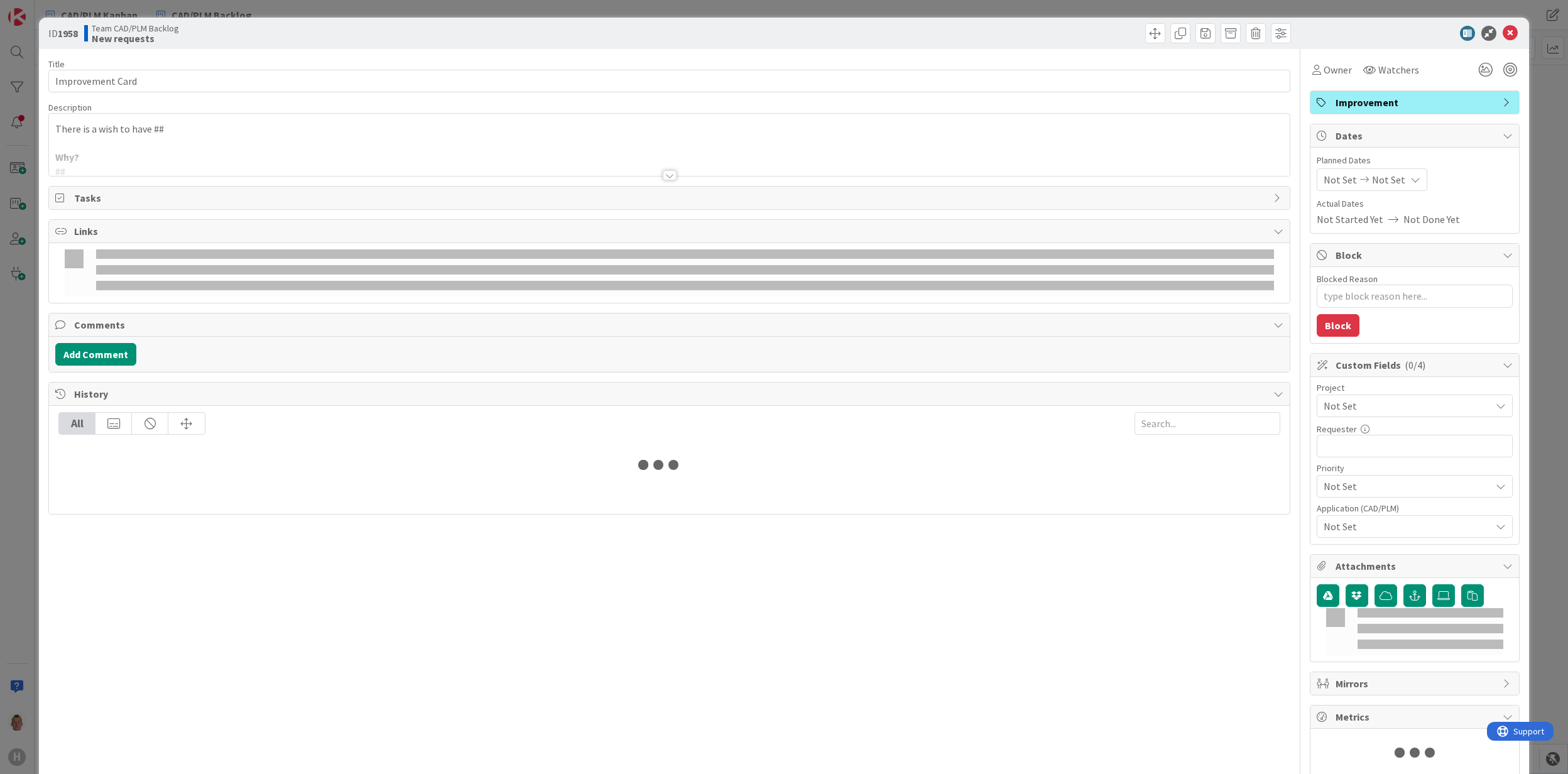
type textarea "x"
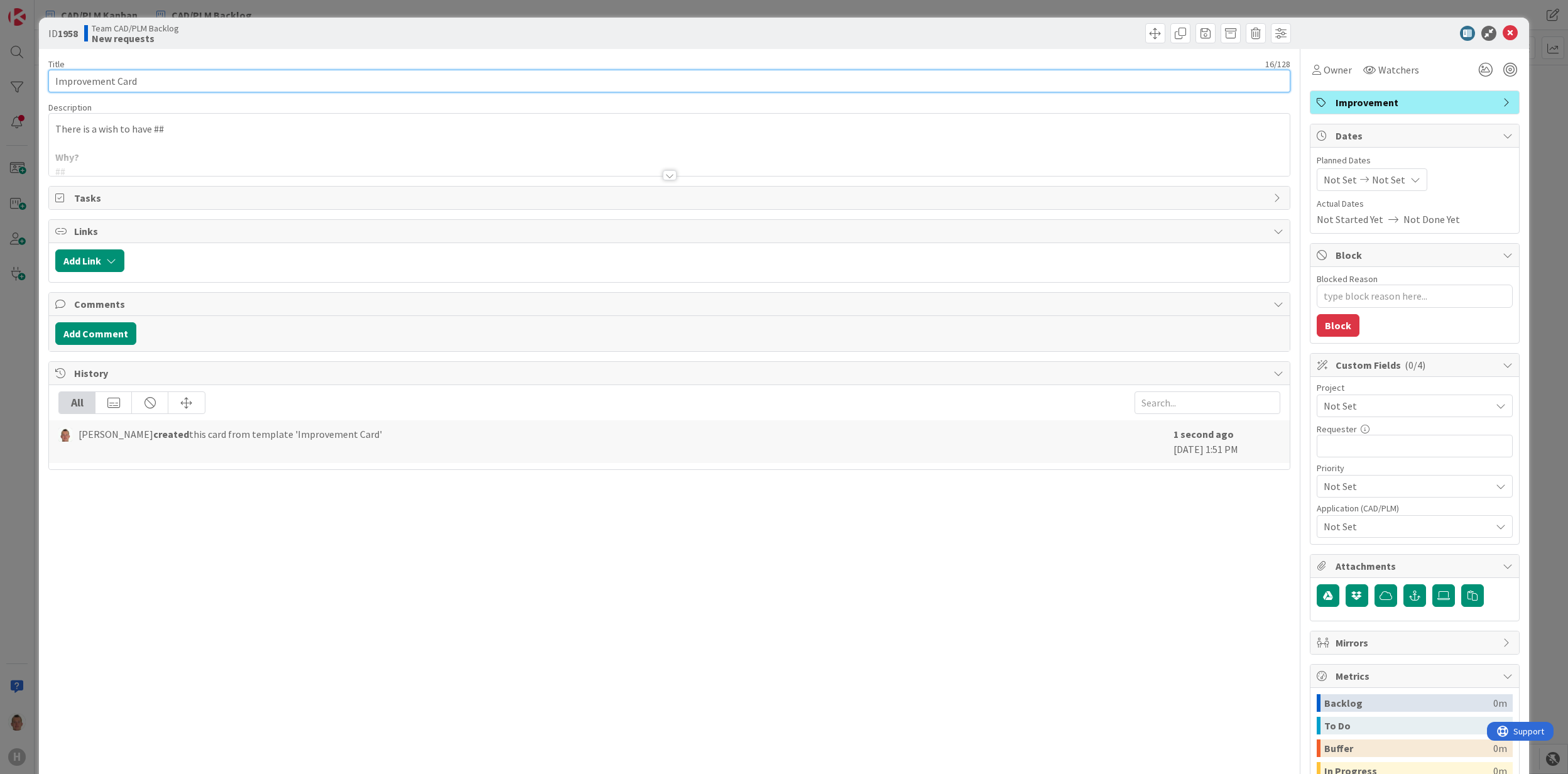
drag, startPoint x: 266, startPoint y: 81, endPoint x: 0, endPoint y: 102, distance: 266.8
click at [0, 102] on html "H CAD/PLM Kanban CAD/PLM Backlog CAD/PLM Kanban CAD/PLM Backlog Kanban Team CAD…" at bounding box center [784, 387] width 1568 height 774
type input "E"
type textarea "x"
type input "E-Plan"
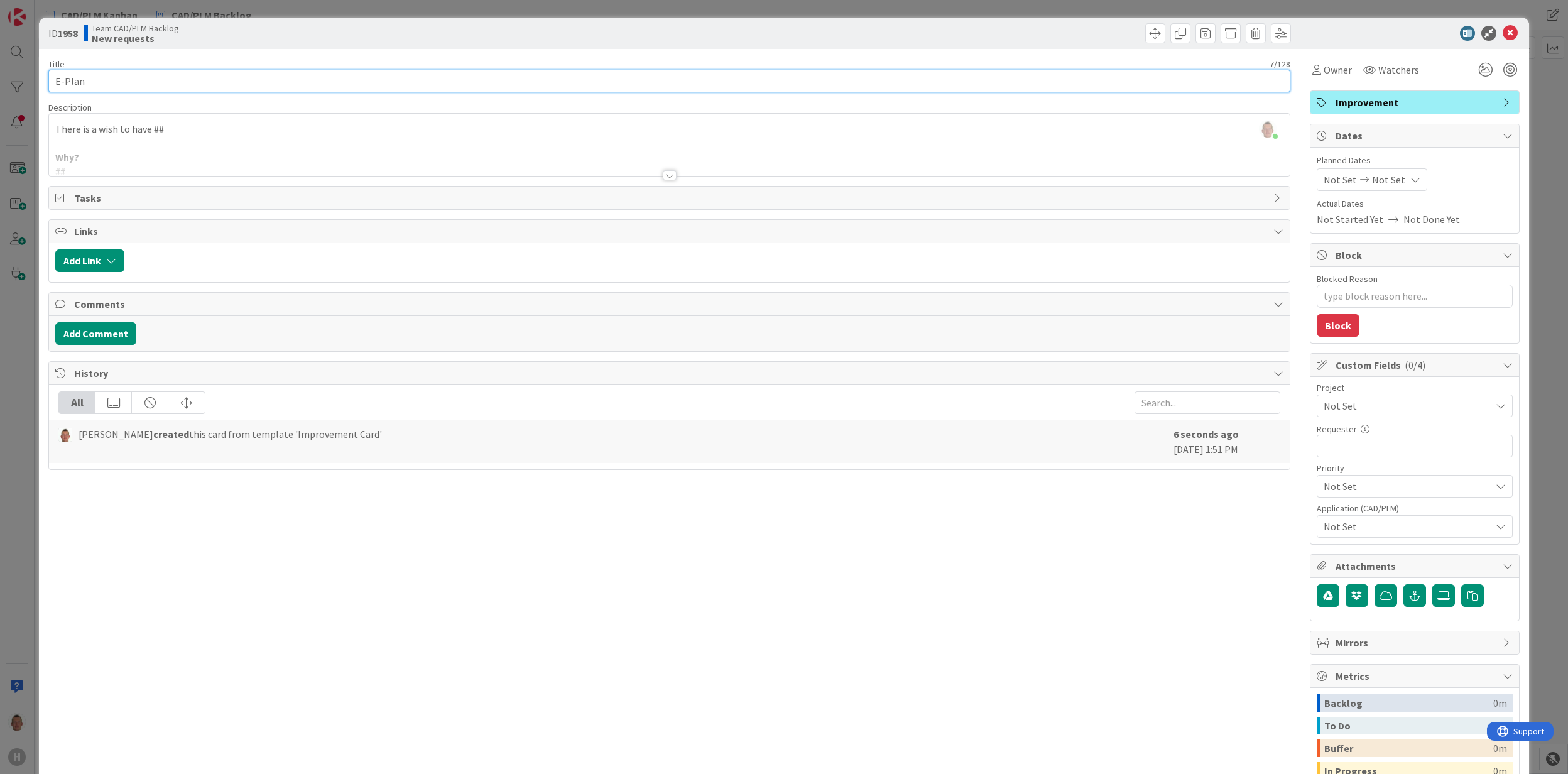
type textarea "x"
type input "E-Plan L"
type textarea "x"
type input "E-Plan Li"
type textarea "x"
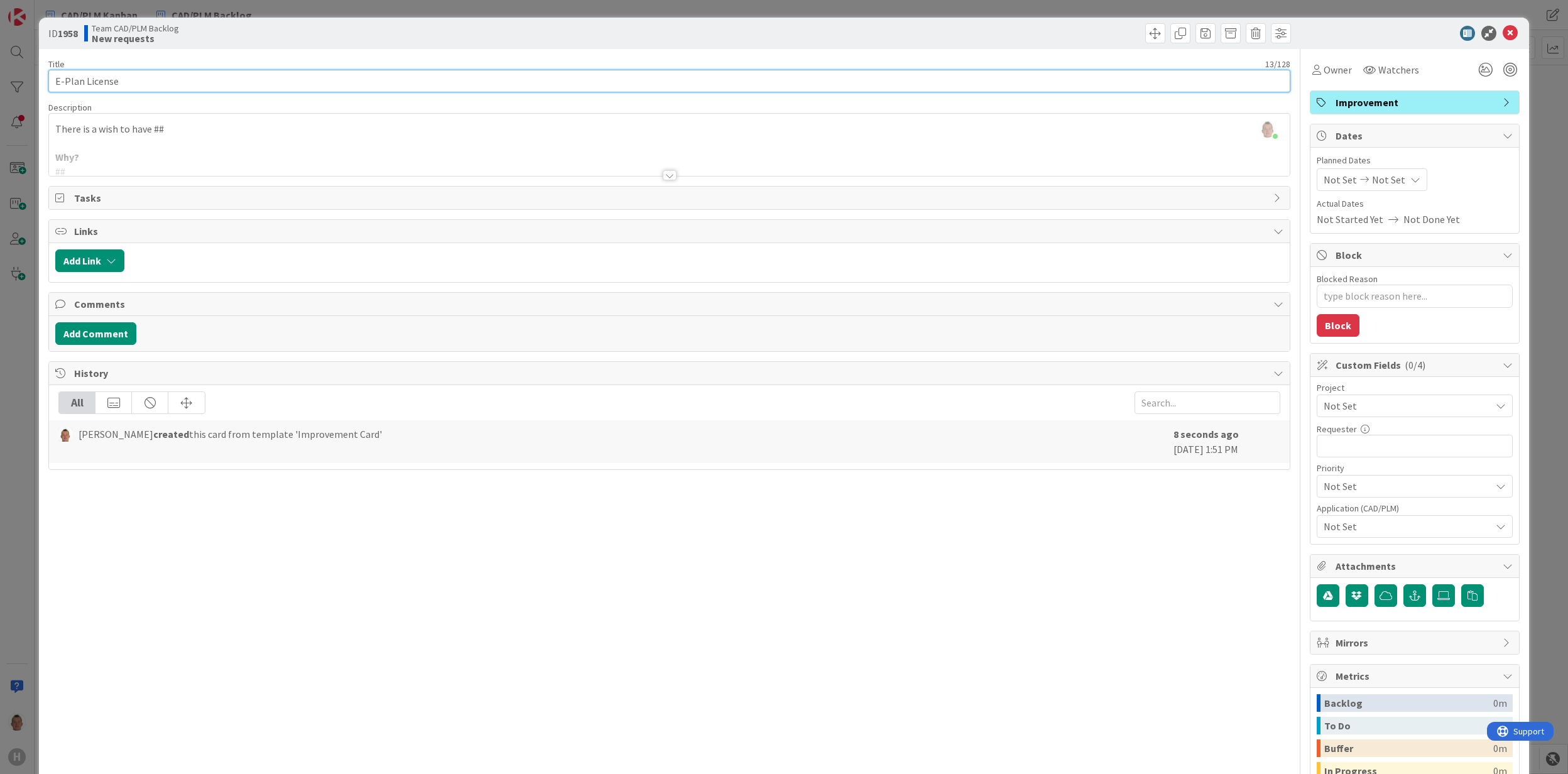
type input "E-Plan License"
type textarea "x"
type input "E-Plan License roles i"
type textarea "x"
type input "E-Plan License"
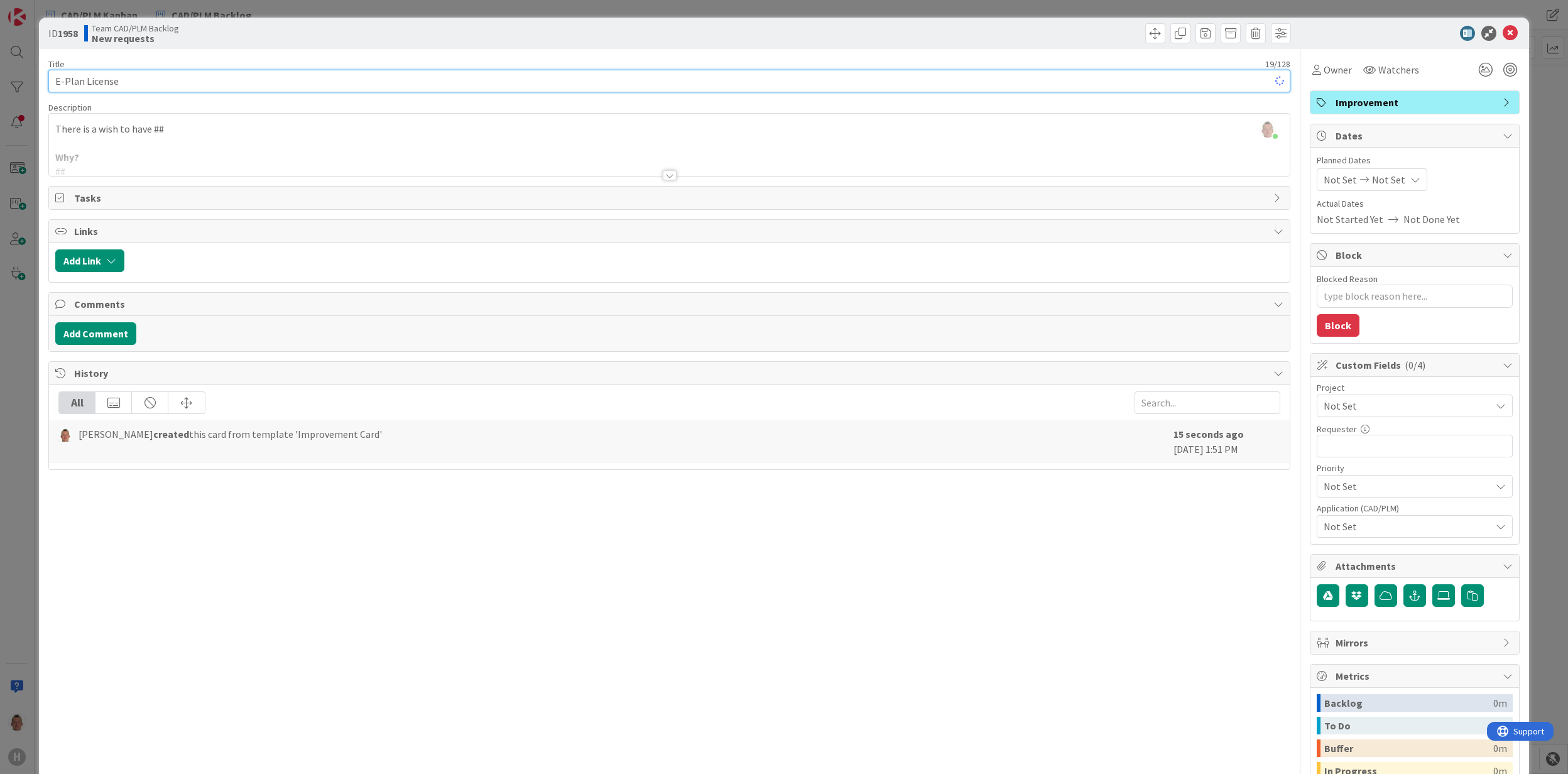
type textarea "x"
type input "E-Plan Roles impr"
type textarea "x"
type input "E-Plan Roles impro"
type textarea "x"
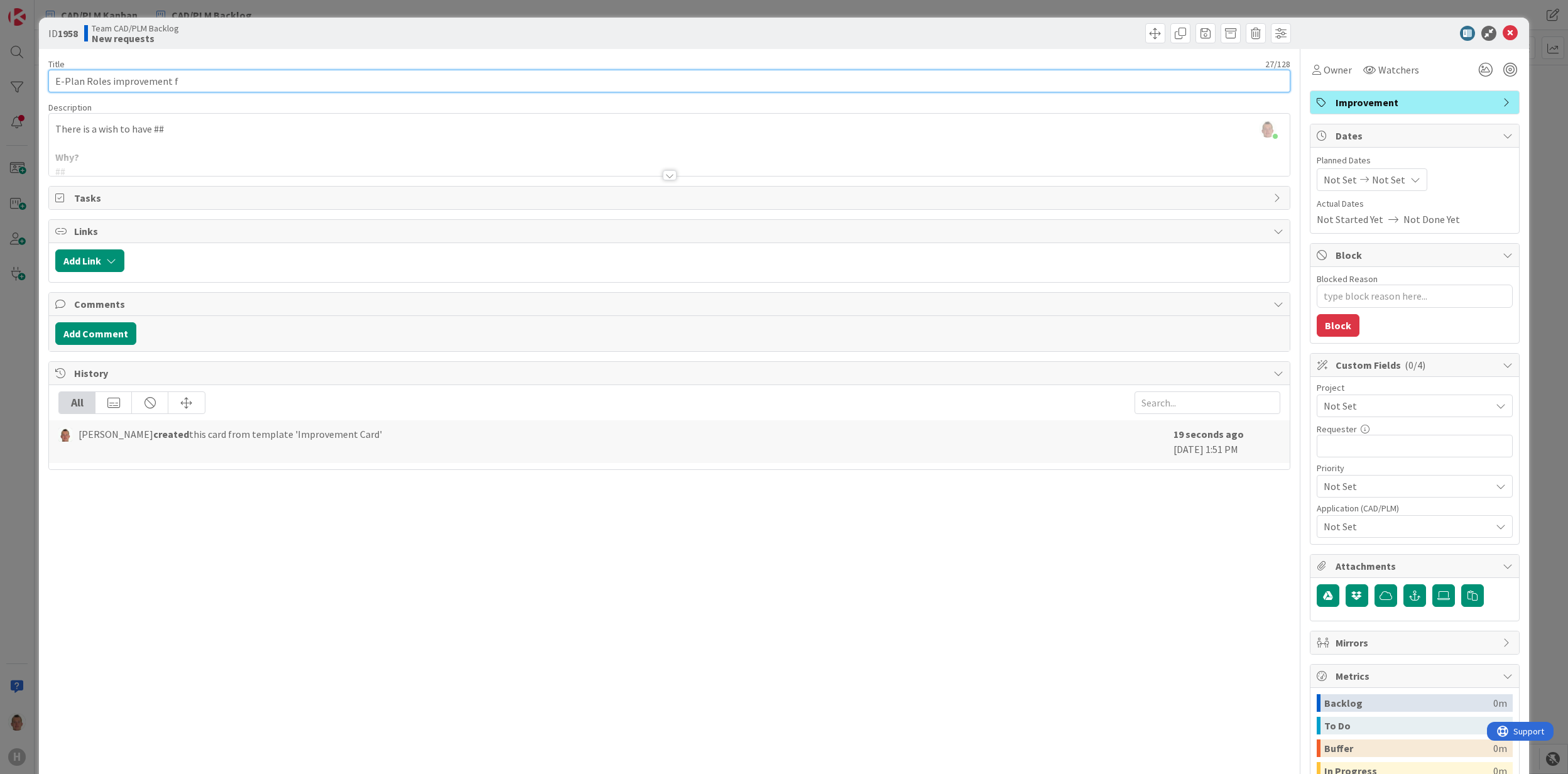
type input "E-Plan Roles improvement"
type textarea "x"
type input "E-Plan Roles improvement"
type textarea "x"
type input "E-Plan Roles improvement"
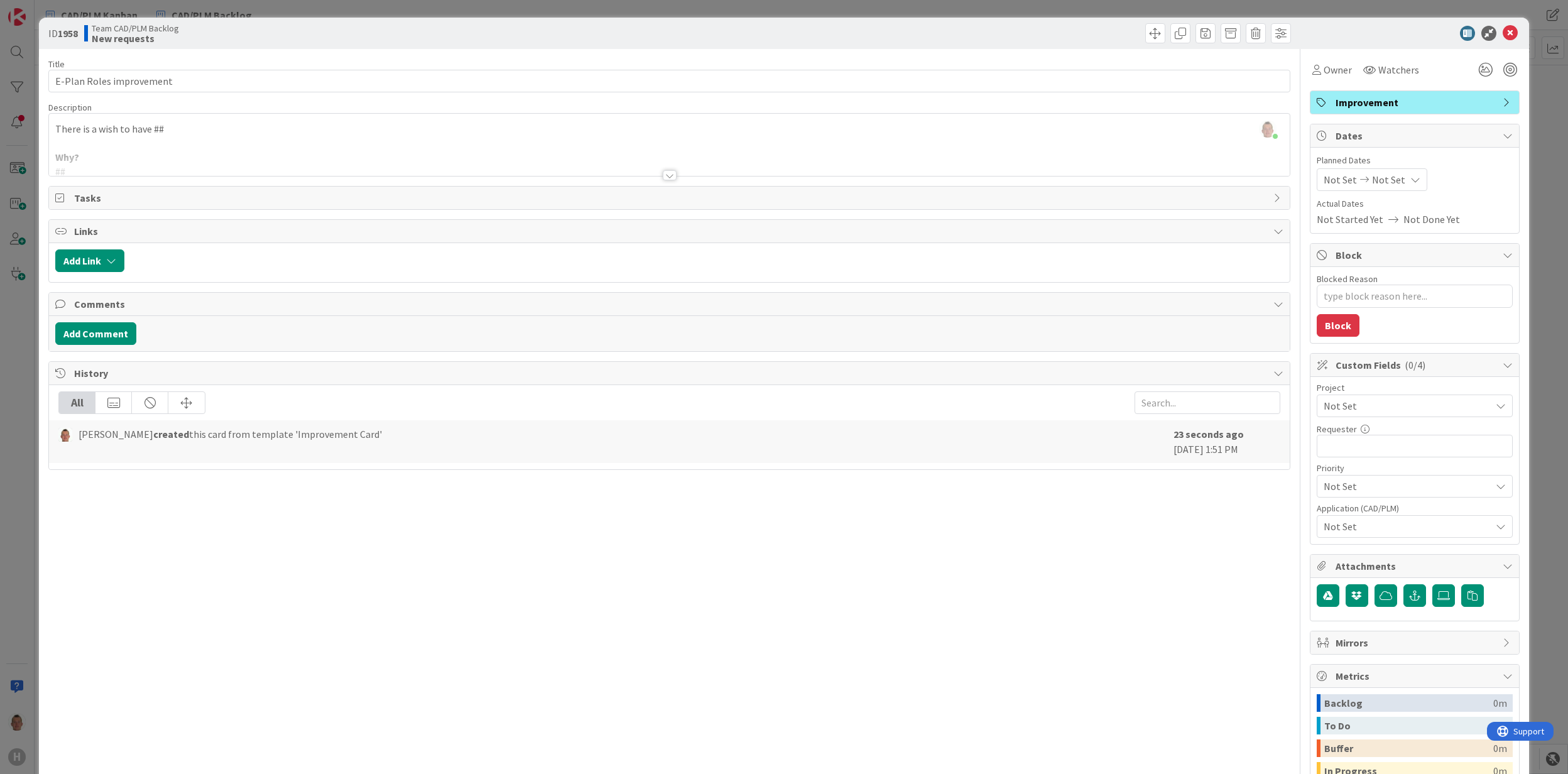
click at [663, 175] on div at bounding box center [670, 176] width 14 height 10
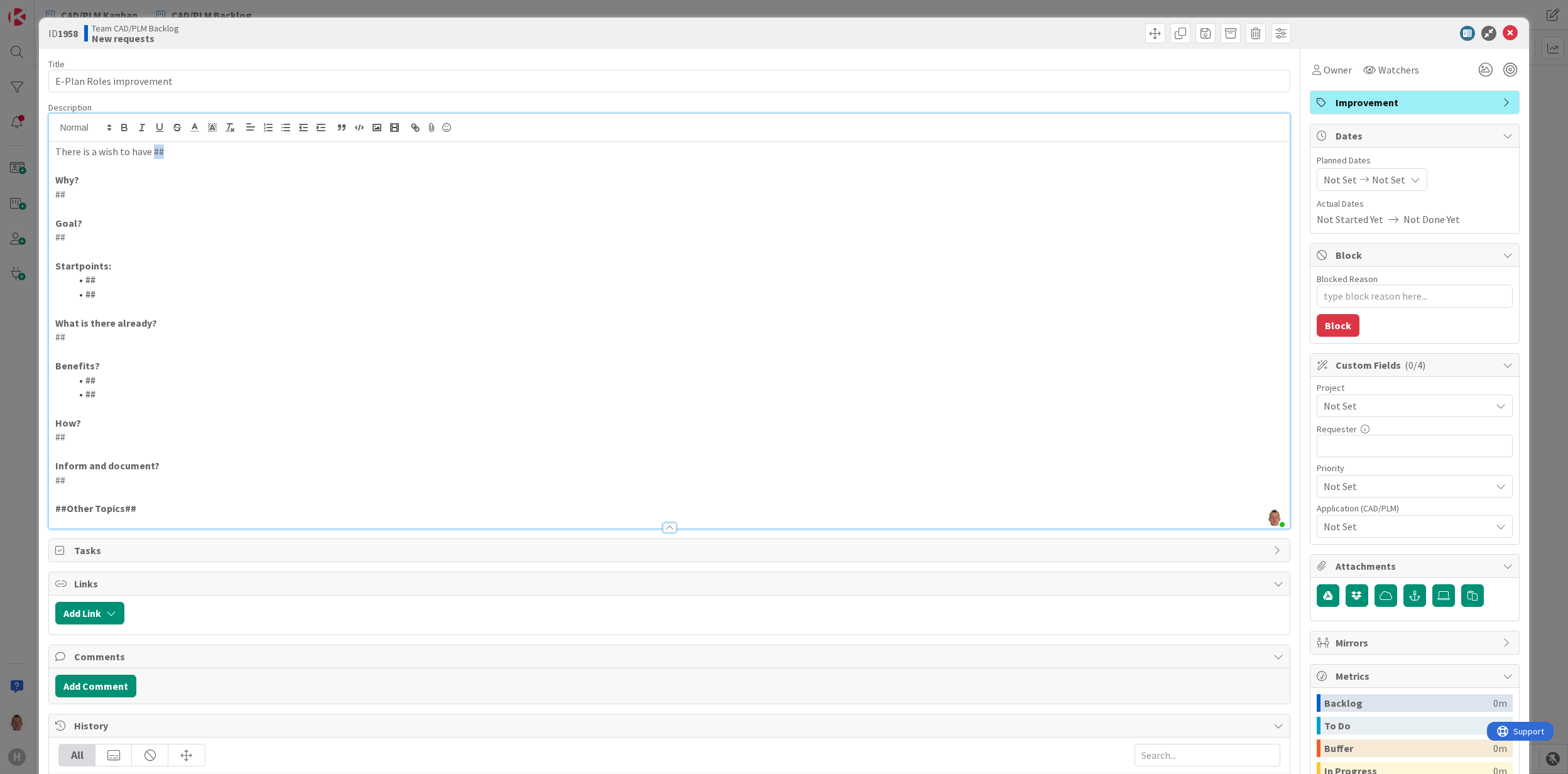
drag, startPoint x: 174, startPoint y: 147, endPoint x: 209, endPoint y: 164, distance: 38.9
click at [154, 147] on p "There is a wish to have ##" at bounding box center [669, 152] width 1227 height 14
click at [1503, 36] on icon at bounding box center [1510, 33] width 15 height 15
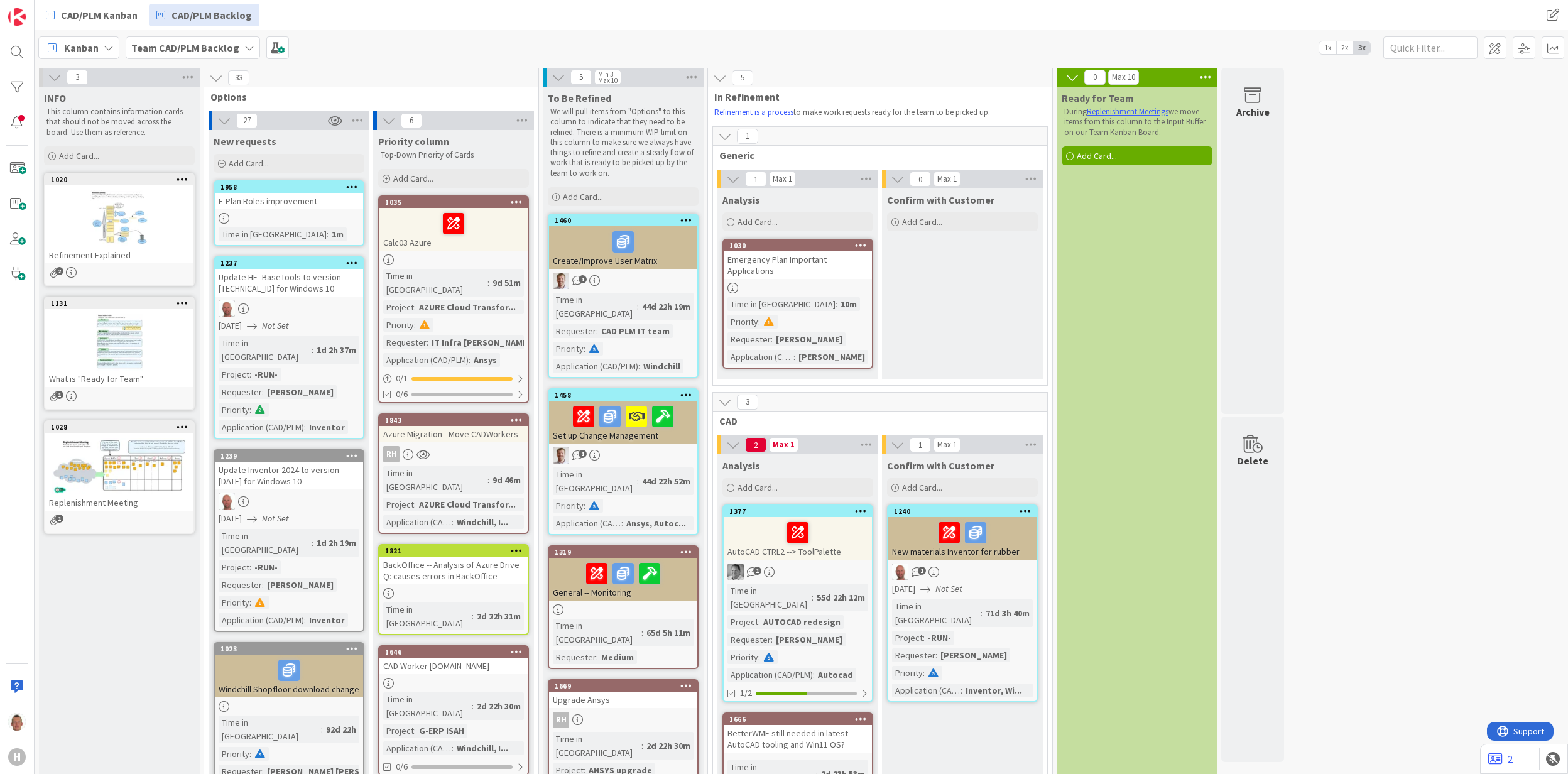
click at [307, 206] on div "E-Plan Roles improvement" at bounding box center [289, 200] width 148 height 16
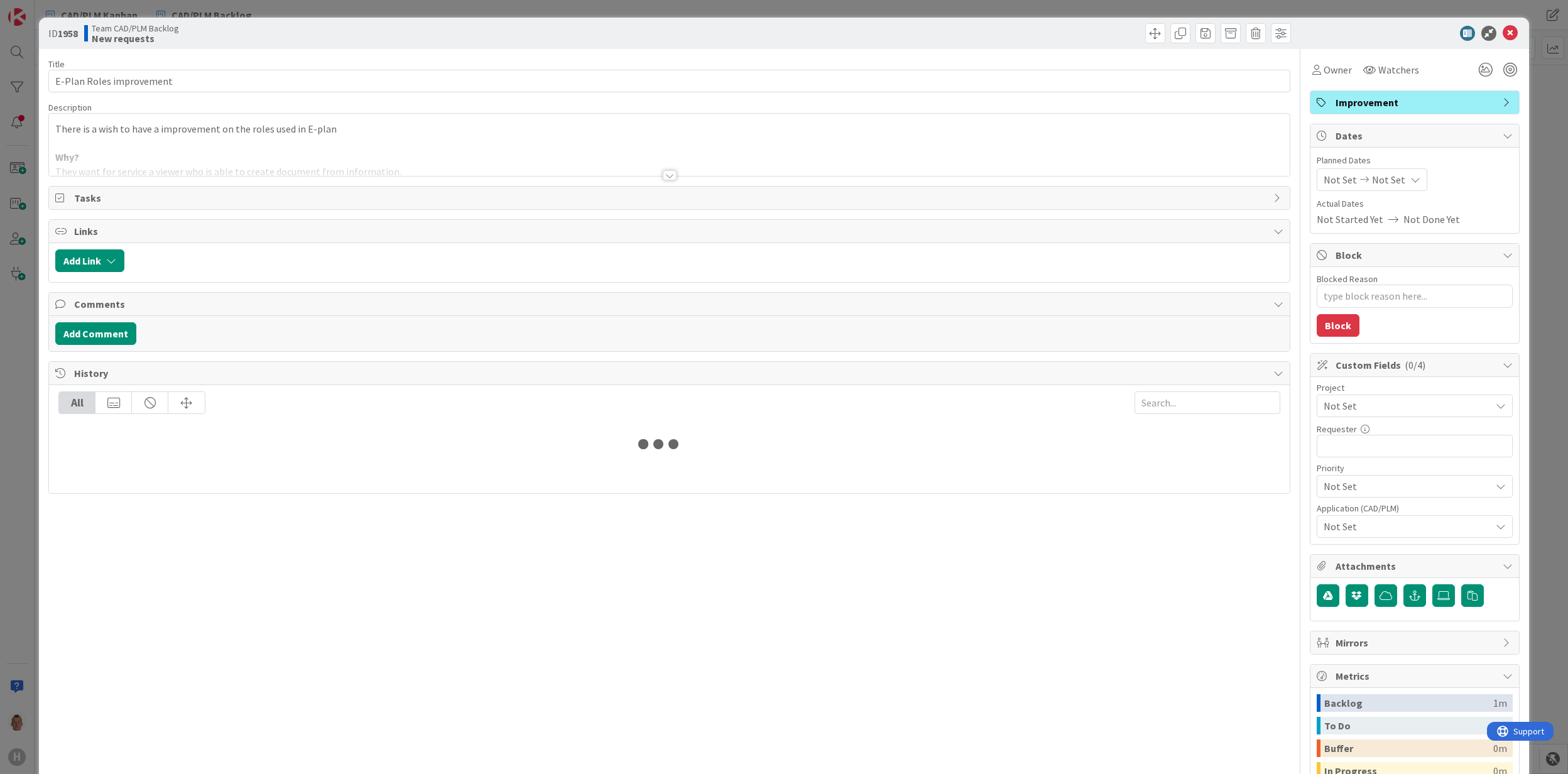
type textarea "x"
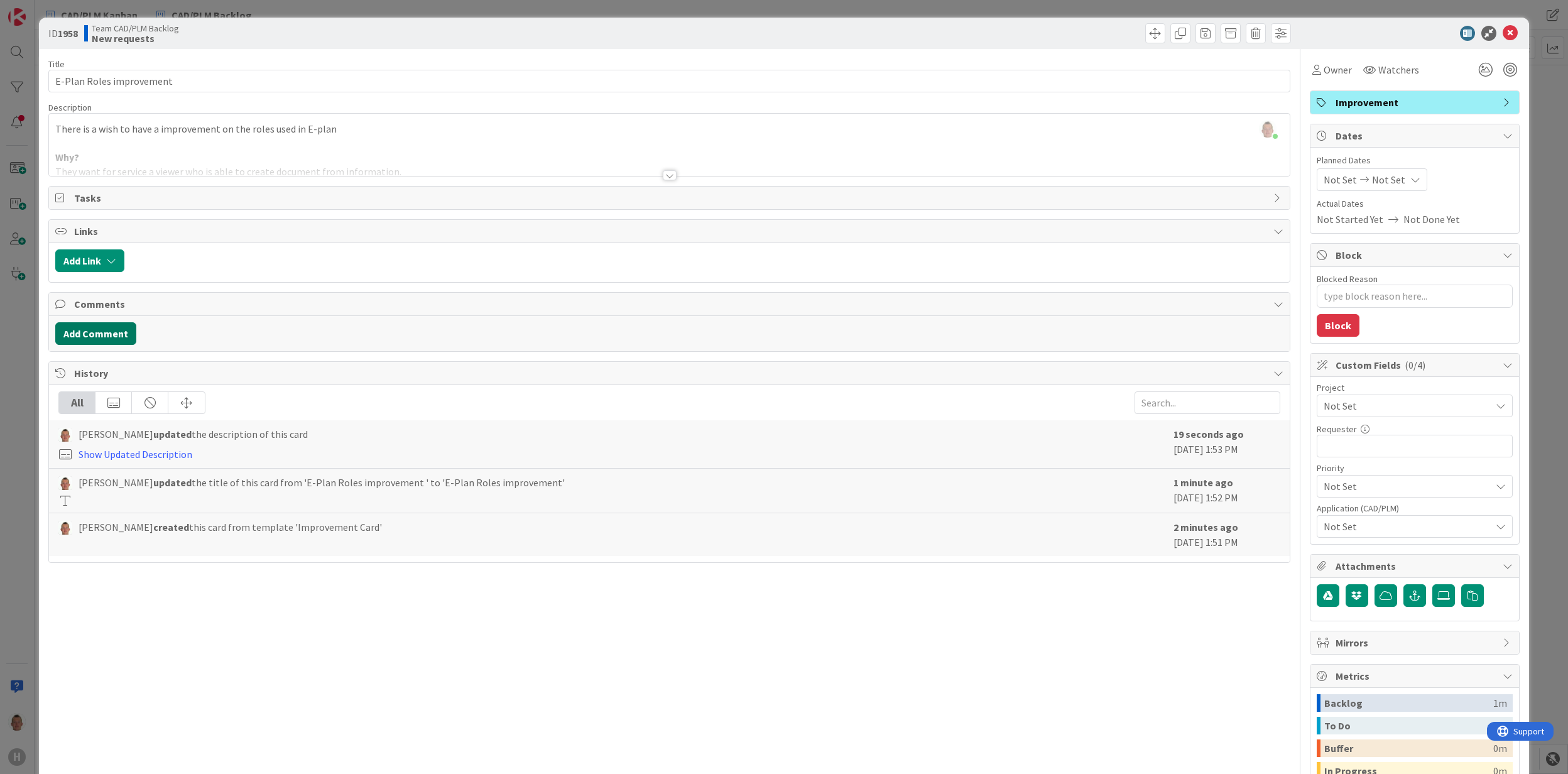
click at [129, 339] on button "Add Comment" at bounding box center [96, 334] width 81 height 23
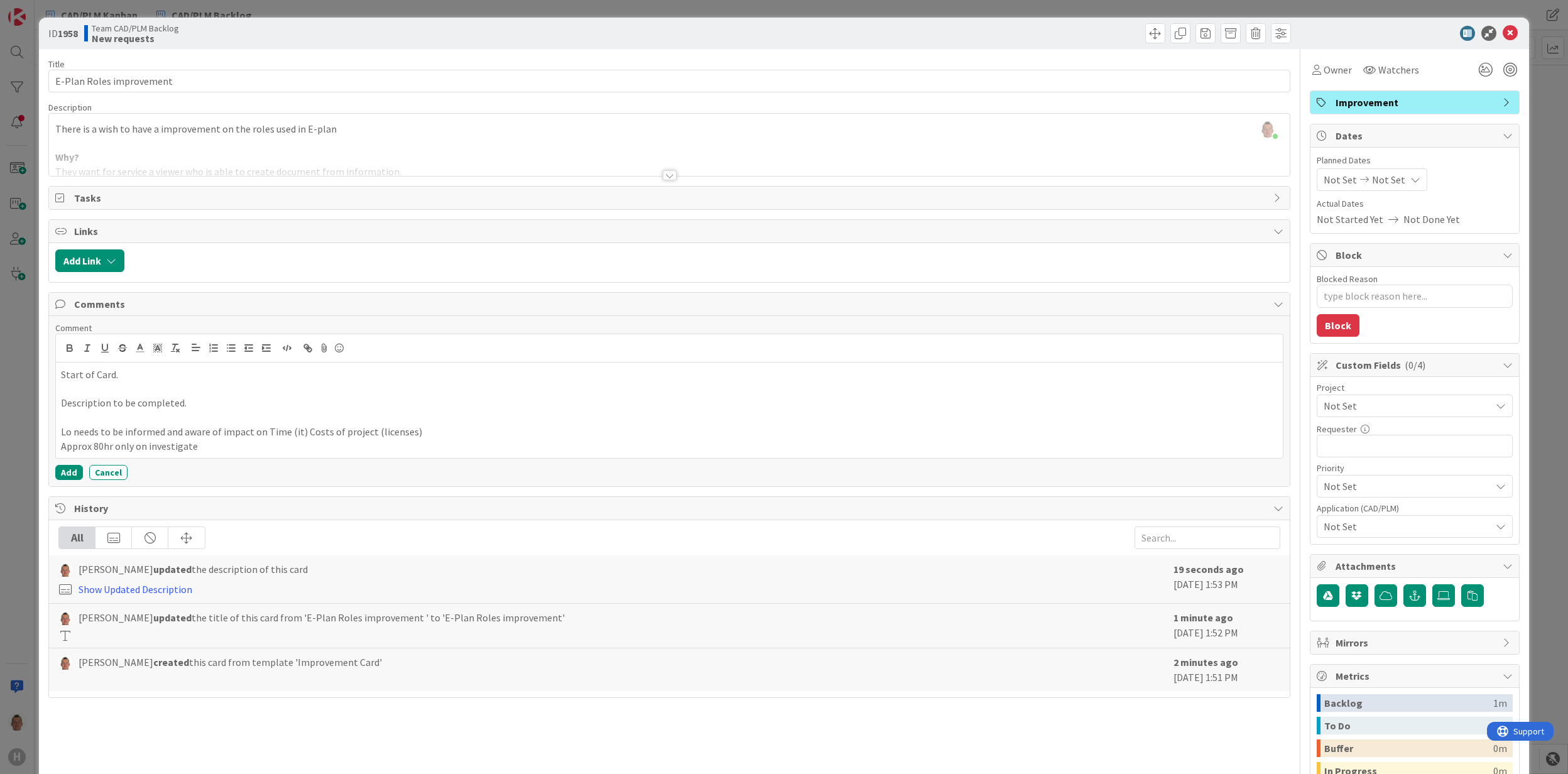
click at [91, 449] on p "Approx 80hr only on investigate" at bounding box center [669, 446] width 1216 height 14
click at [1503, 30] on icon at bounding box center [1510, 33] width 15 height 15
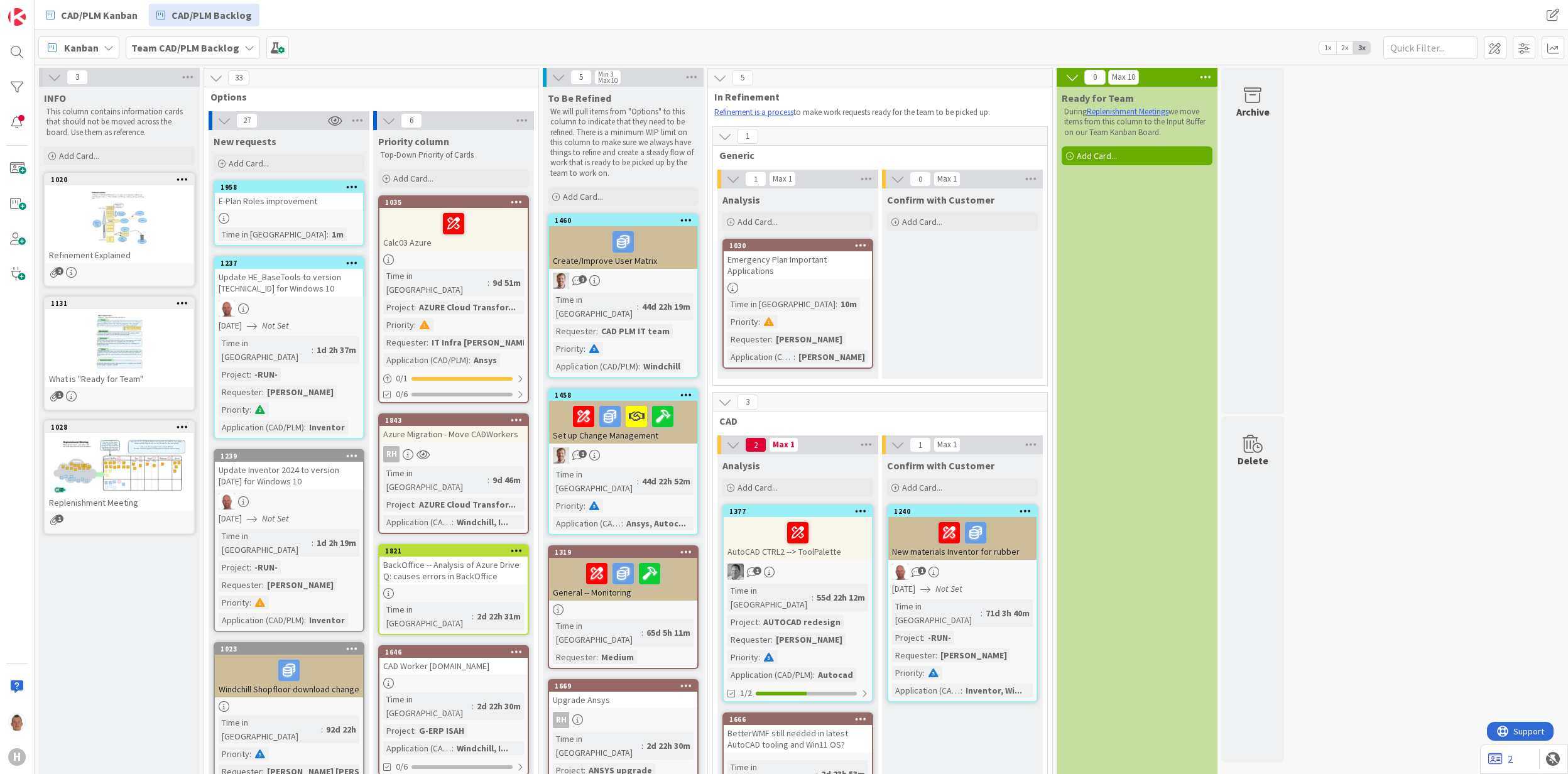
click at [316, 207] on div "E-Plan Roles improvement" at bounding box center [289, 200] width 148 height 16
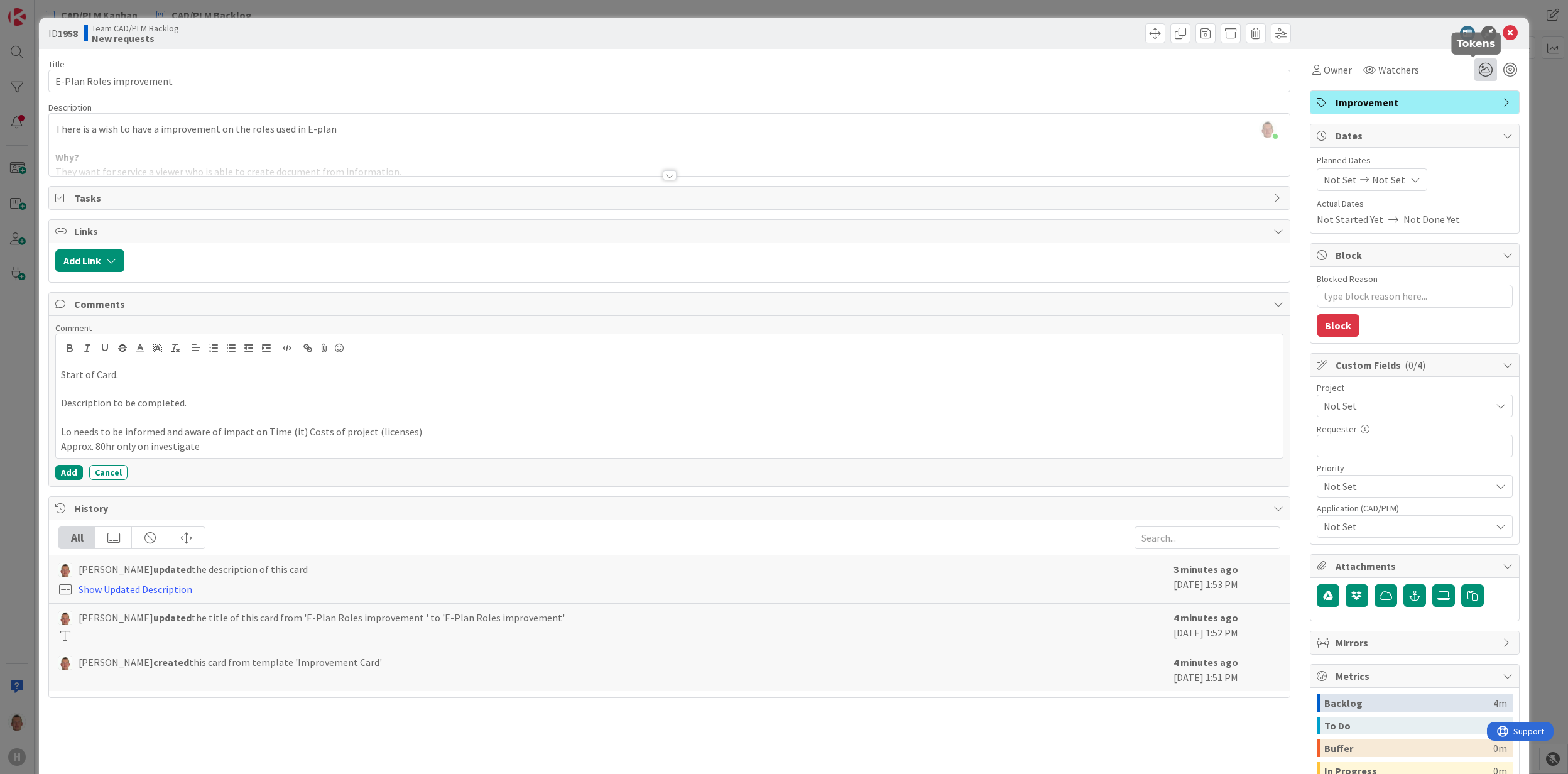
click at [1475, 71] on icon at bounding box center [1486, 70] width 23 height 23
click at [1466, 154] on icon at bounding box center [1471, 155] width 10 height 10
click at [1466, 137] on icon at bounding box center [1471, 136] width 10 height 10
click at [1481, 137] on icon at bounding box center [1486, 138] width 10 height 10
click at [1466, 134] on icon at bounding box center [1471, 136] width 10 height 10
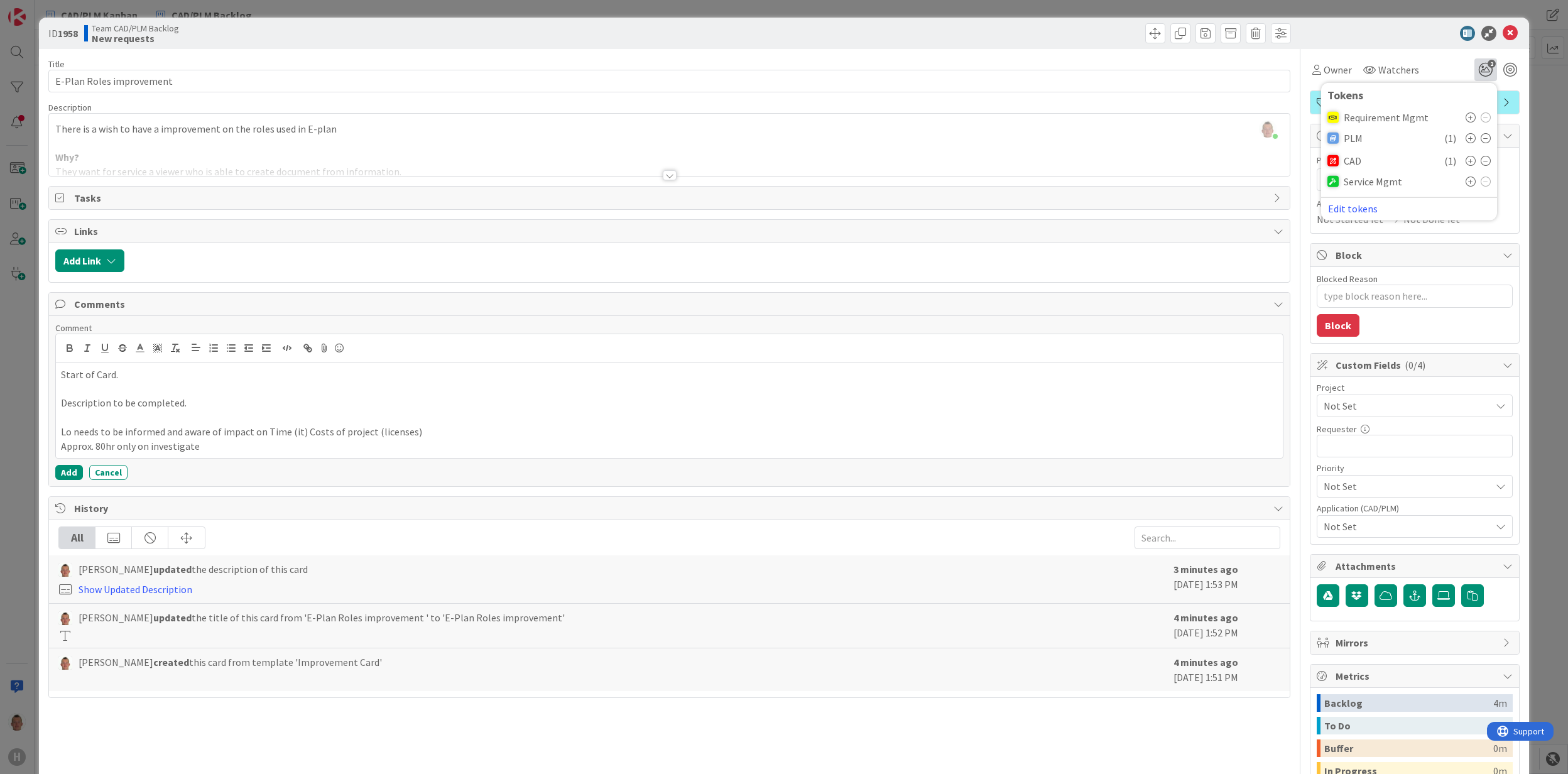
click at [1514, 206] on div "ID 1958 Team CAD/PLM Backlog New requests Title 24 / 128 E-Plan Roles improveme…" at bounding box center [784, 465] width 1489 height 894
click at [1395, 409] on span "Not Set" at bounding box center [1404, 406] width 161 height 18
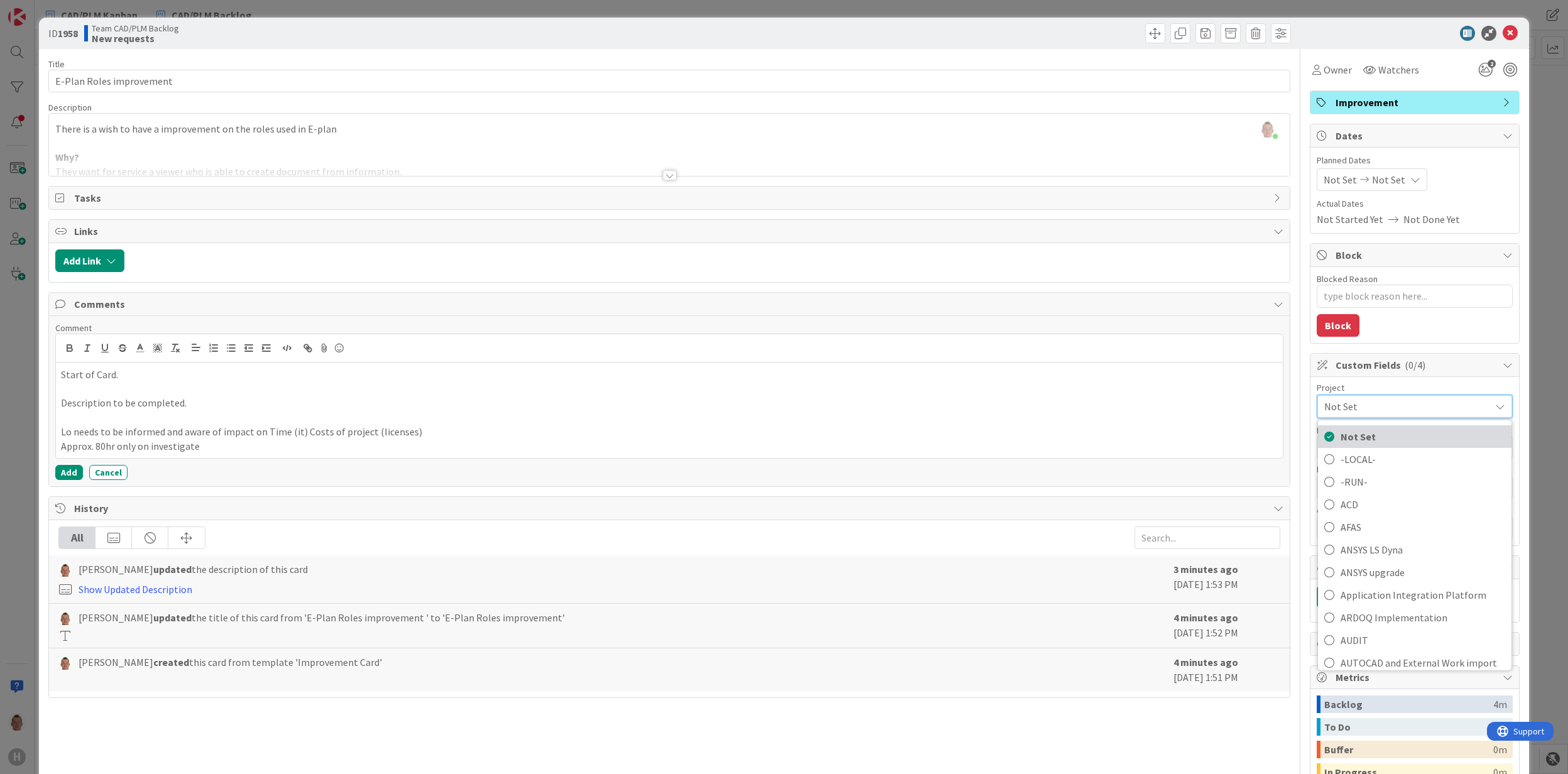
click at [1393, 438] on span "Not Set" at bounding box center [1423, 436] width 165 height 19
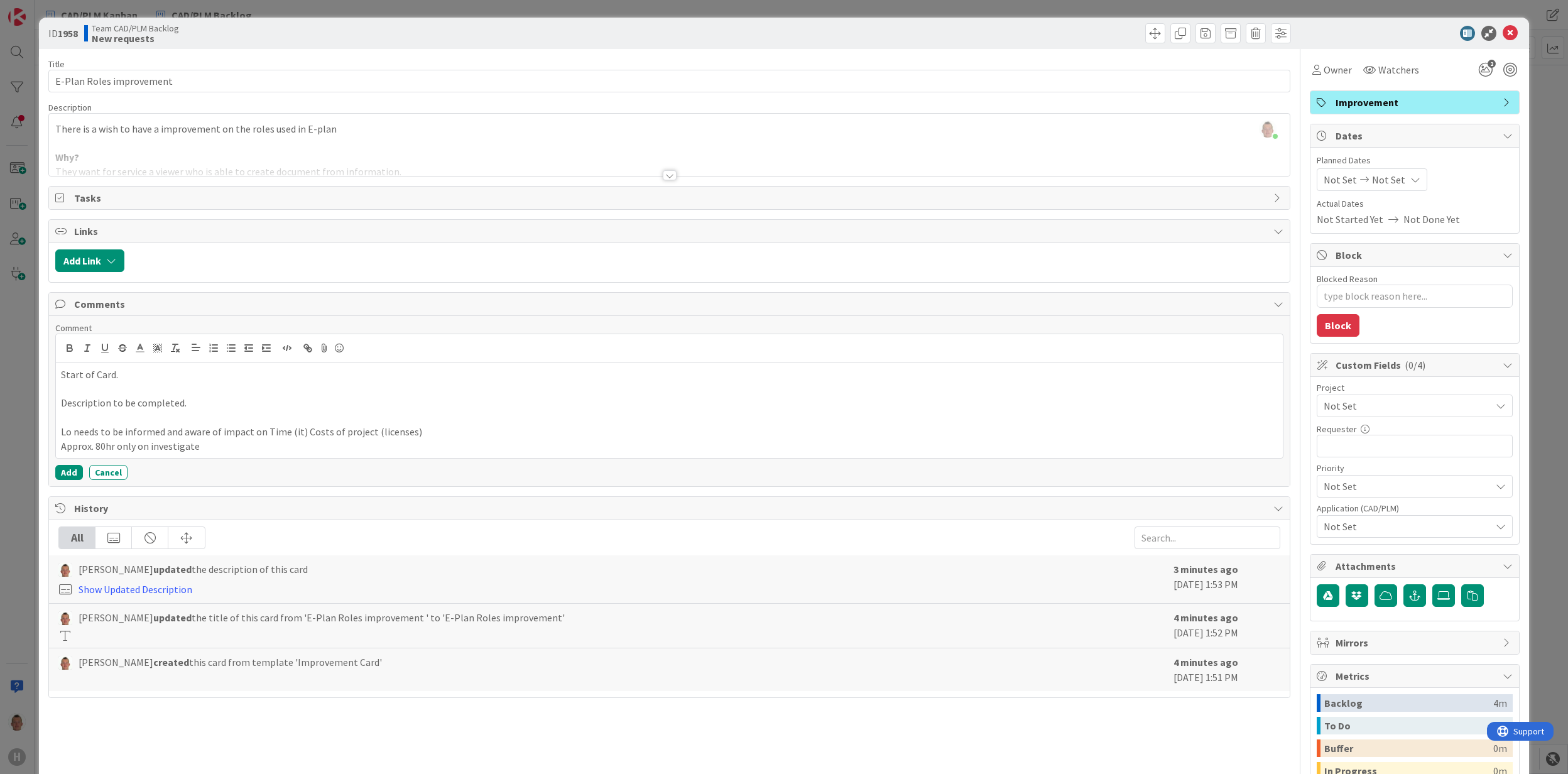
click at [1378, 530] on span "Not Set" at bounding box center [1407, 526] width 167 height 15
click at [1371, 293] on link "E-Plan" at bounding box center [1412, 293] width 200 height 23
click at [1363, 468] on link "XPLM" at bounding box center [1412, 474] width 200 height 23
click at [1368, 450] on link "Windchill" at bounding box center [1412, 452] width 200 height 23
click at [1506, 467] on div "Custom Fields ( 1/4 ) Project Not Set Not Set -LOCAL- -RUN- ACD AFAS ANSYS LS D…" at bounding box center [1414, 449] width 210 height 192
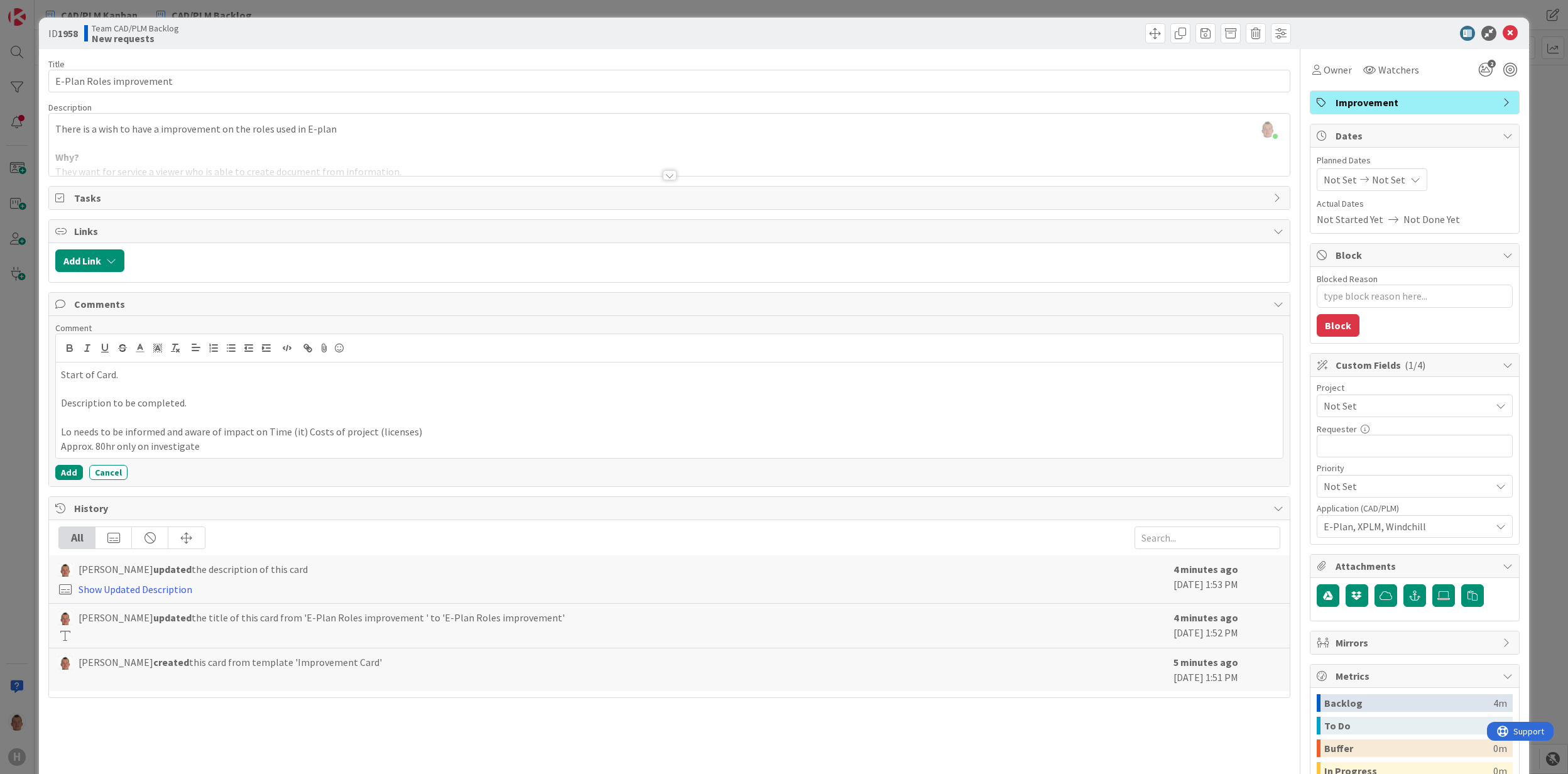
click at [1404, 490] on span "Not Set" at bounding box center [1404, 486] width 161 height 18
click at [1399, 587] on span "Medium" at bounding box center [1433, 584] width 146 height 19
type textarea "x"
click at [1438, 448] on input "text" at bounding box center [1414, 446] width 196 height 23
type input "Sercic"
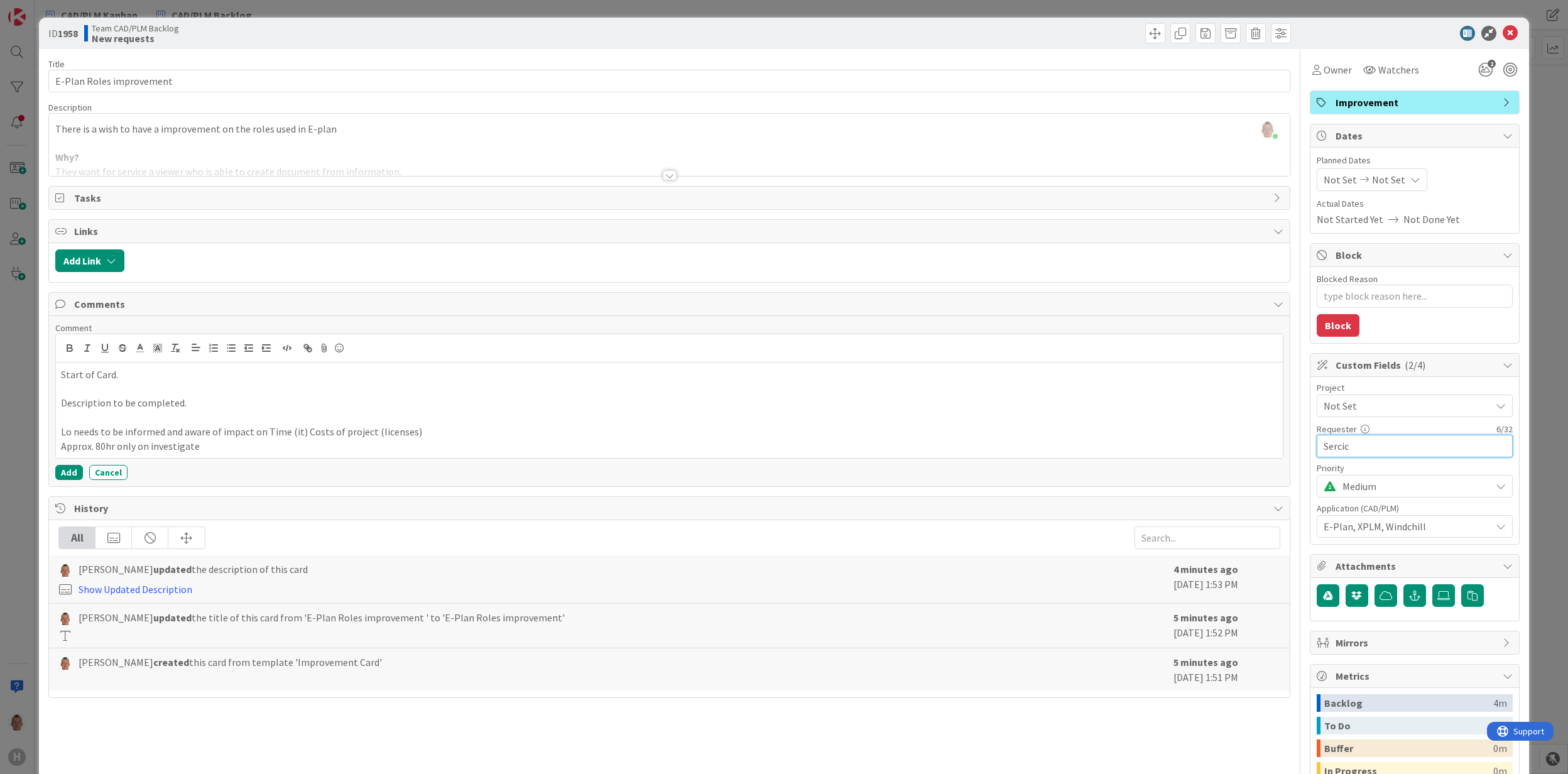
type textarea "x"
type input "Serci"
type textarea "x"
type input "S"
type textarea "x"
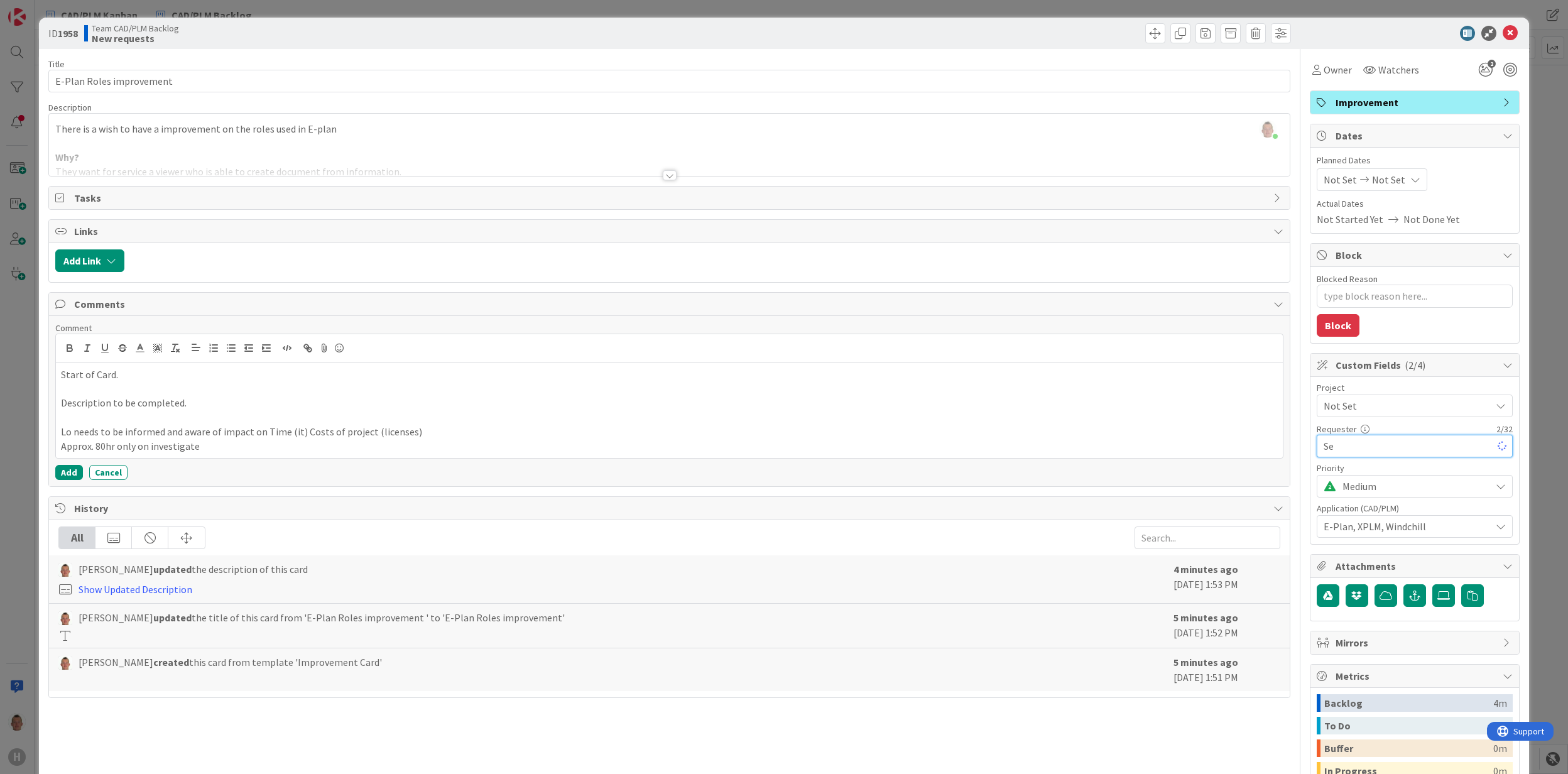
type input "Ser"
type textarea "x"
type input "Service"
type textarea "x"
type input "Service De"
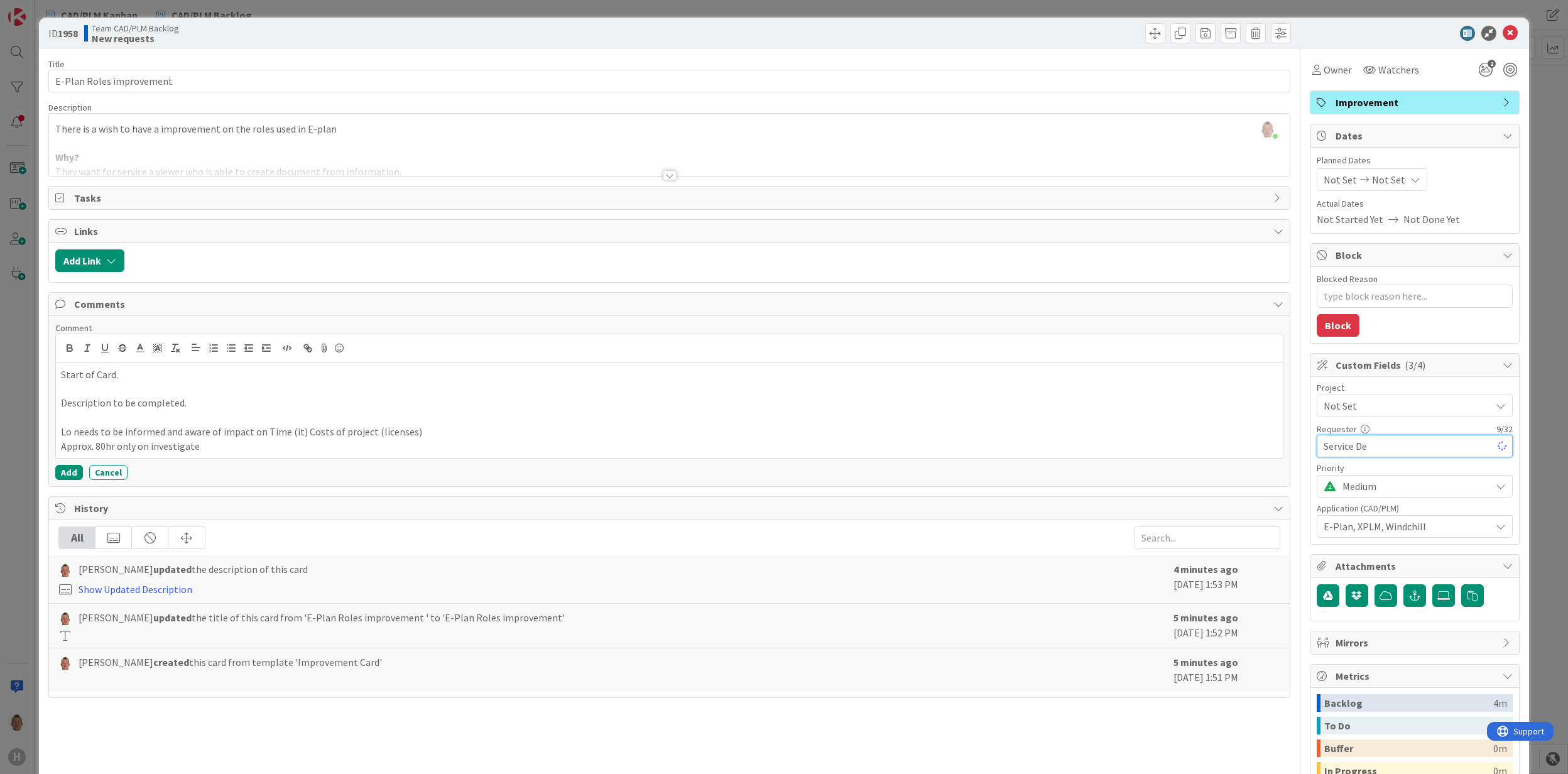
type textarea "x"
type input "Service Dep"
type textarea "x"
type input "Service Dep and"
type textarea "x"
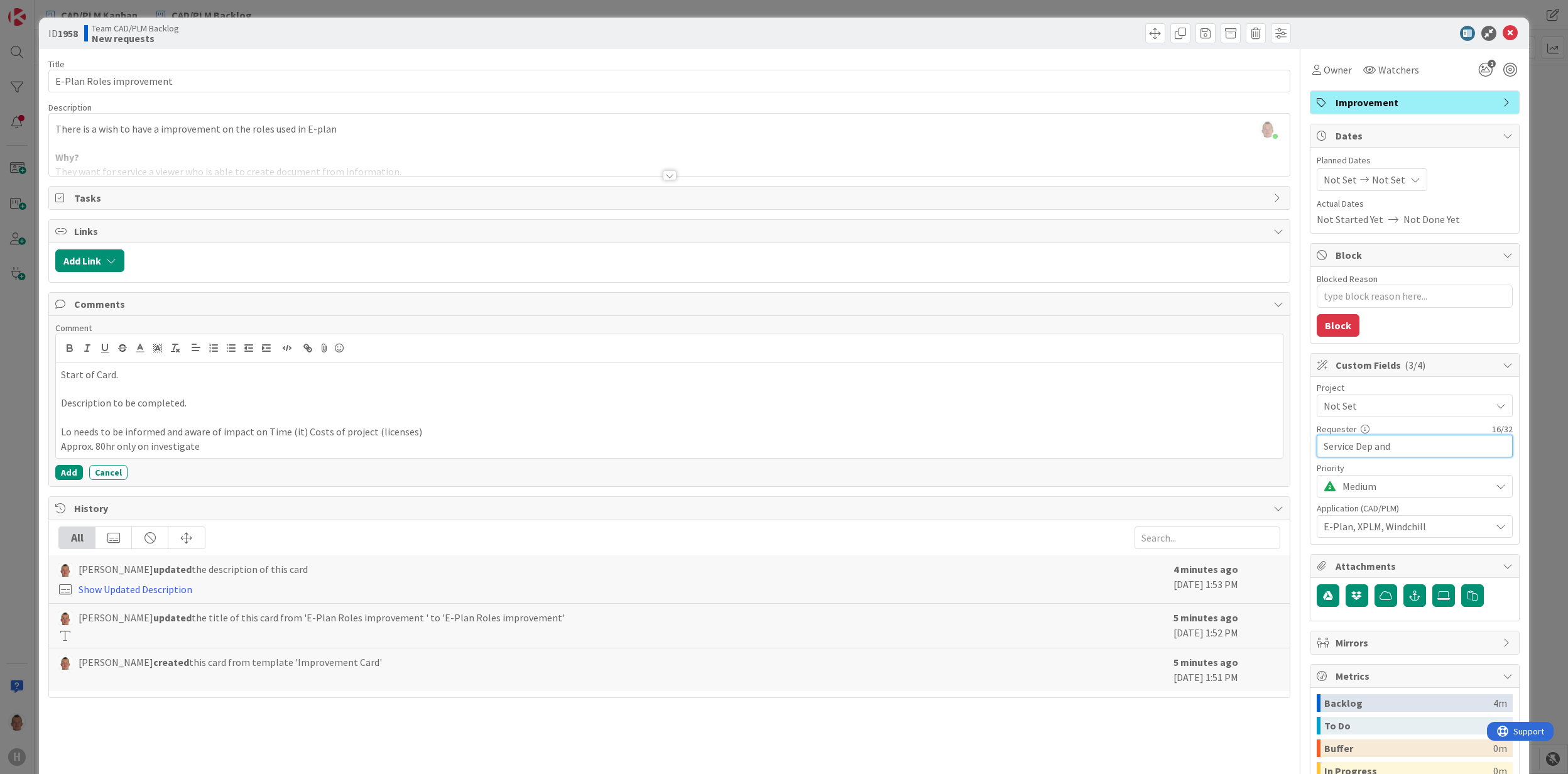
type input "Service Dep and I"
type textarea "x"
type input "Service"
type textarea "x"
type input "Service"
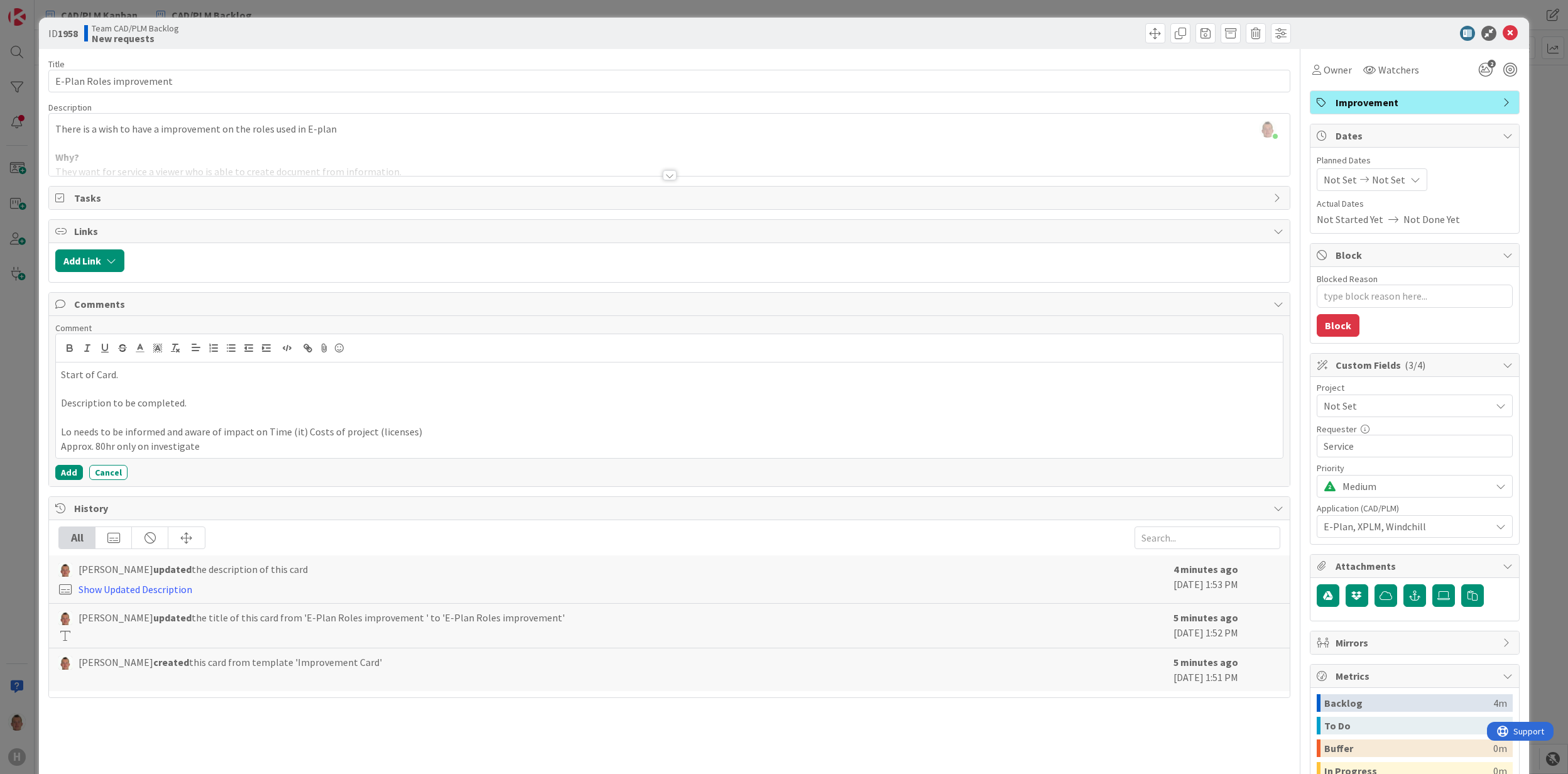
click at [1536, 396] on div "ID 1958 Team CAD/PLM Backlog New requests Title 24 / 128 E-Plan Roles improveme…" at bounding box center [784, 387] width 1568 height 774
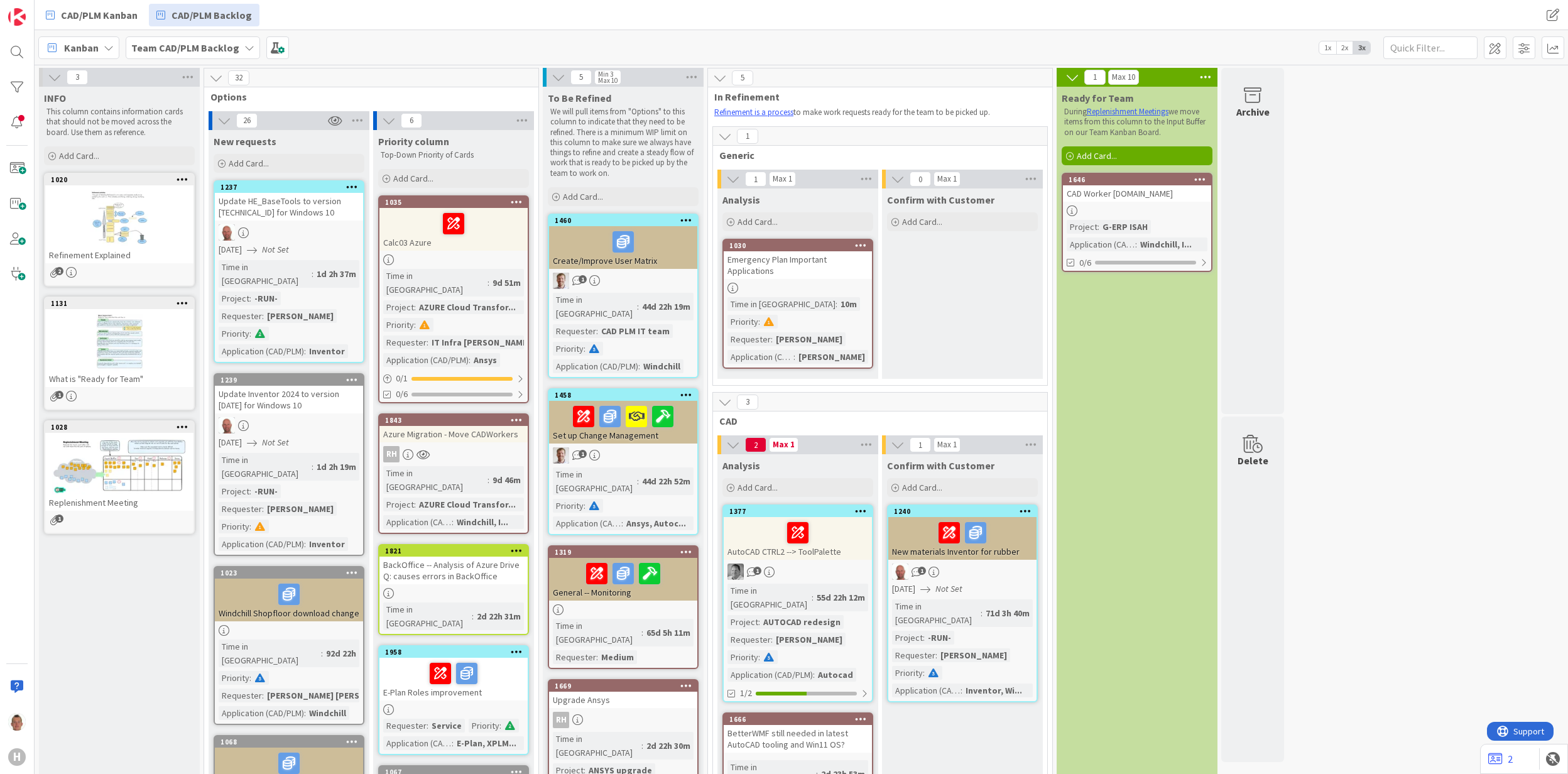
click at [1203, 176] on icon at bounding box center [1200, 179] width 12 height 8
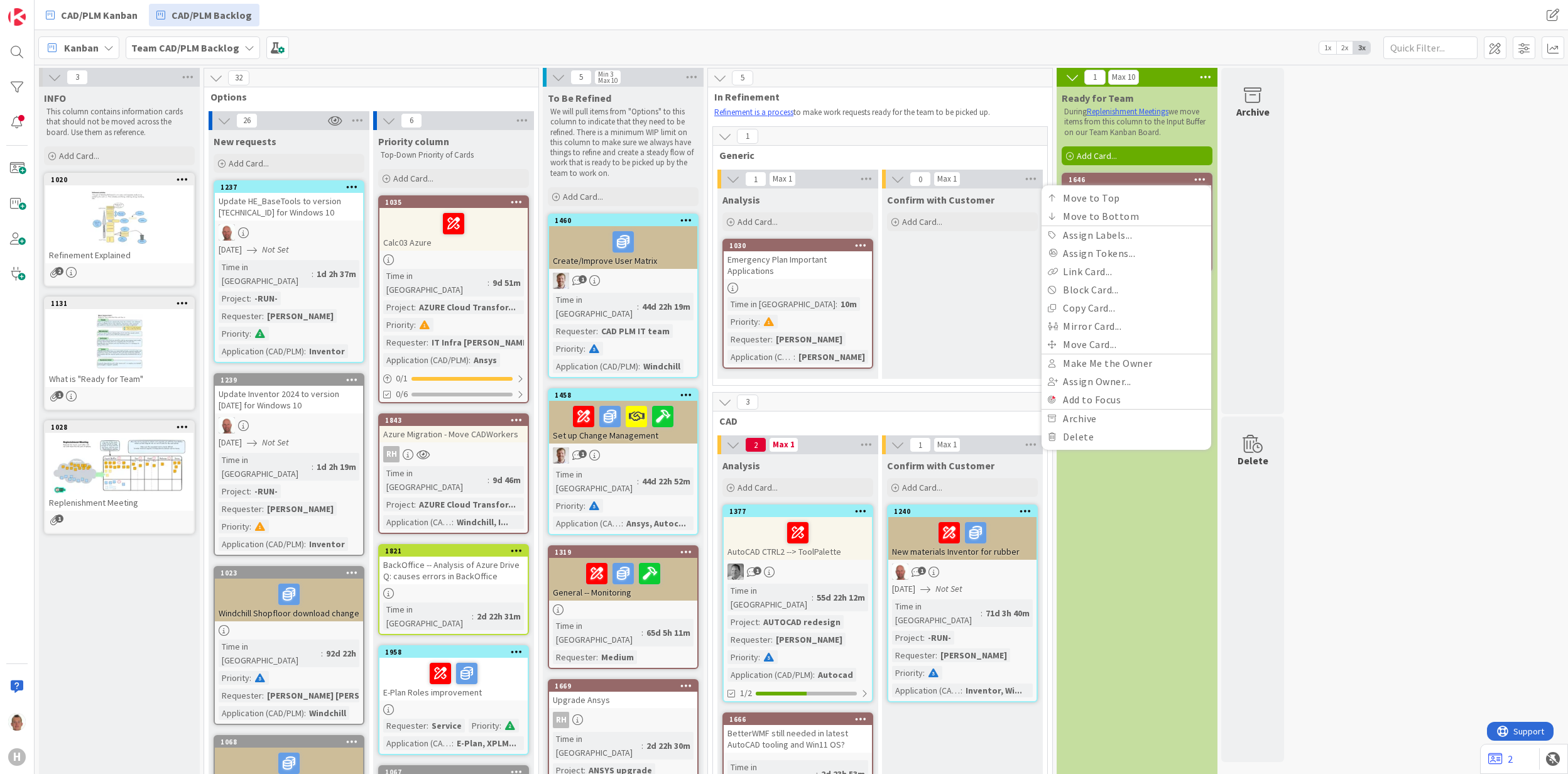
click at [1203, 176] on icon at bounding box center [1200, 179] width 12 height 8
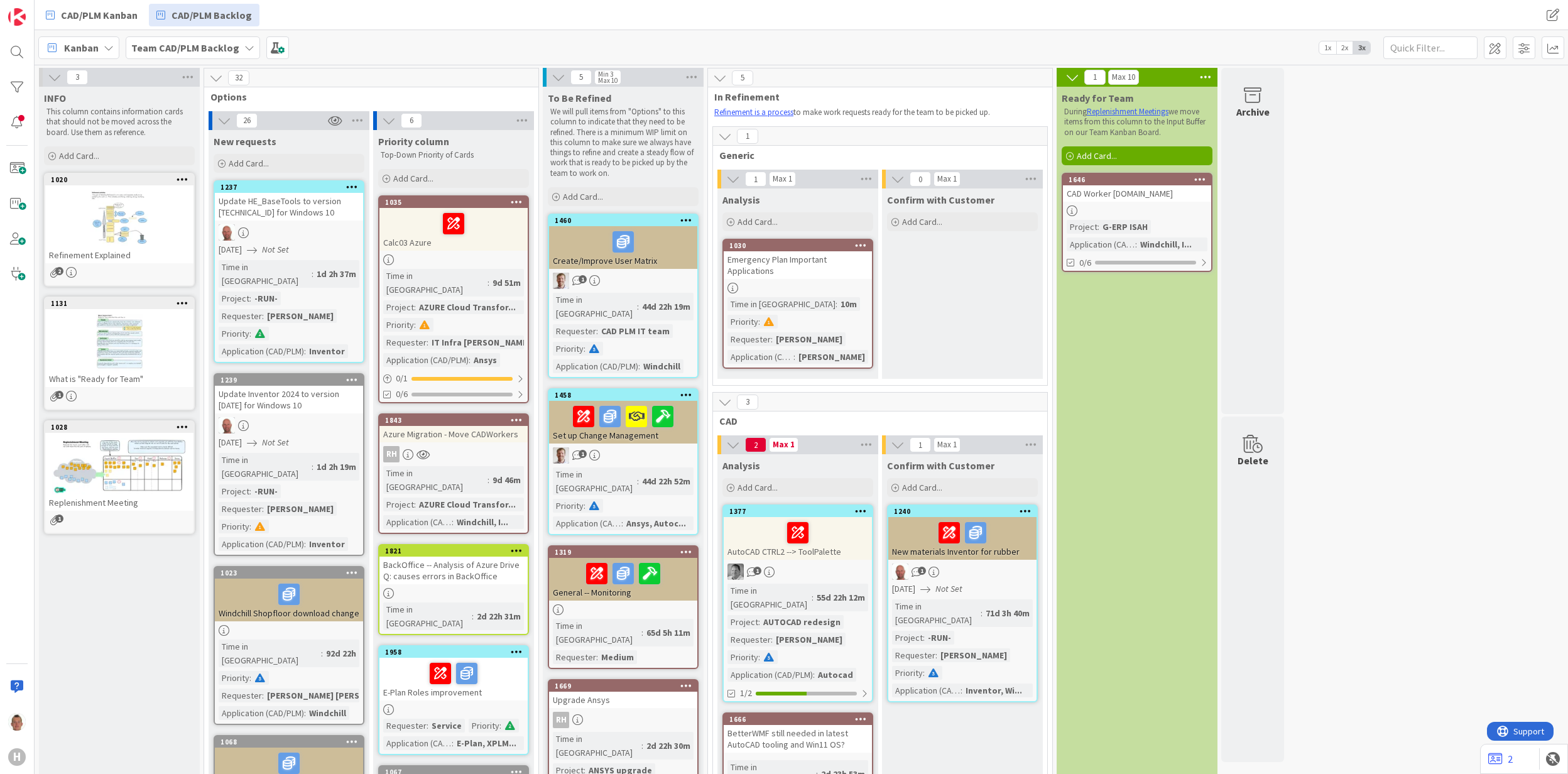
click at [1203, 176] on icon at bounding box center [1200, 179] width 12 height 8
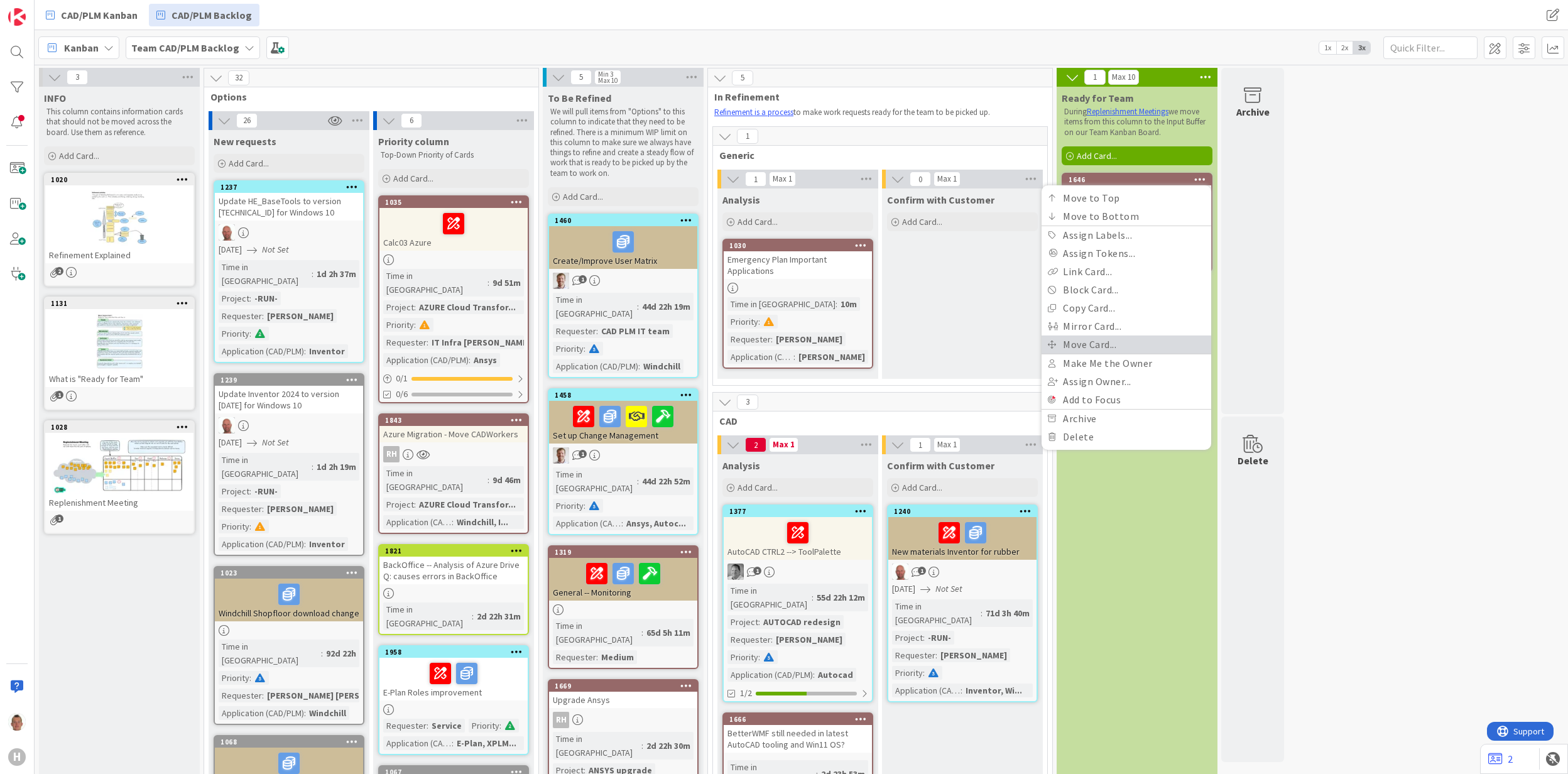
click at [1162, 338] on link "Move Card..." at bounding box center [1126, 345] width 170 height 18
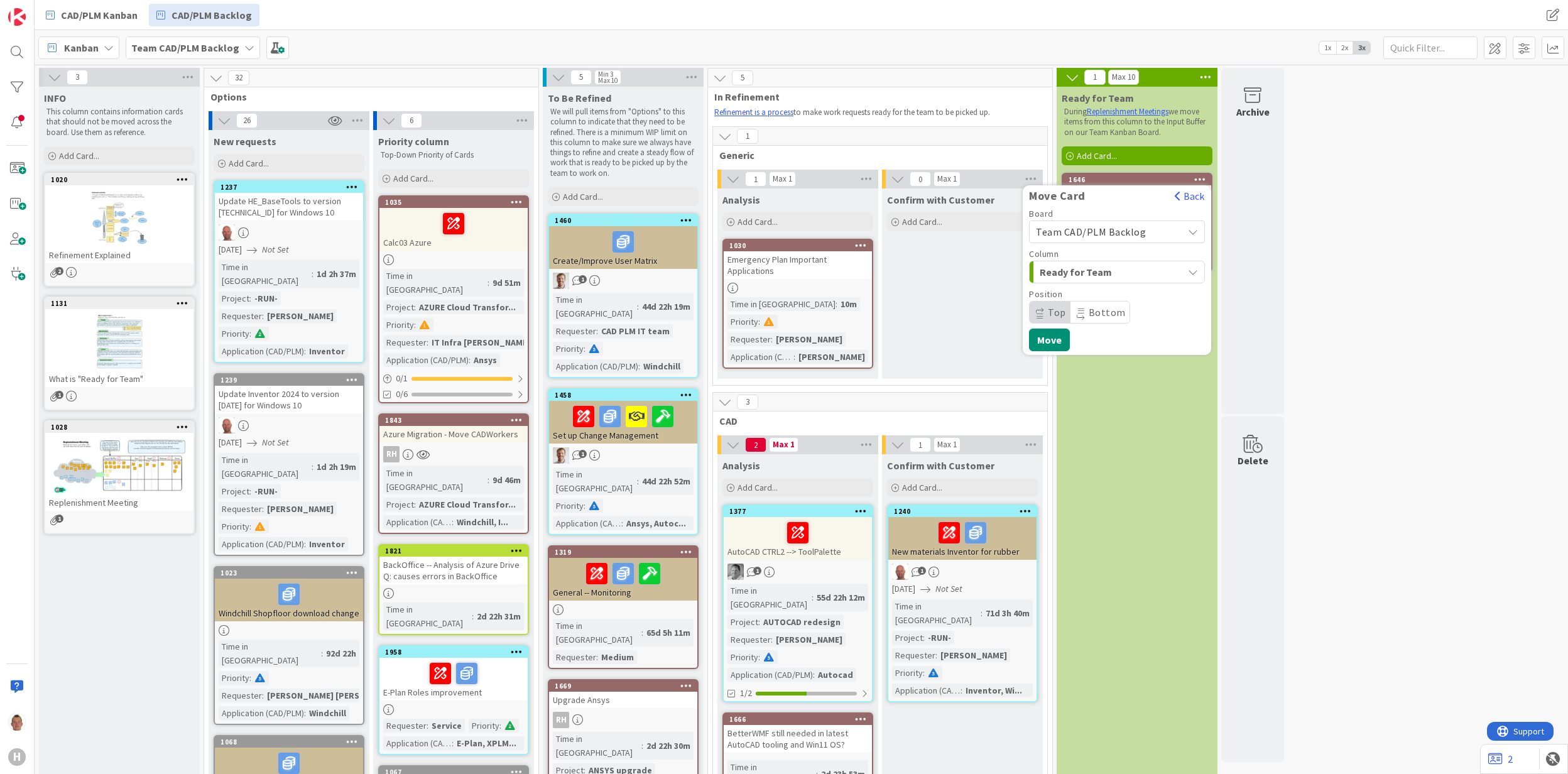
click at [1096, 222] on div "Team CAD/PLM Backlog" at bounding box center [1117, 232] width 176 height 23
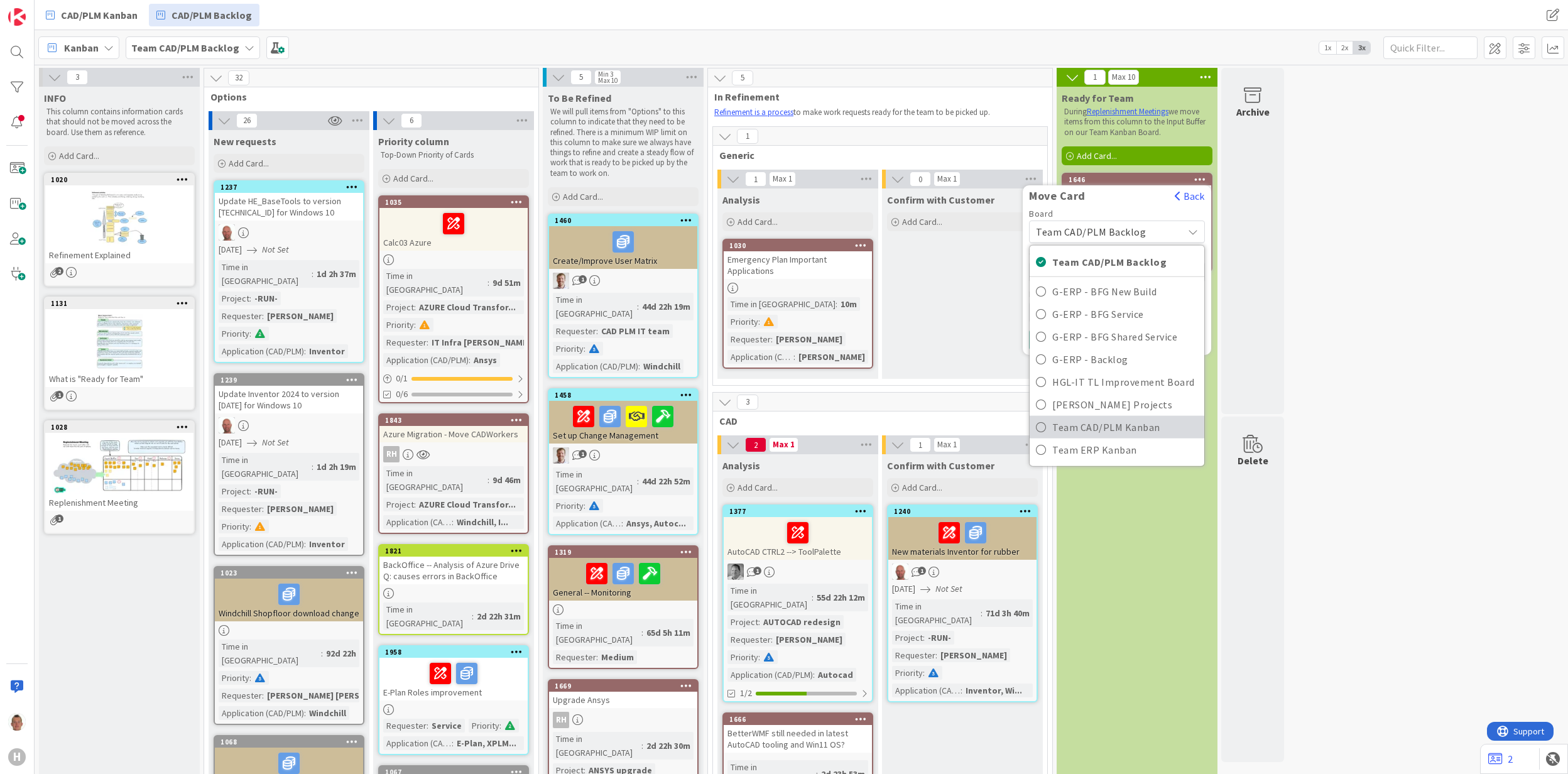
click at [1141, 426] on span "Team CAD/PLM Kanban" at bounding box center [1126, 426] width 146 height 19
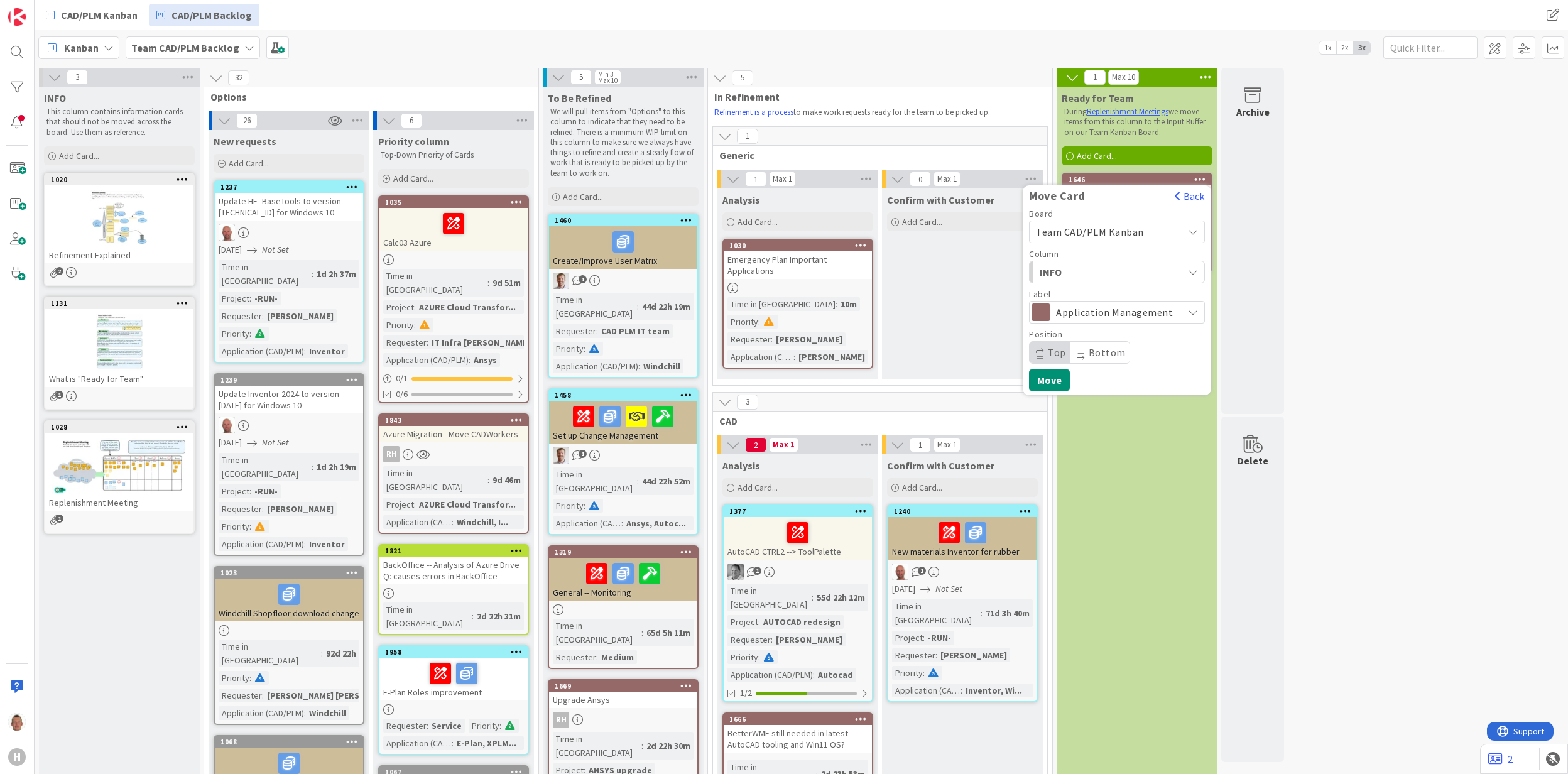
click at [1117, 275] on span "INFO" at bounding box center [1087, 272] width 94 height 16
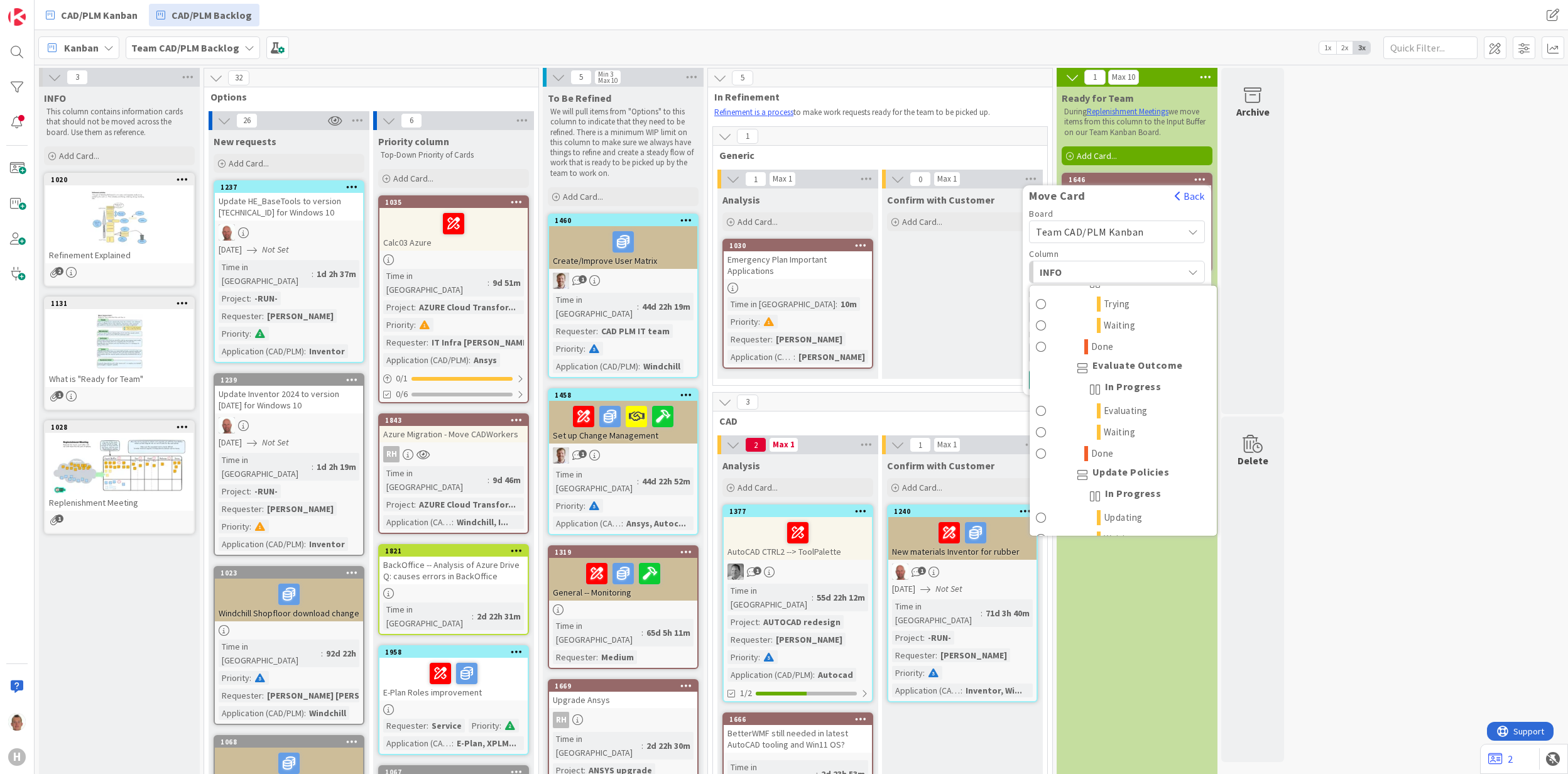
scroll to position [2507, 0]
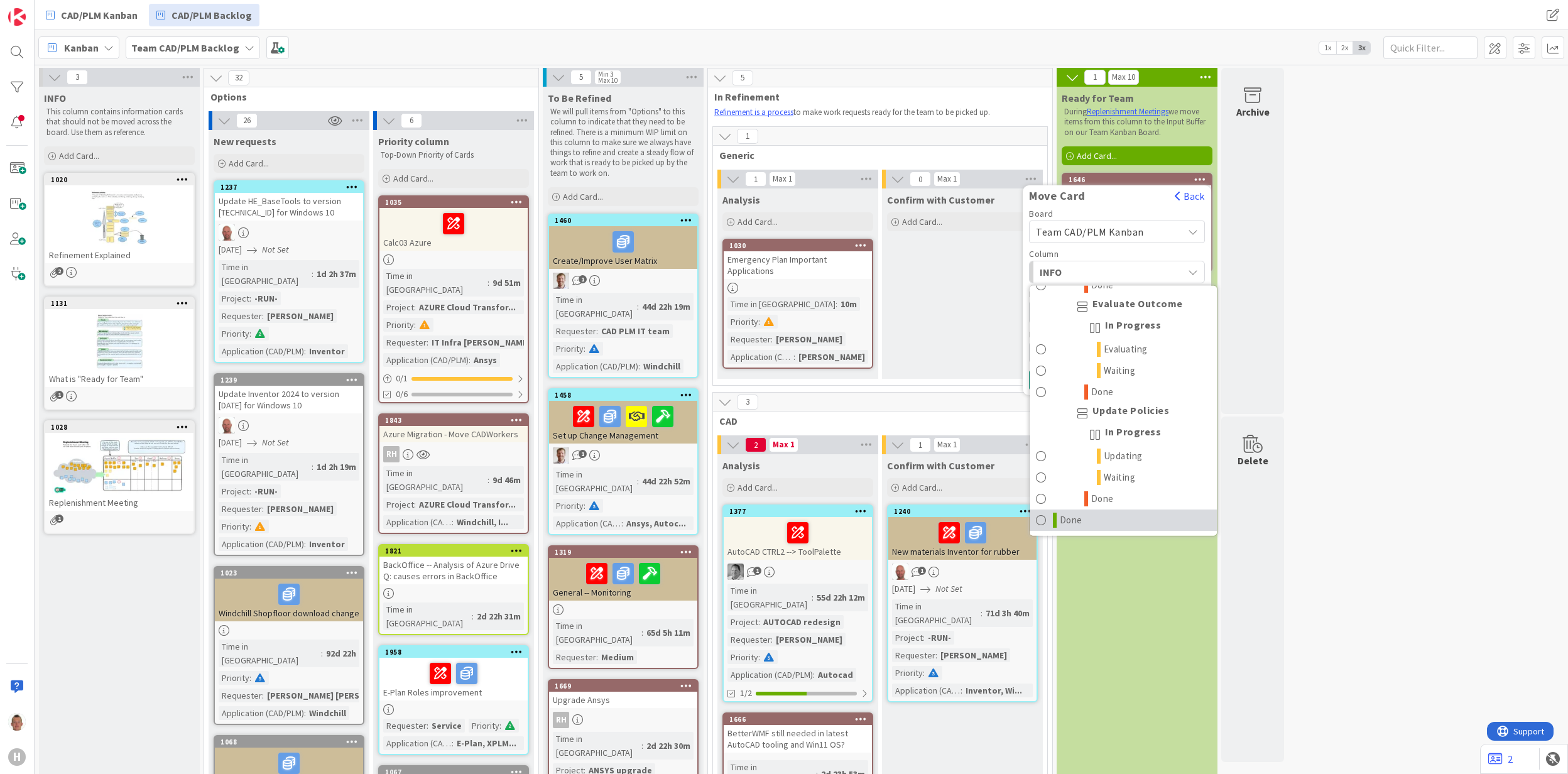
click at [1093, 514] on link "Done" at bounding box center [1123, 520] width 187 height 21
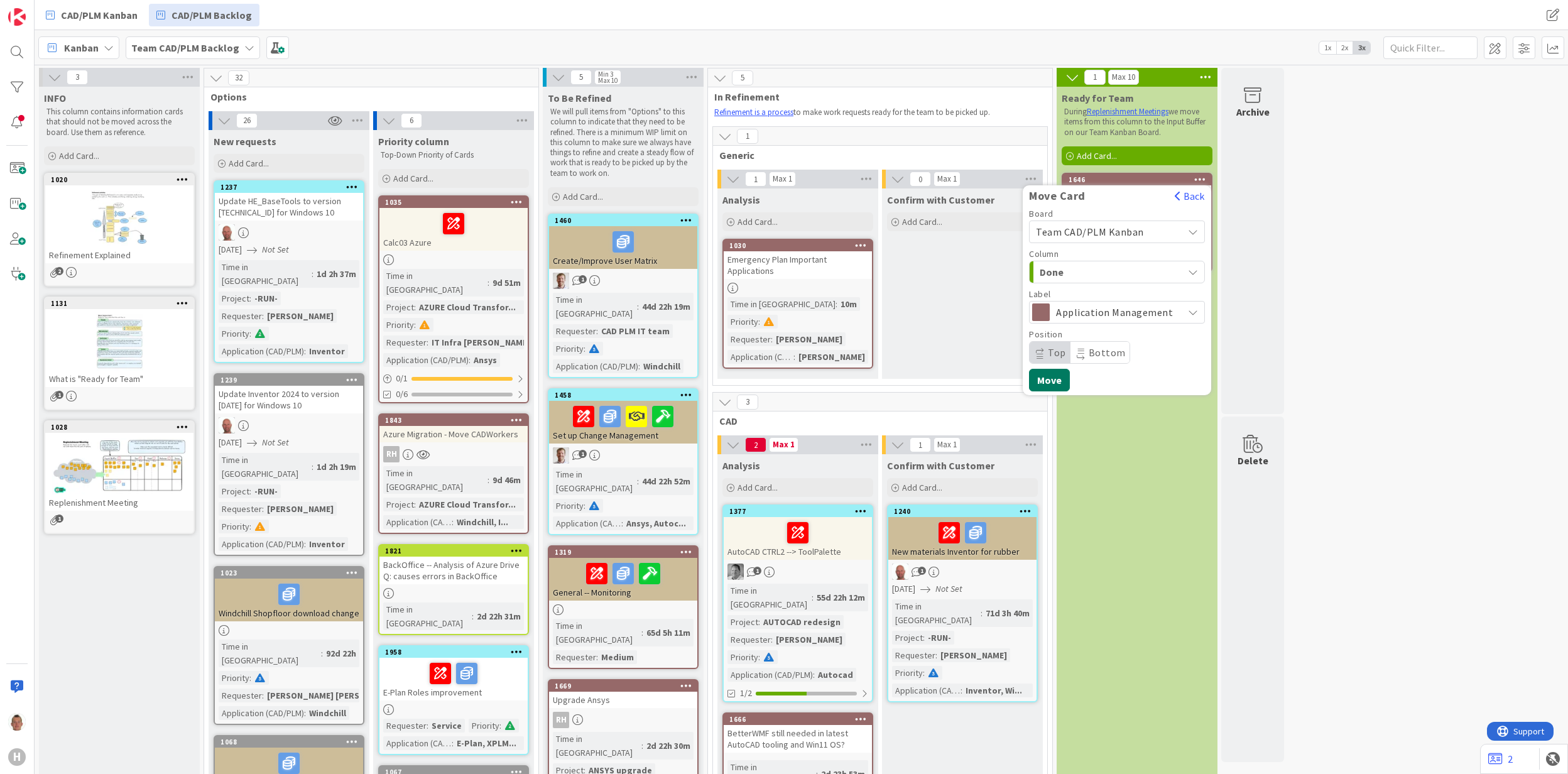
click at [1051, 380] on button "Move" at bounding box center [1050, 380] width 41 height 23
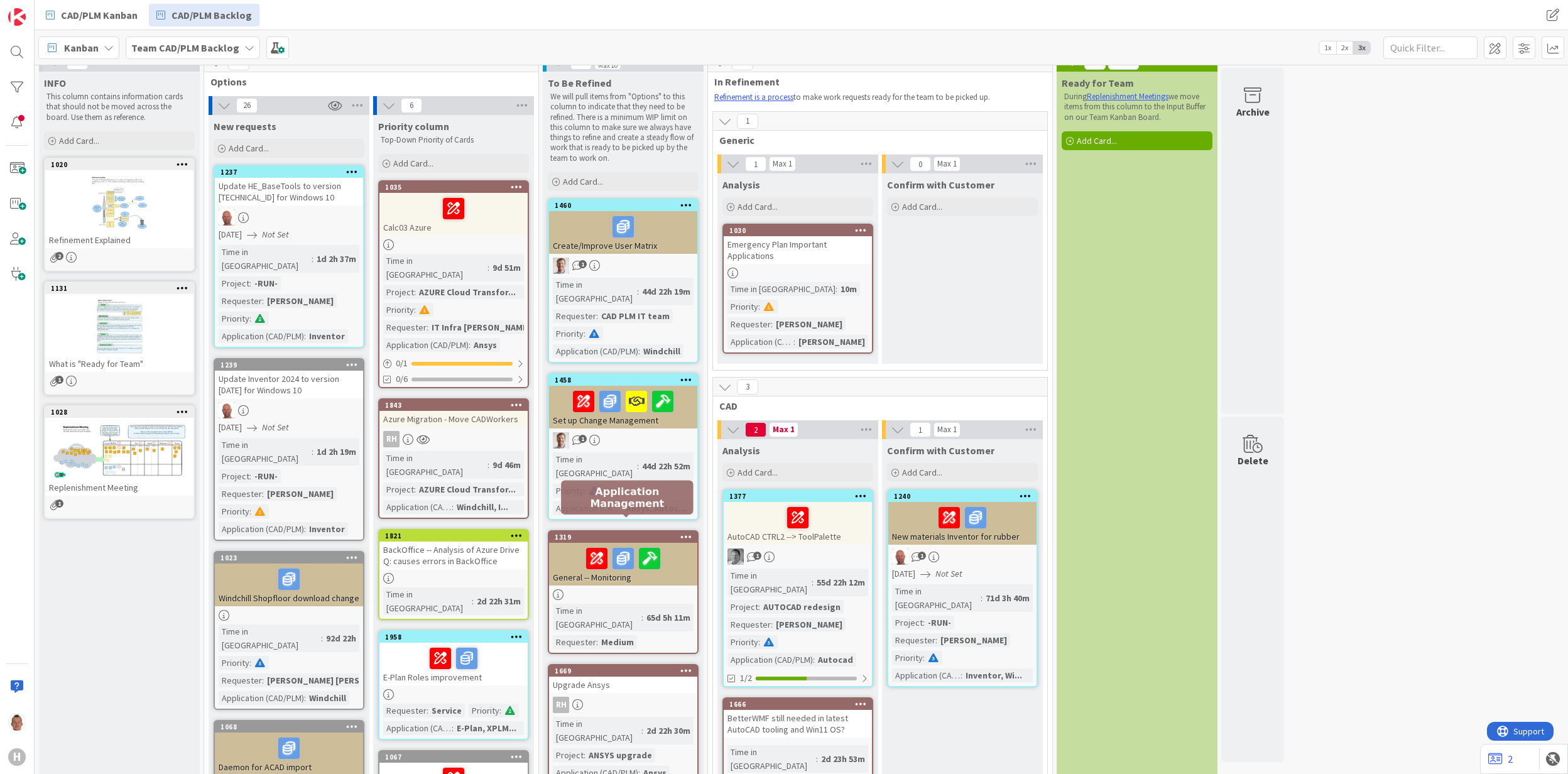
scroll to position [0, 0]
